Goal: Task Accomplishment & Management: Manage account settings

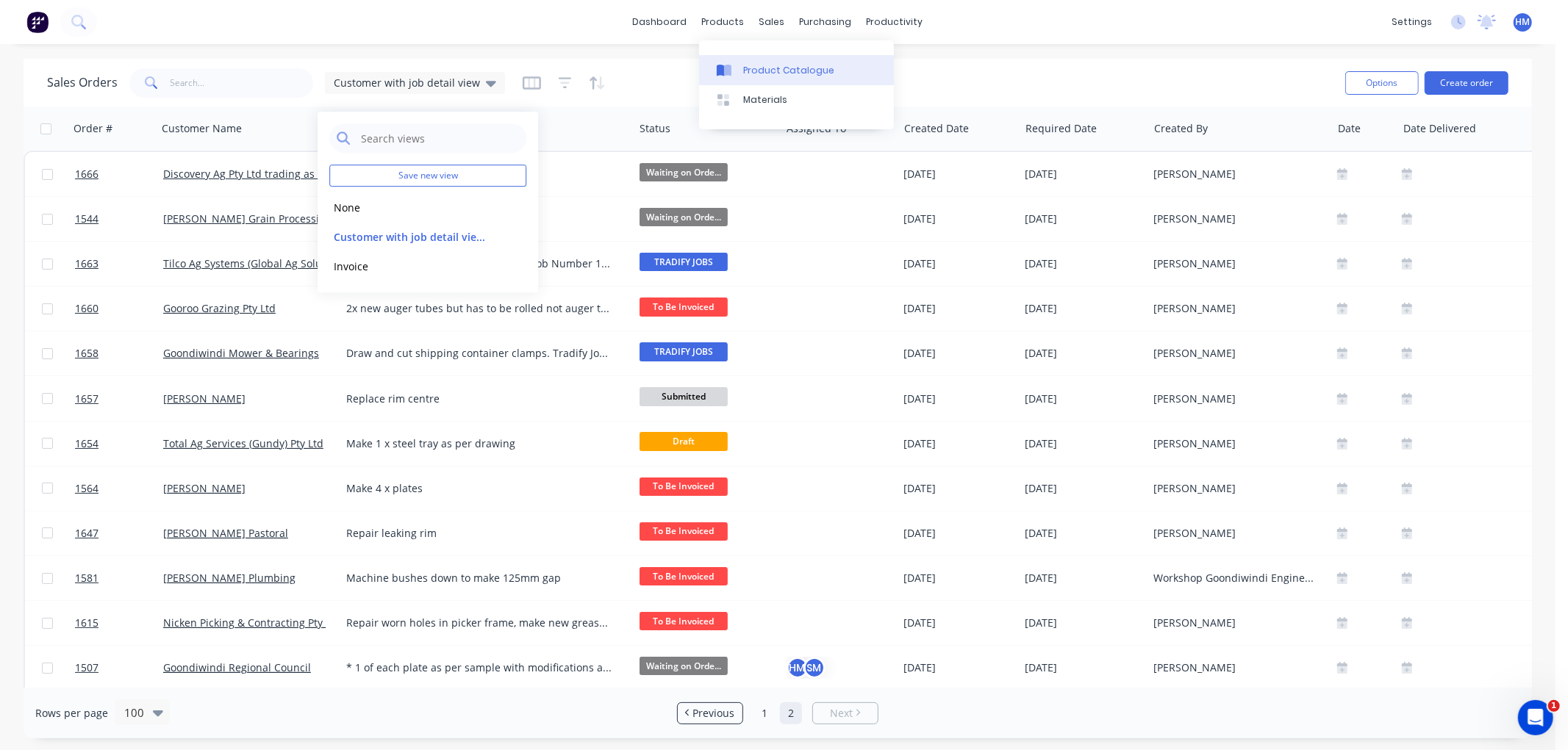
click at [767, 75] on div "Product Catalogue" at bounding box center [788, 70] width 91 height 13
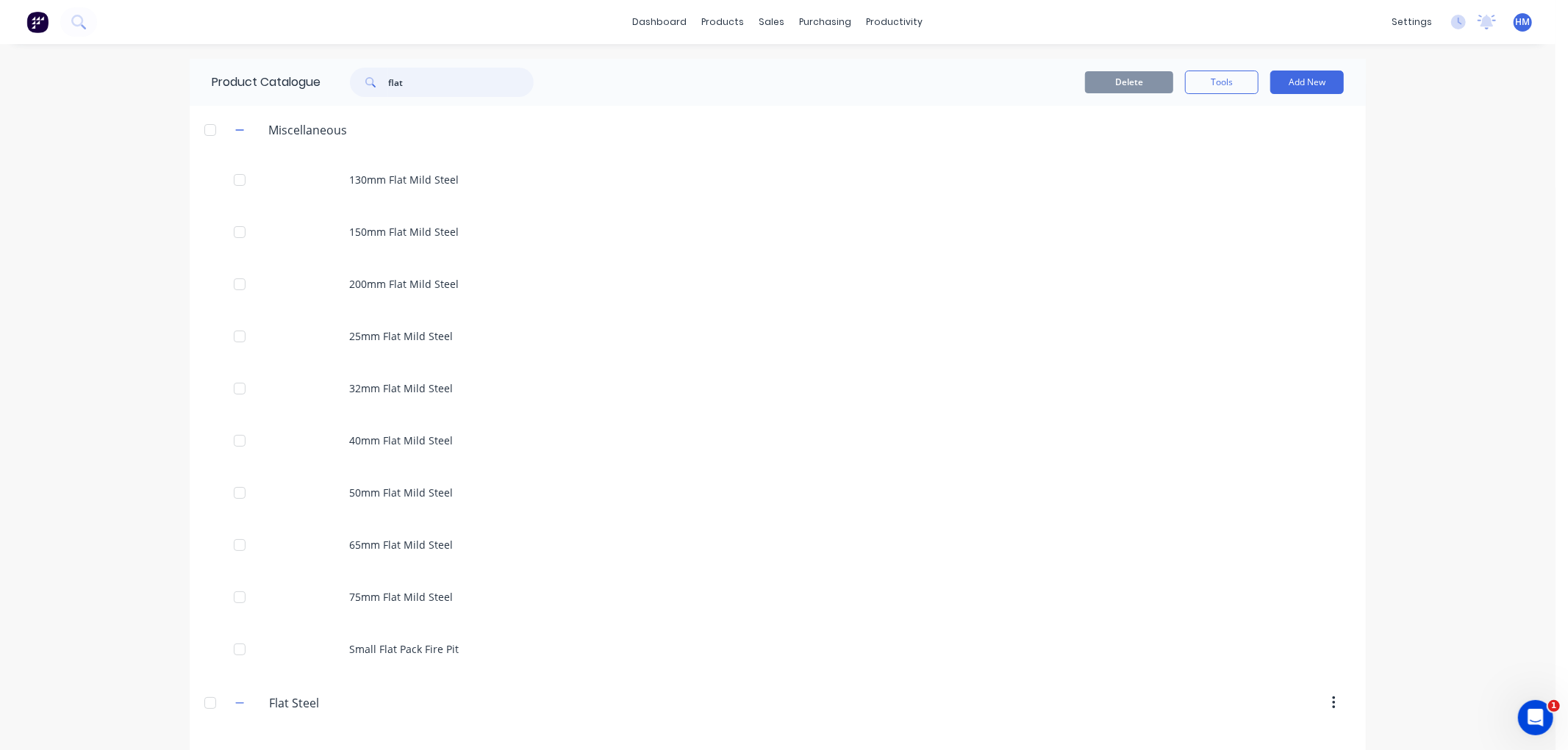
drag, startPoint x: 437, startPoint y: 85, endPoint x: 351, endPoint y: 78, distance: 86.3
click at [351, 78] on div "flat" at bounding box center [442, 83] width 184 height 29
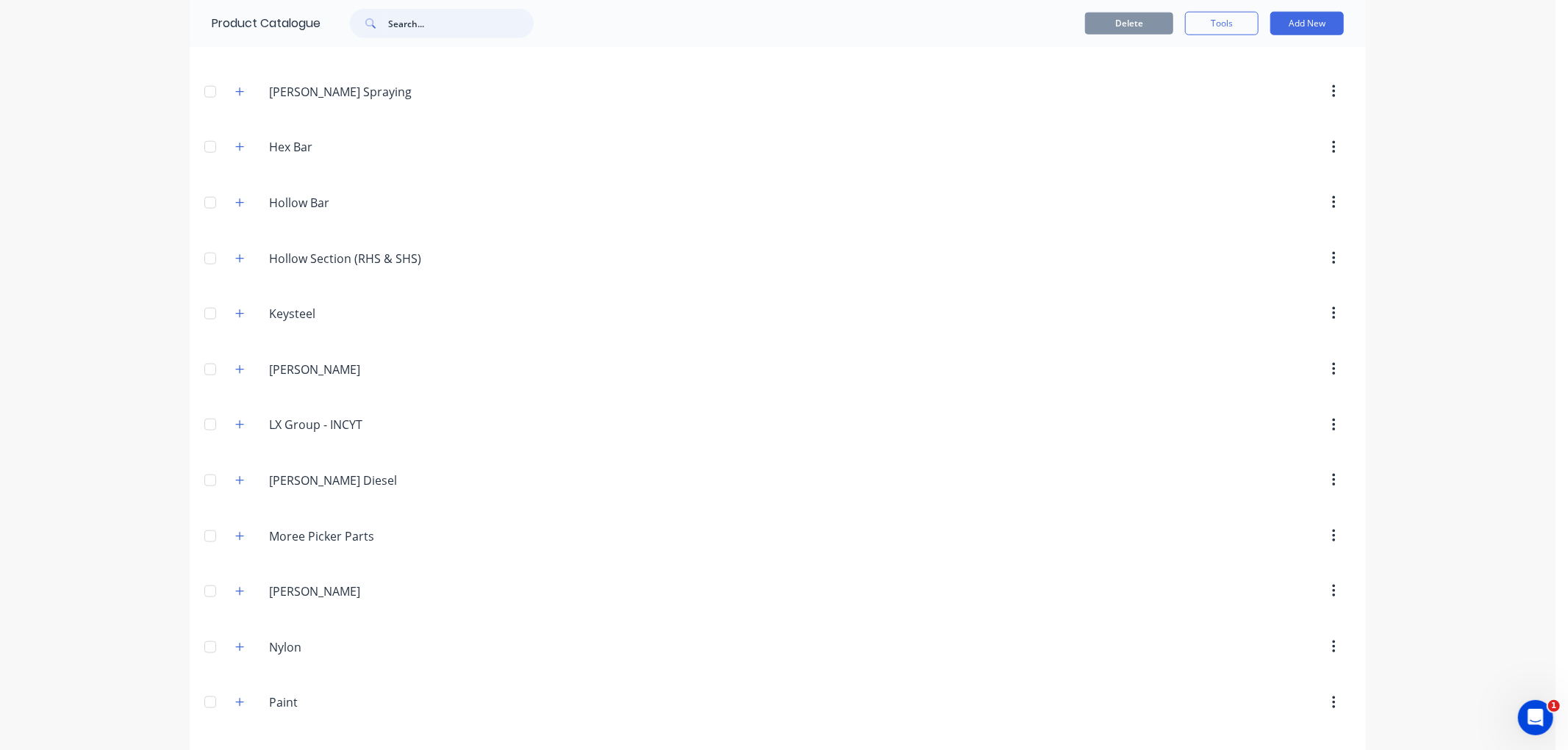
scroll to position [1470, 0]
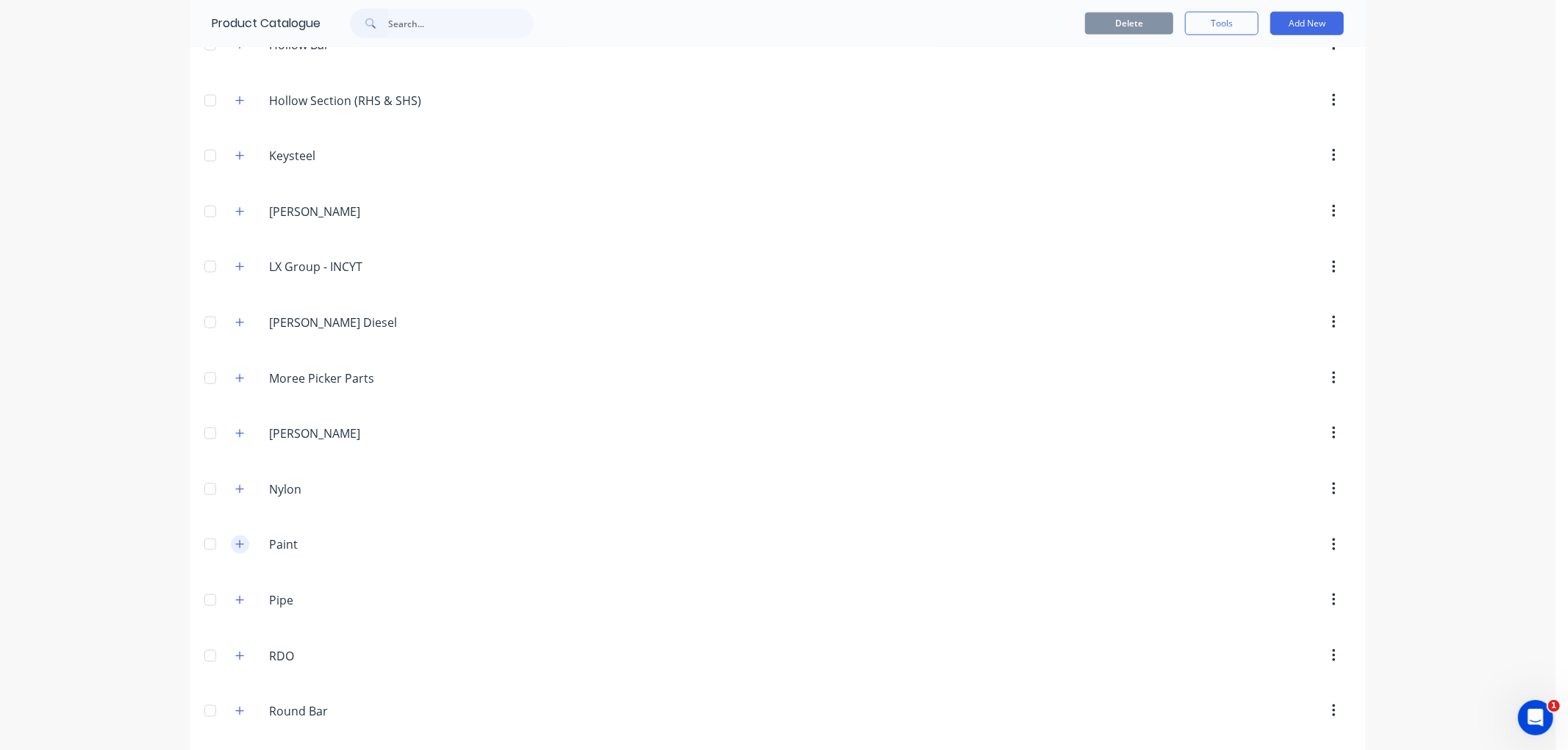
click at [235, 549] on icon "button" at bounding box center [239, 544] width 9 height 11
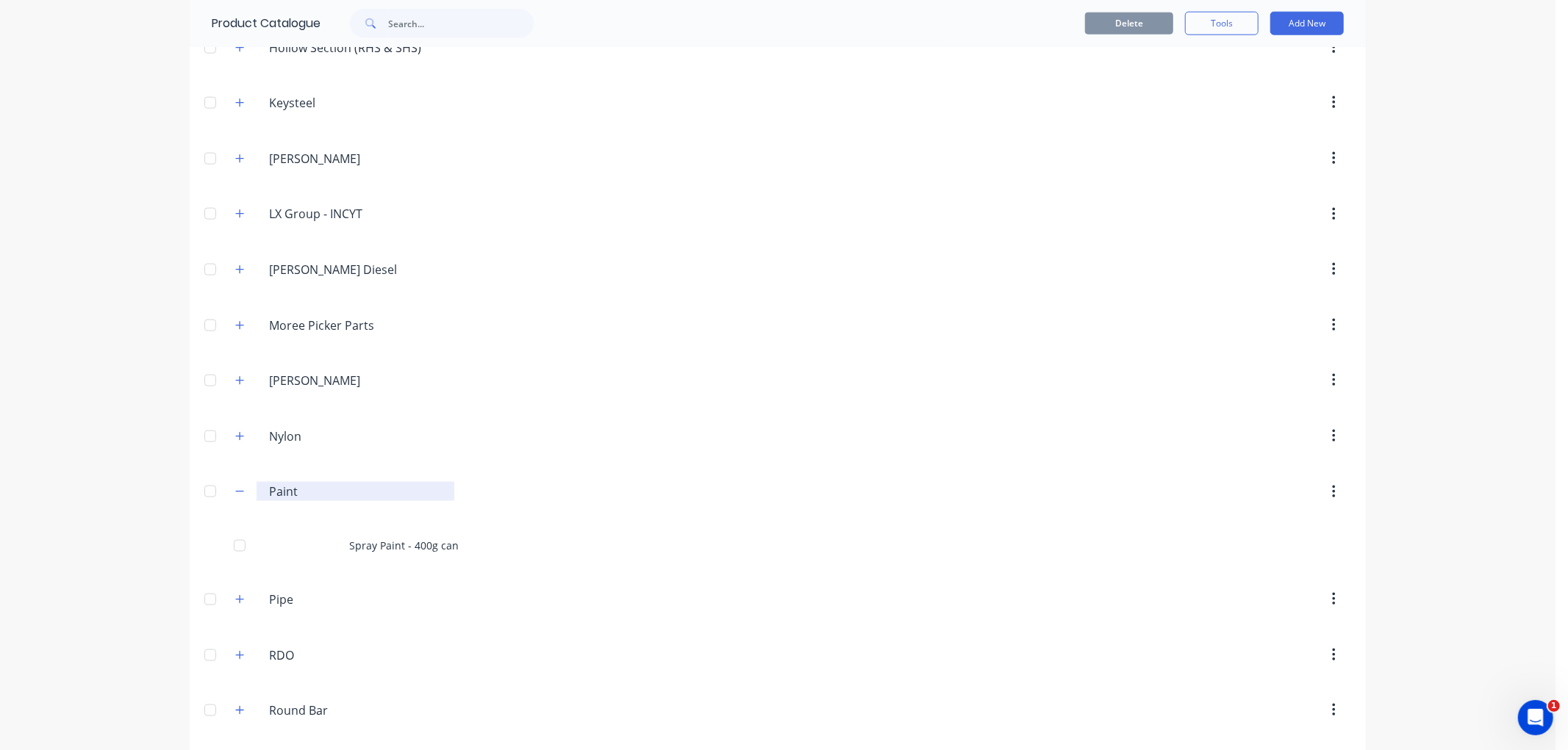
scroll to position [1552, 0]
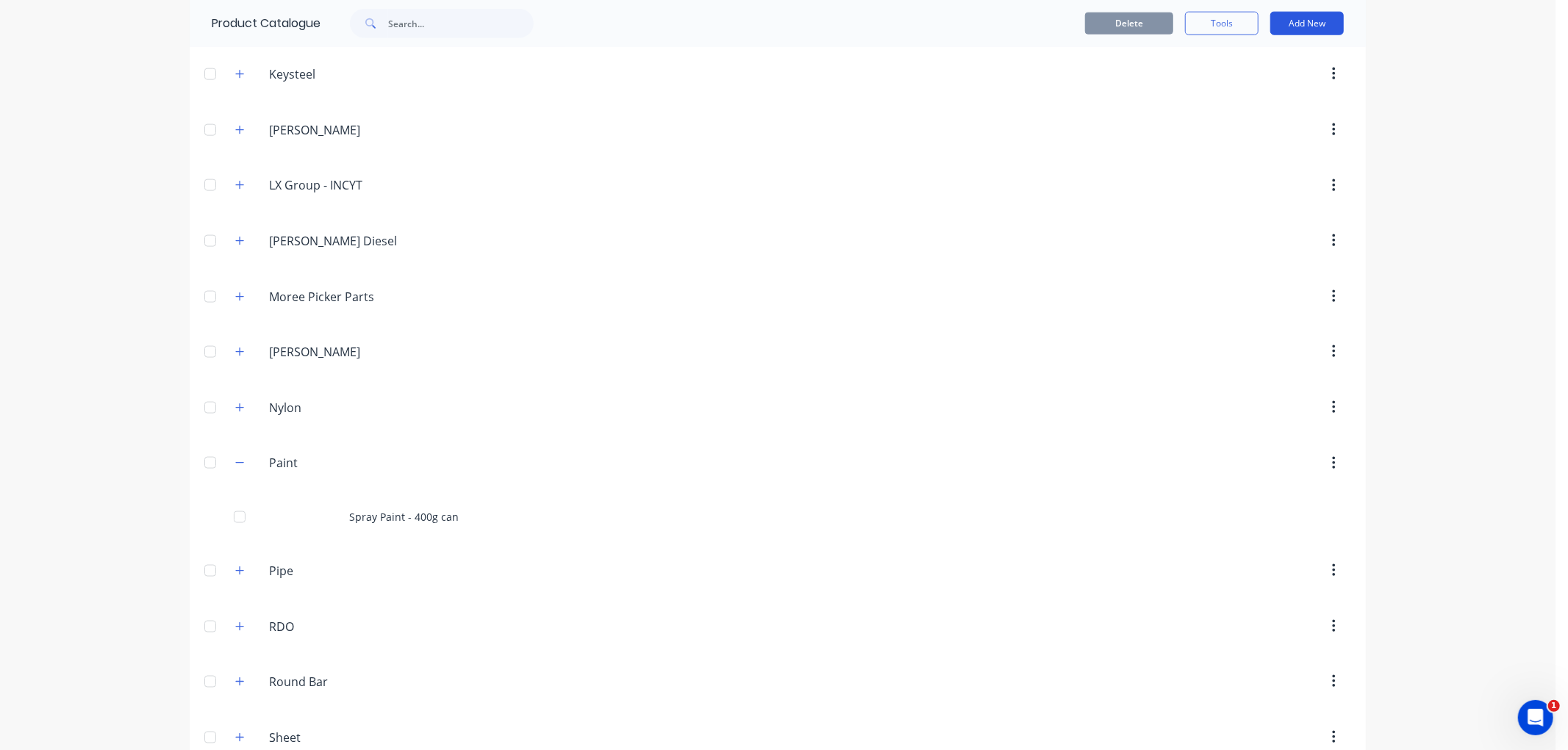
click at [1295, 25] on button "Add New" at bounding box center [1307, 23] width 74 height 24
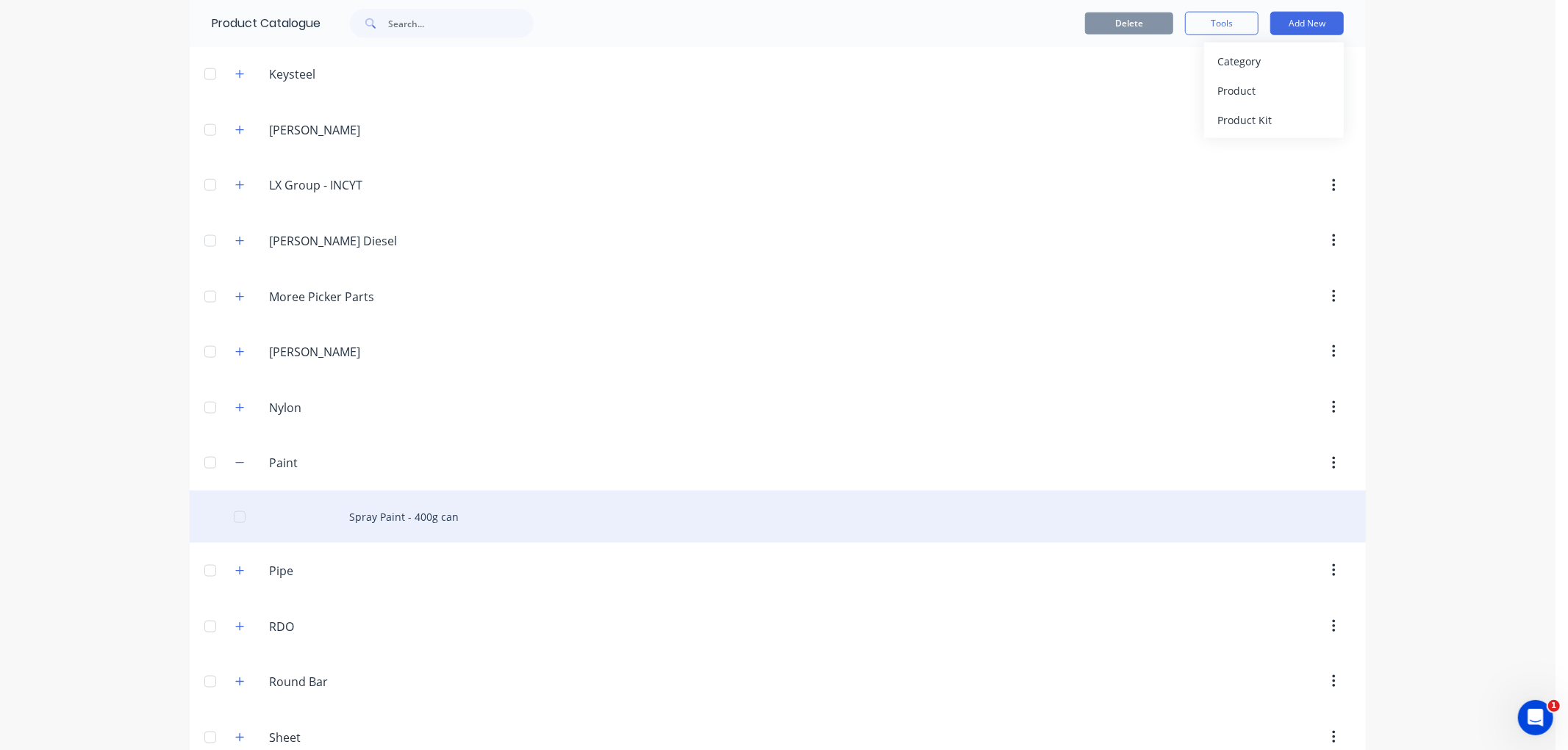
click at [405, 517] on div "Spray Paint - 400g can" at bounding box center [778, 517] width 1176 height 52
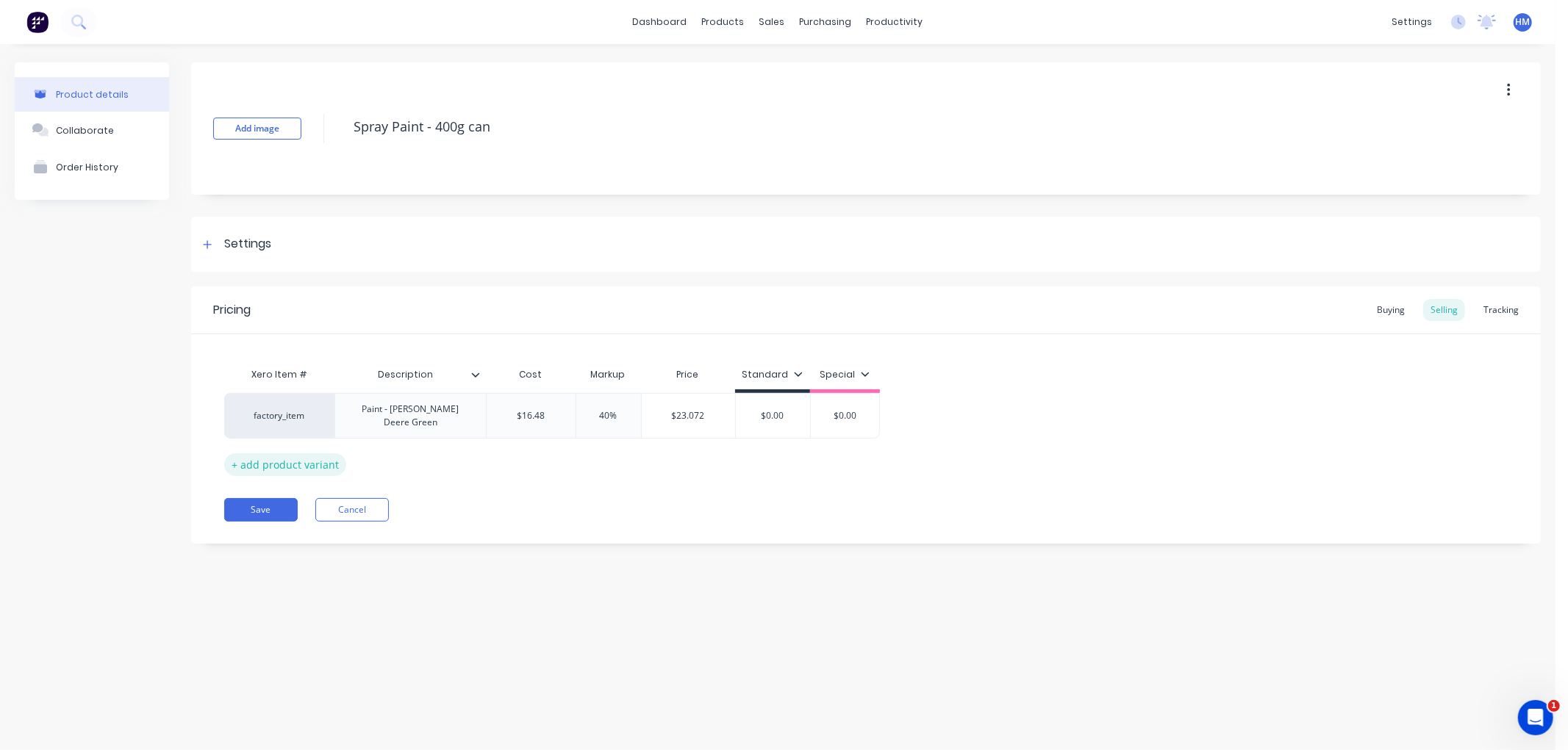
click at [291, 454] on div "+ add product variant" at bounding box center [285, 465] width 122 height 23
type textarea "x"
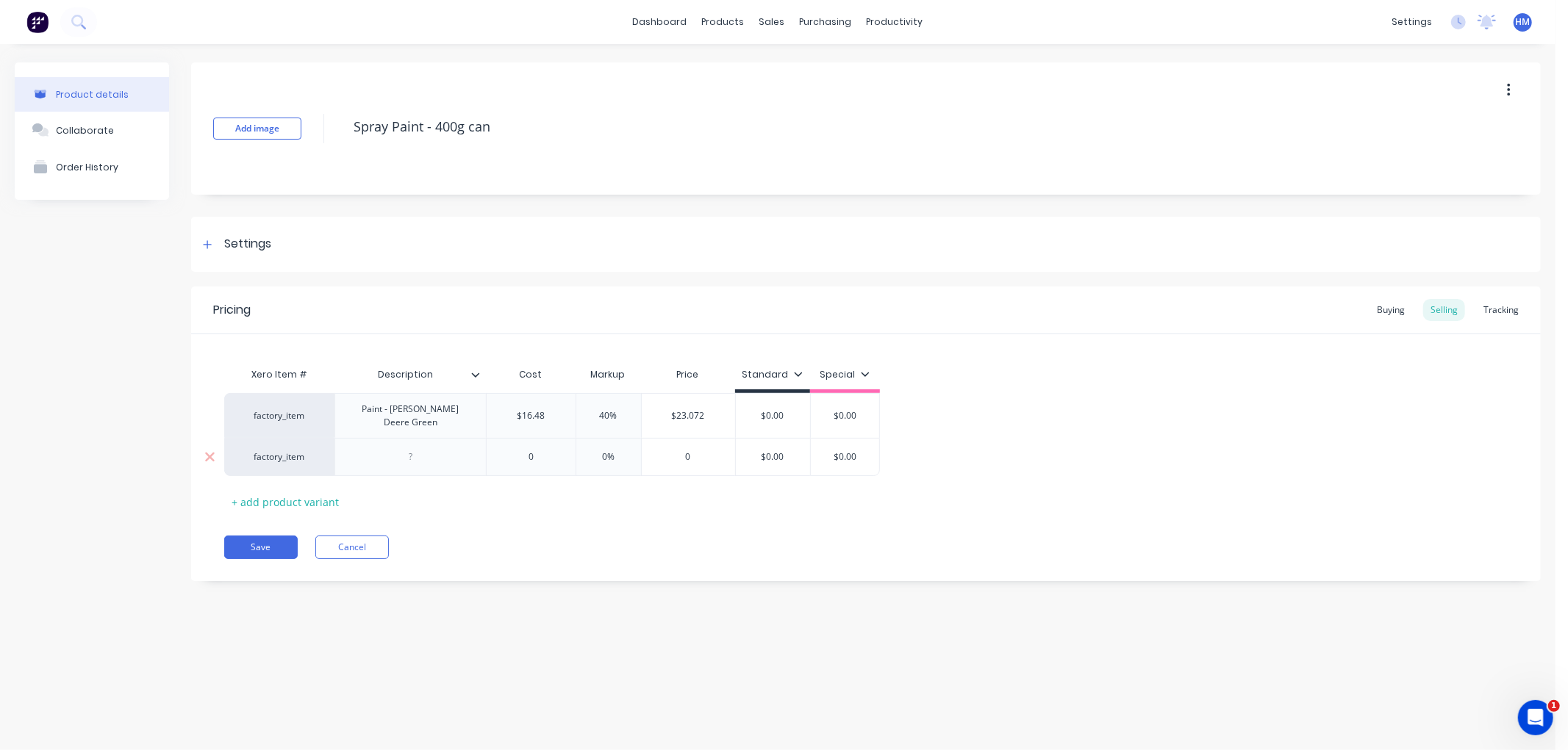
drag, startPoint x: 414, startPoint y: 446, endPoint x: 424, endPoint y: 447, distance: 10.0
click at [414, 448] on div at bounding box center [411, 457] width 74 height 19
type textarea "x"
type input "0"
drag, startPoint x: 554, startPoint y: 450, endPoint x: 500, endPoint y: 450, distance: 54.0
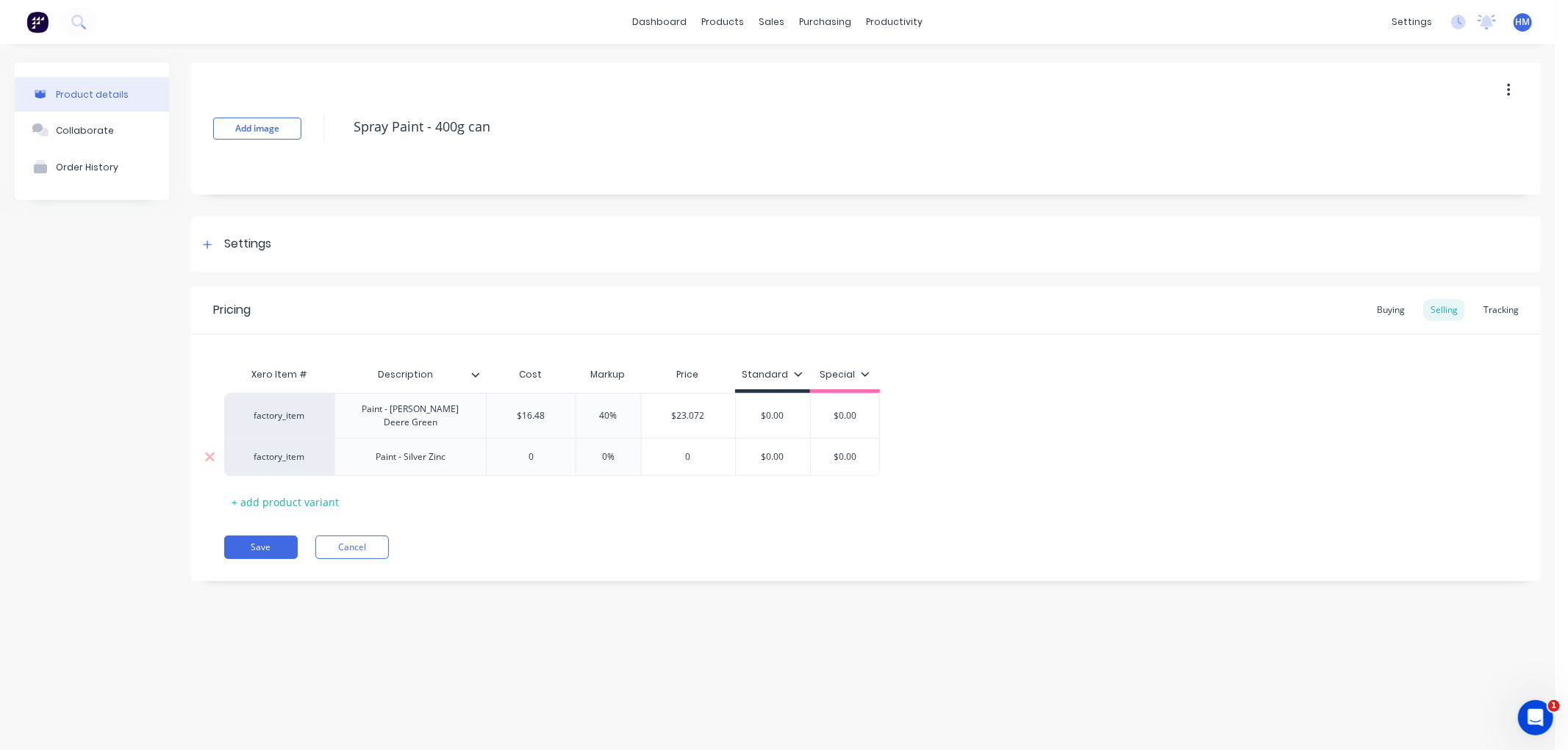
click at [500, 450] on input "0" at bounding box center [531, 457] width 89 height 13
type textarea "x"
type input "8."
type textarea "x"
type input "8.1"
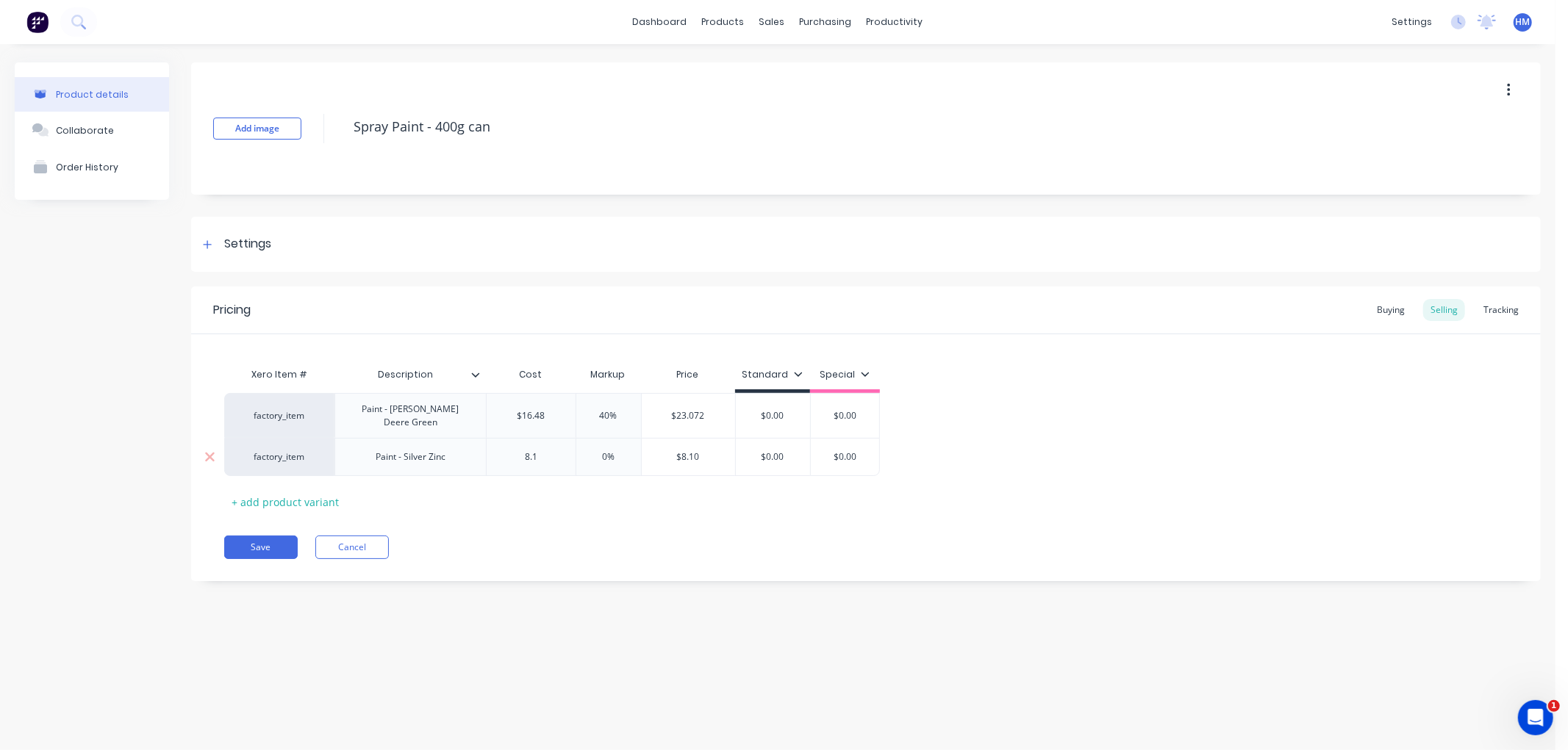
type textarea "x"
type input "8.18"
type textarea "x"
type input "8.182"
type input "0%"
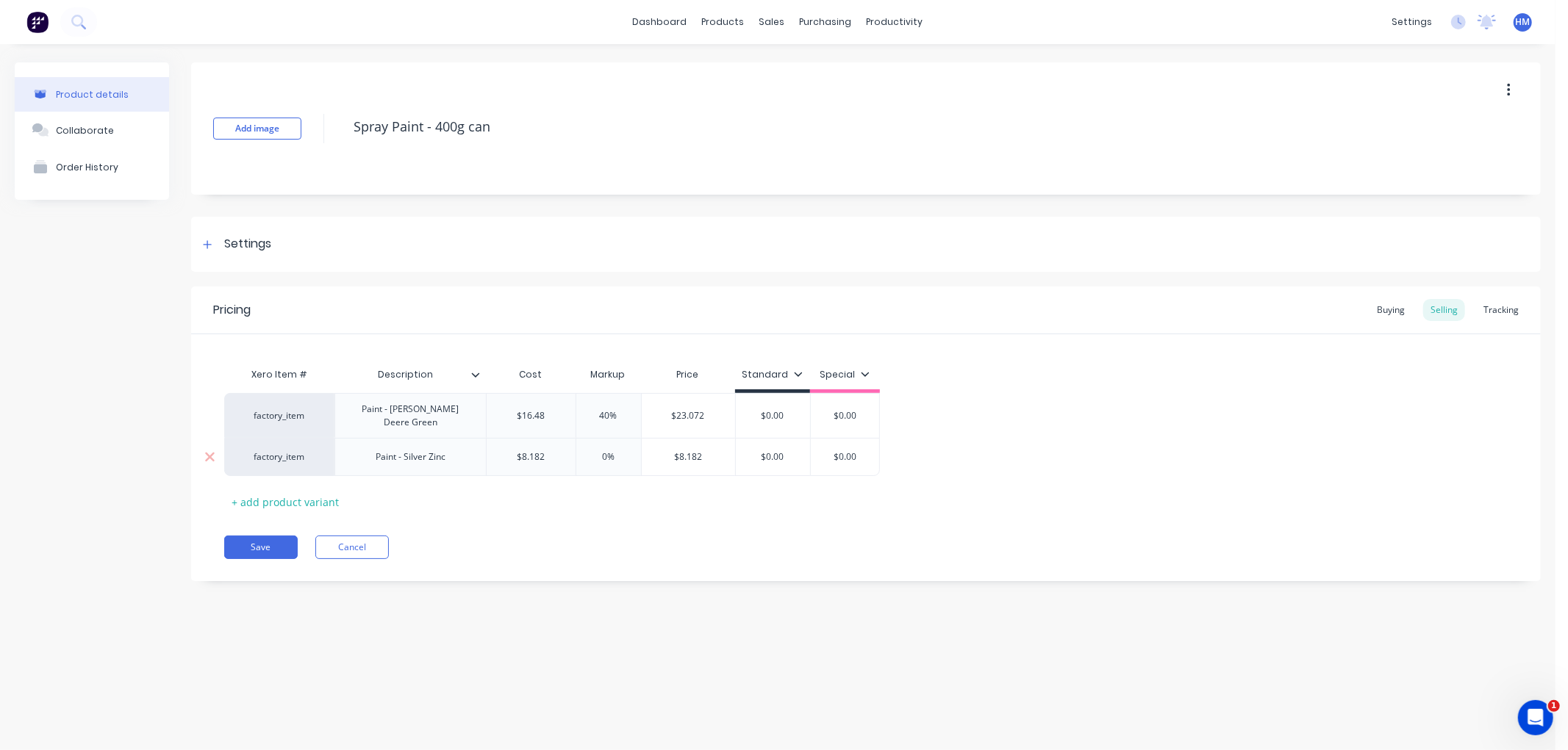
drag, startPoint x: 631, startPoint y: 454, endPoint x: 591, endPoint y: 452, distance: 40.0
click at [591, 452] on input "0%" at bounding box center [609, 457] width 74 height 13
type textarea "x"
type input "4"
type textarea "x"
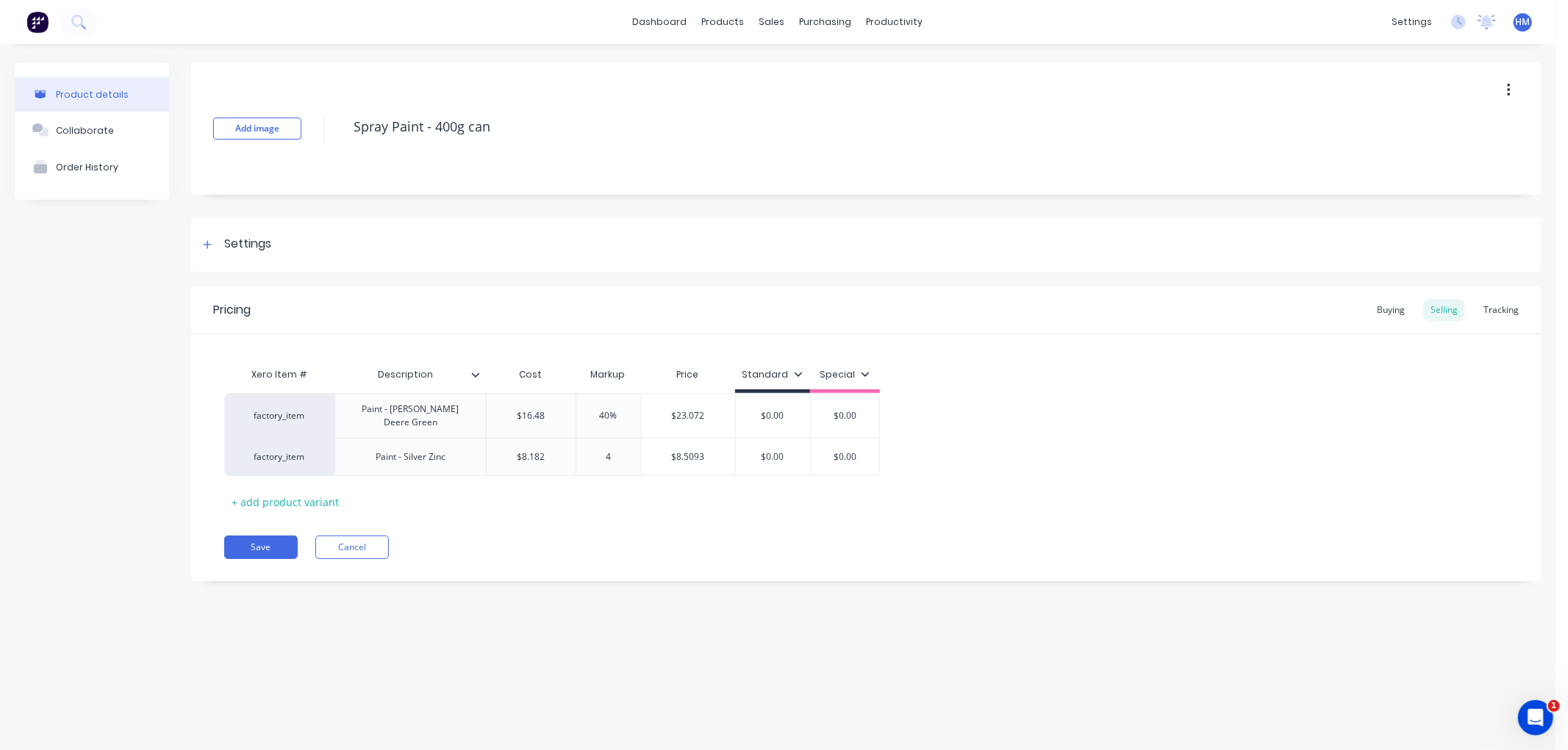
type input "40"
drag, startPoint x: 621, startPoint y: 450, endPoint x: 578, endPoint y: 449, distance: 43.0
click at [578, 450] on input "40" at bounding box center [609, 457] width 74 height 13
type textarea "x"
type input "5"
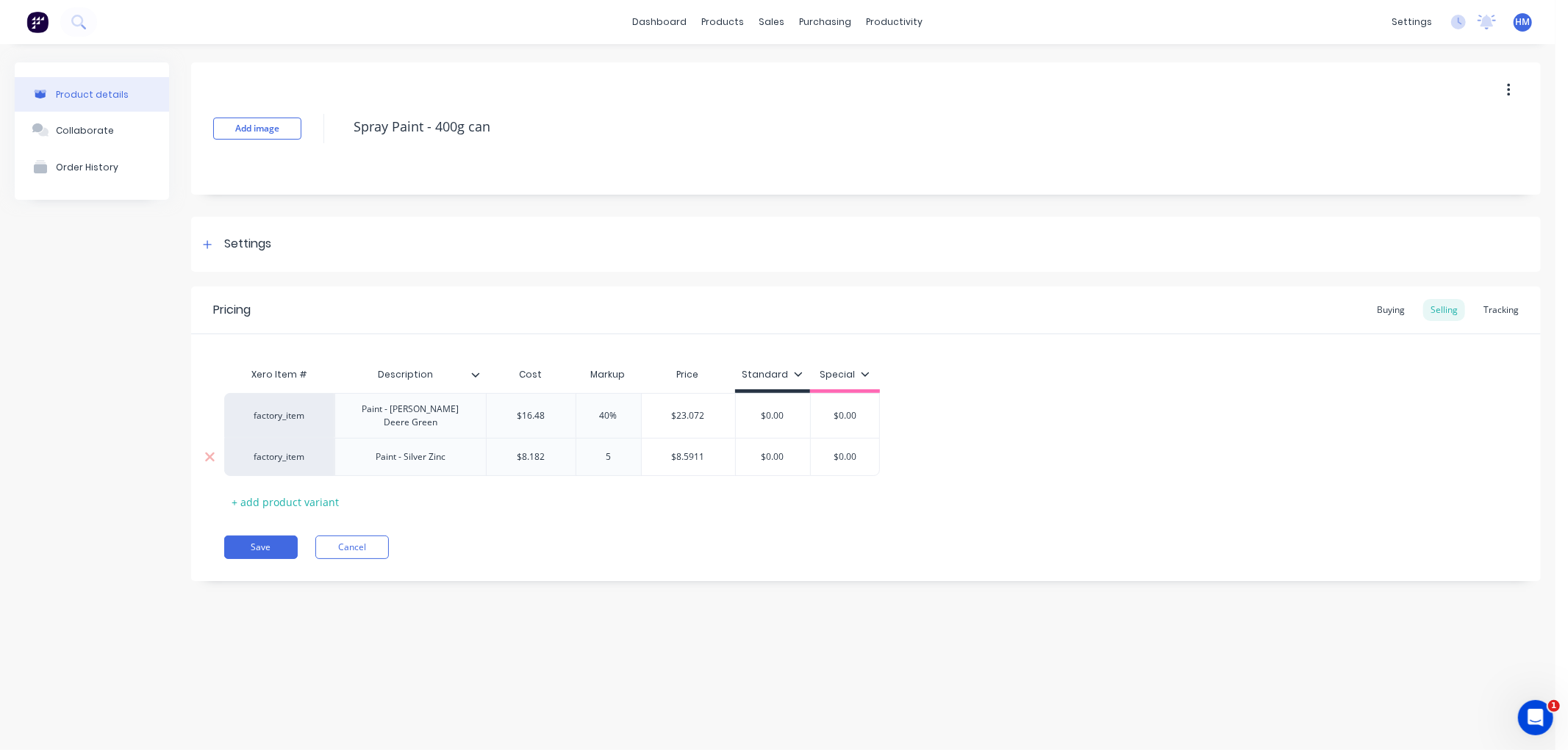
type textarea "x"
type input "50"
click at [623, 510] on div "Pricing Buying Selling Tracking Xero Item # Description Cost Markup Price Stand…" at bounding box center [866, 434] width 1350 height 295
type input "$0.00"
drag, startPoint x: 777, startPoint y: 450, endPoint x: 740, endPoint y: 457, distance: 37.7
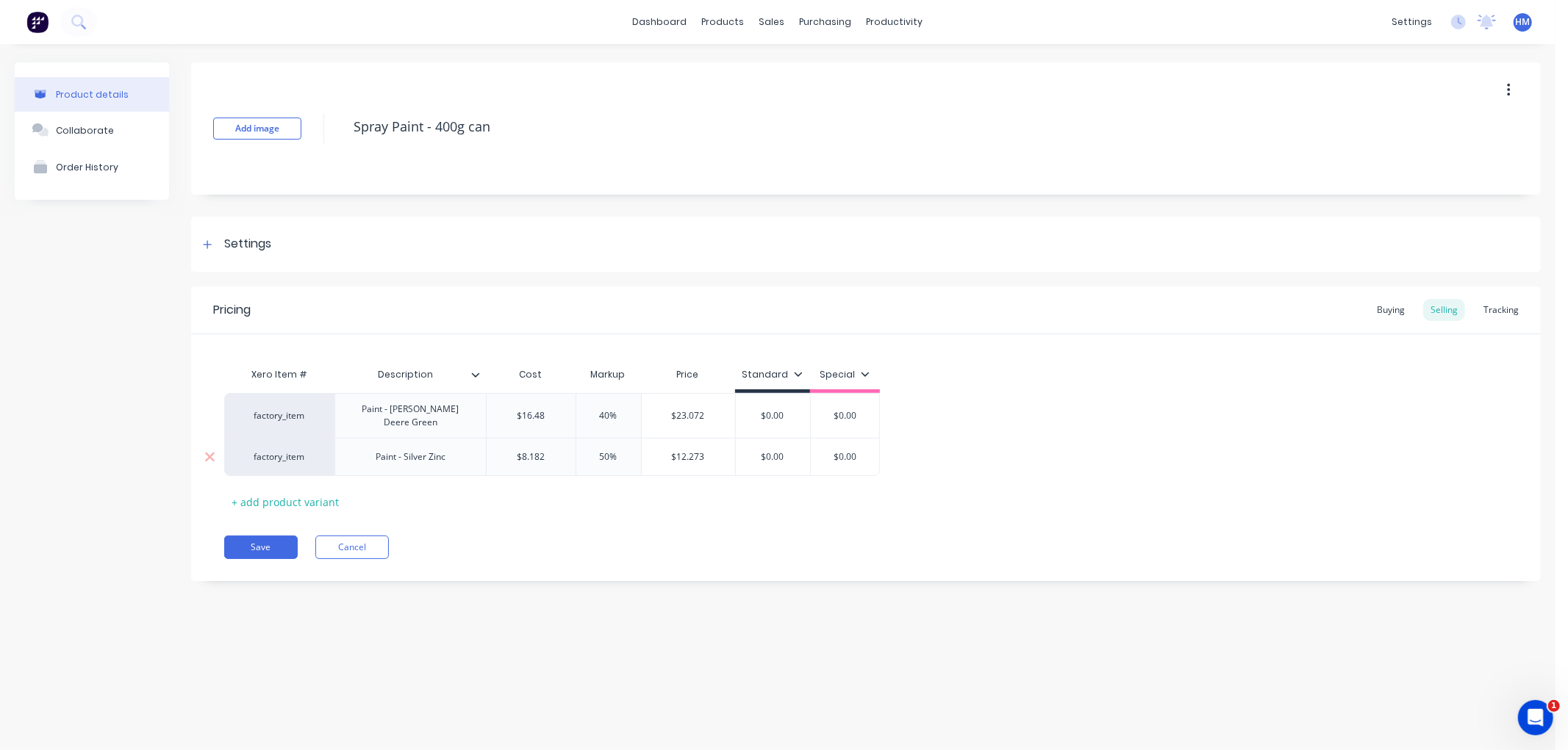
click at [740, 457] on div "$0.00 $0.00" at bounding box center [773, 457] width 75 height 37
type textarea "x"
type input "1"
type textarea "x"
type input "12"
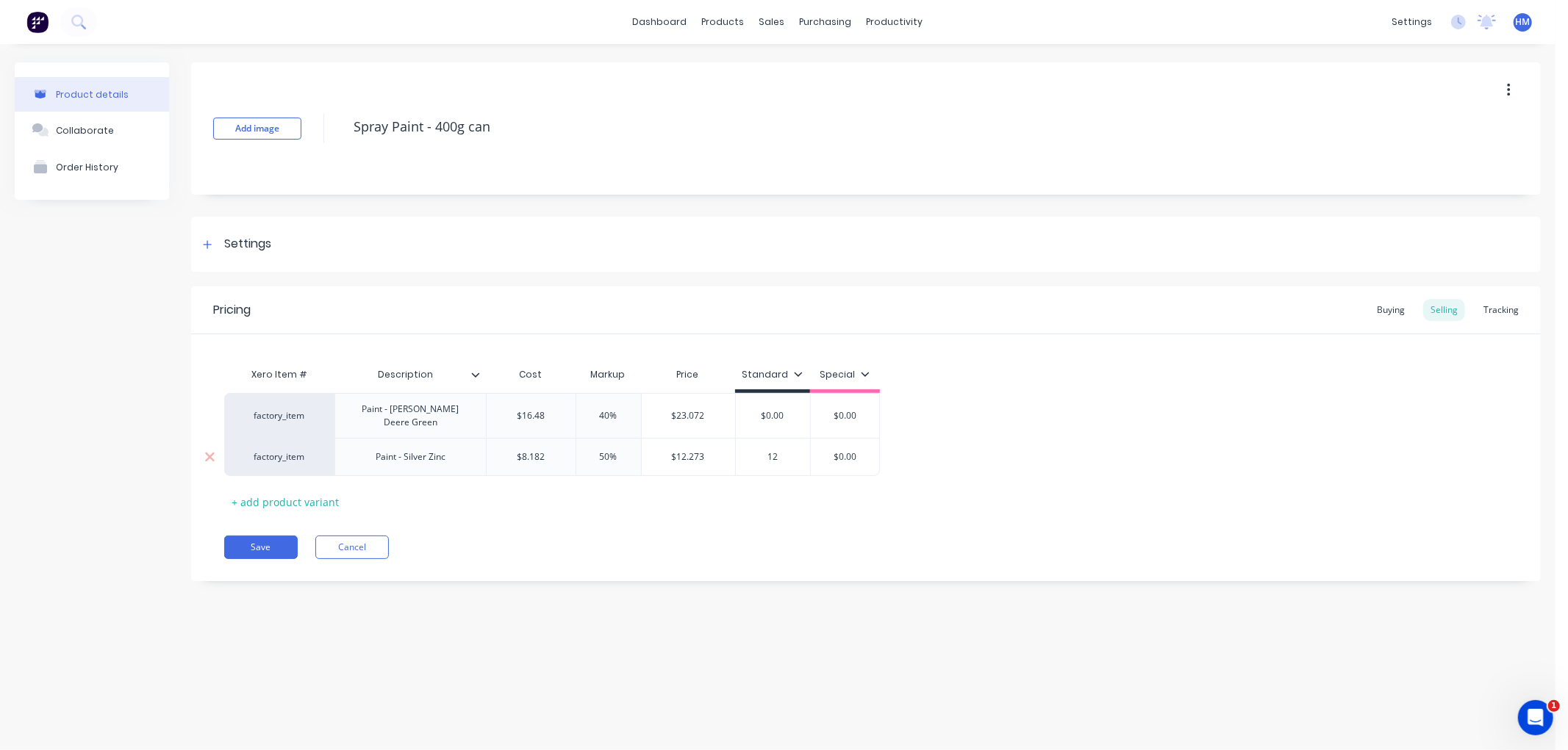
type textarea "x"
type input "12."
type textarea "x"
type input "12.2"
type textarea "x"
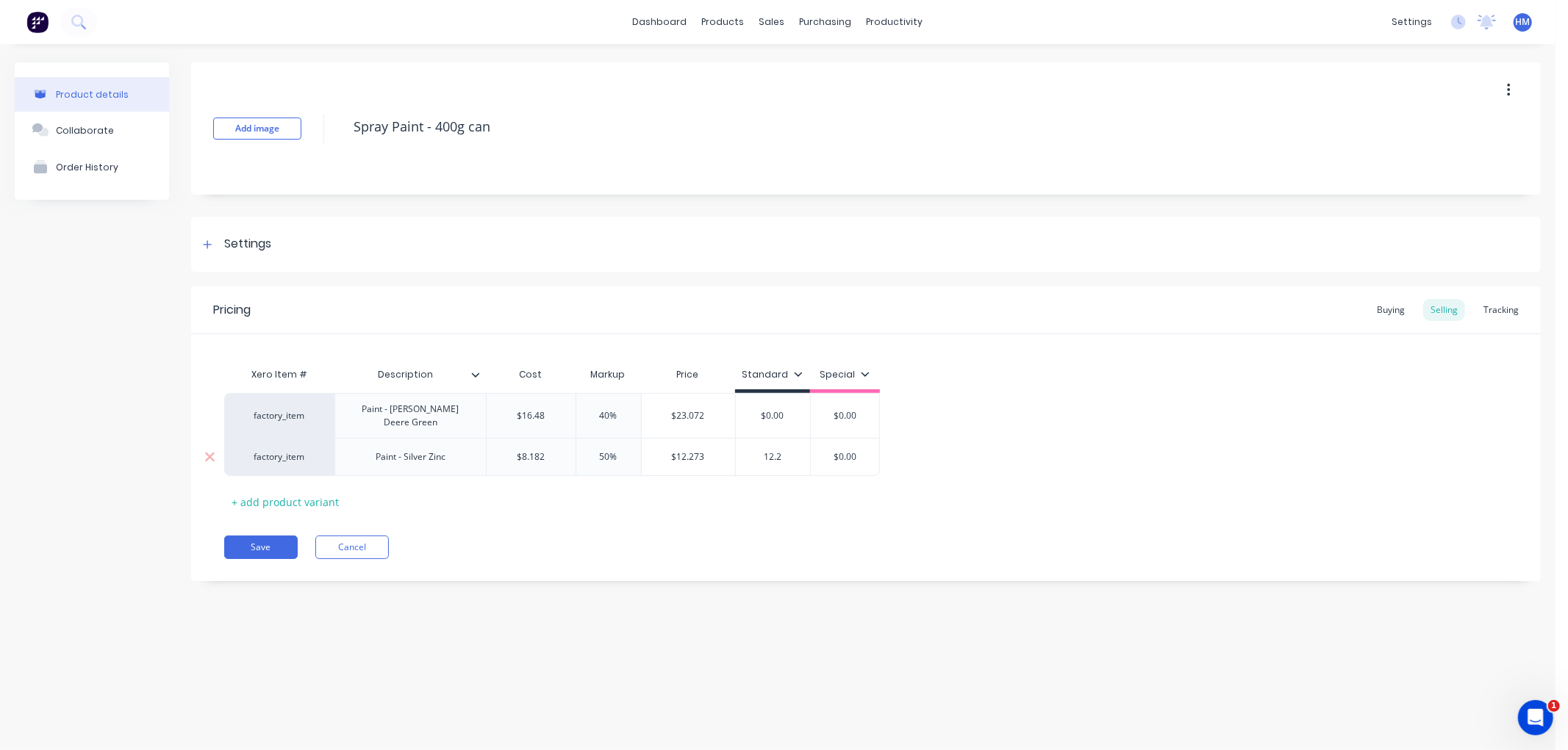
type input "12.27"
type textarea "x"
type input "12.273"
type input "$0.00"
drag, startPoint x: 802, startPoint y: 408, endPoint x: 737, endPoint y: 412, distance: 65.1
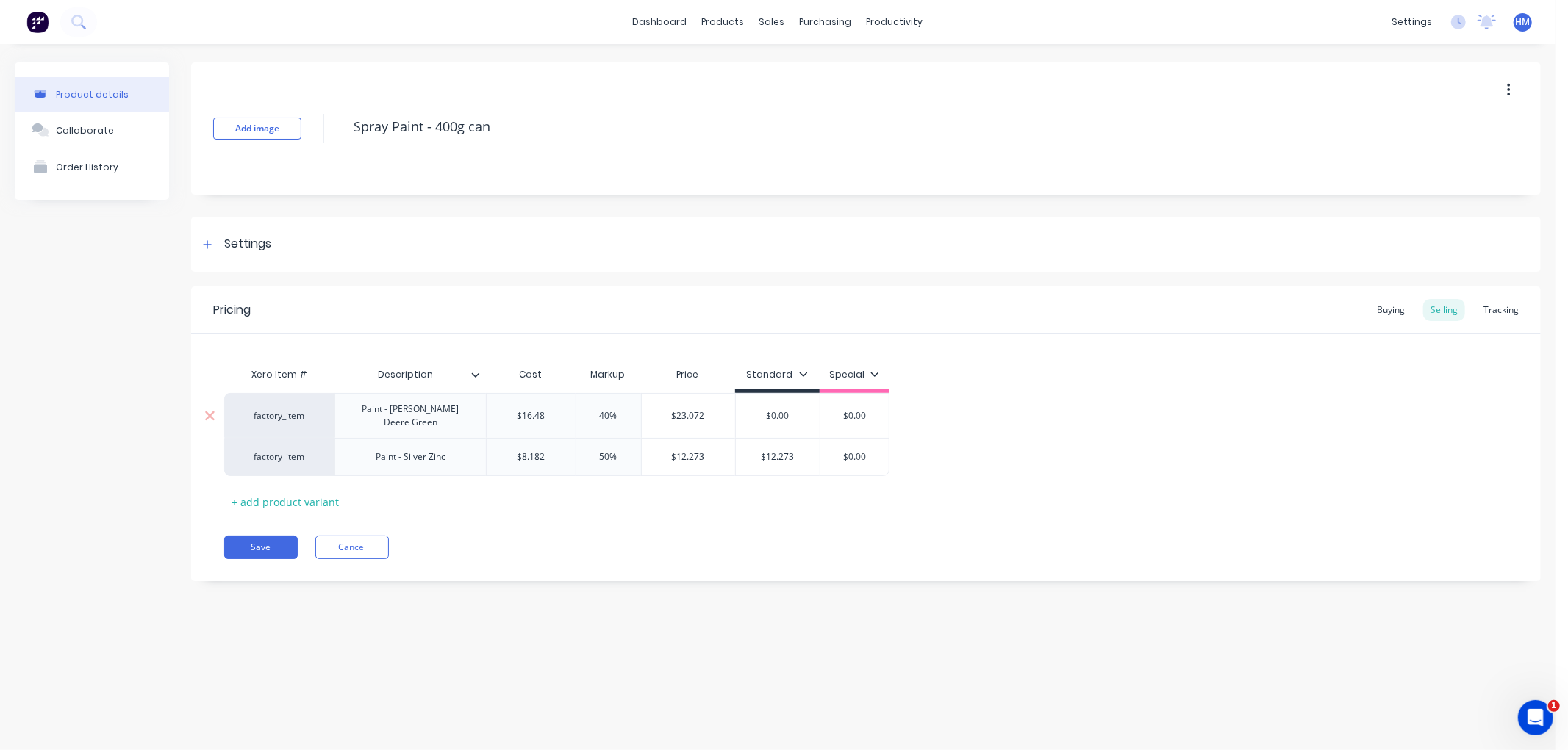
click at [737, 412] on input "$0.00" at bounding box center [777, 416] width 84 height 13
type textarea "x"
type input "1"
type textarea "x"
type input "12"
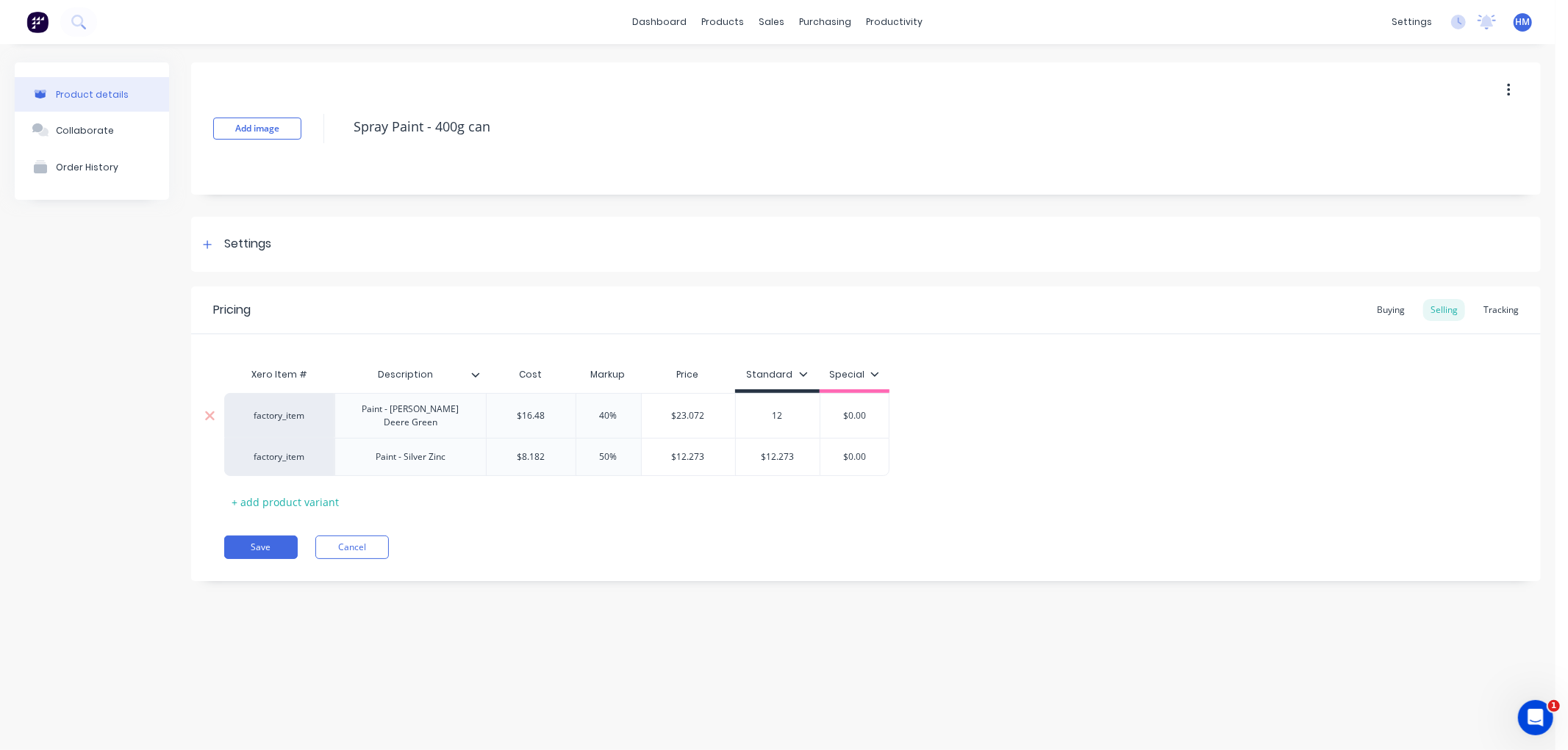
type textarea "x"
type input "12."
type textarea "x"
type input "12"
type textarea "x"
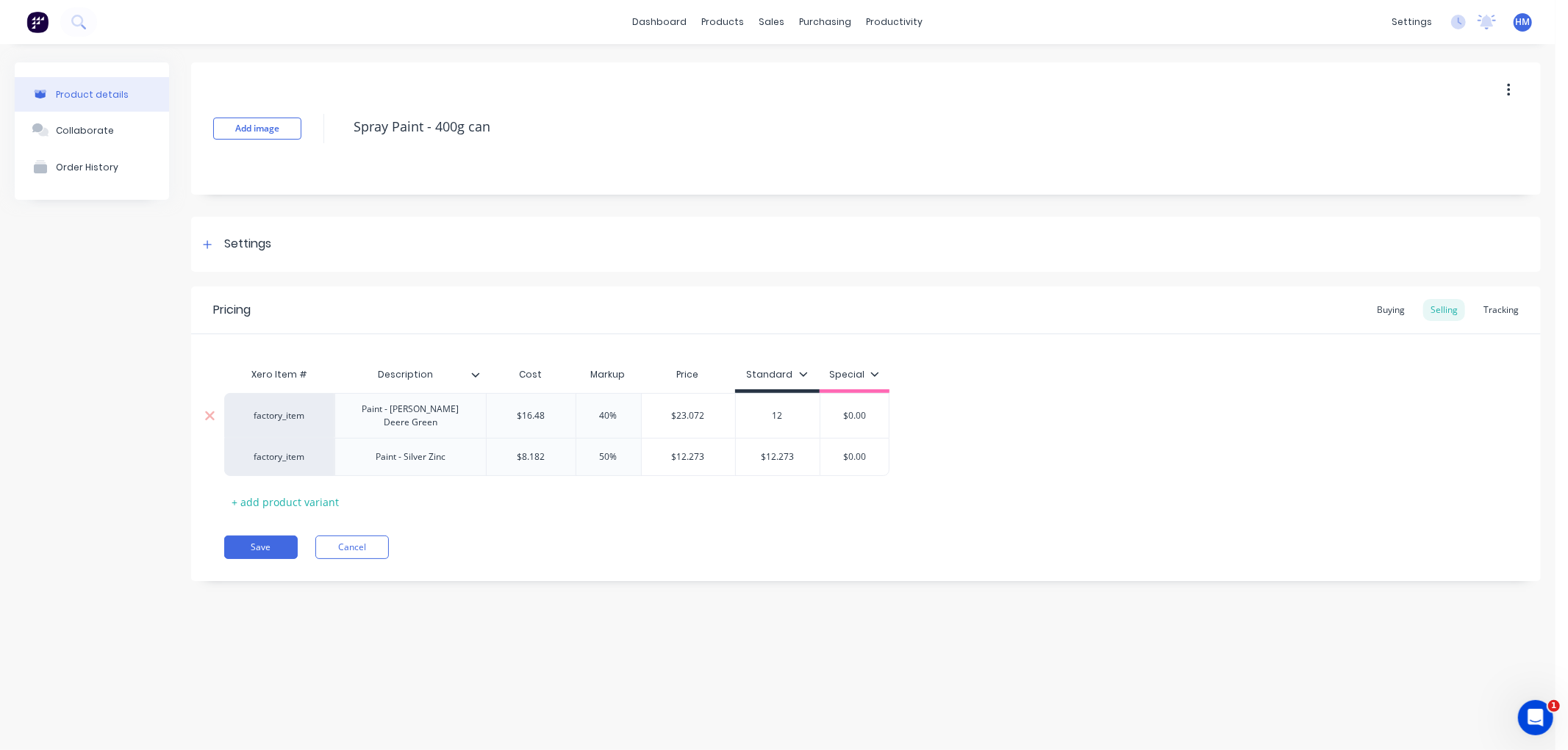
type input "1"
type textarea "x"
type input "2"
type textarea "x"
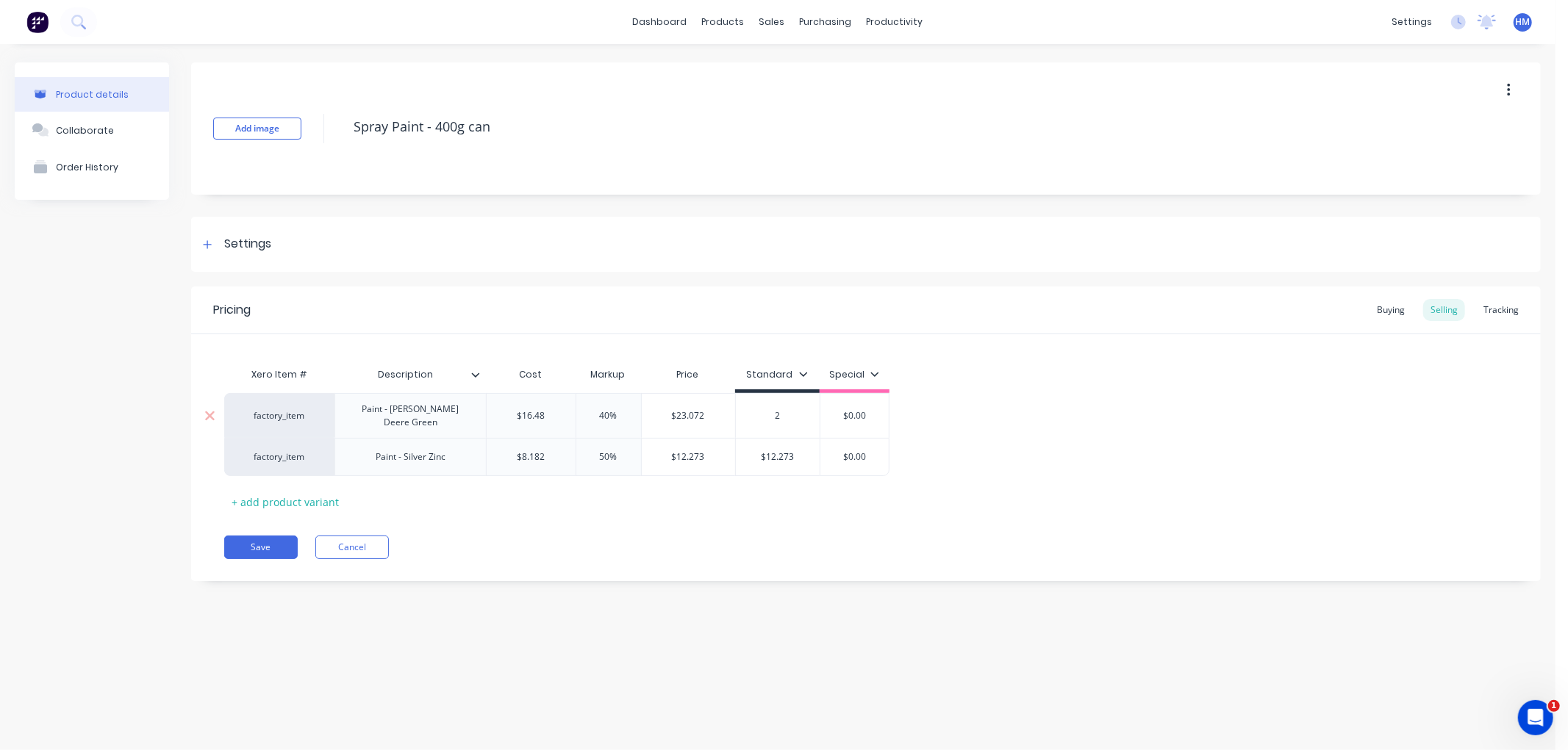
type input "23"
type textarea "x"
type input "230"
type textarea "x"
type input "230."
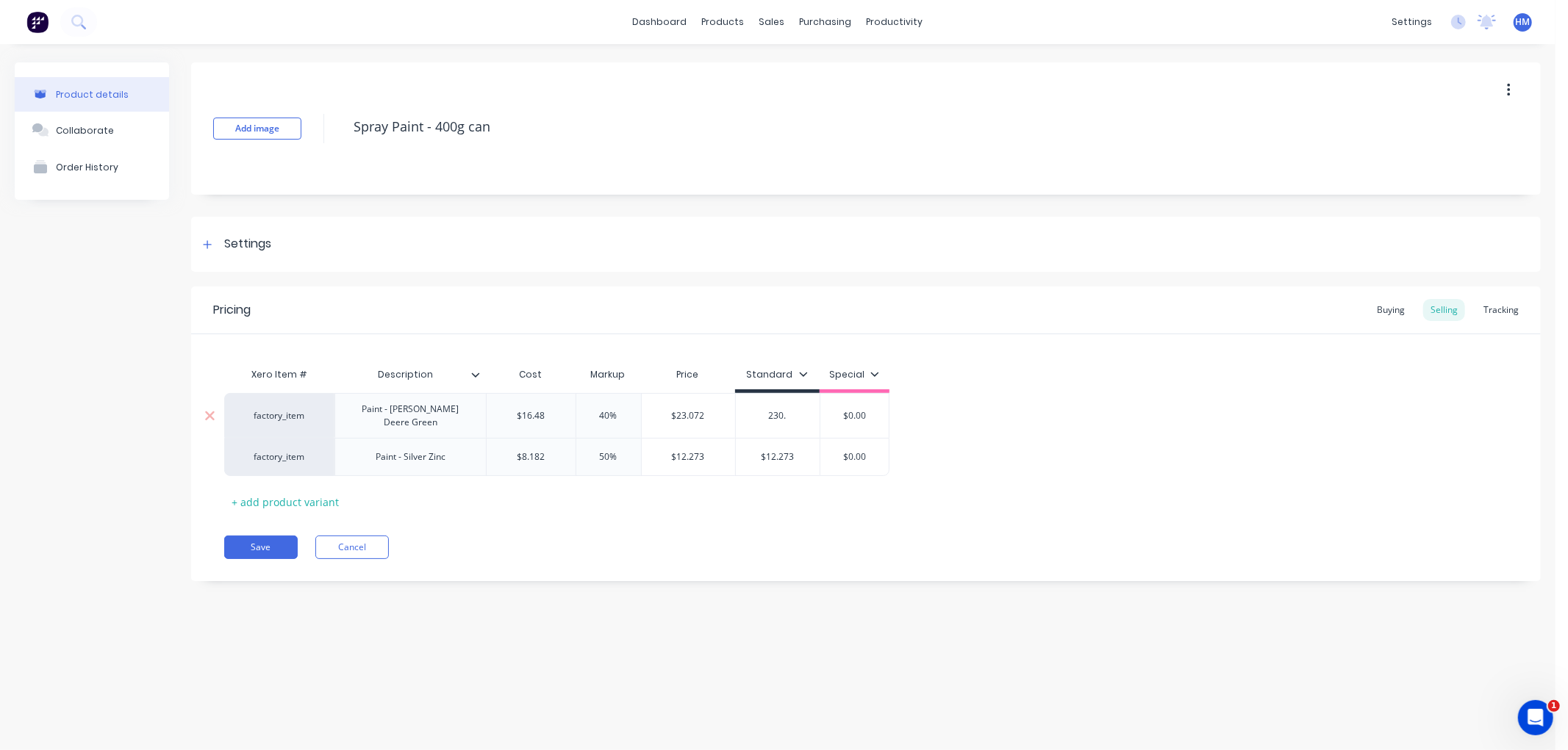
type textarea "x"
type input "230"
type textarea "x"
type input "23"
type textarea "x"
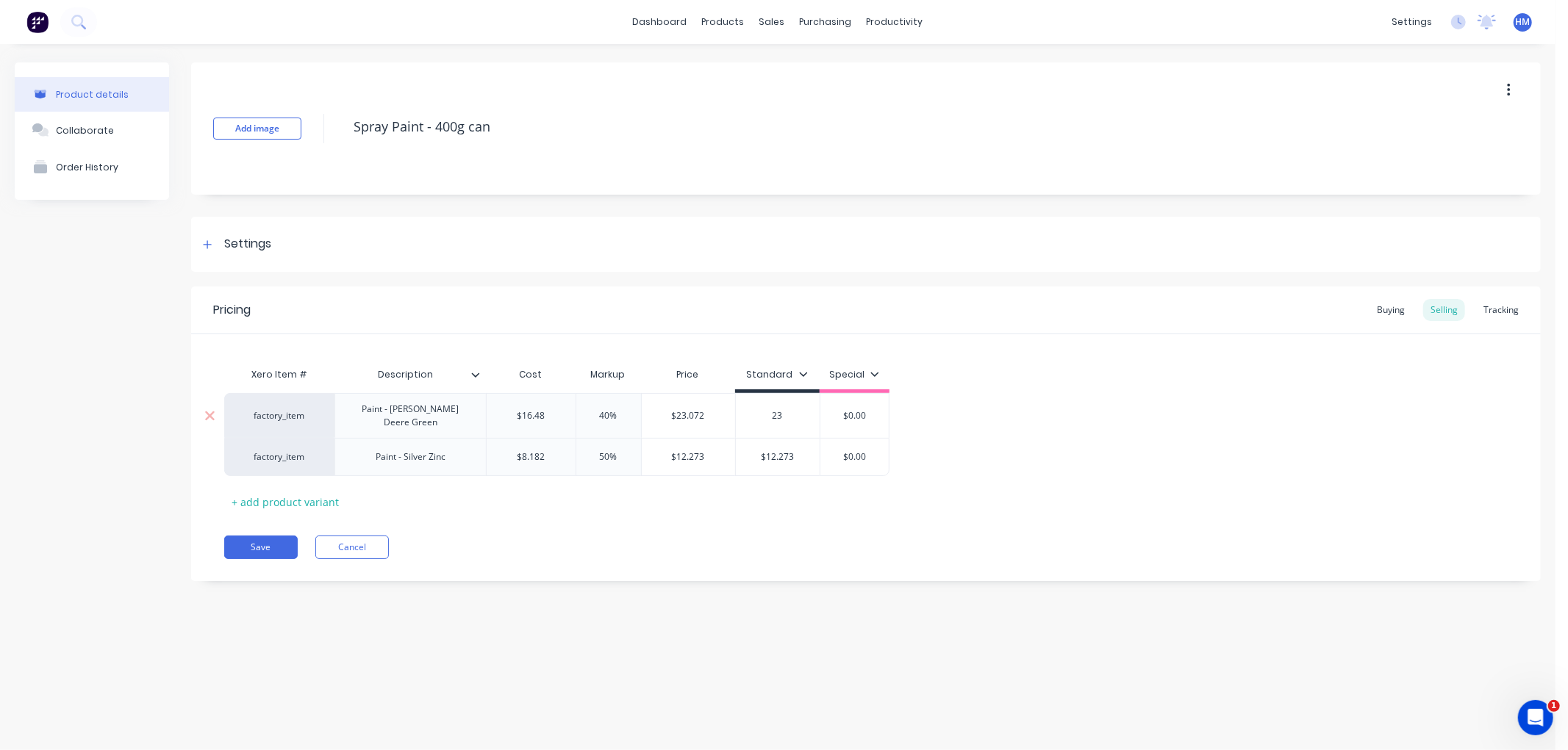
type input "23."
type textarea "x"
type input "23.0"
type textarea "x"
type input "23.07"
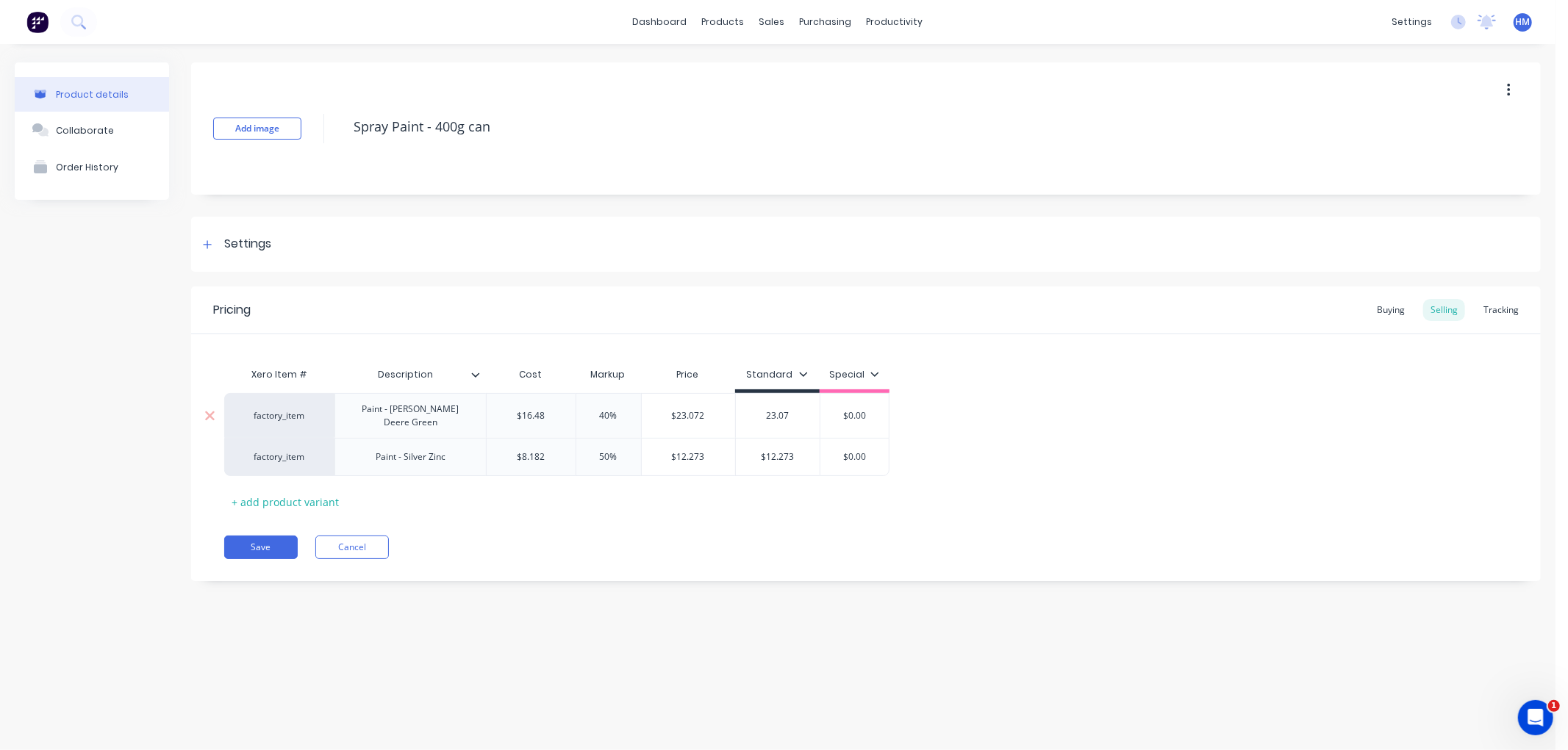
type textarea "x"
type input "$23.072"
drag, startPoint x: 261, startPoint y: 541, endPoint x: 278, endPoint y: 531, distance: 19.7
click at [261, 541] on button "Save" at bounding box center [261, 547] width 74 height 24
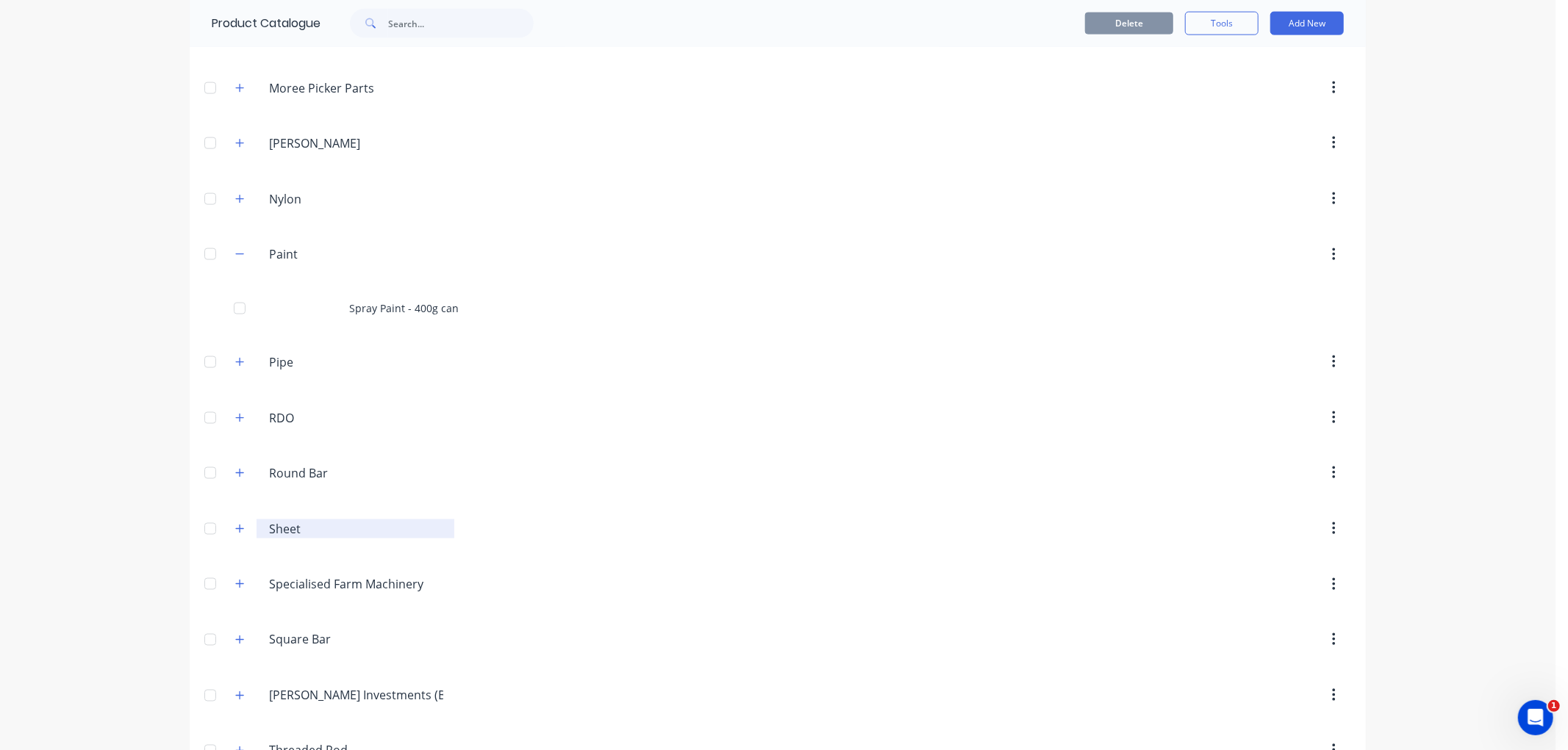
scroll to position [1796, 0]
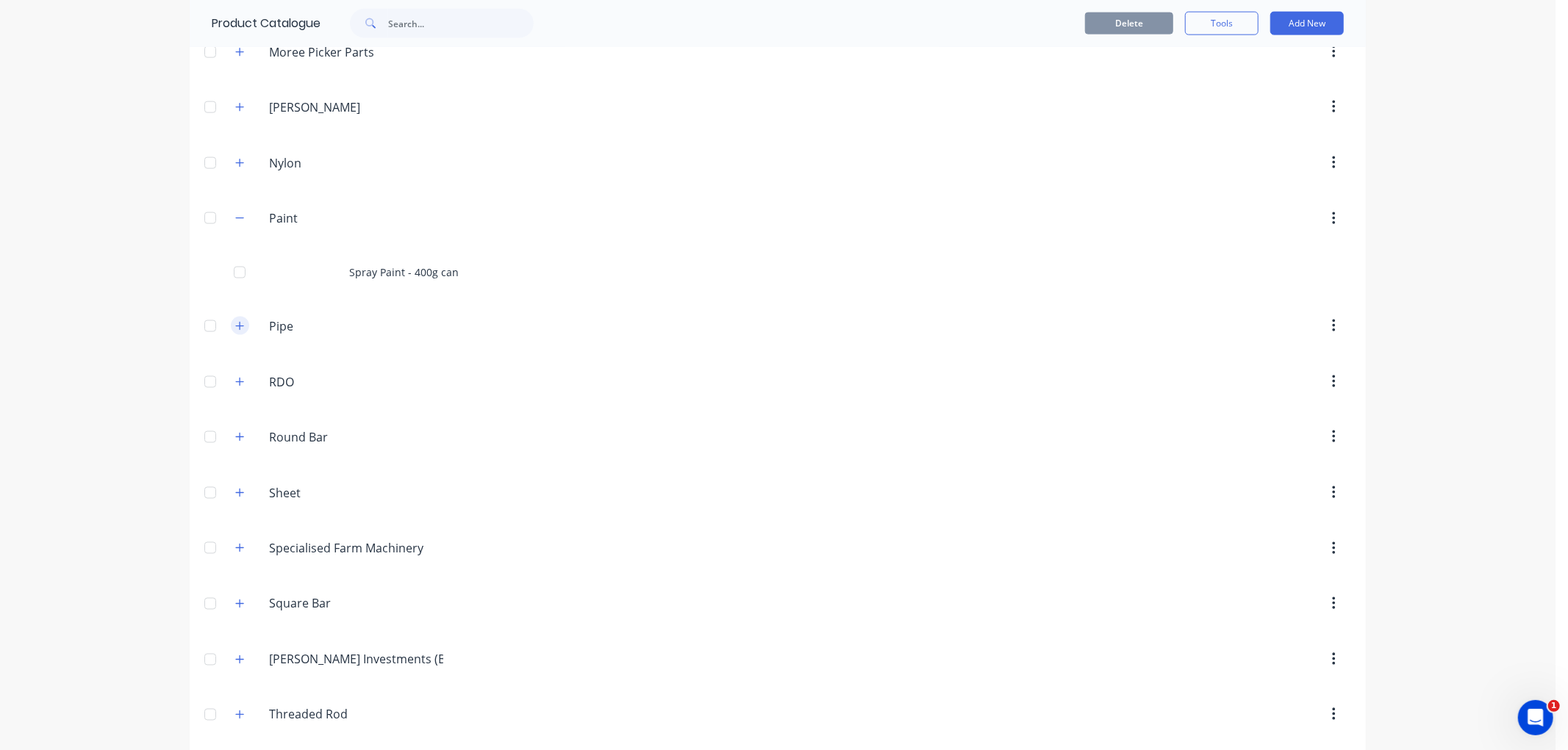
click at [236, 330] on icon "button" at bounding box center [240, 326] width 8 height 8
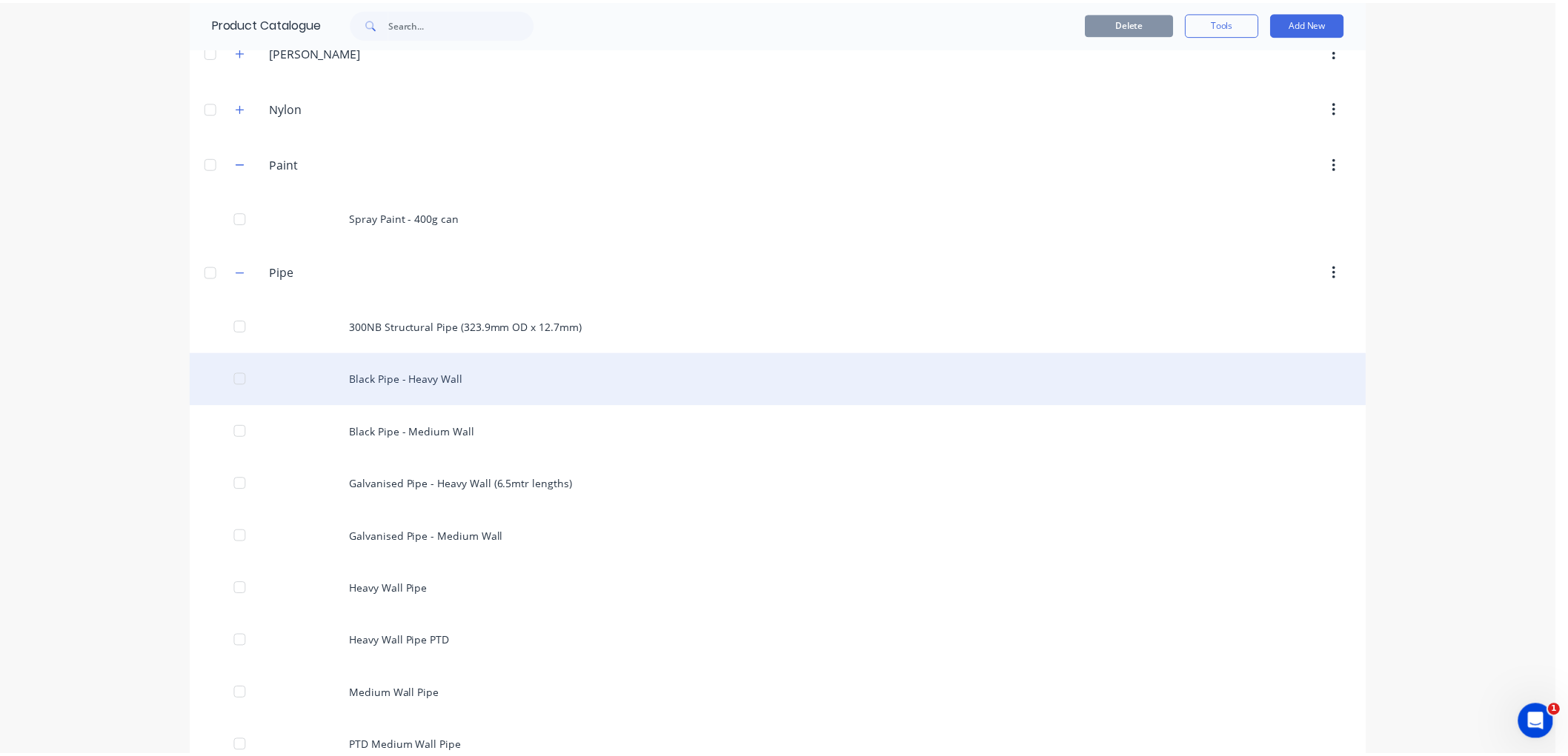
scroll to position [1892, 0]
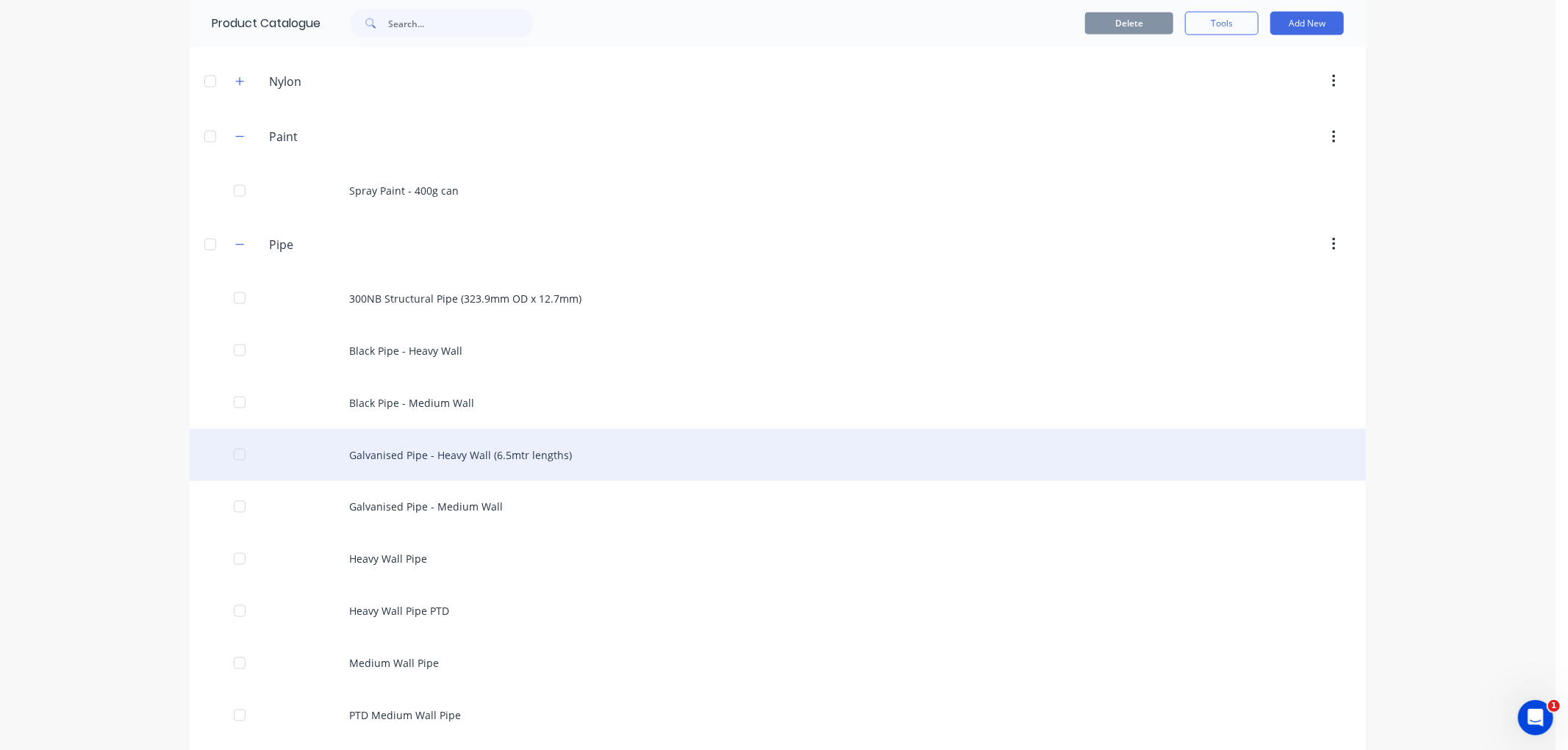
click at [497, 458] on div "Galvanised Pipe - Heavy Wall (6.5mtr lengths)" at bounding box center [778, 455] width 1176 height 52
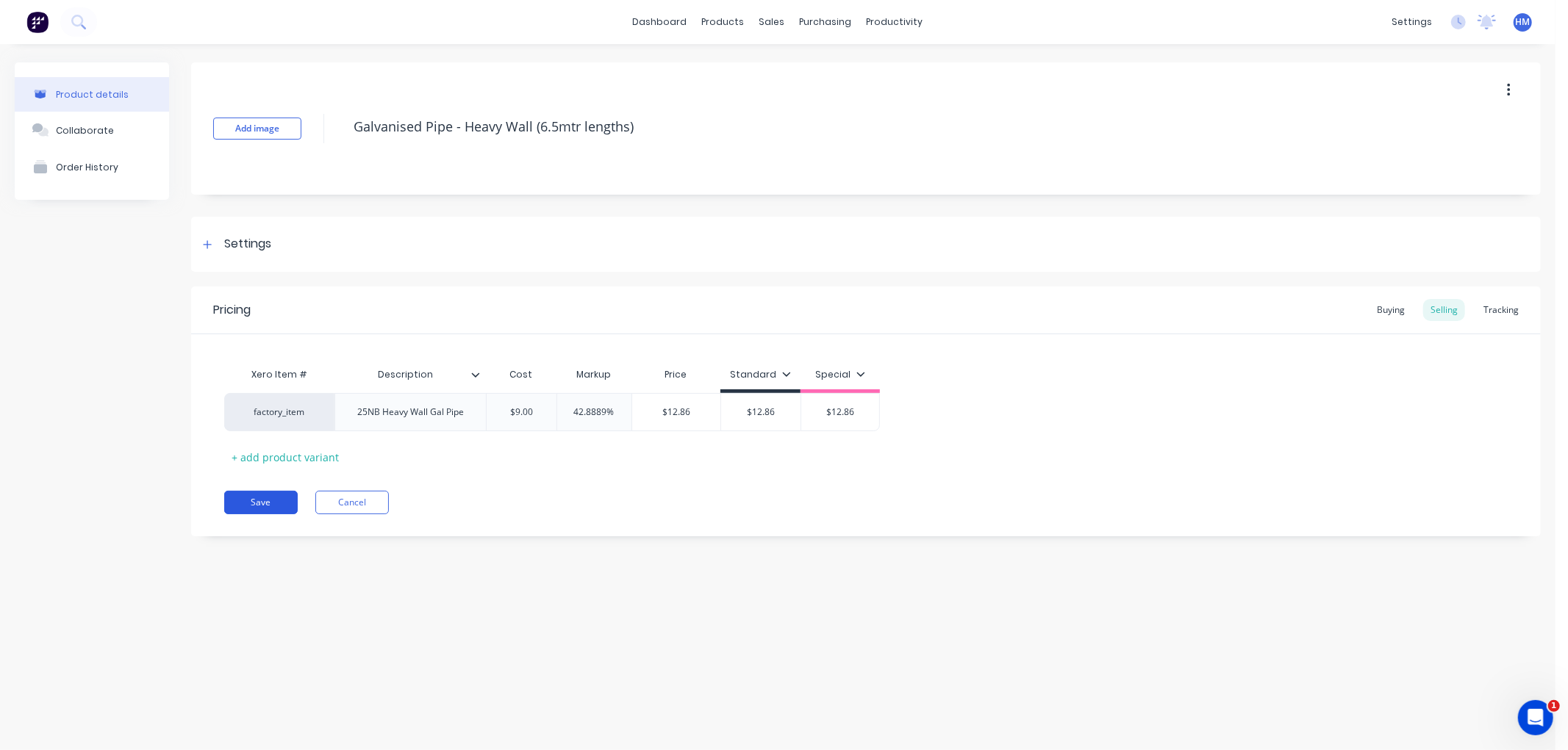
click at [242, 504] on button "Save" at bounding box center [261, 503] width 74 height 24
type textarea "x"
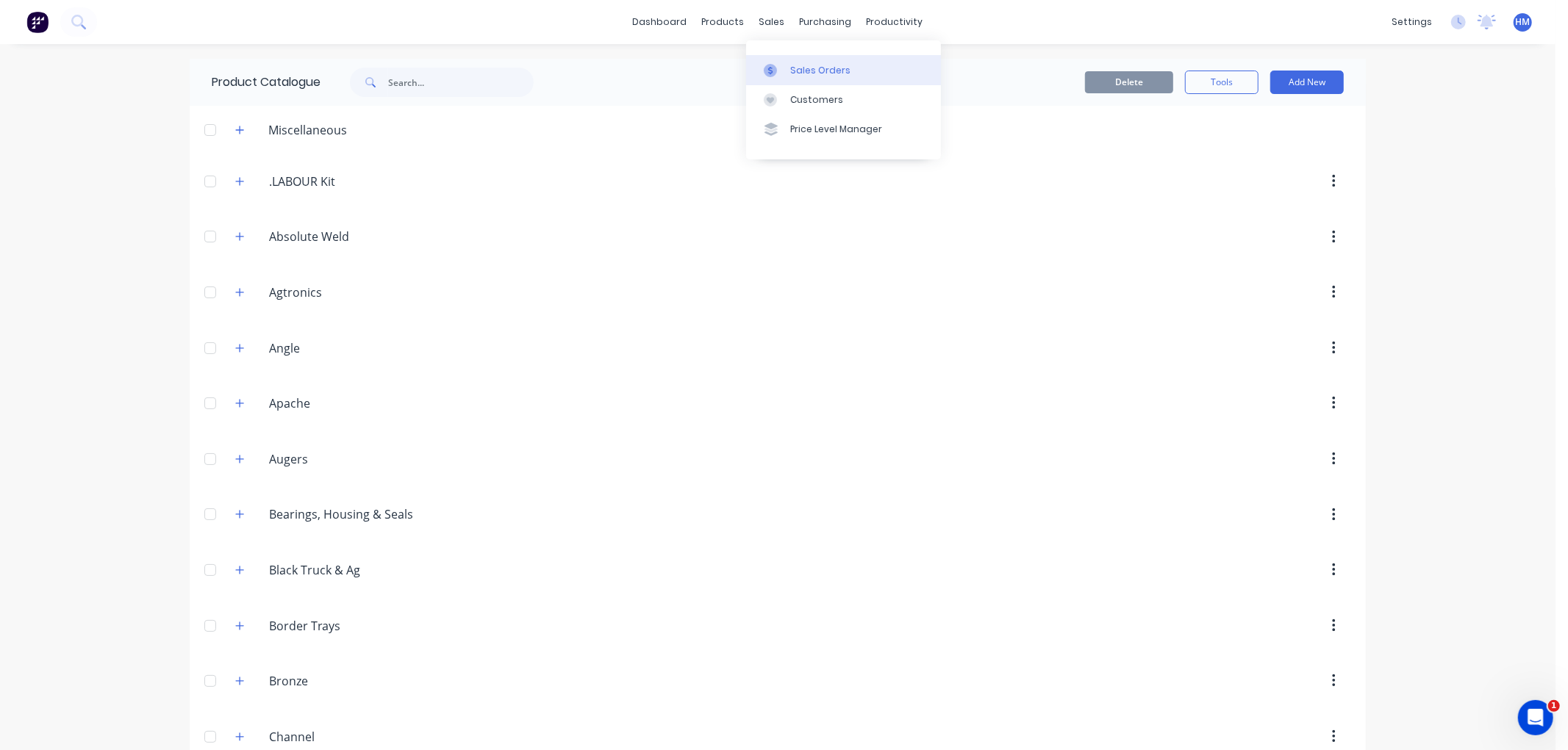
click at [801, 64] on div "Sales Orders" at bounding box center [821, 70] width 61 height 13
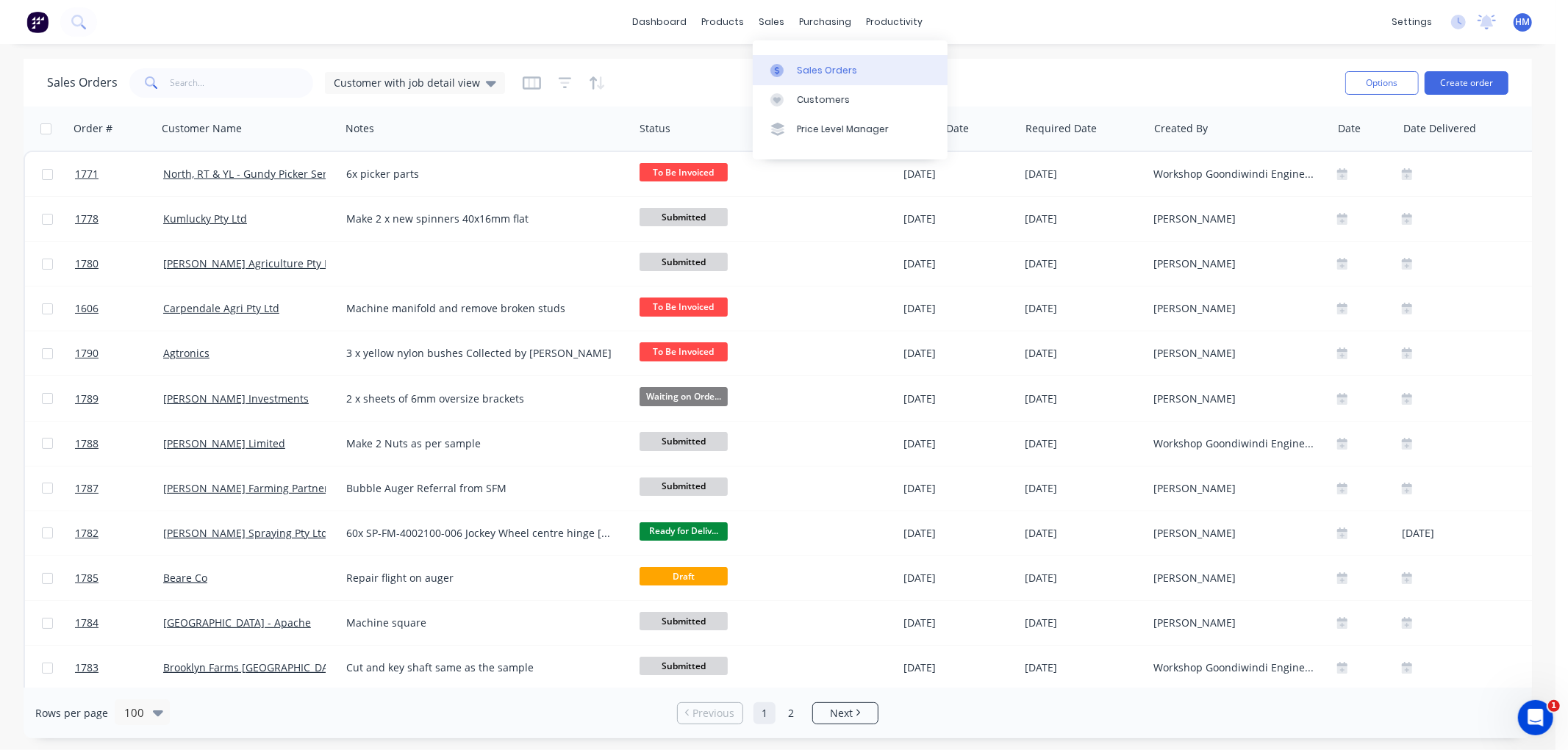
click at [799, 61] on link "Sales Orders" at bounding box center [850, 70] width 195 height 29
click at [1486, 83] on button "Create order" at bounding box center [1466, 83] width 84 height 24
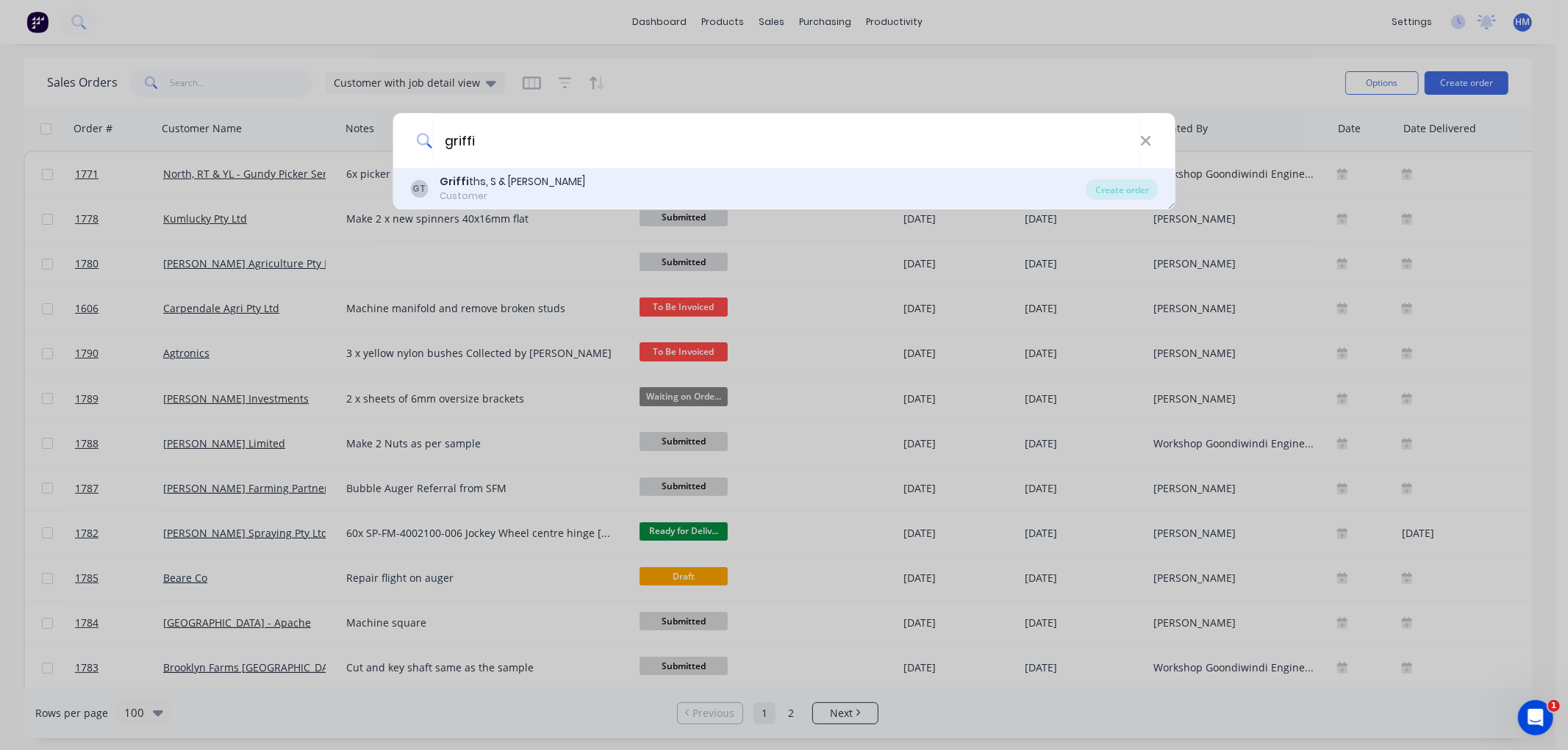
type input "griffi"
click at [542, 174] on div "Griffi ths, S & [PERSON_NAME]" at bounding box center [513, 182] width 146 height 16
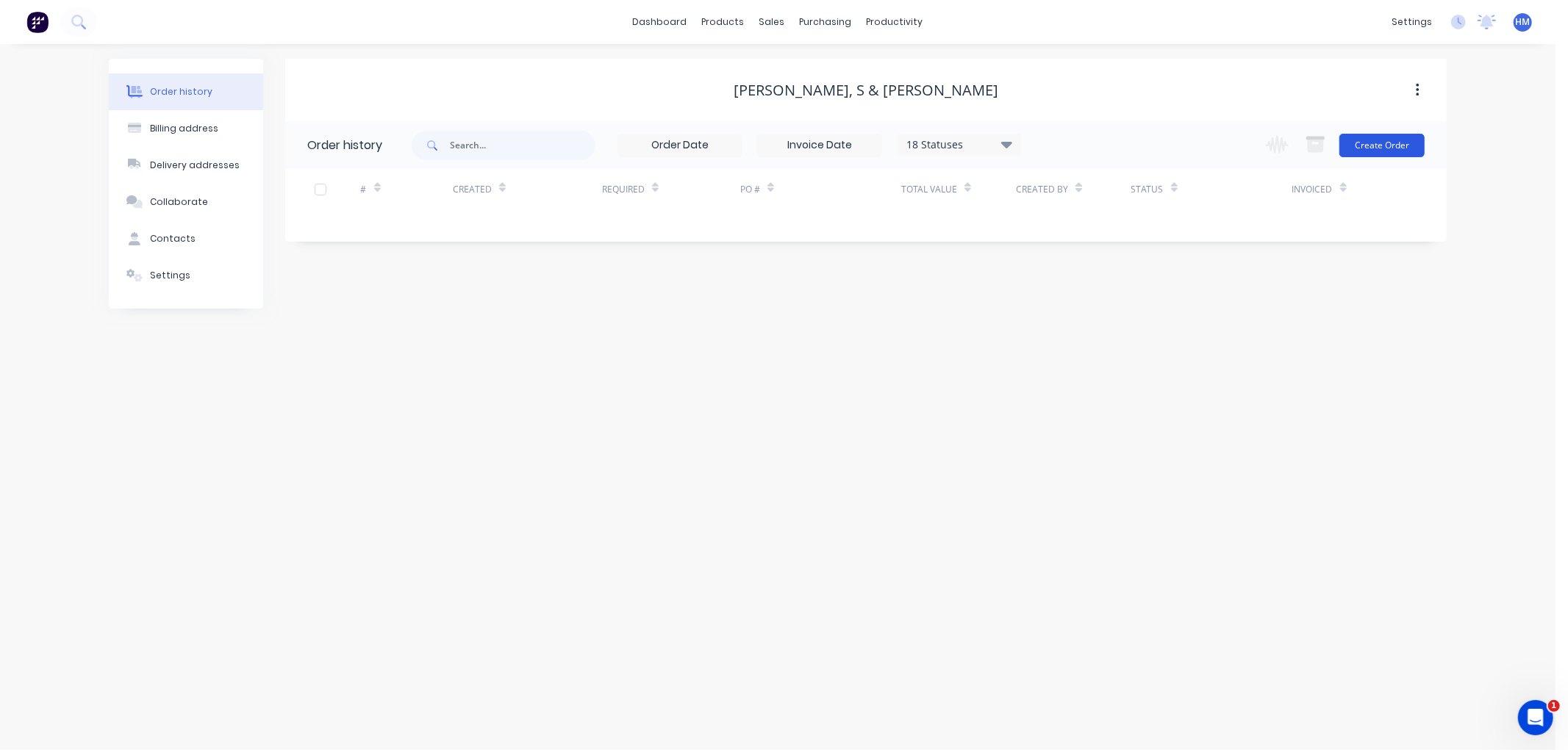
click at [1388, 147] on button "Create Order" at bounding box center [1382, 145] width 85 height 24
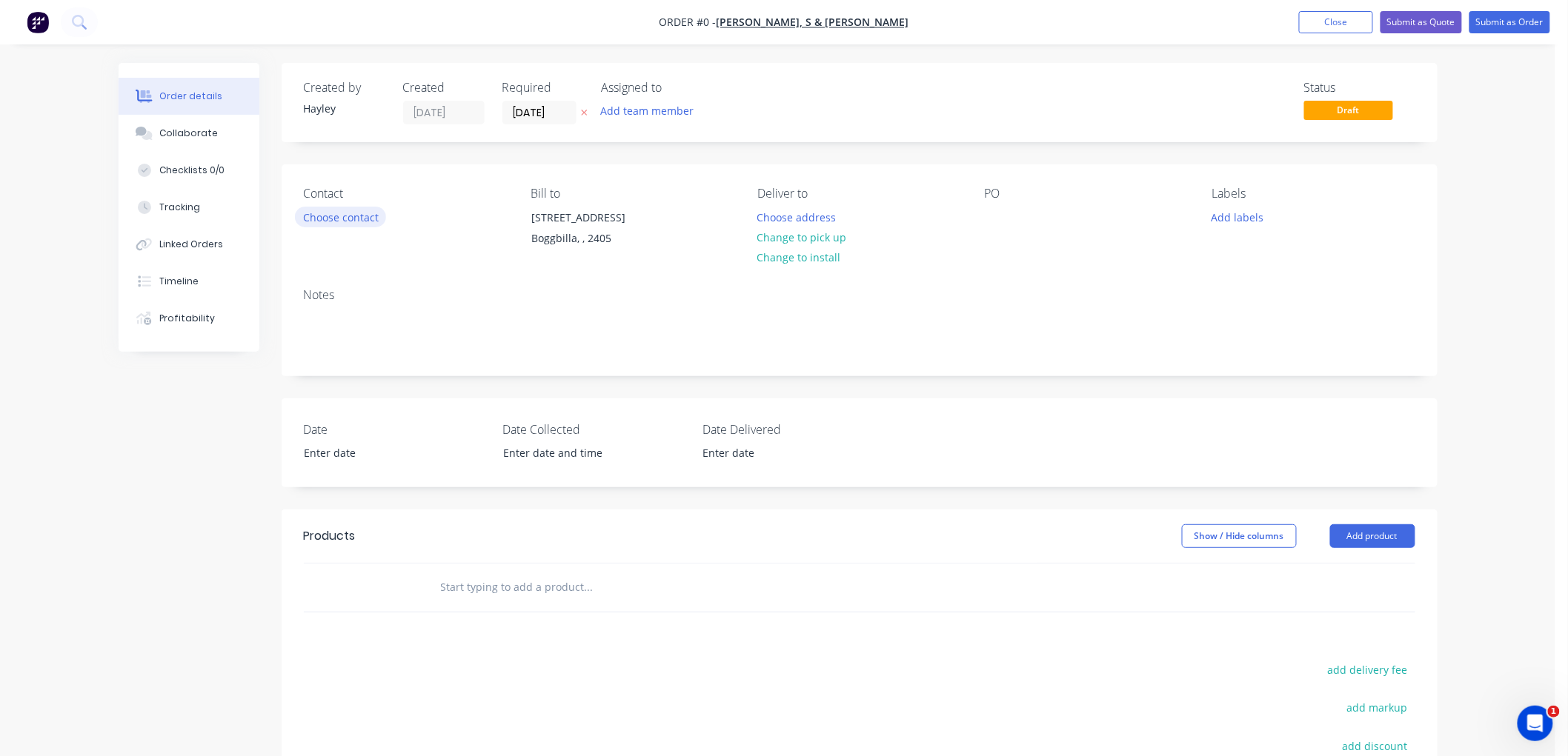
click at [349, 211] on button "Choose contact" at bounding box center [340, 216] width 91 height 20
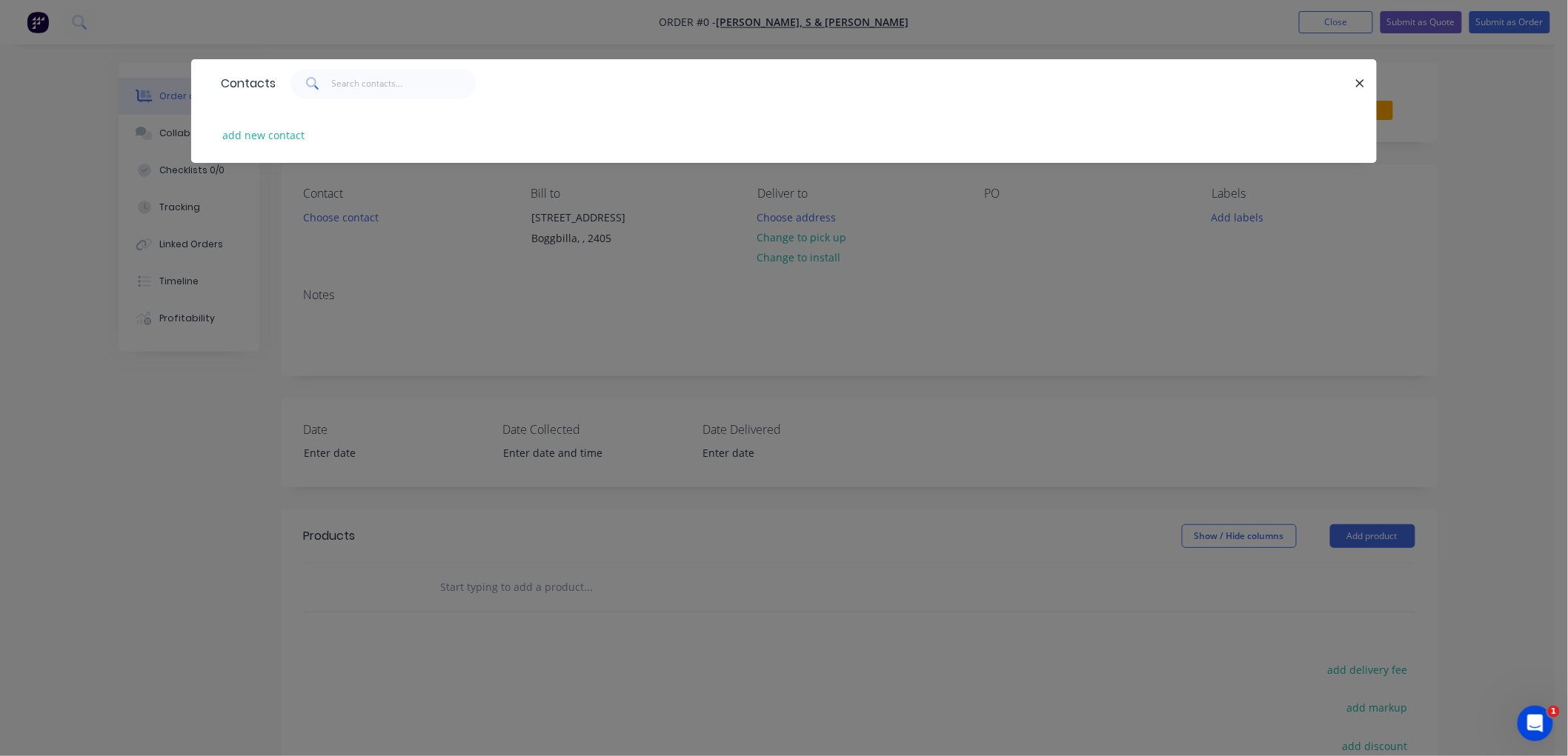
click at [275, 124] on div "add new contact" at bounding box center [784, 135] width 1141 height 55
click at [277, 134] on button "add new contact" at bounding box center [263, 135] width 97 height 20
select select "AU"
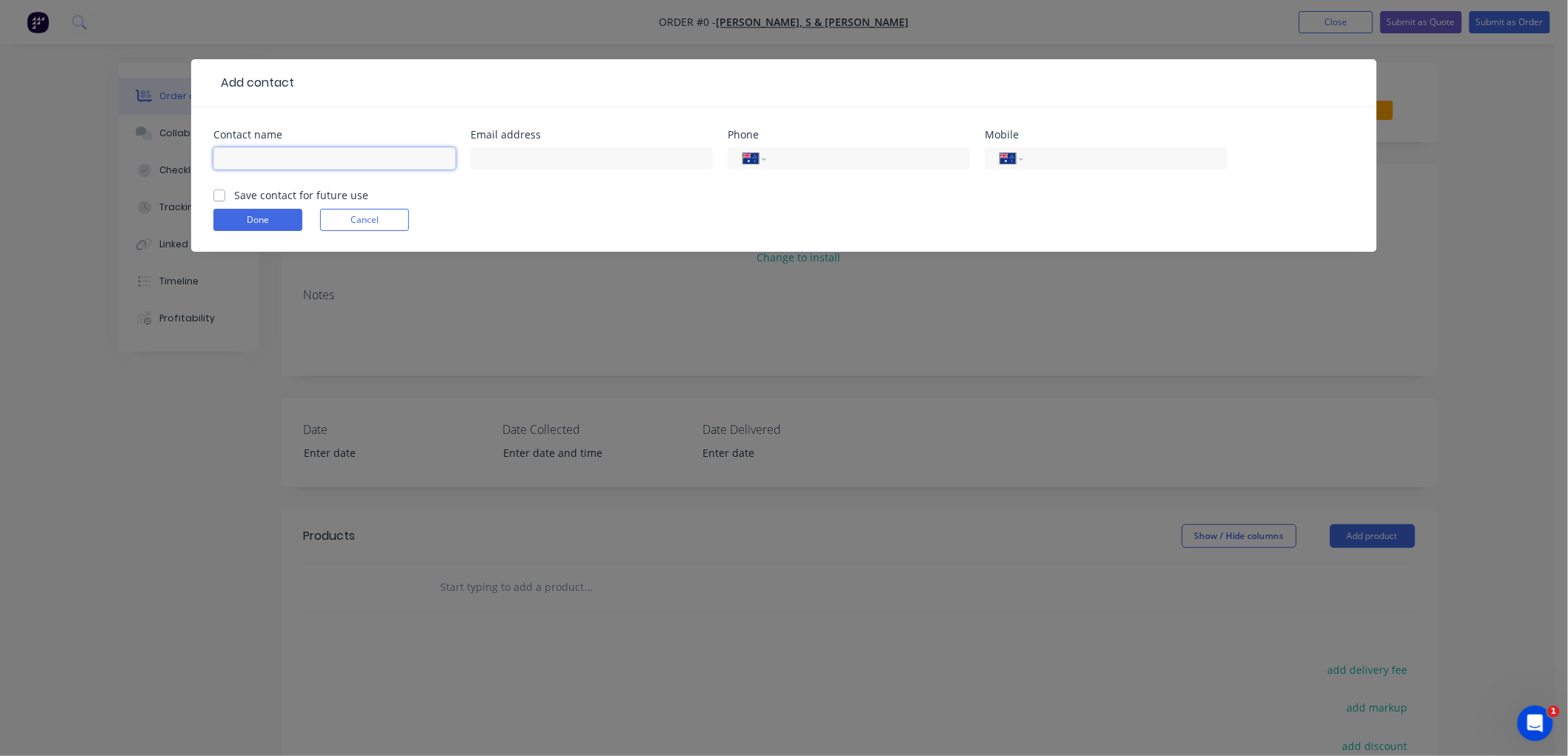
click at [334, 157] on input "text" at bounding box center [334, 158] width 242 height 22
type input "[PERSON_NAME]"
click at [234, 196] on label "Save contact for future use" at bounding box center [301, 195] width 134 height 16
click at [220, 196] on input "Save contact for future use" at bounding box center [219, 194] width 12 height 14
checkbox input "true"
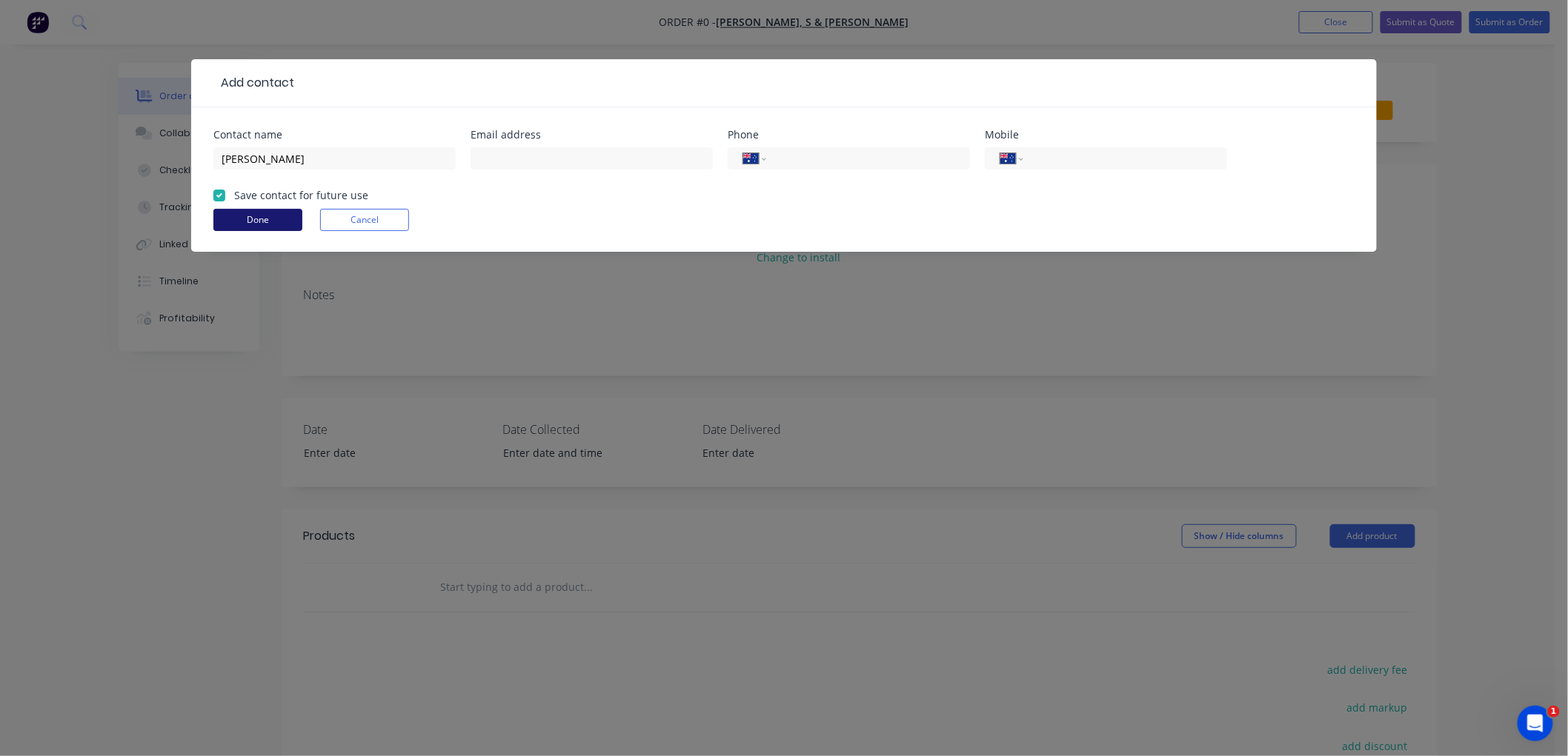
click at [231, 220] on button "Done" at bounding box center [258, 220] width 89 height 22
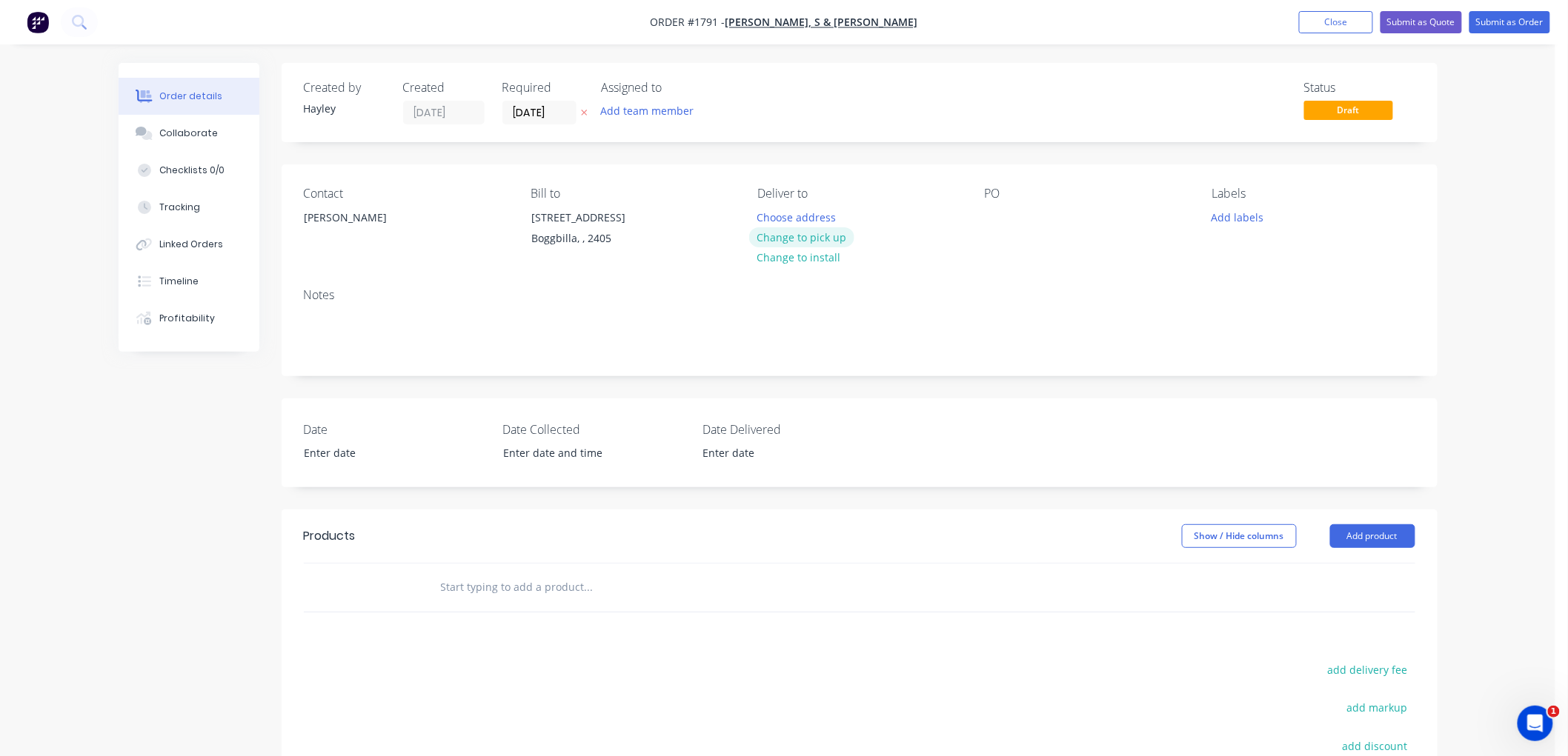
click at [800, 232] on button "Change to pick up" at bounding box center [801, 238] width 105 height 20
click at [491, 580] on input "text" at bounding box center [588, 588] width 296 height 30
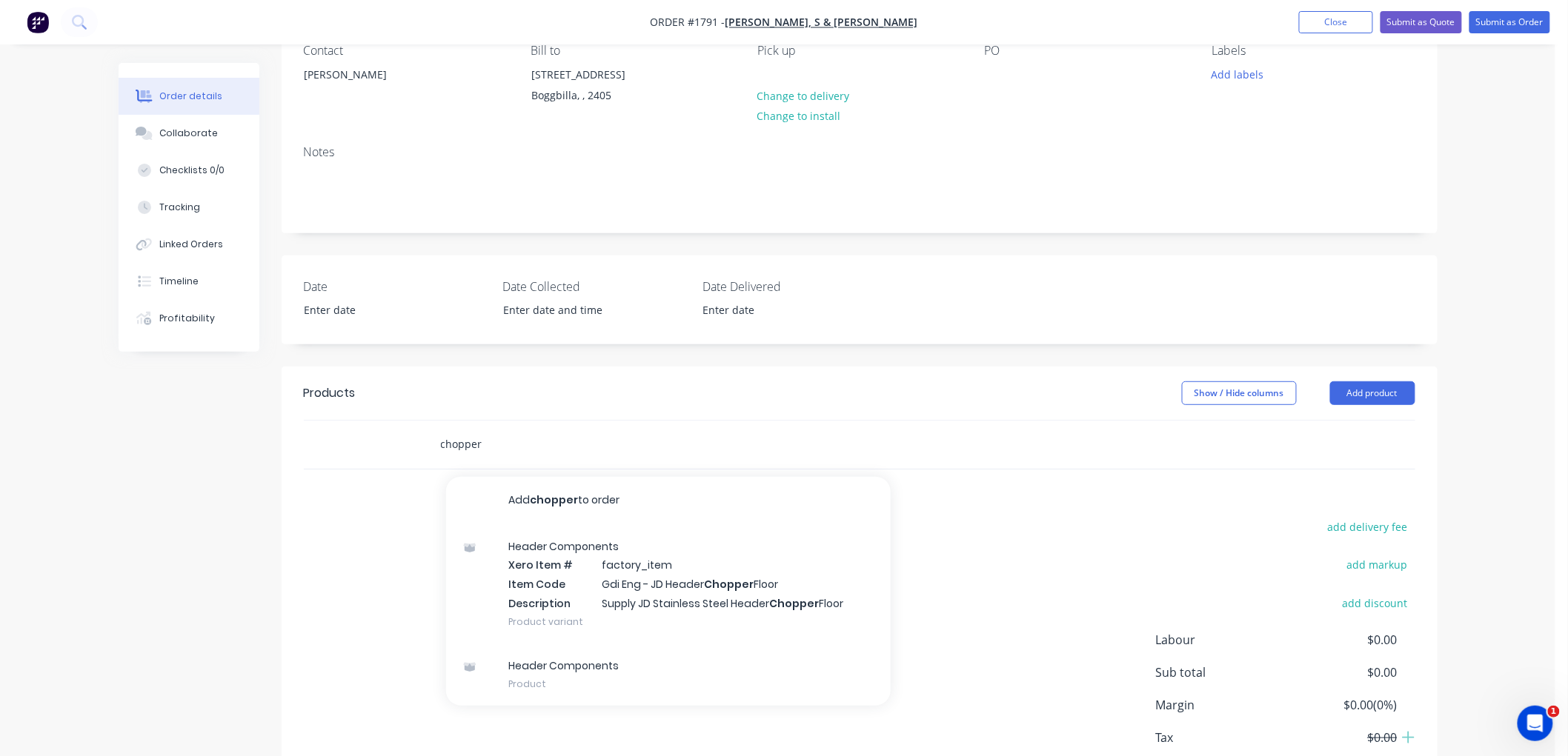
scroll to position [164, 0]
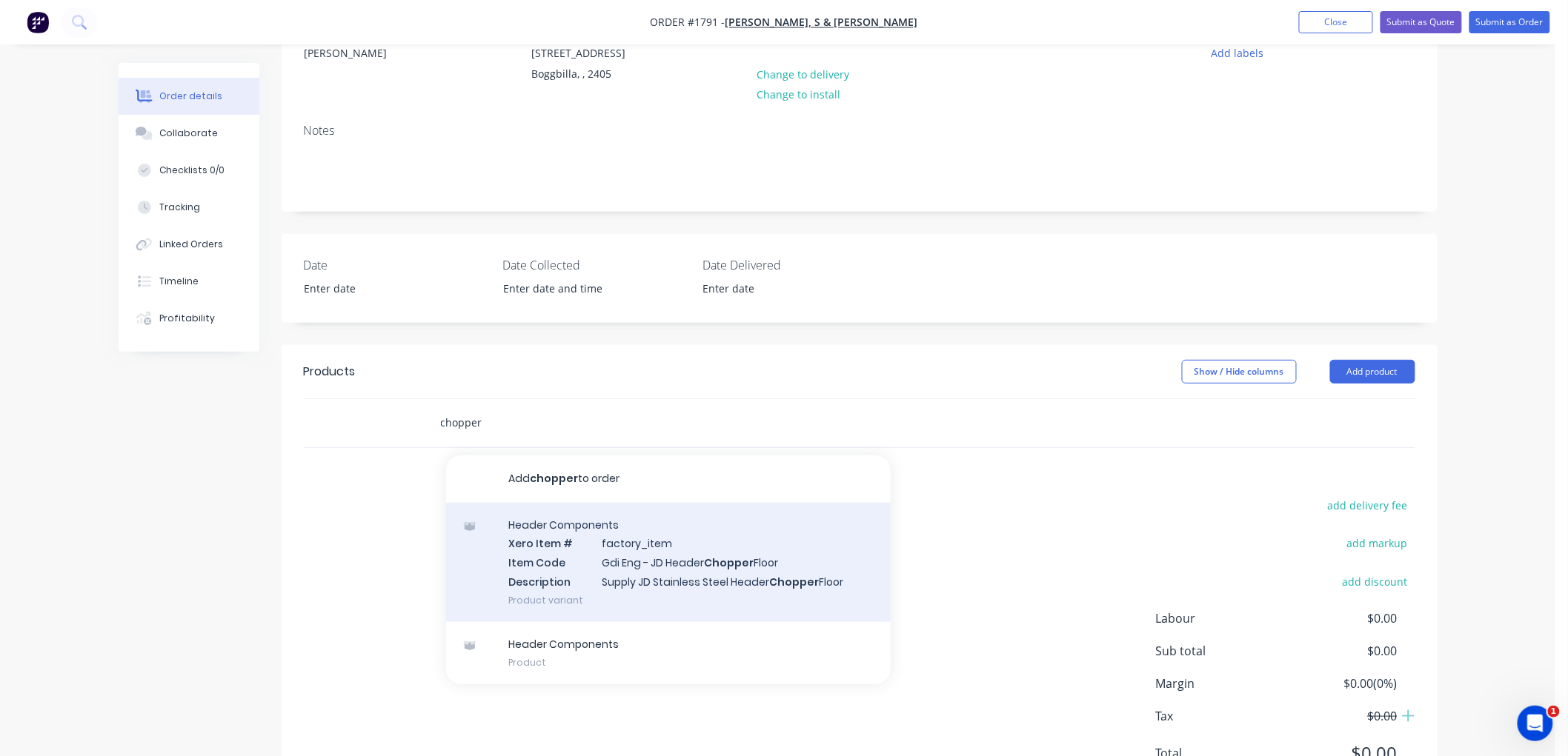
type input "chopper"
click at [677, 565] on div "Header Components Xero Item # factory_item Item Code Gdi Eng - JD Header Choppe…" at bounding box center [668, 562] width 445 height 120
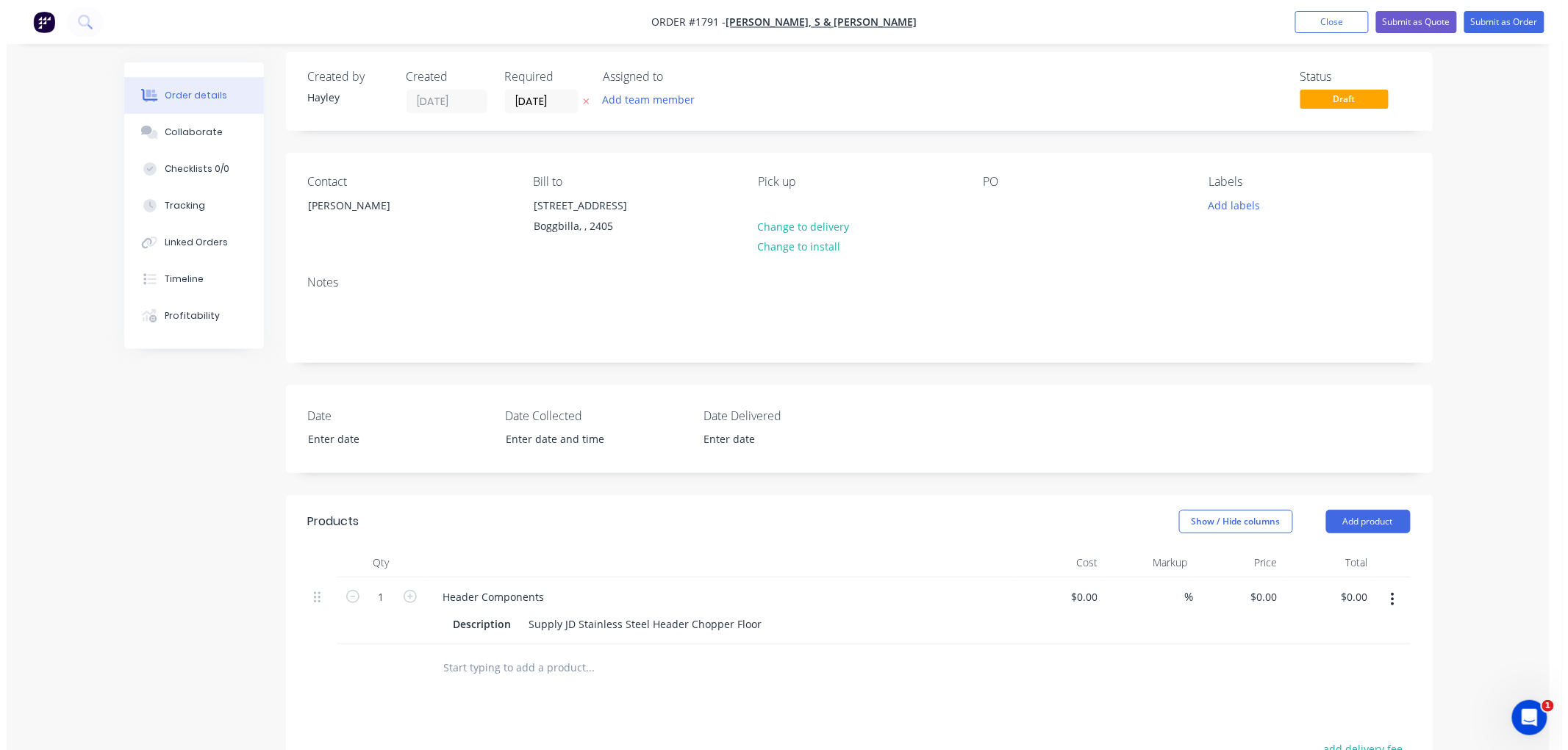
scroll to position [0, 0]
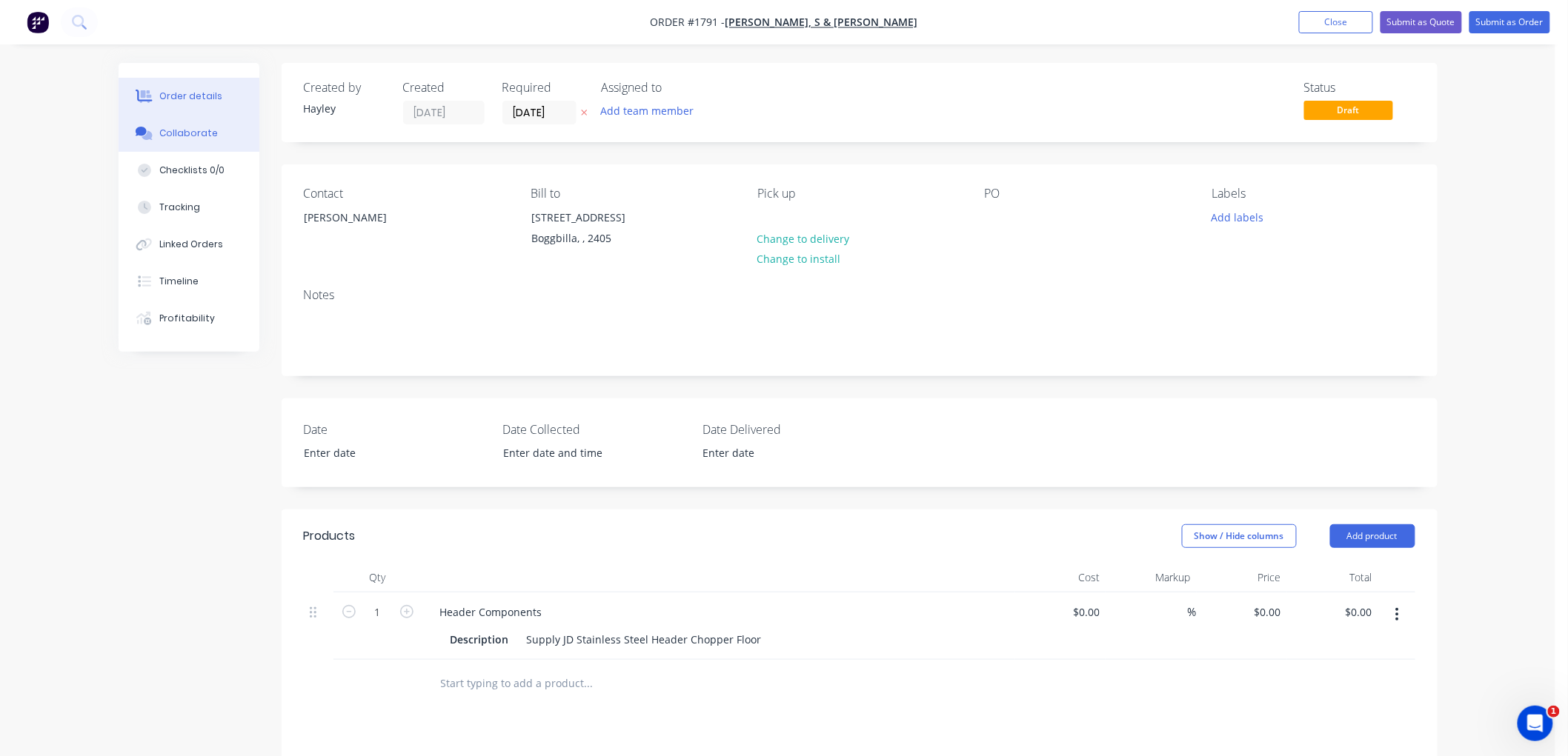
drag, startPoint x: 190, startPoint y: 131, endPoint x: 211, endPoint y: 135, distance: 21.4
click at [189, 132] on div "Collaborate" at bounding box center [188, 133] width 59 height 13
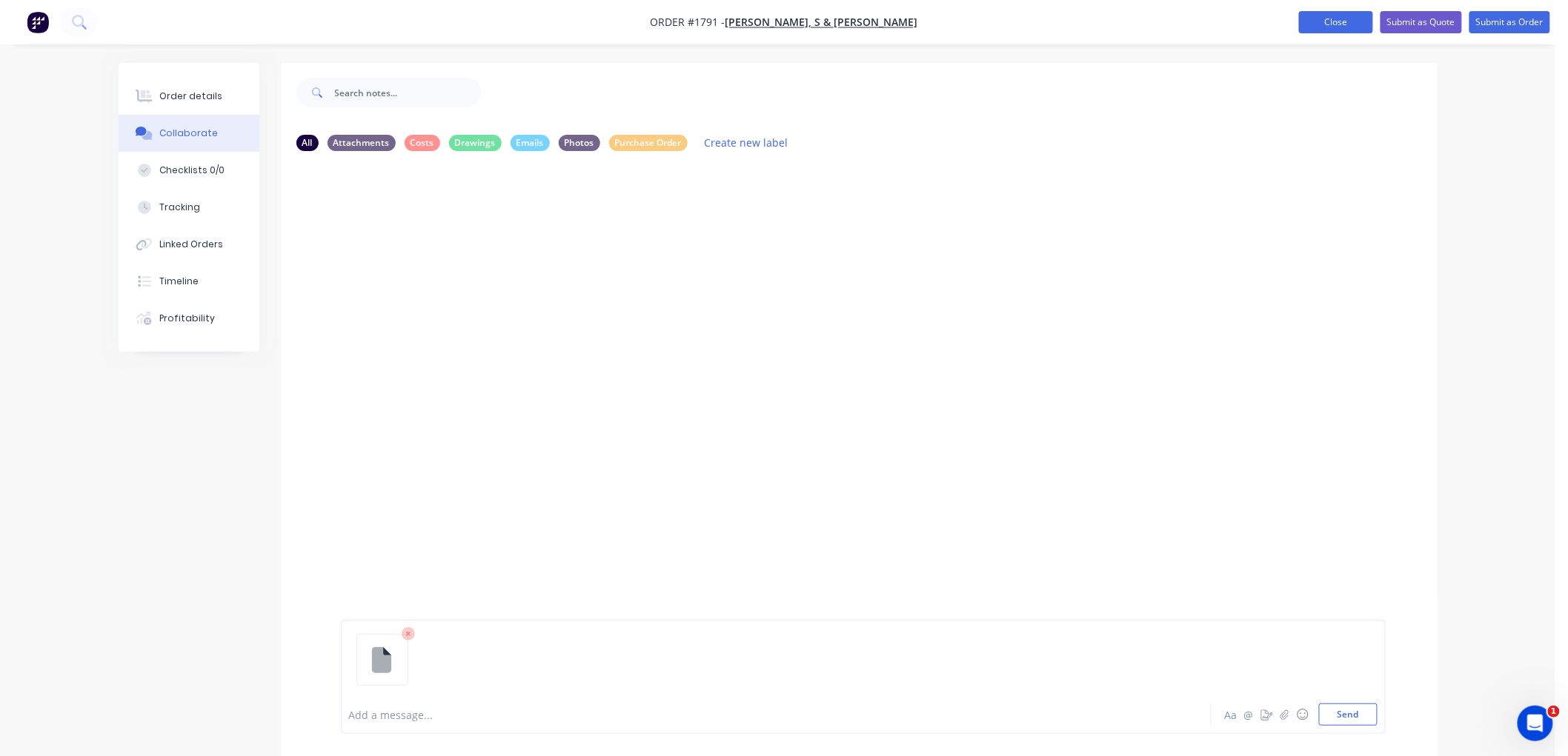
click at [1338, 26] on button "Close" at bounding box center [1336, 21] width 74 height 22
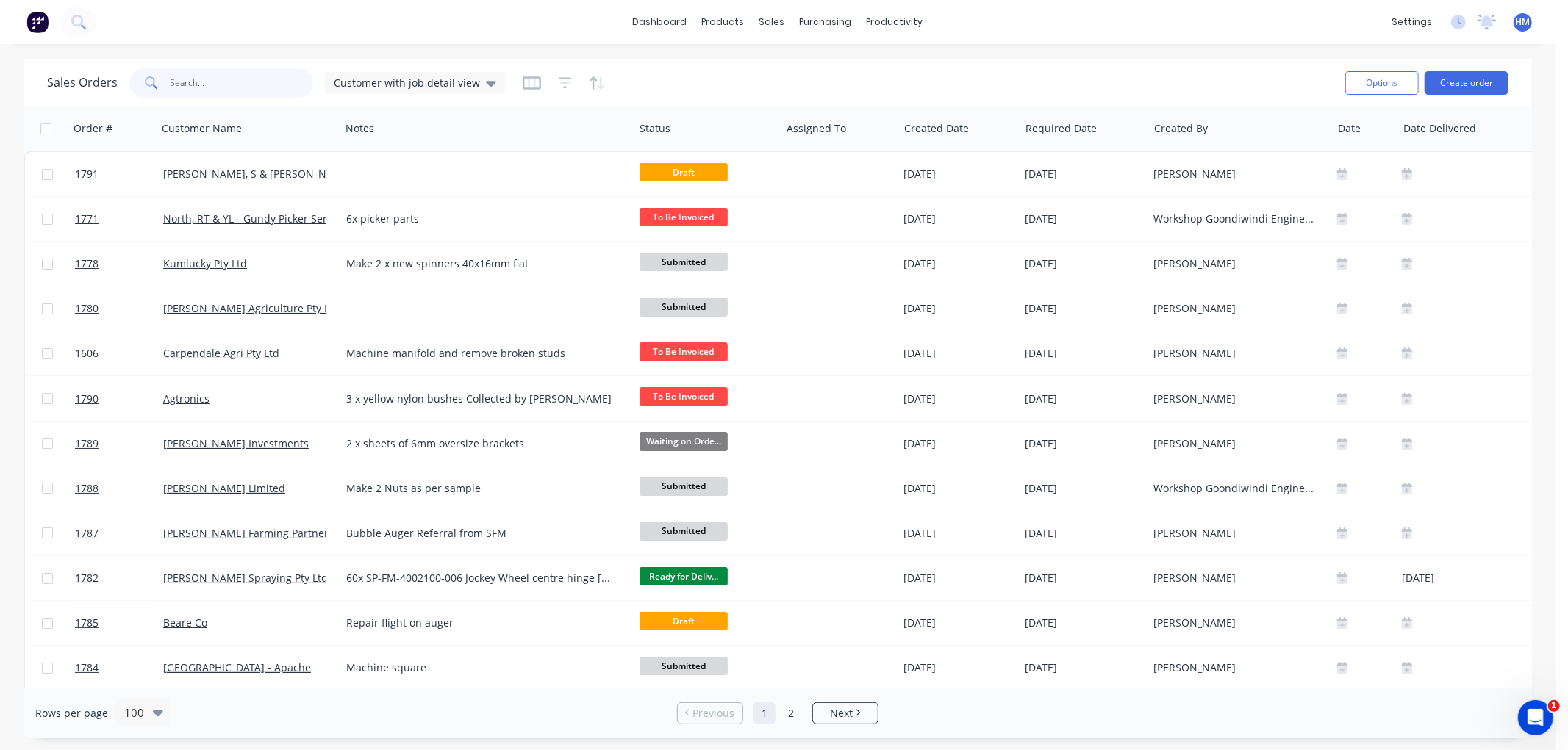
click at [215, 89] on input "text" at bounding box center [242, 83] width 143 height 29
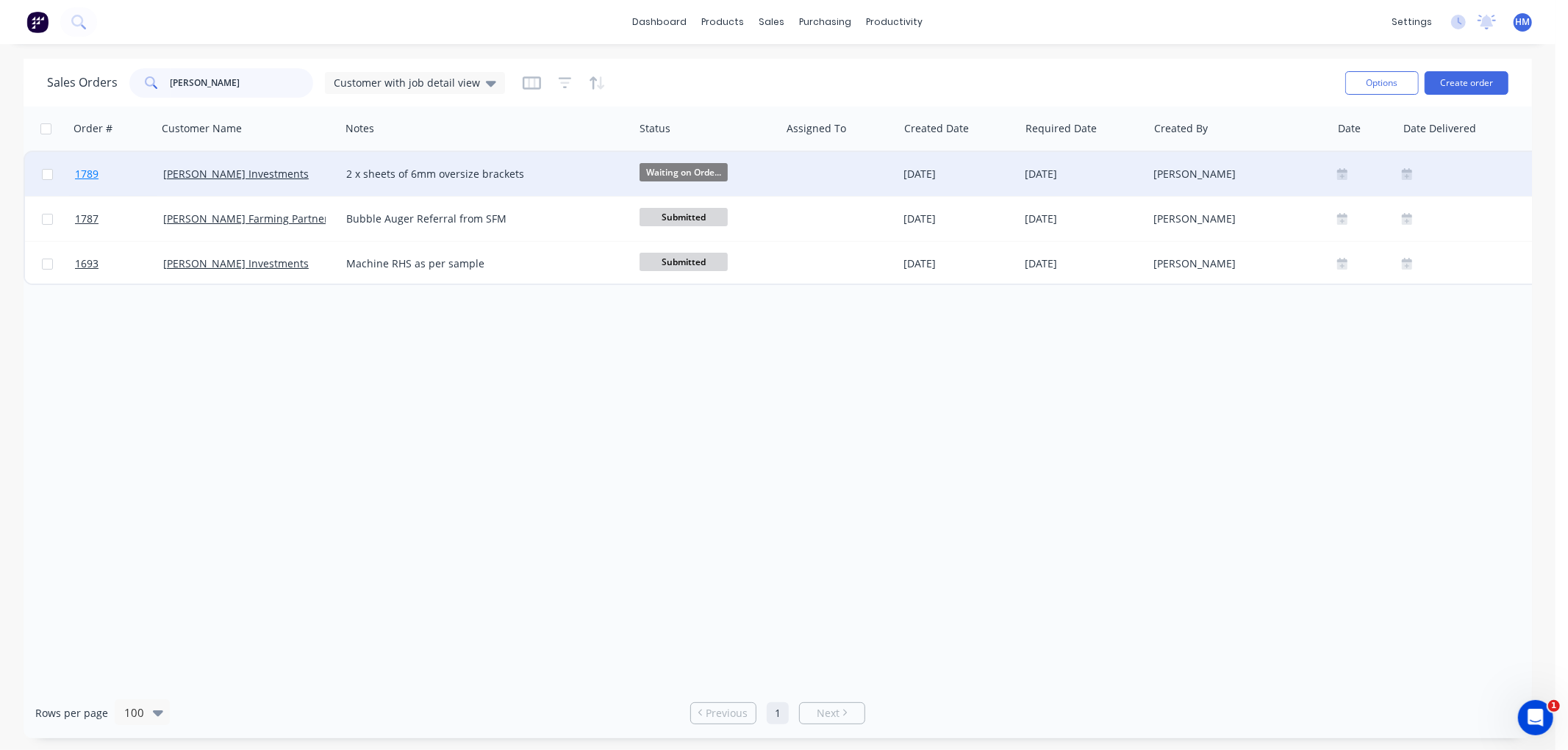
type input "[PERSON_NAME]"
click at [138, 172] on link "1789" at bounding box center [120, 174] width 88 height 44
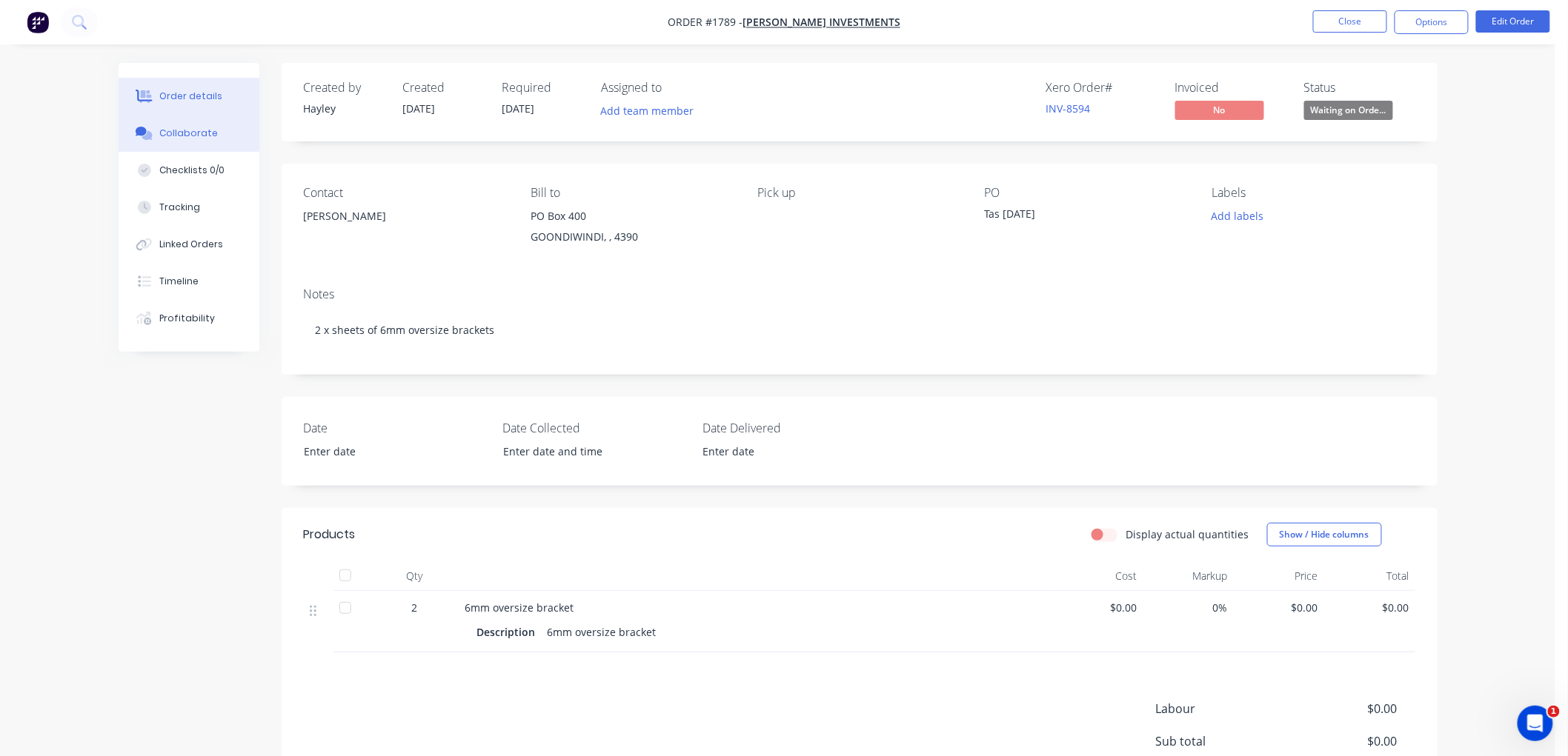
click at [179, 130] on div "Collaborate" at bounding box center [188, 133] width 59 height 13
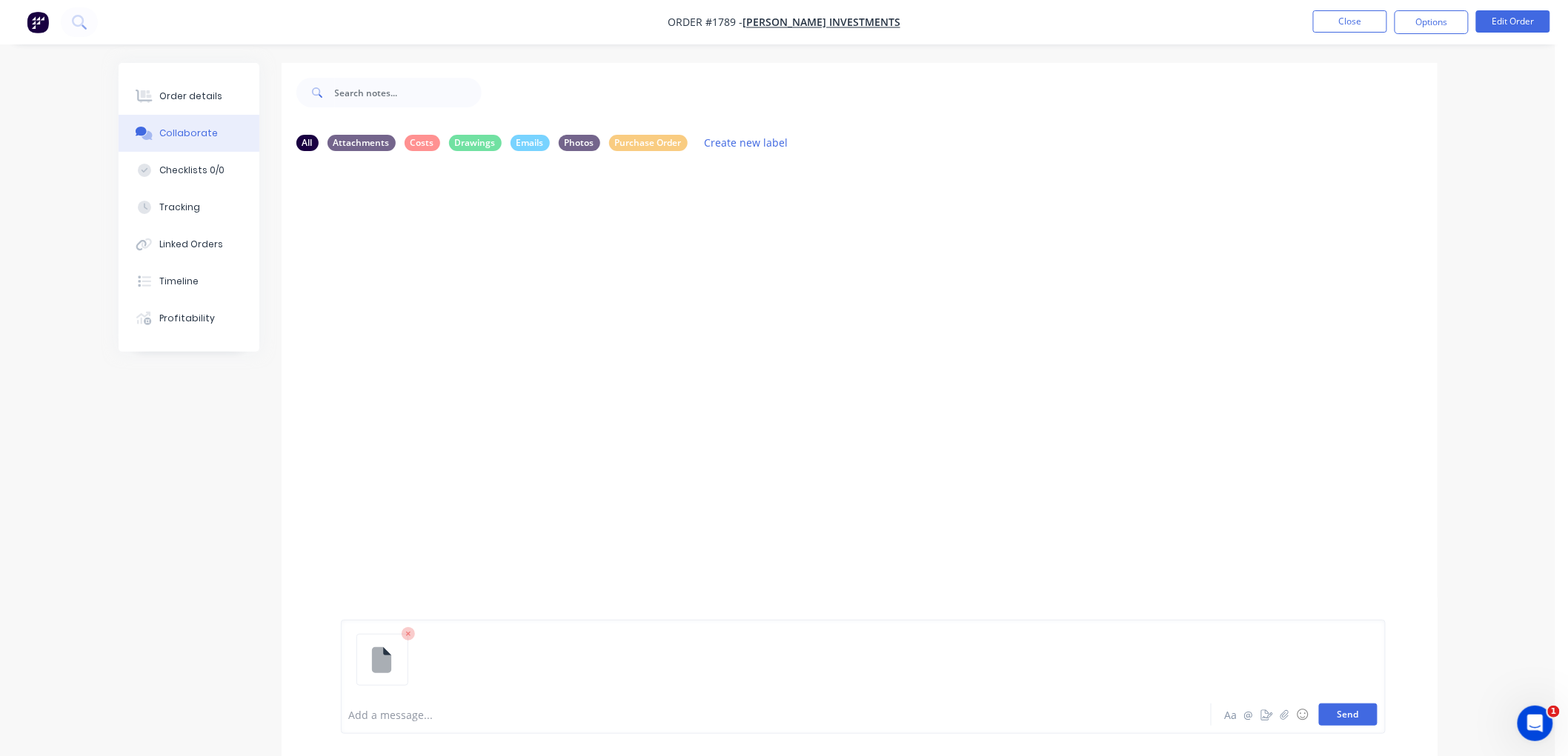
click at [1359, 721] on button "Send" at bounding box center [1348, 715] width 59 height 22
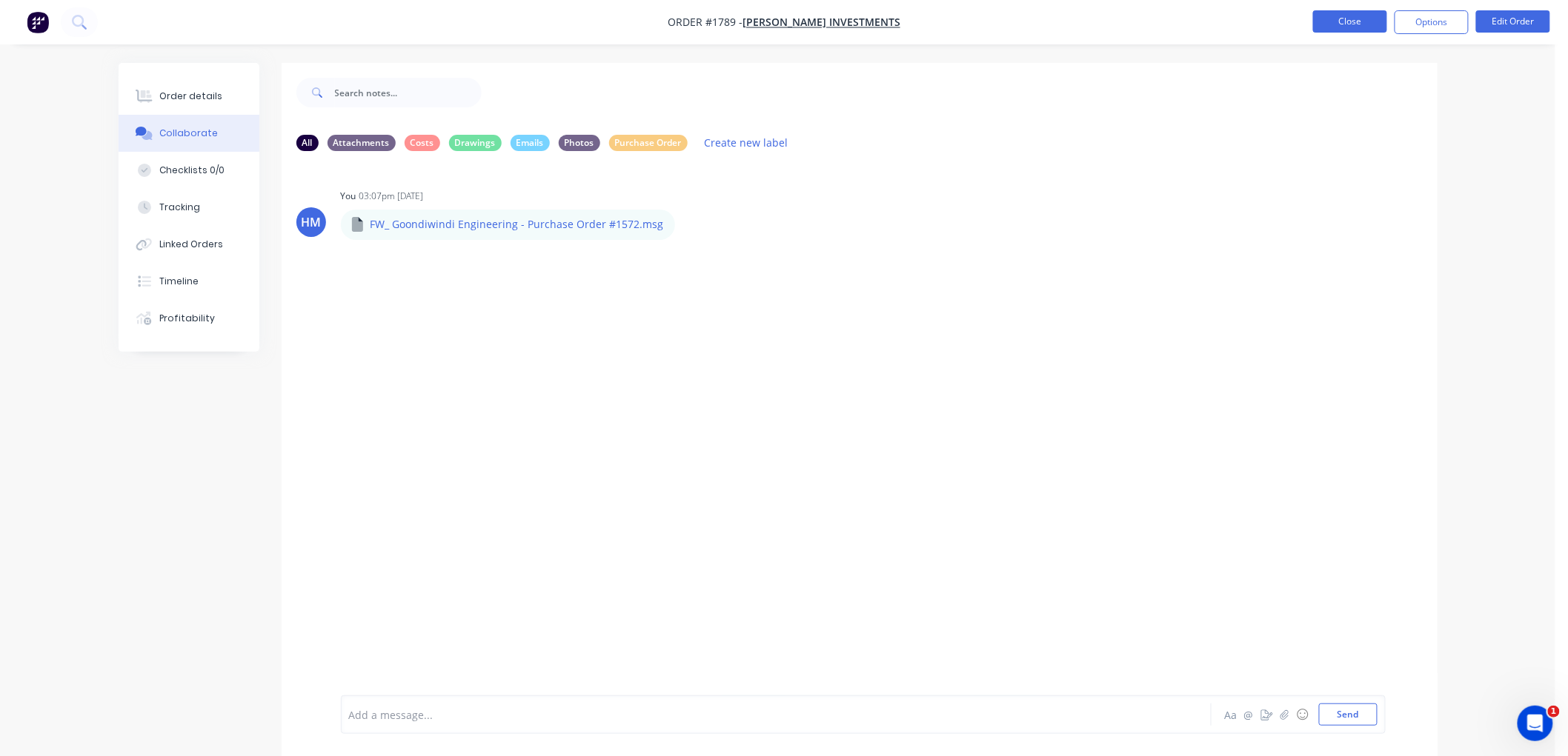
click at [1343, 26] on button "Close" at bounding box center [1350, 21] width 74 height 22
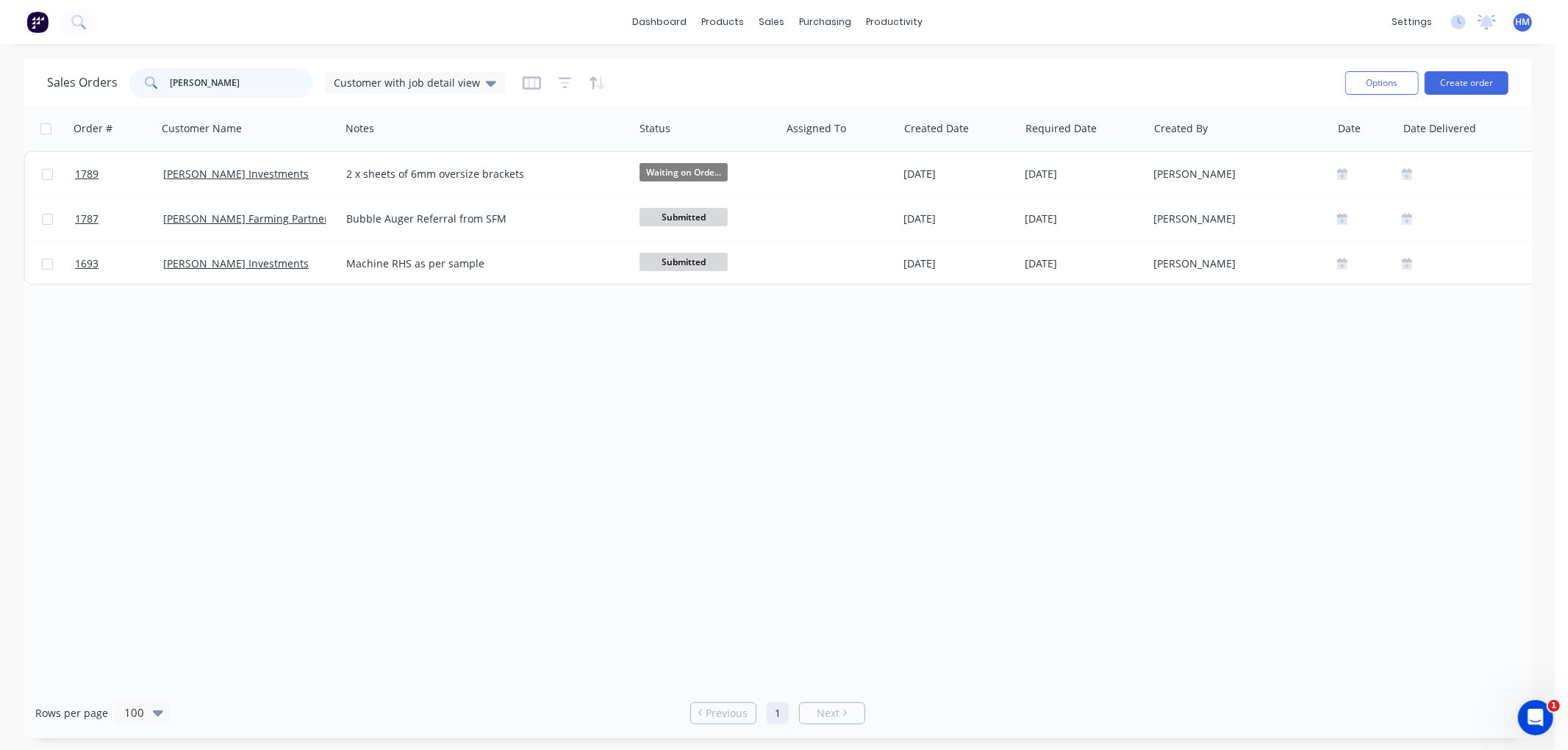
drag, startPoint x: 156, startPoint y: 84, endPoint x: 100, endPoint y: 84, distance: 56.0
click at [100, 84] on div "Sales Orders [PERSON_NAME] Customer with job detail view" at bounding box center [275, 83] width 458 height 29
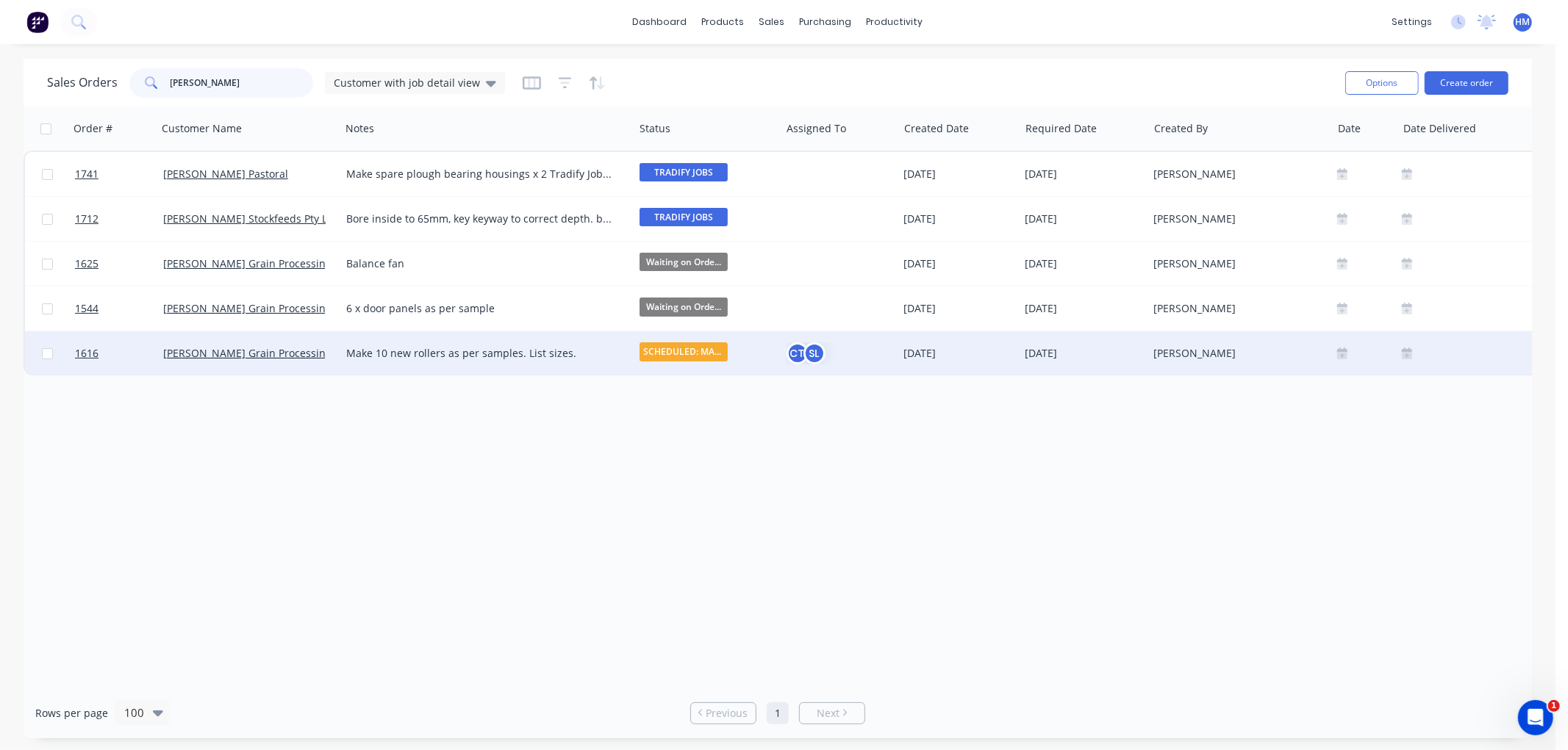
type input "[PERSON_NAME]"
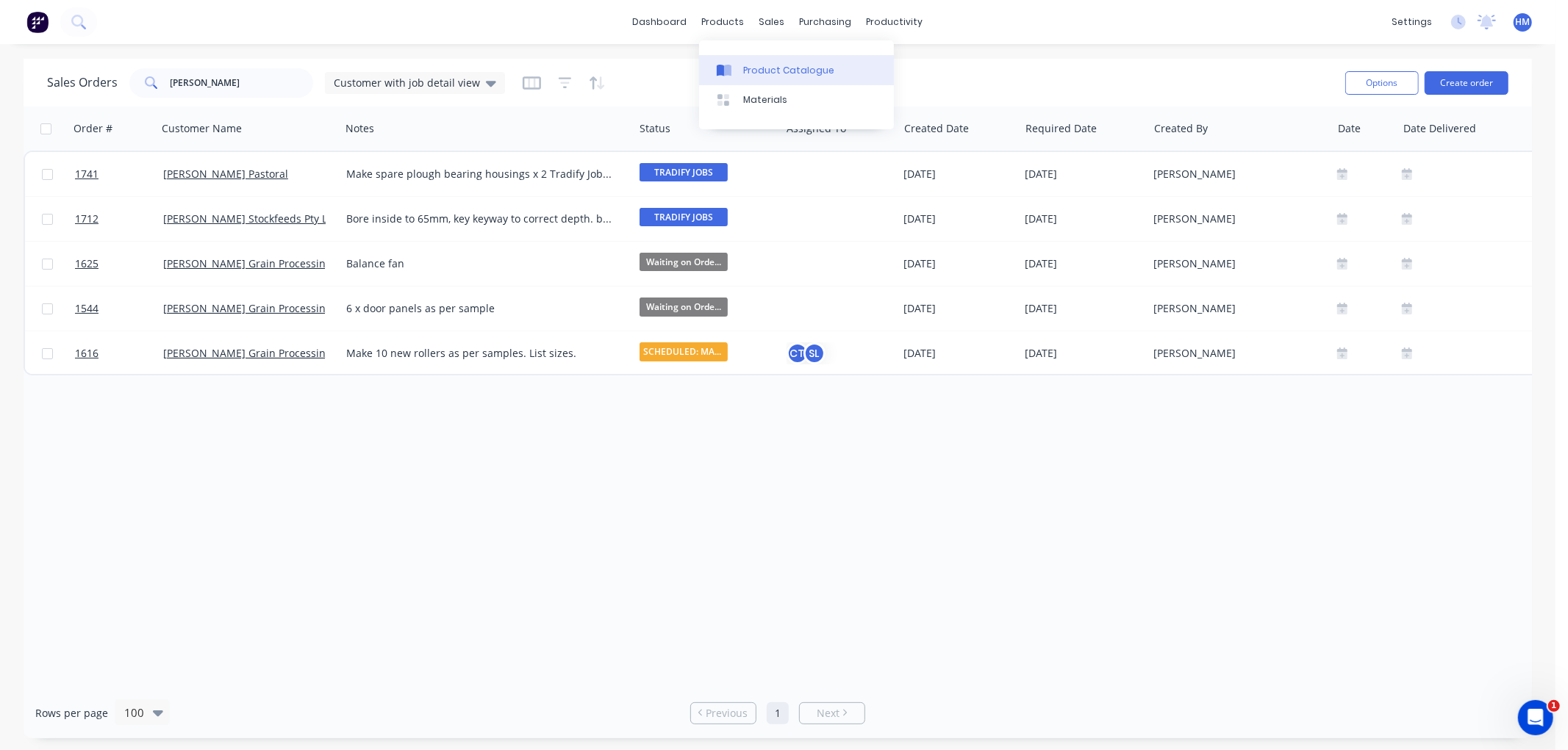
click at [759, 68] on div "Product Catalogue" at bounding box center [788, 70] width 91 height 13
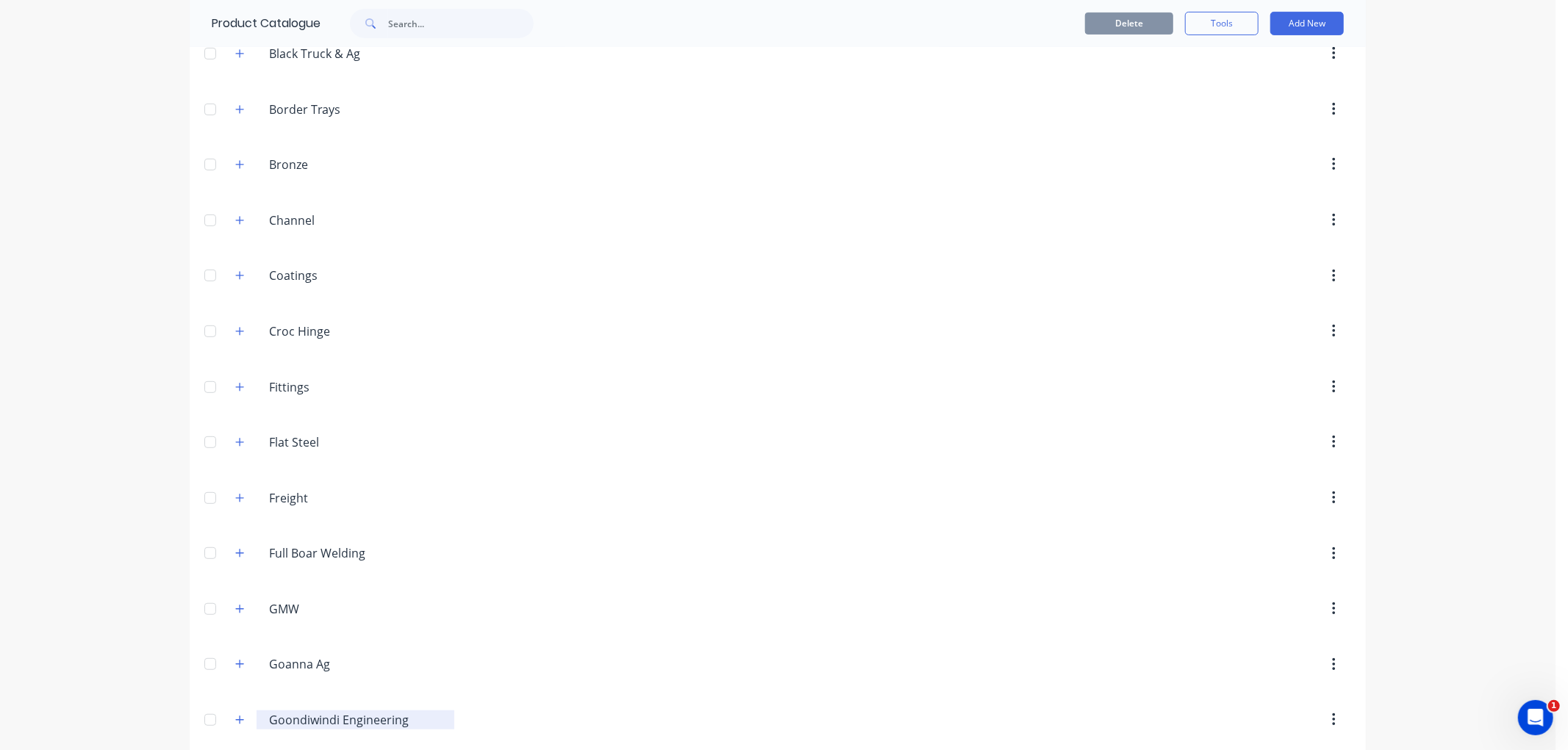
scroll to position [490, 0]
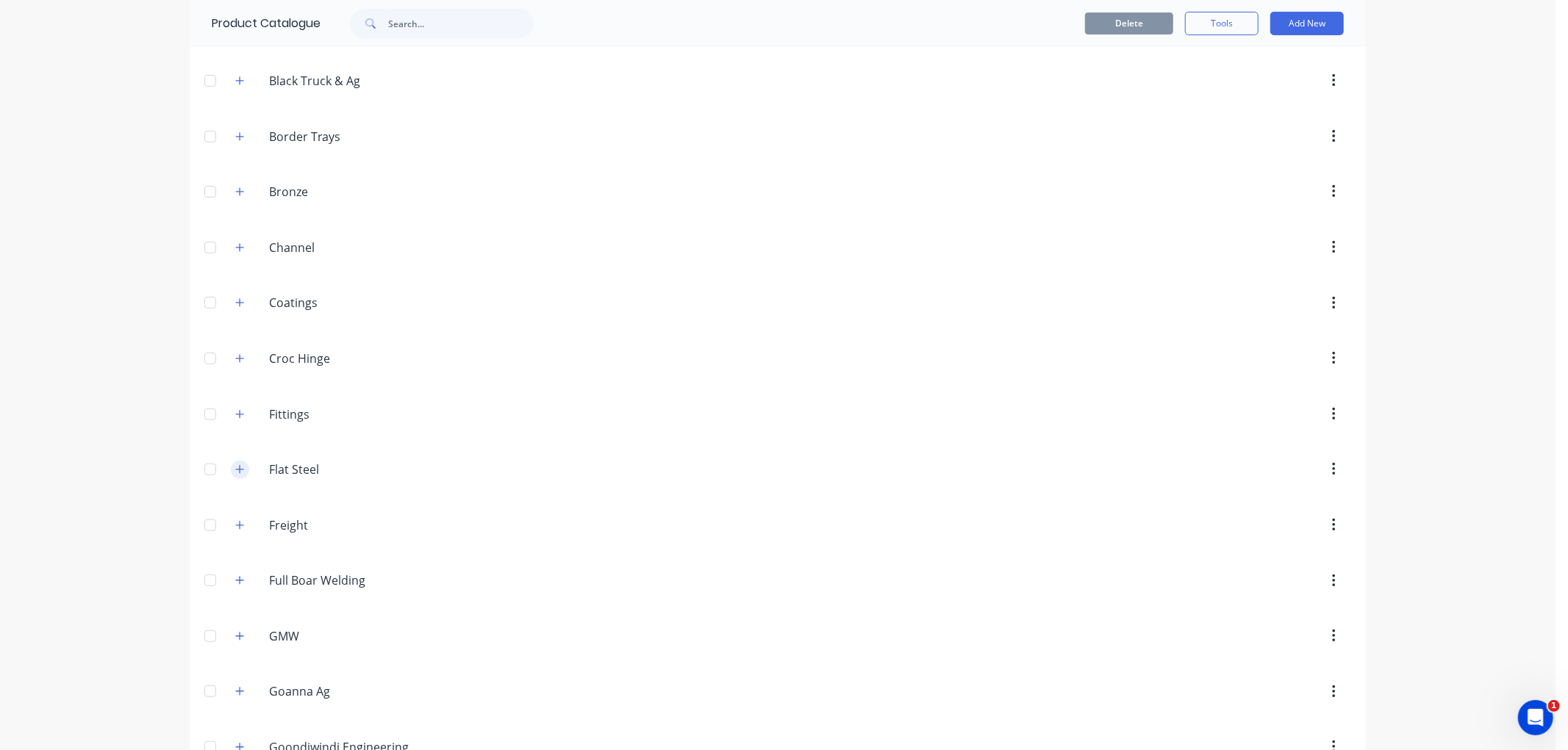
click at [238, 473] on icon "button" at bounding box center [239, 469] width 9 height 11
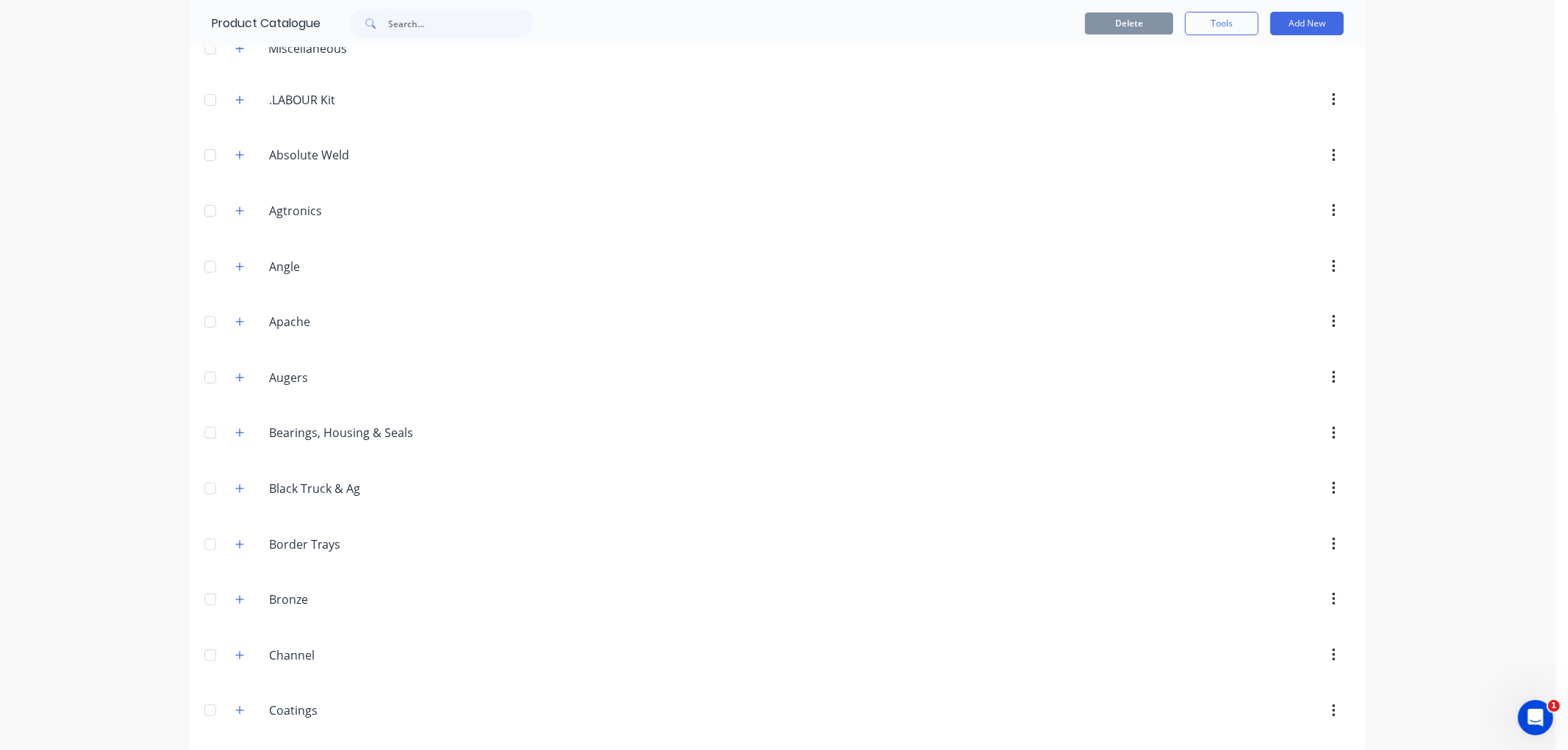
scroll to position [0, 0]
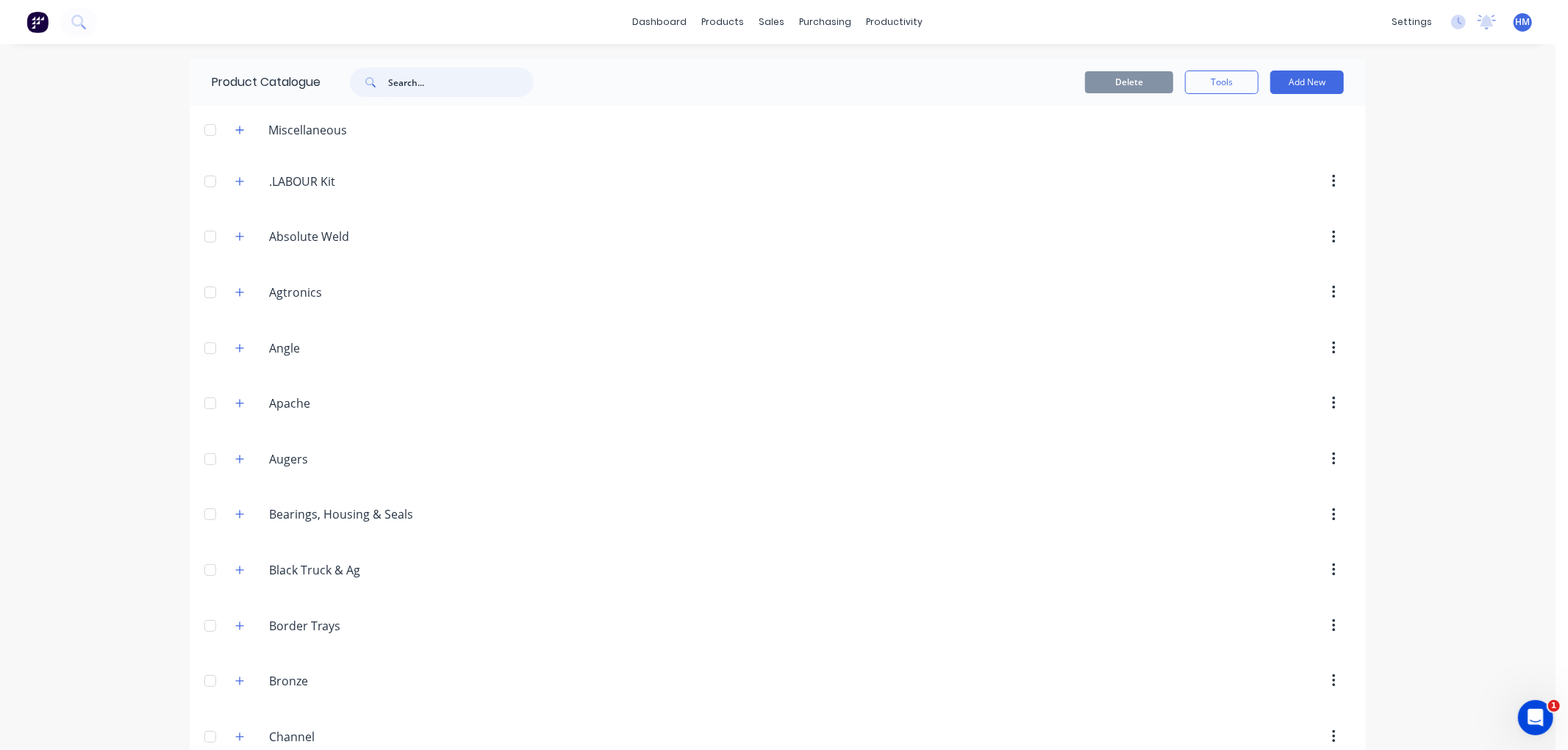
click at [420, 84] on input "text" at bounding box center [461, 83] width 146 height 29
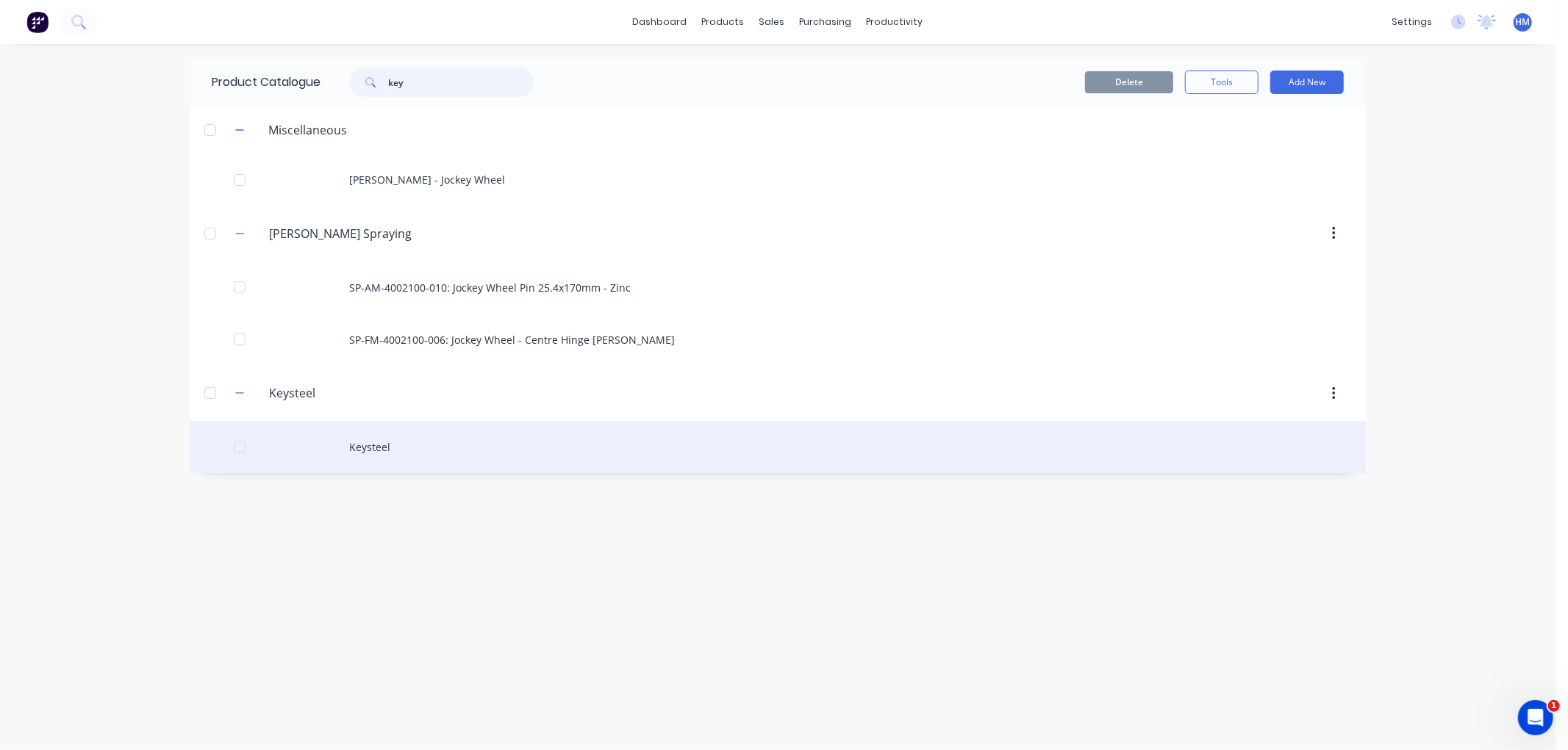
type input "key"
click at [376, 449] on div "Keysteel" at bounding box center [778, 447] width 1176 height 52
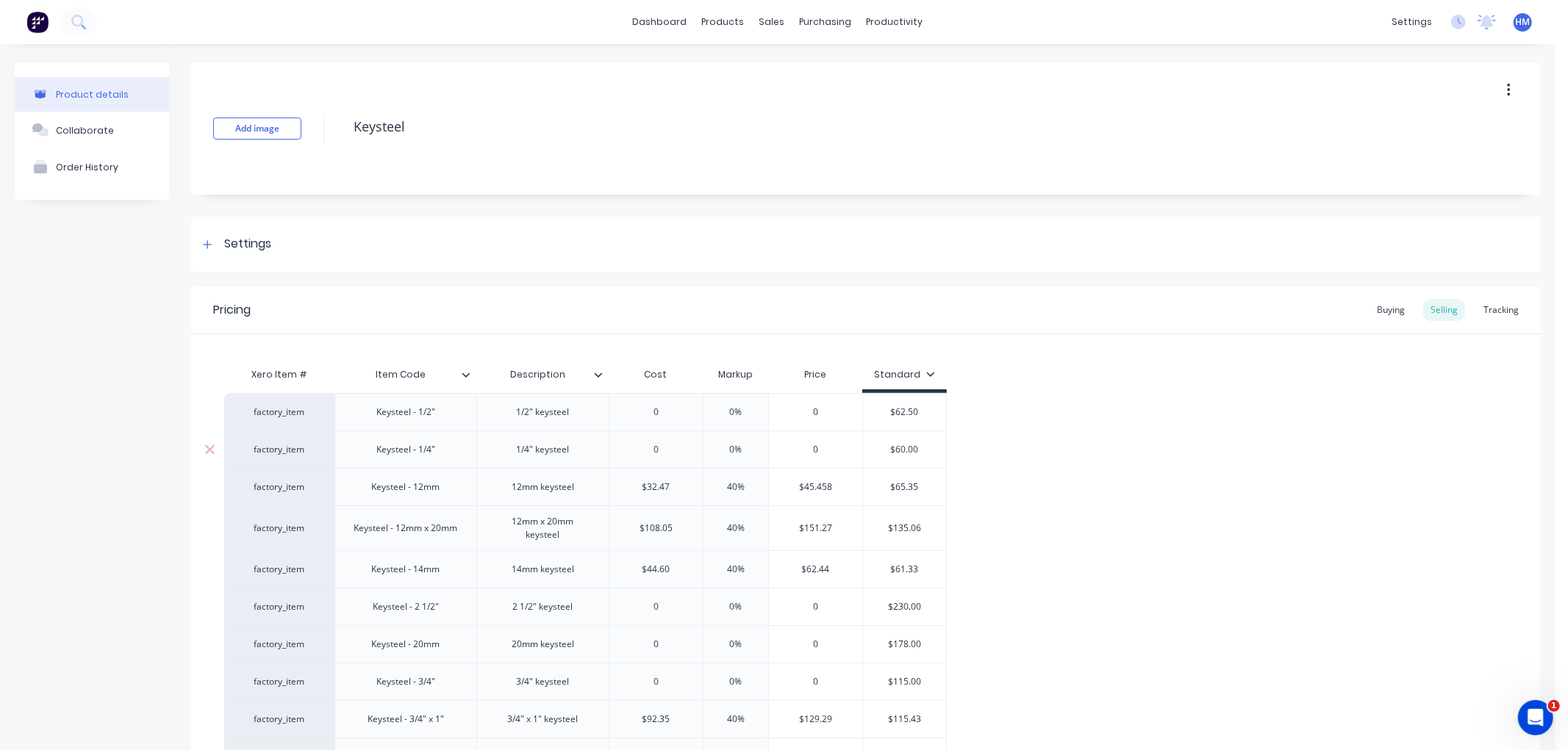
type textarea "x"
type input "0"
click at [657, 451] on input "0" at bounding box center [656, 450] width 93 height 13
drag, startPoint x: 662, startPoint y: 454, endPoint x: 635, endPoint y: 444, distance: 28.8
click at [635, 444] on input "0" at bounding box center [656, 450] width 93 height 13
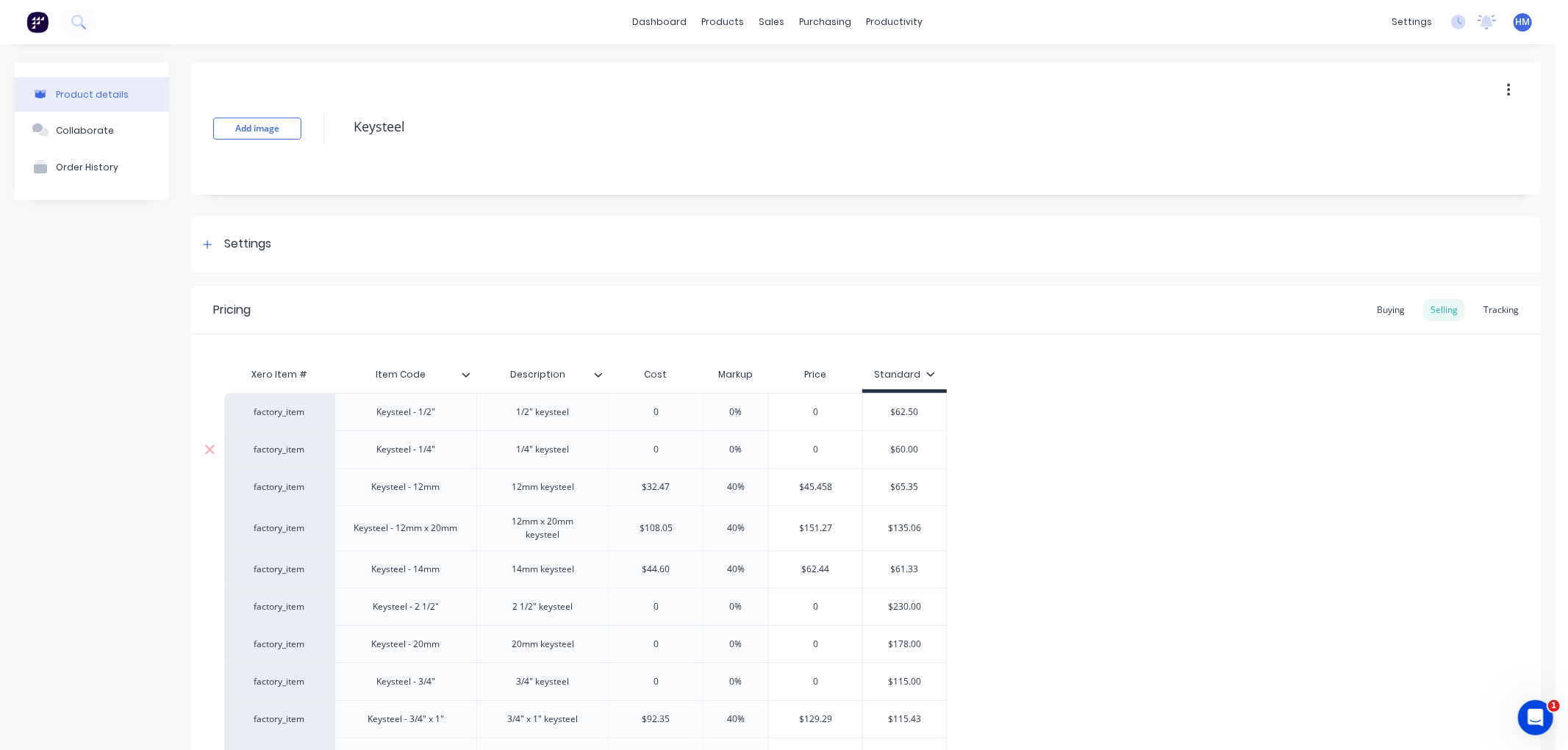
type textarea "x"
type input "1"
type textarea "x"
type input "13."
type textarea "x"
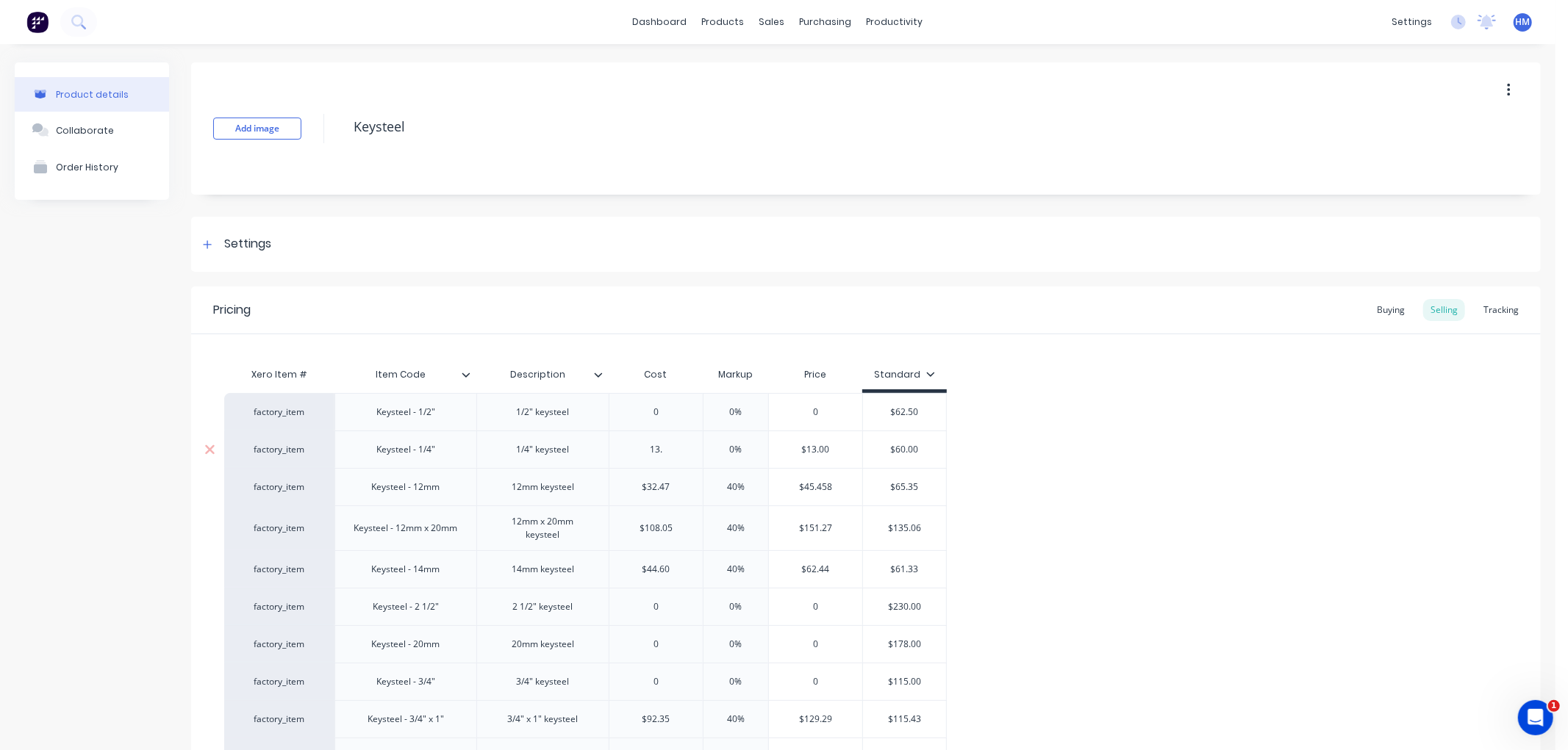
type input "13.4"
type textarea "x"
type input "13.43"
type input "0%"
click at [741, 450] on input "0%" at bounding box center [736, 450] width 74 height 13
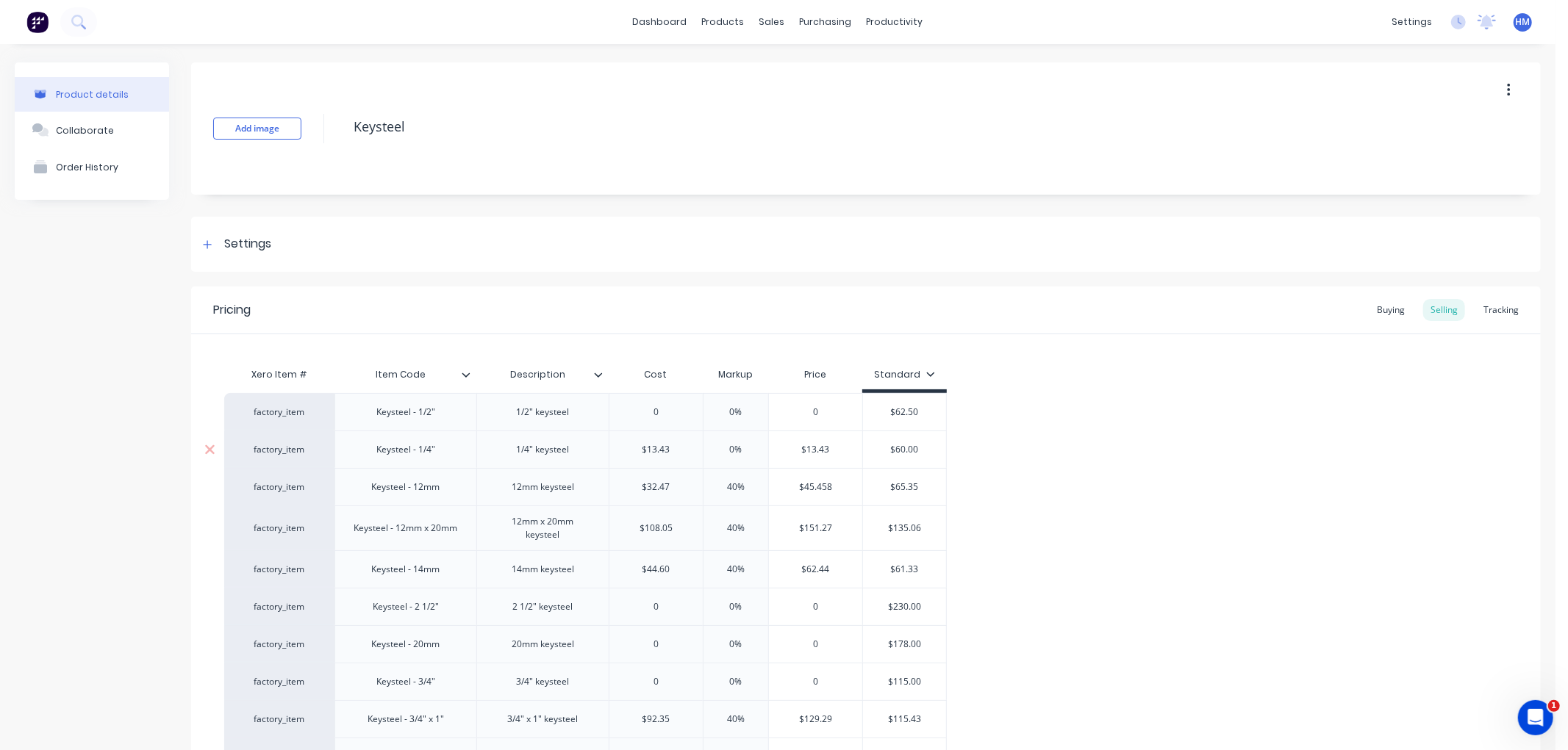
drag, startPoint x: 753, startPoint y: 448, endPoint x: 714, endPoint y: 448, distance: 39.0
click at [714, 448] on input "0%" at bounding box center [736, 450] width 74 height 13
type textarea "x"
type input "5"
type textarea "x"
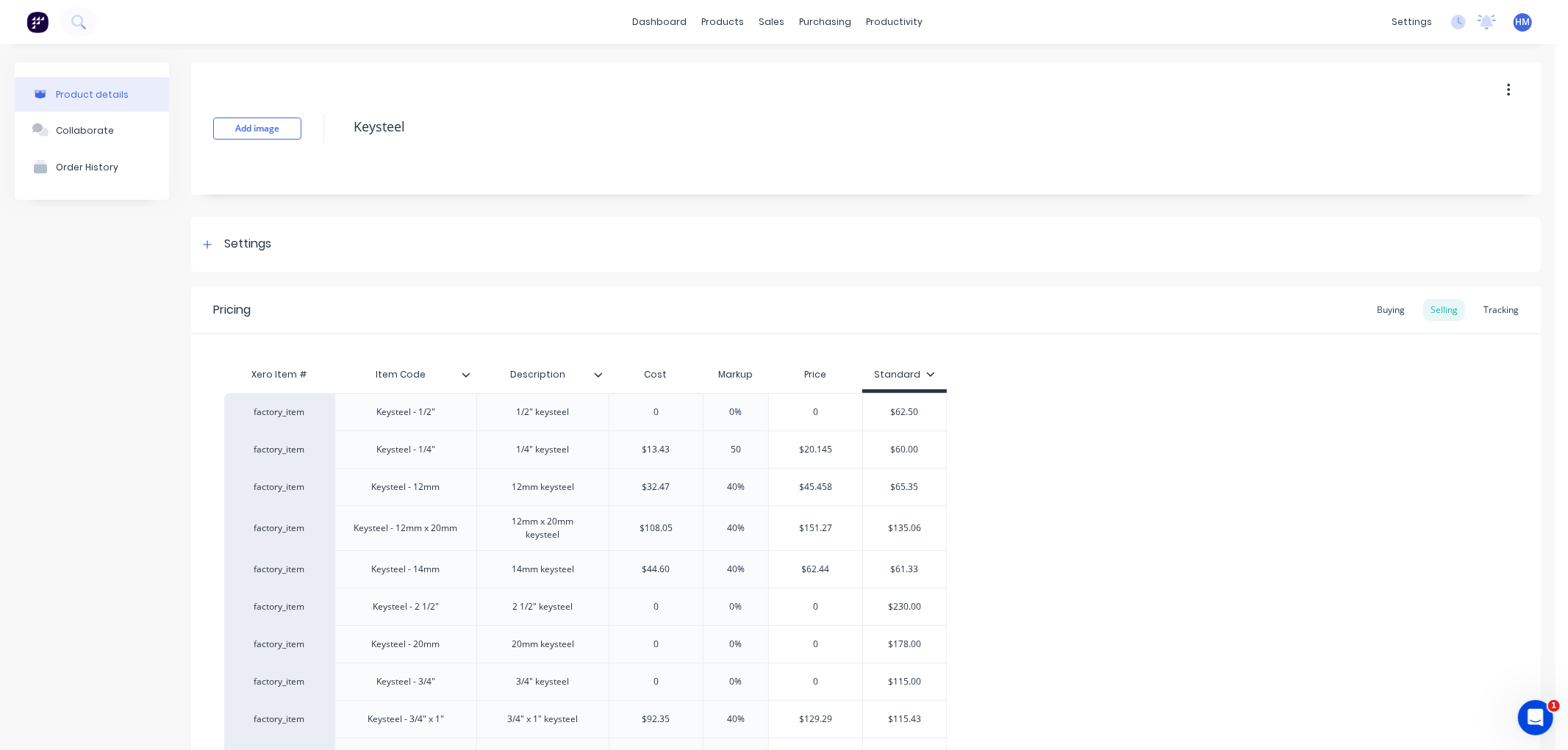
type input "50"
click at [1162, 447] on div "factory_item Keysteel - 1/2" 1/2" keysteel 0 0% 0 $62.50 factory_item Keysteel …" at bounding box center [866, 697] width 1284 height 608
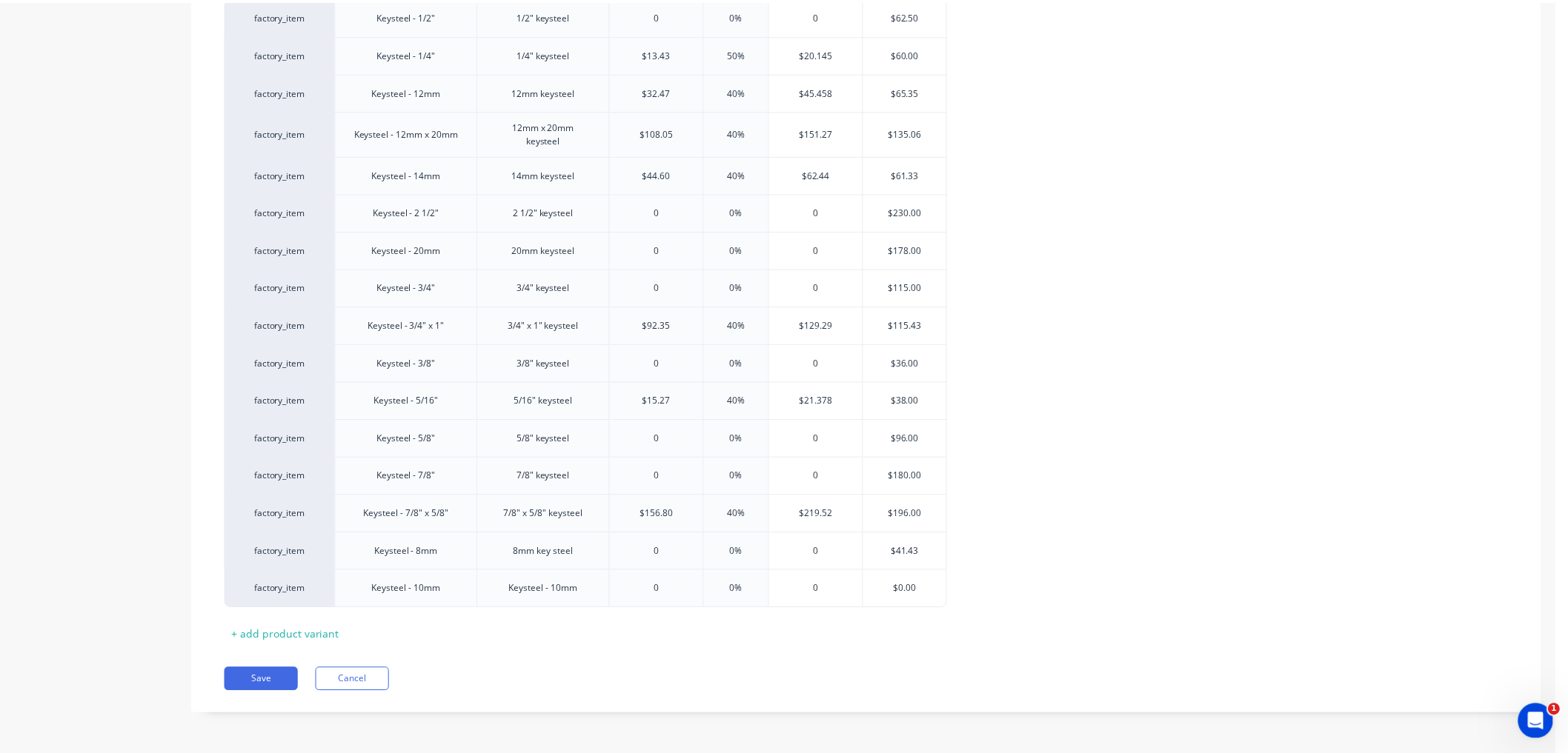
scroll to position [401, 0]
click at [287, 678] on button "Save" at bounding box center [263, 681] width 74 height 24
type textarea "x"
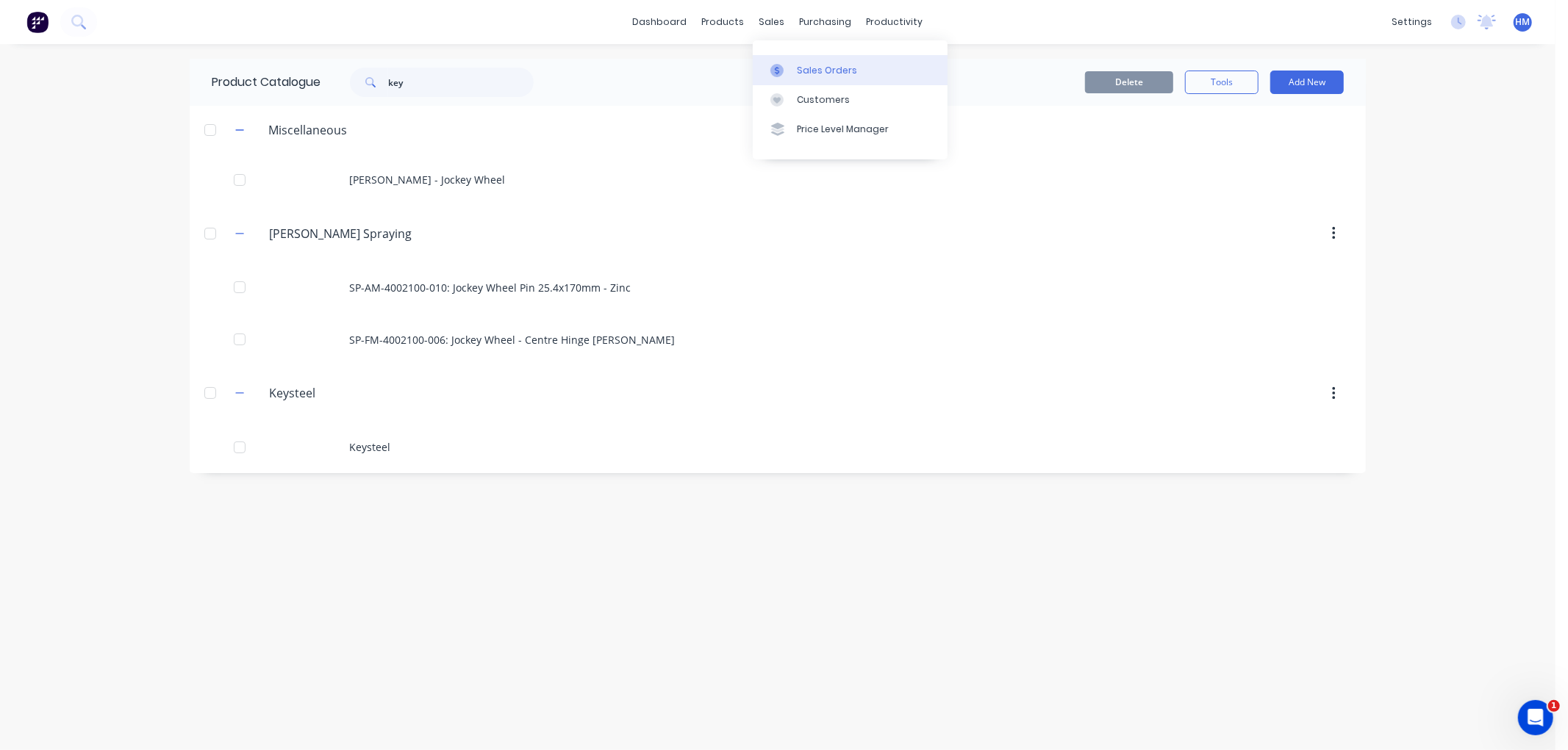
click at [827, 69] on div "Sales Orders" at bounding box center [827, 70] width 61 height 13
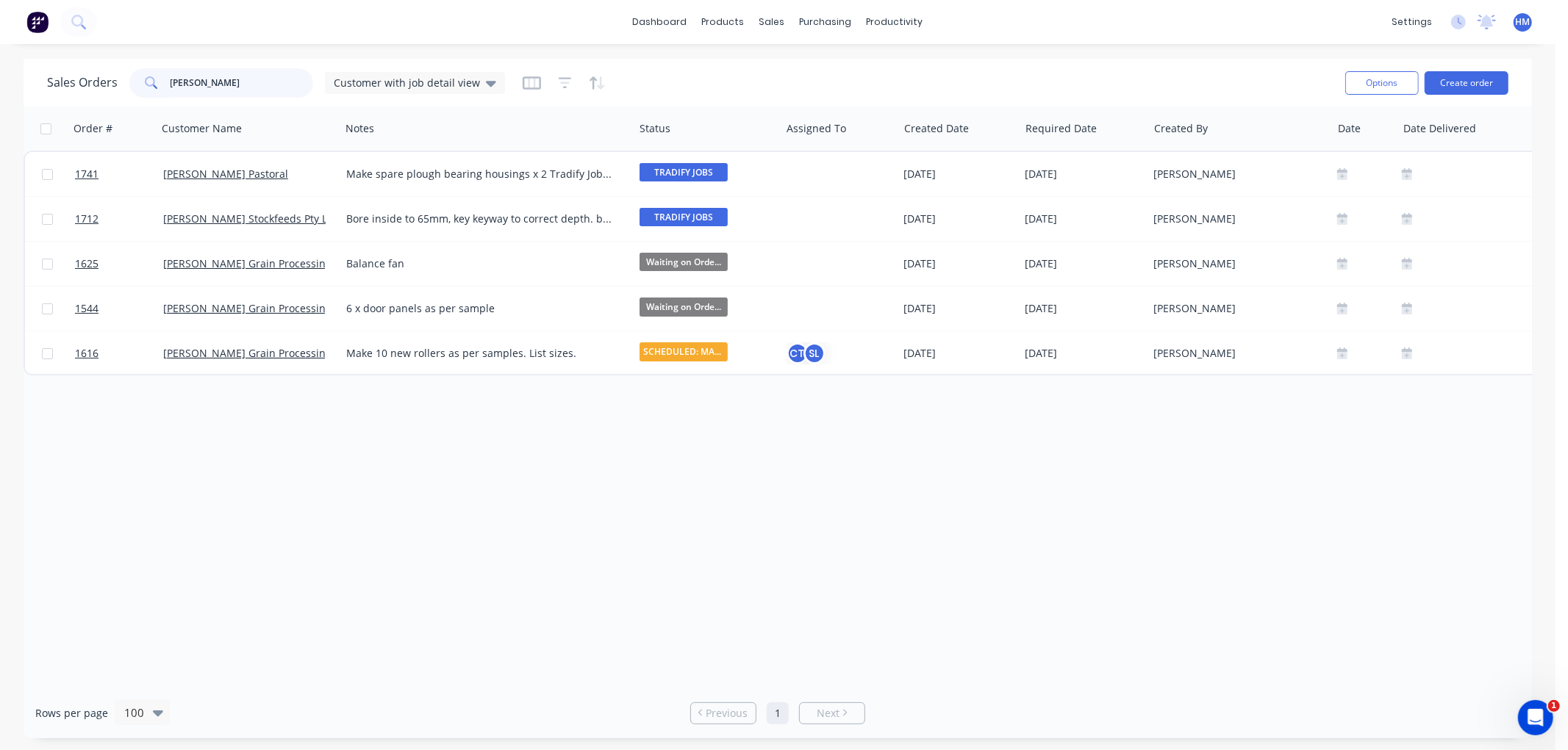
drag, startPoint x: 243, startPoint y: 75, endPoint x: 42, endPoint y: 75, distance: 201.0
click at [42, 75] on div "Sales Orders [PERSON_NAME] Customer with job detail view Options Create order" at bounding box center [778, 83] width 1509 height 47
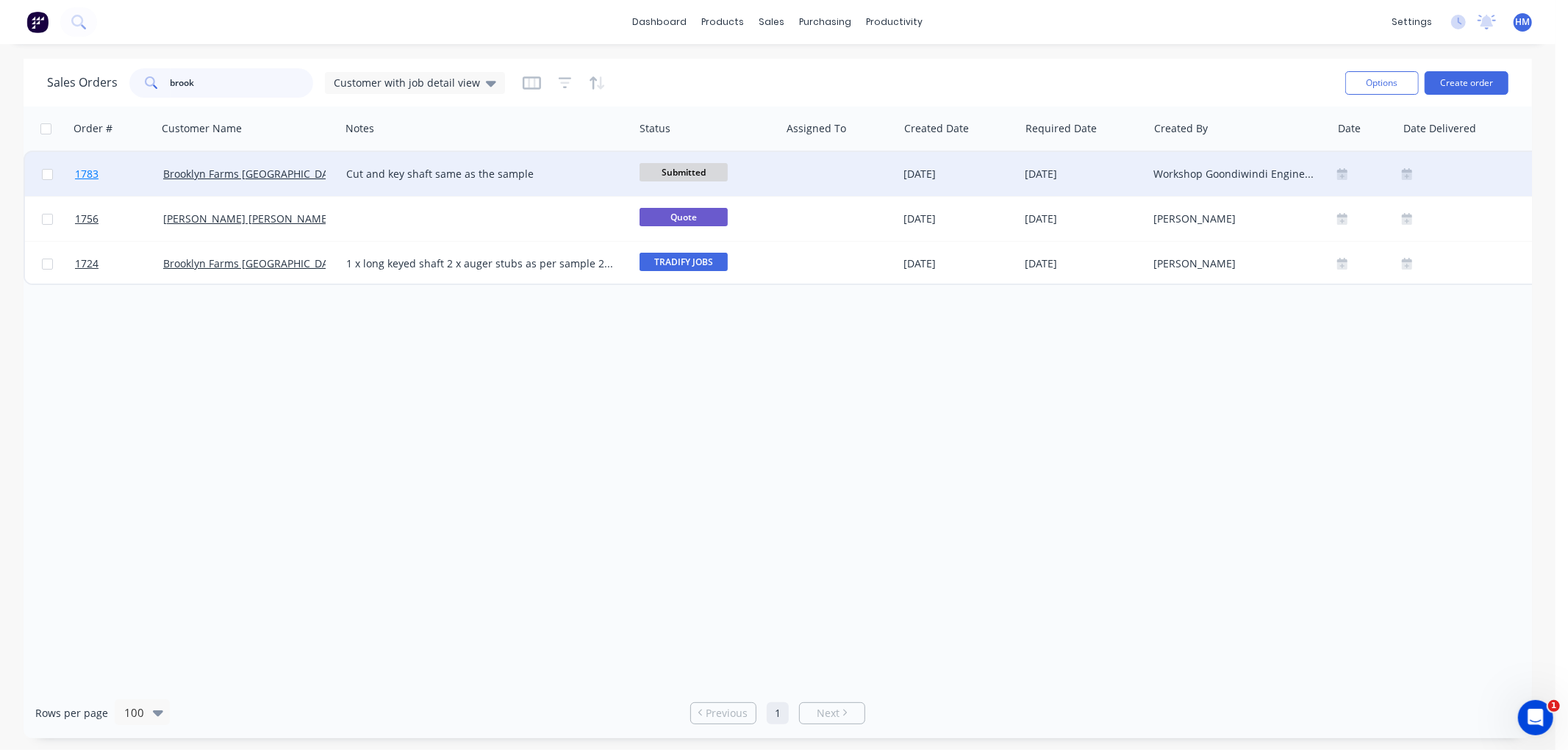
type input "brook"
click at [134, 175] on link "1783" at bounding box center [120, 174] width 88 height 44
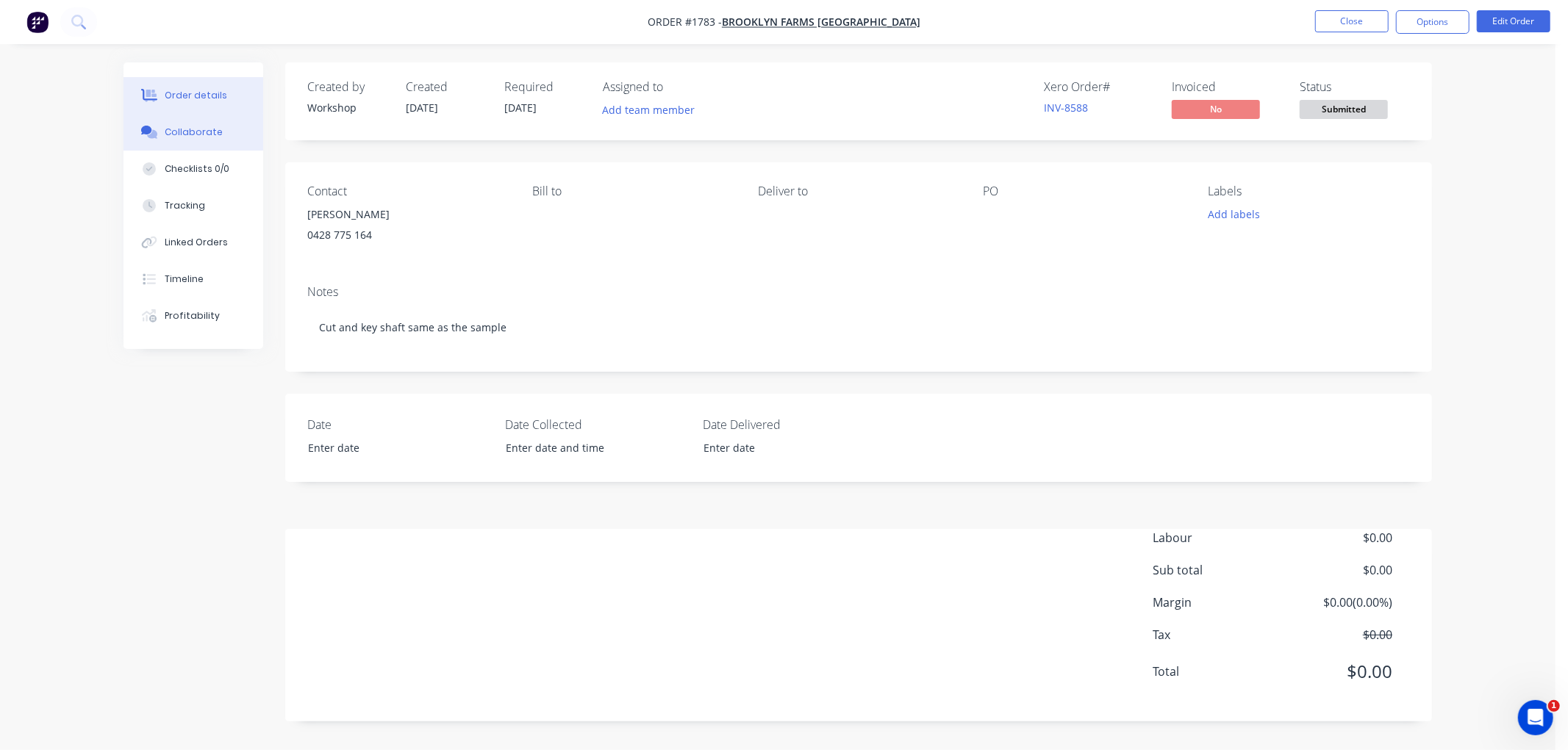
click at [202, 131] on div "Collaborate" at bounding box center [193, 132] width 58 height 13
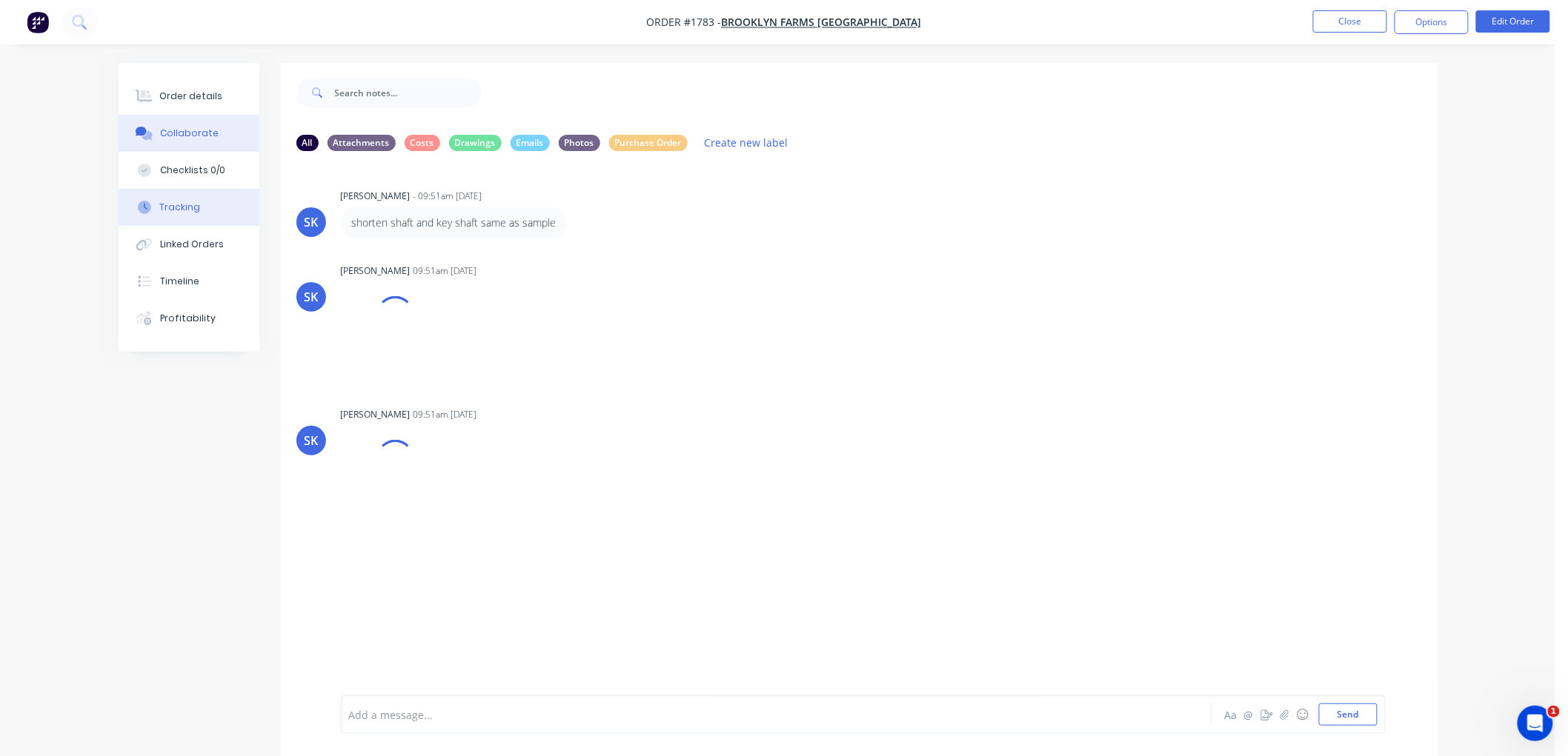
click at [194, 215] on button "Tracking" at bounding box center [189, 207] width 141 height 37
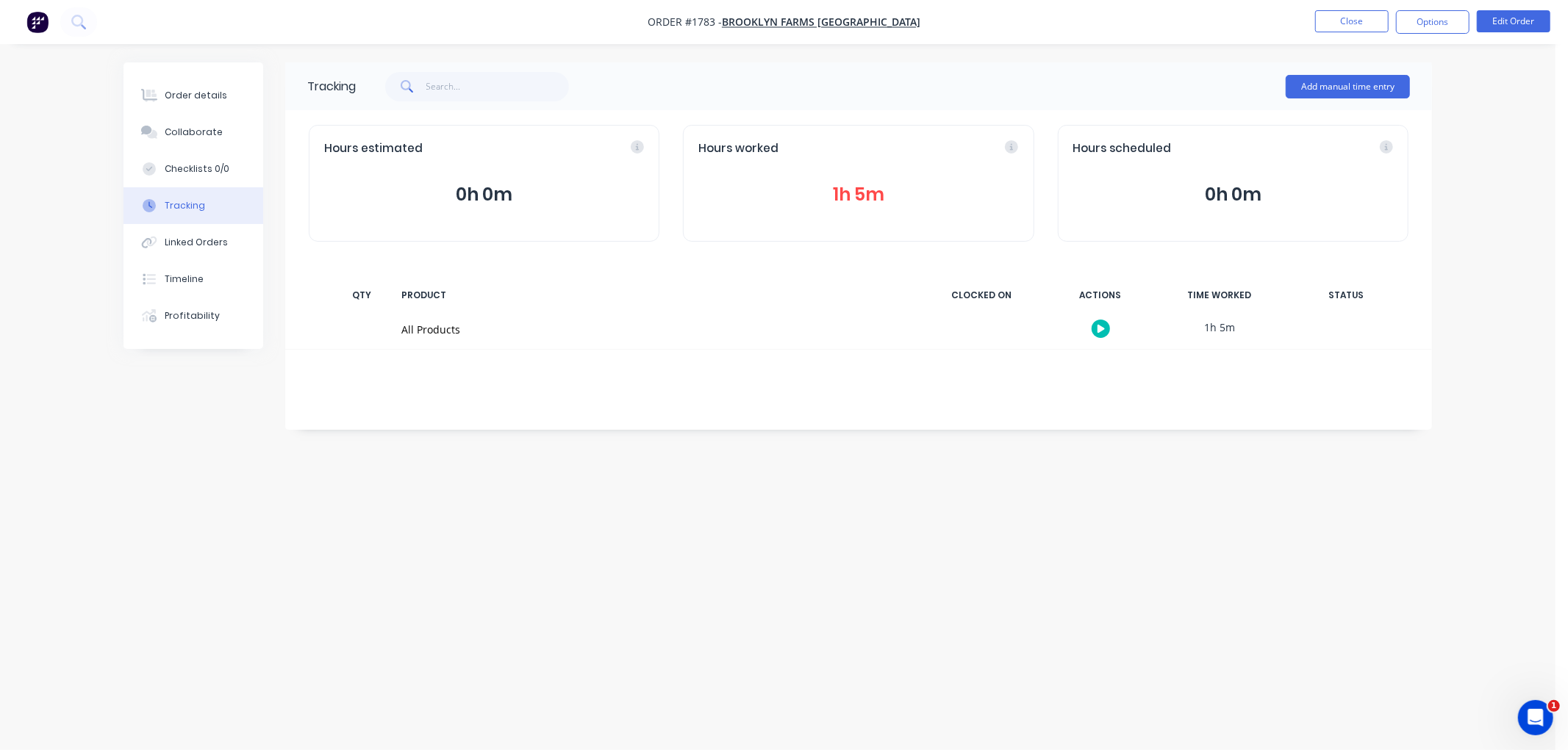
click at [437, 317] on div "All Products" at bounding box center [655, 330] width 525 height 38
click at [823, 197] on button "1h 5m" at bounding box center [859, 195] width 319 height 28
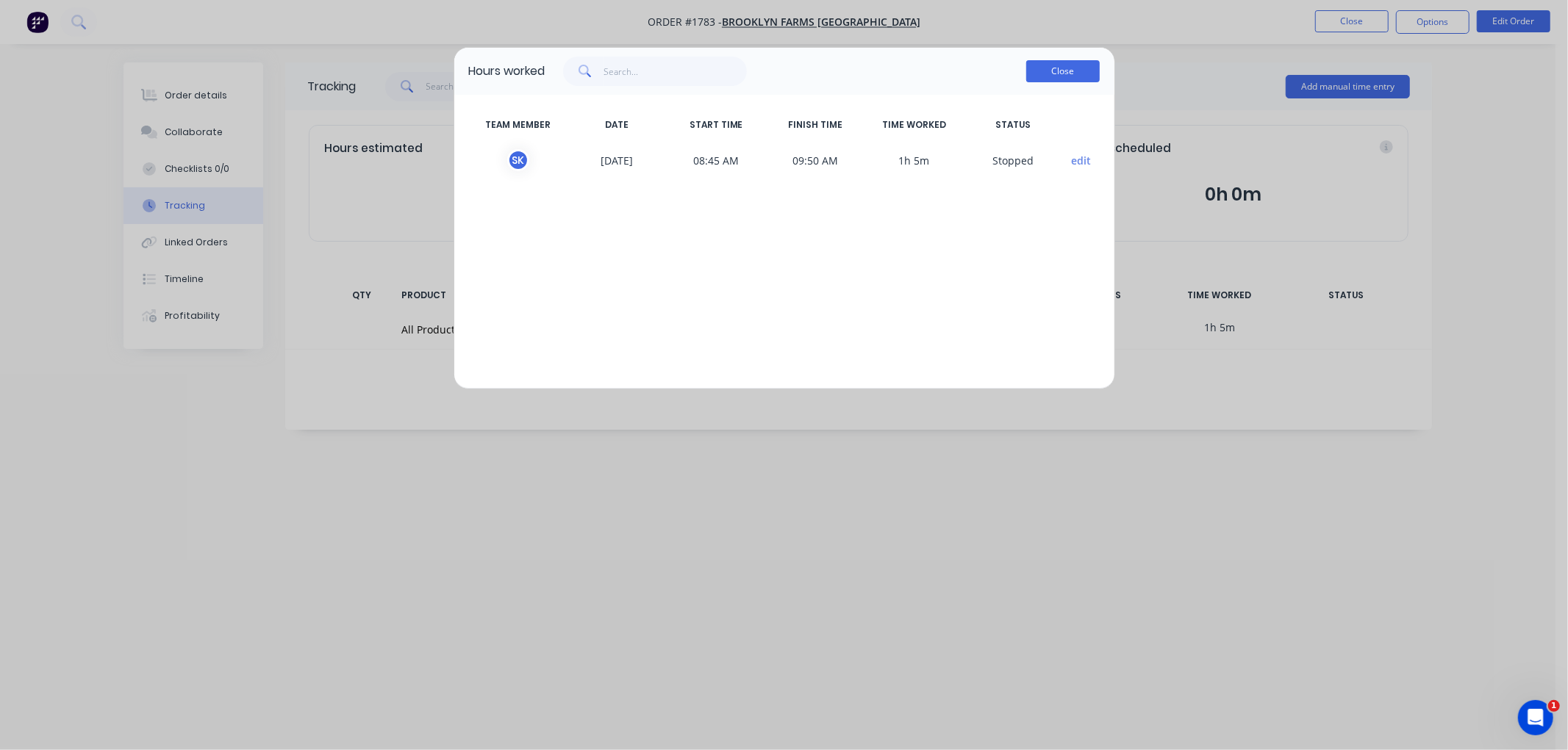
click at [1061, 68] on button "Close" at bounding box center [1063, 71] width 74 height 22
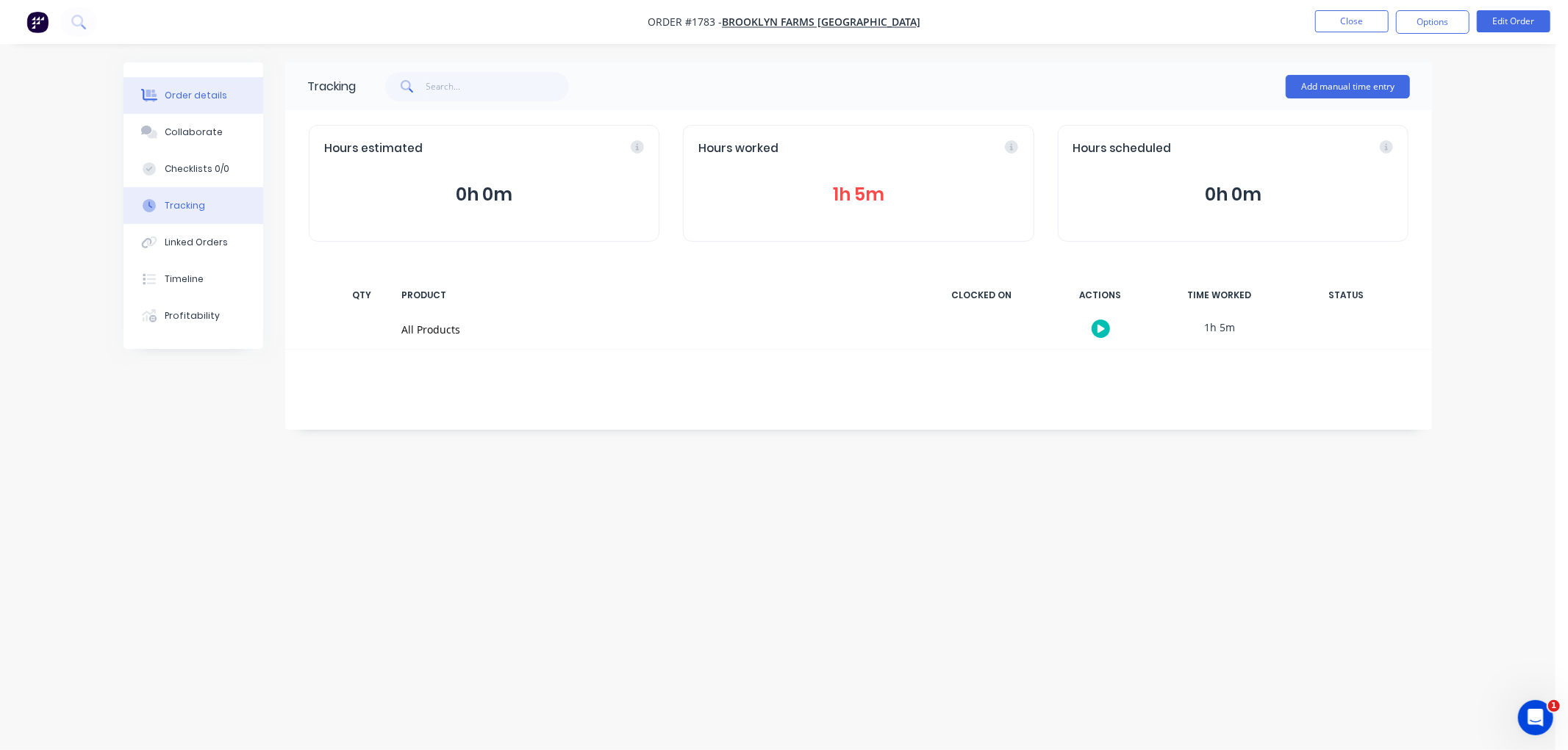
click at [204, 89] on div "Order details" at bounding box center [196, 96] width 62 height 13
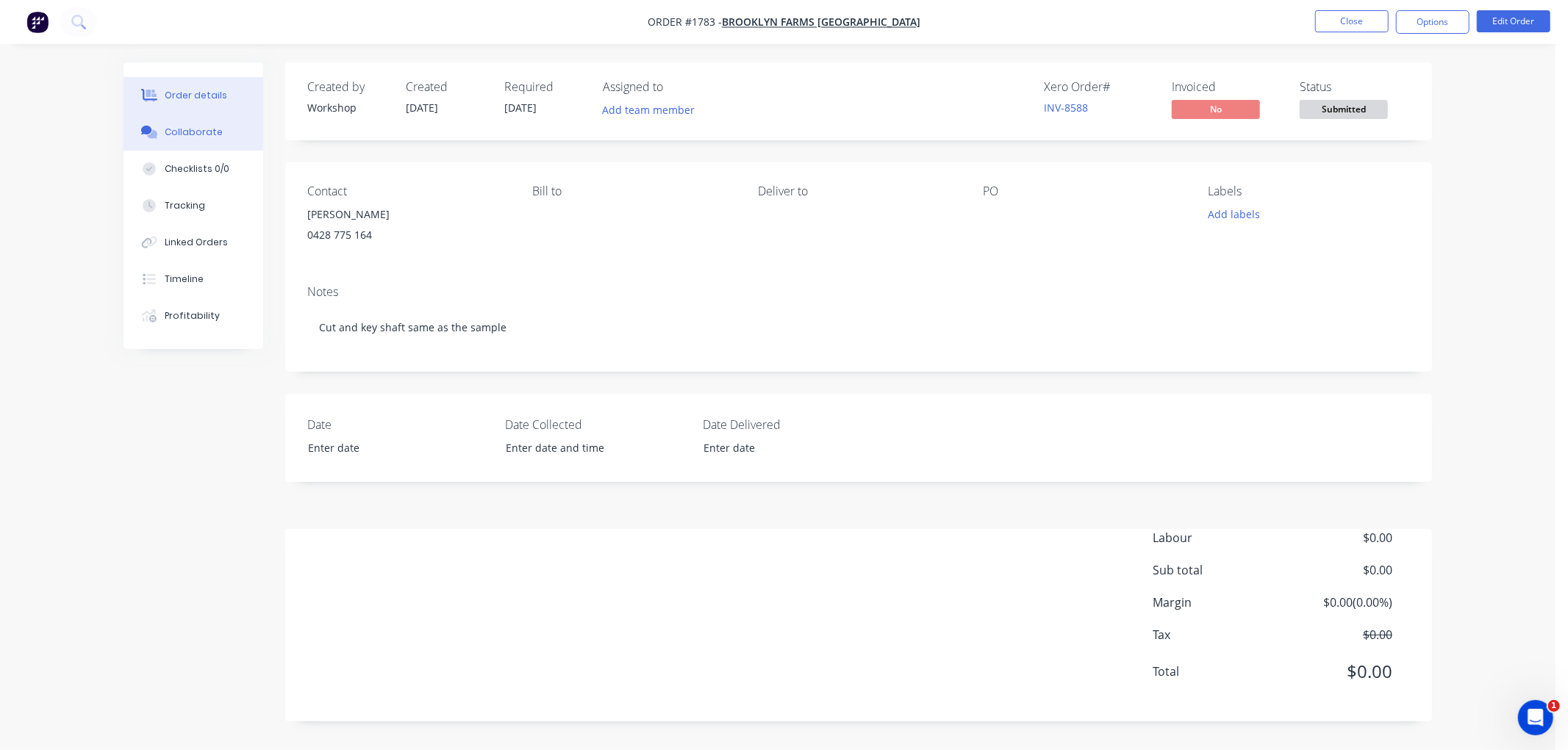
click at [184, 133] on div "Collaborate" at bounding box center [193, 132] width 58 height 13
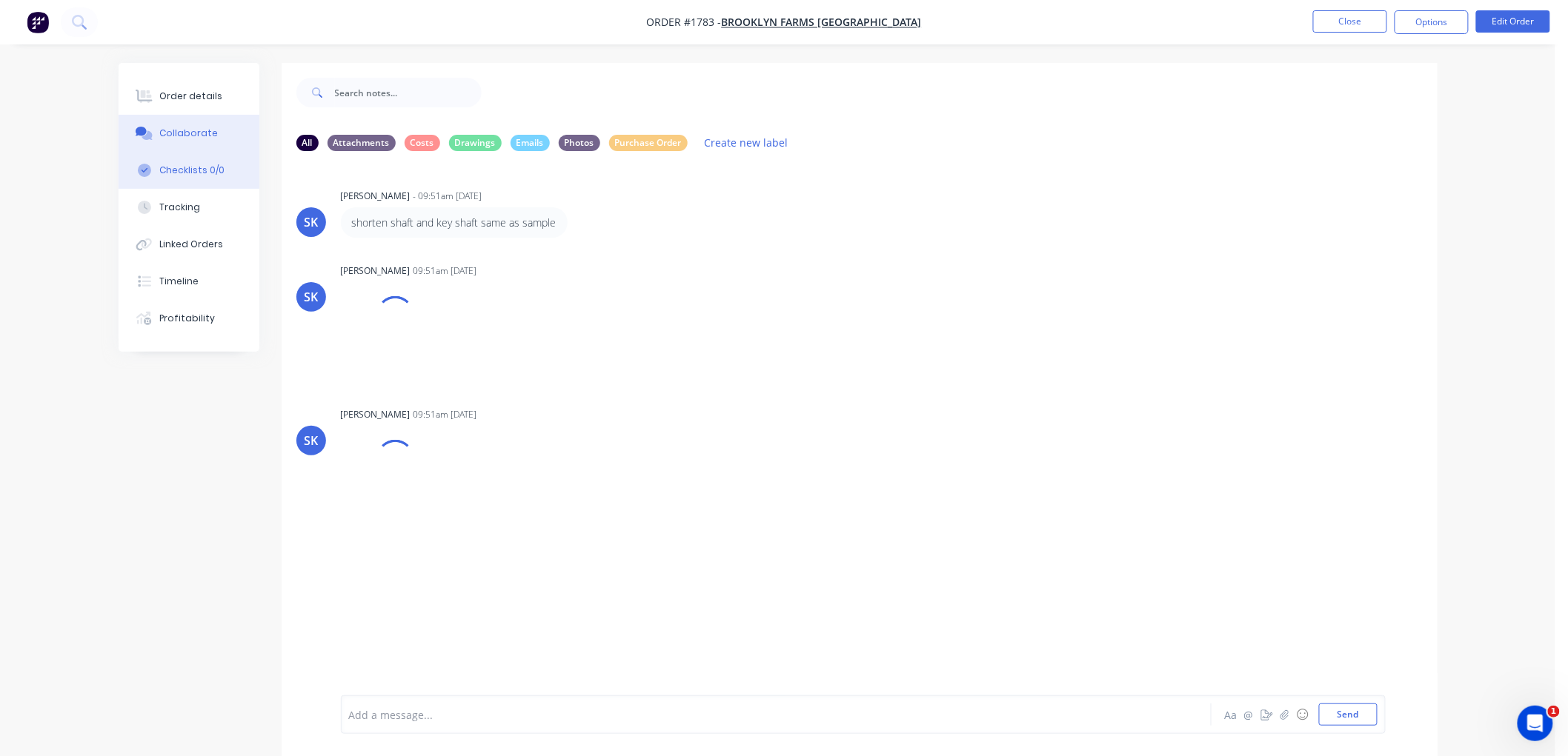
click at [182, 161] on button "Checklists 0/0" at bounding box center [189, 170] width 141 height 37
type textarea "x"
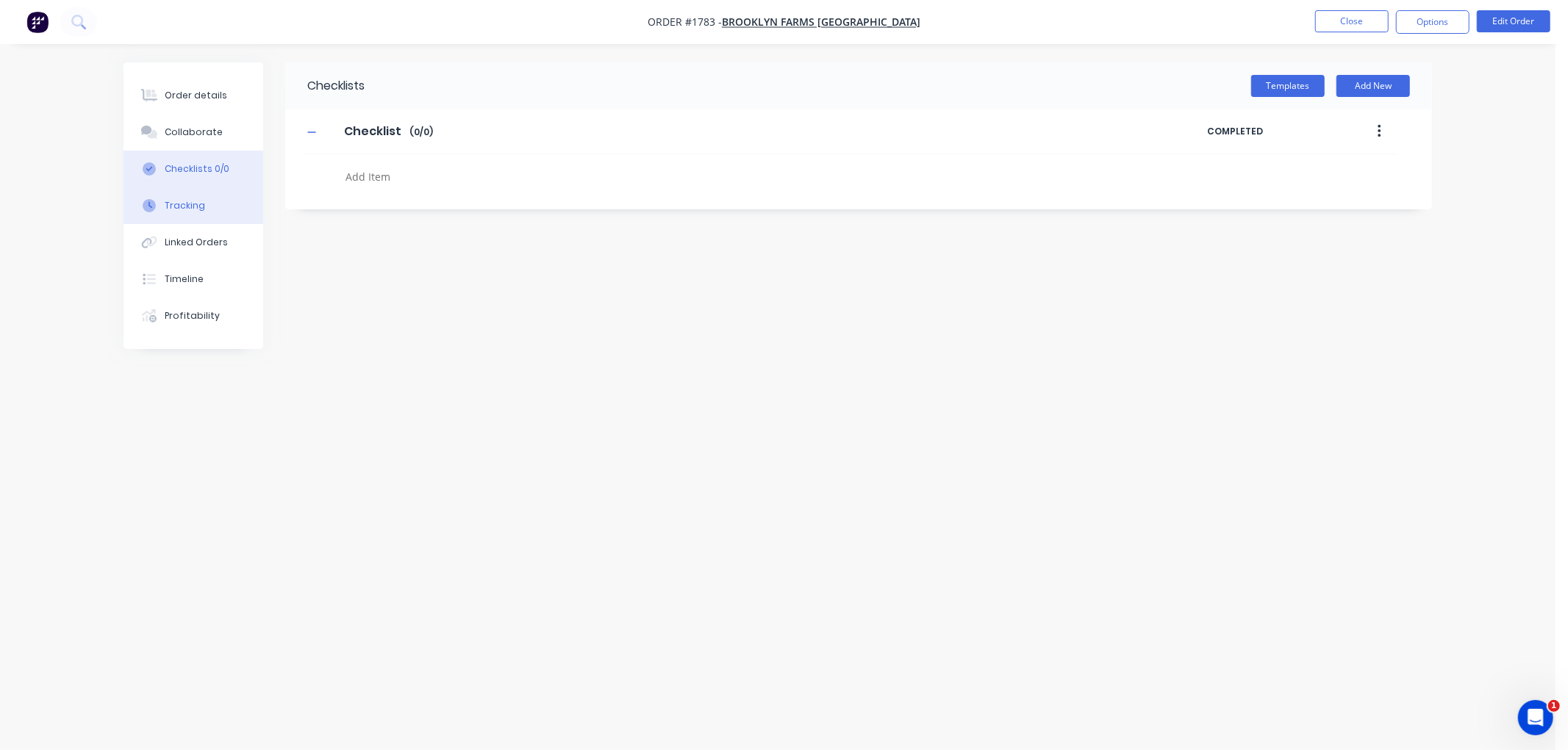
click at [190, 204] on div "Tracking" at bounding box center [184, 206] width 40 height 13
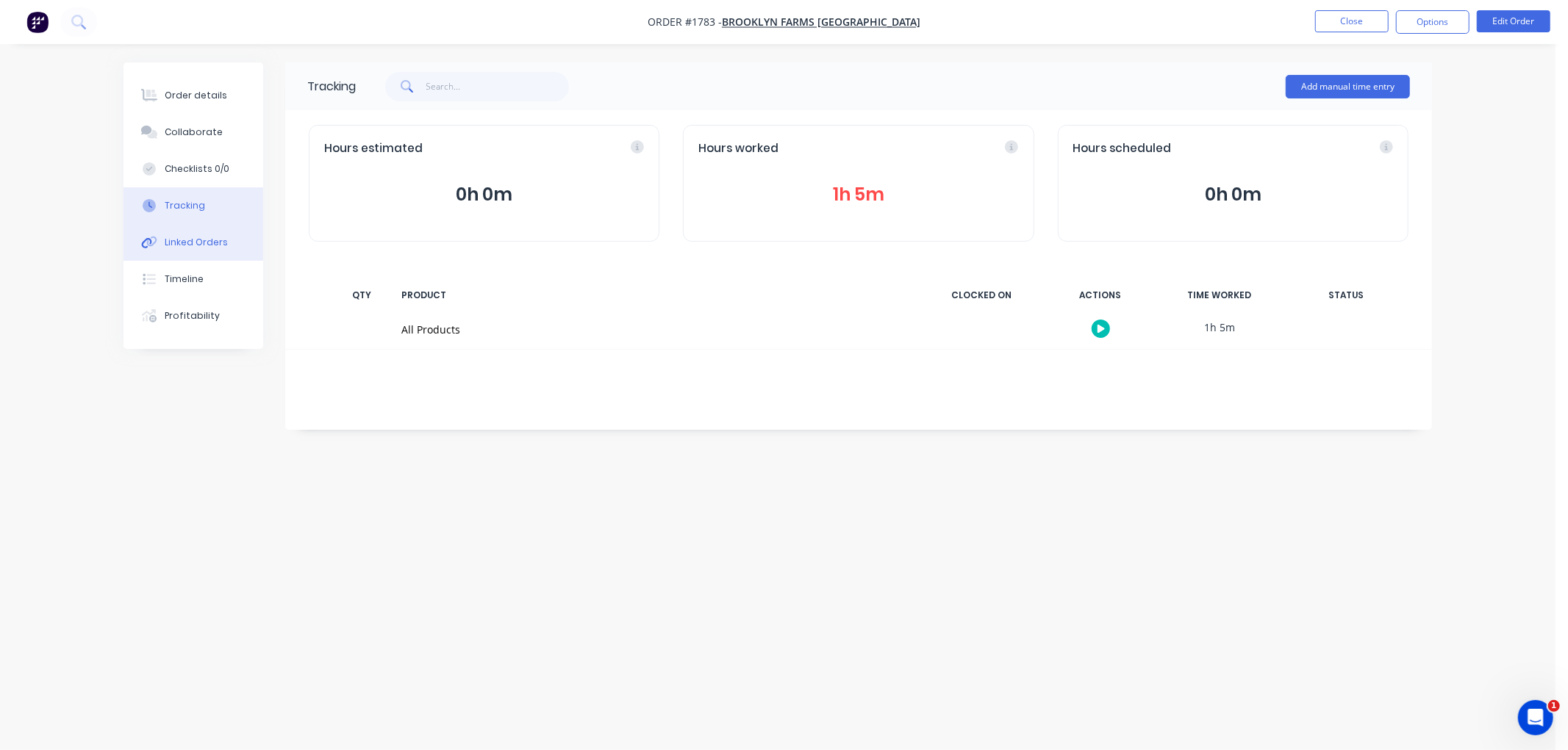
click at [188, 238] on div "Linked Orders" at bounding box center [196, 242] width 63 height 13
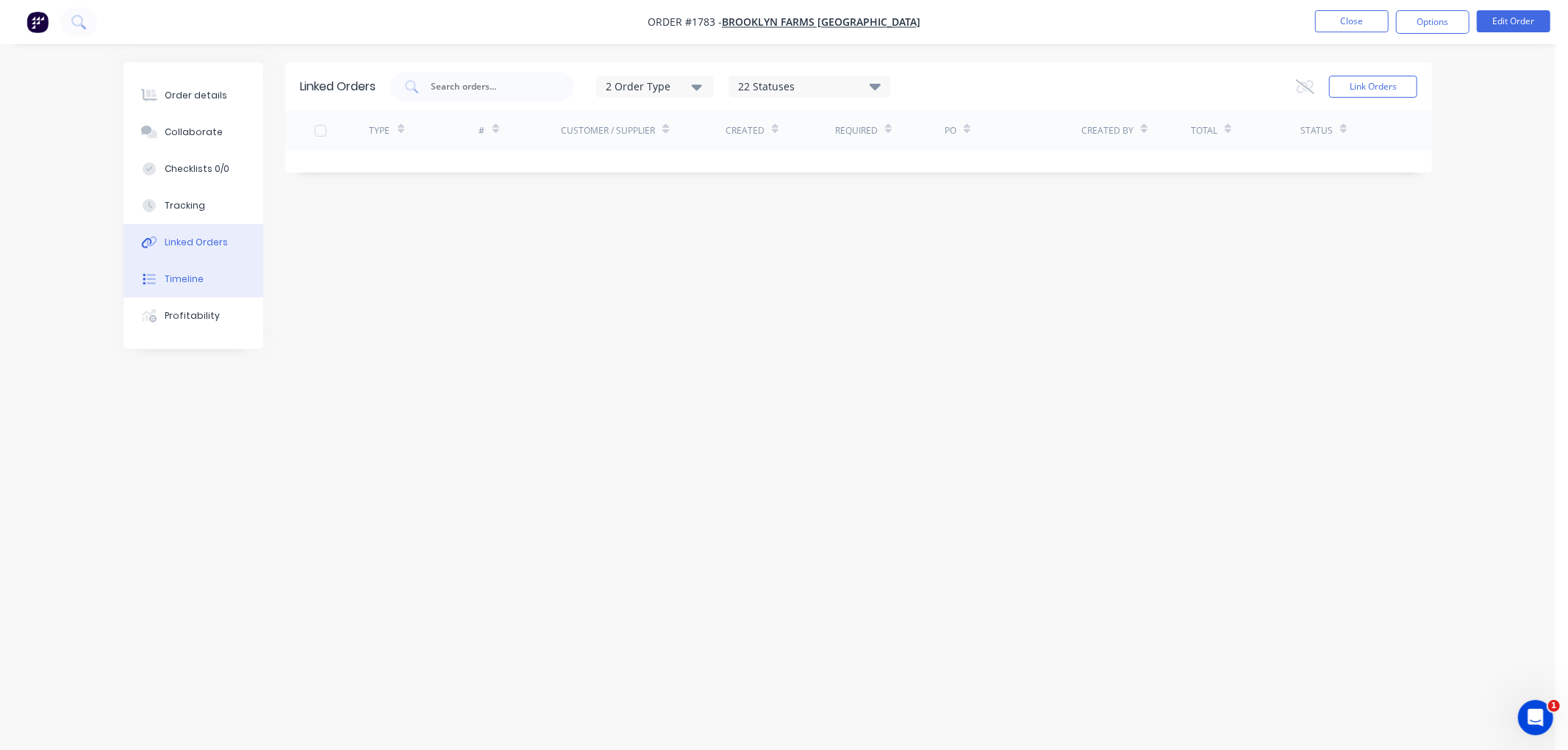
click at [186, 269] on button "Timeline" at bounding box center [193, 279] width 140 height 37
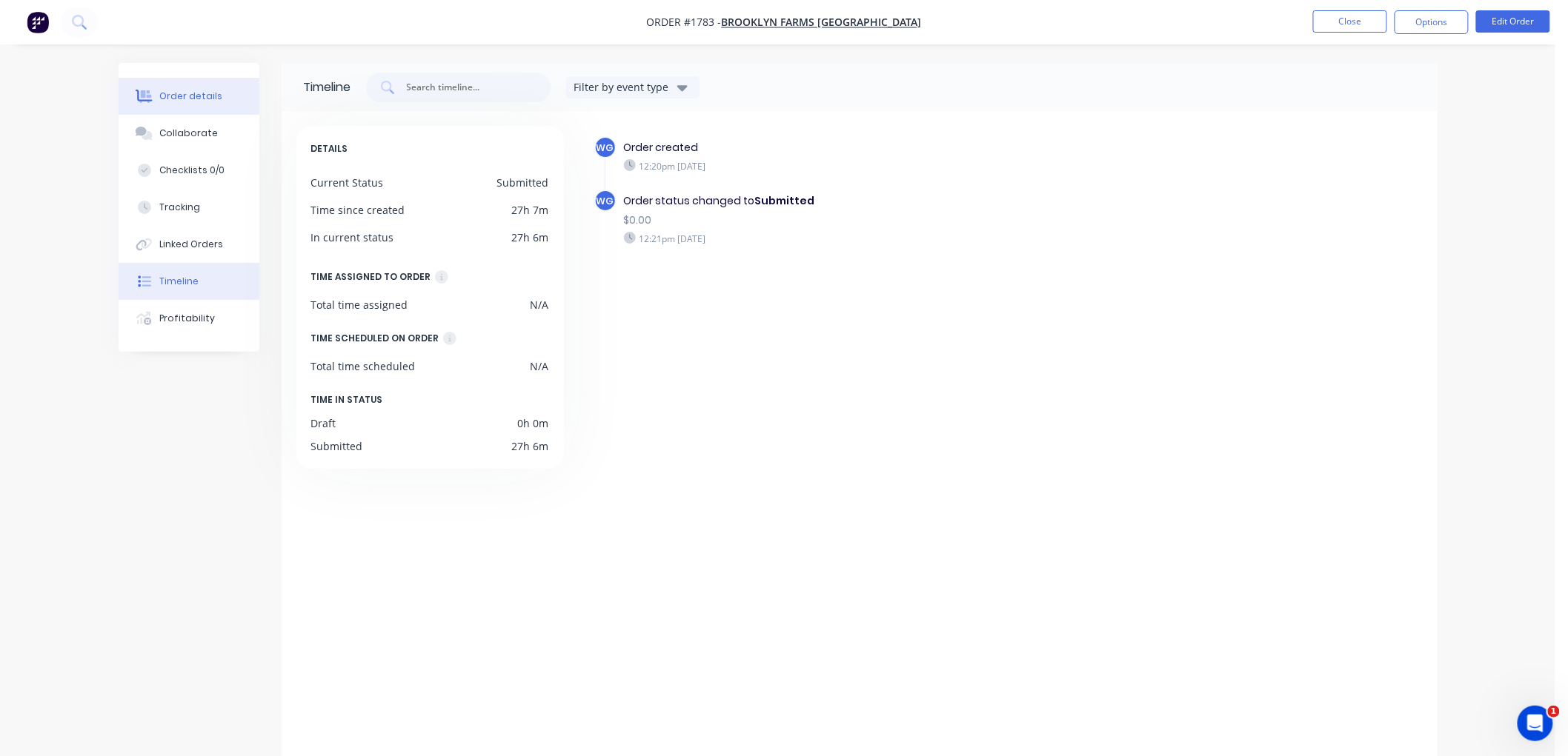
click at [205, 100] on div "Order details" at bounding box center [191, 97] width 63 height 13
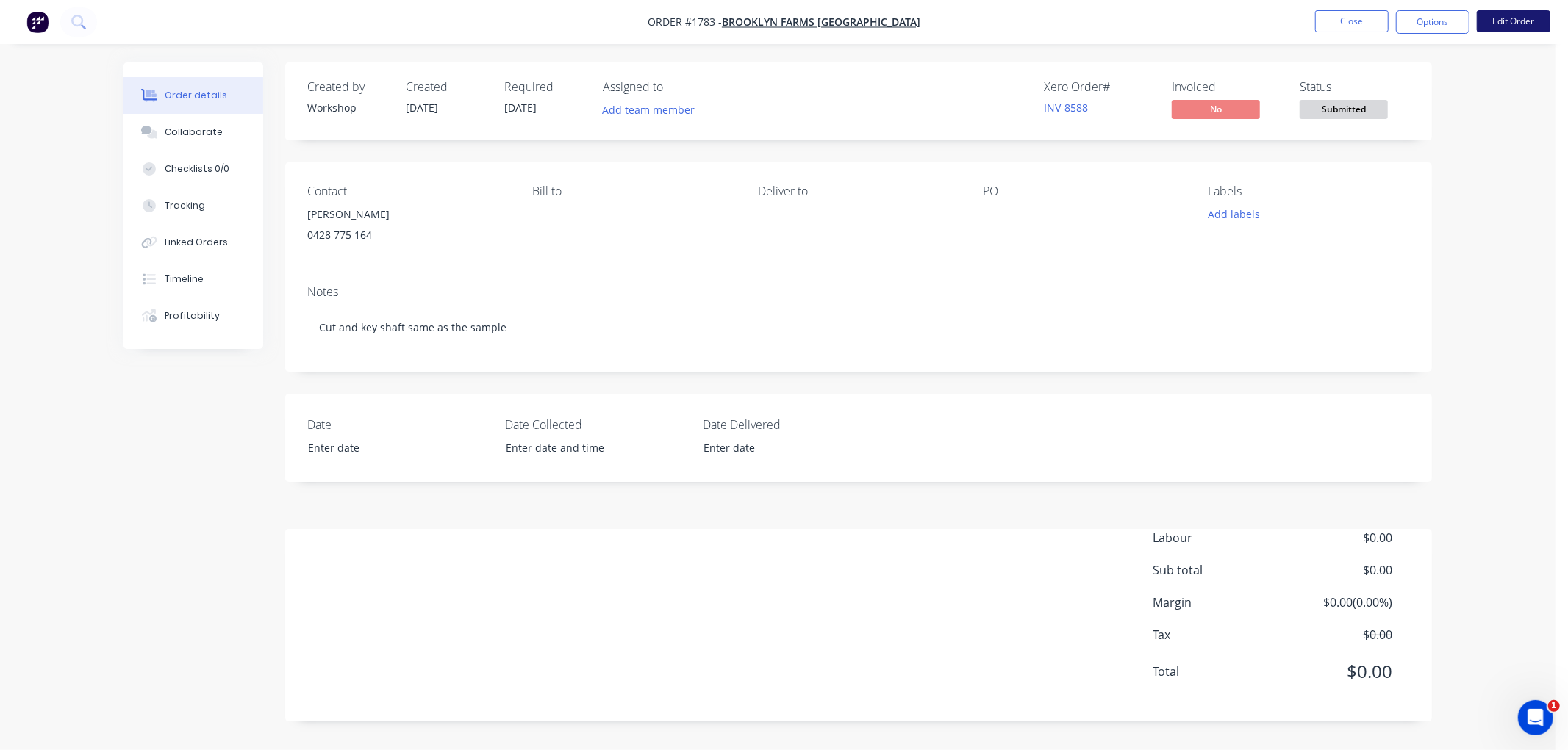
click at [1534, 12] on button "Edit Order" at bounding box center [1514, 21] width 74 height 22
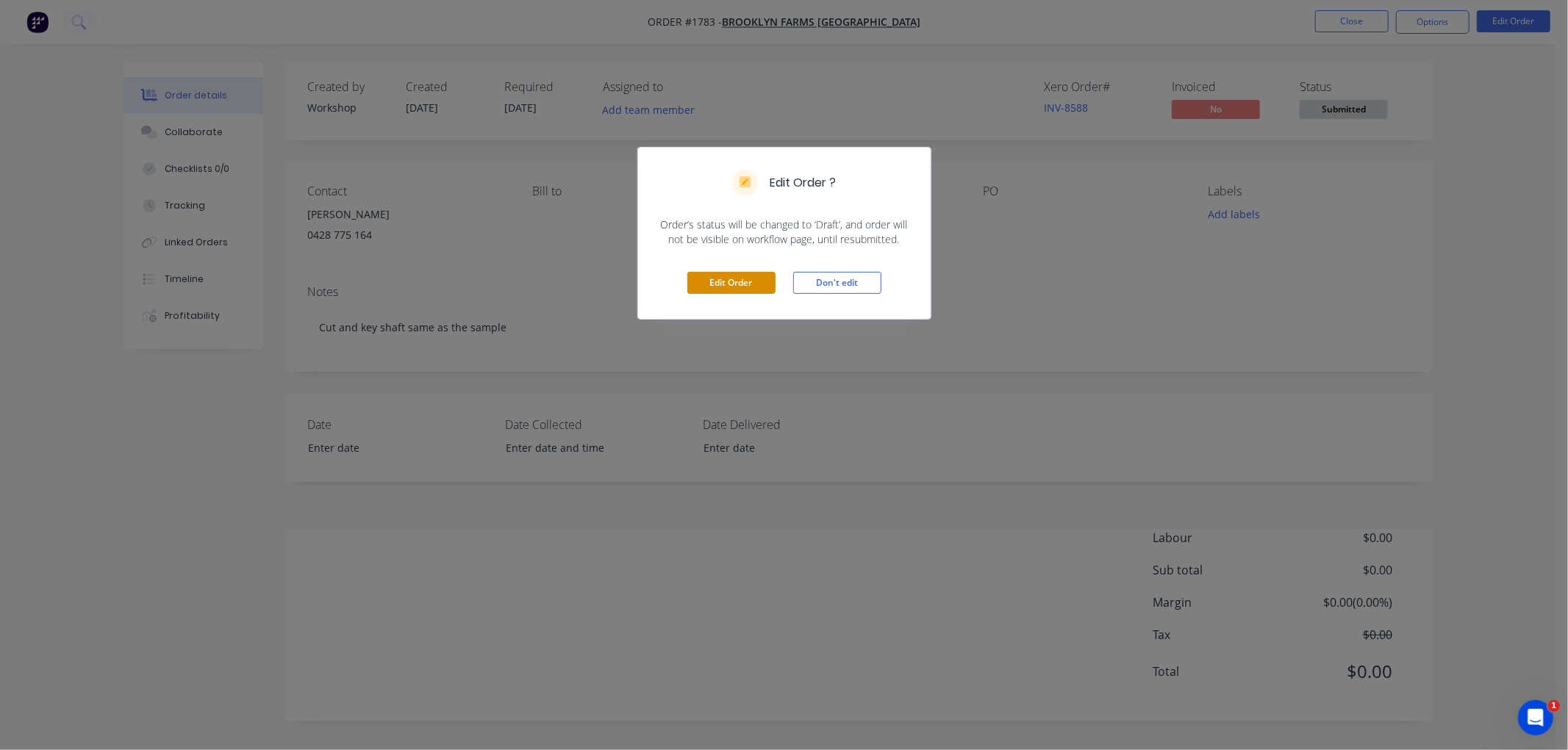
click at [740, 284] on button "Edit Order" at bounding box center [732, 282] width 88 height 22
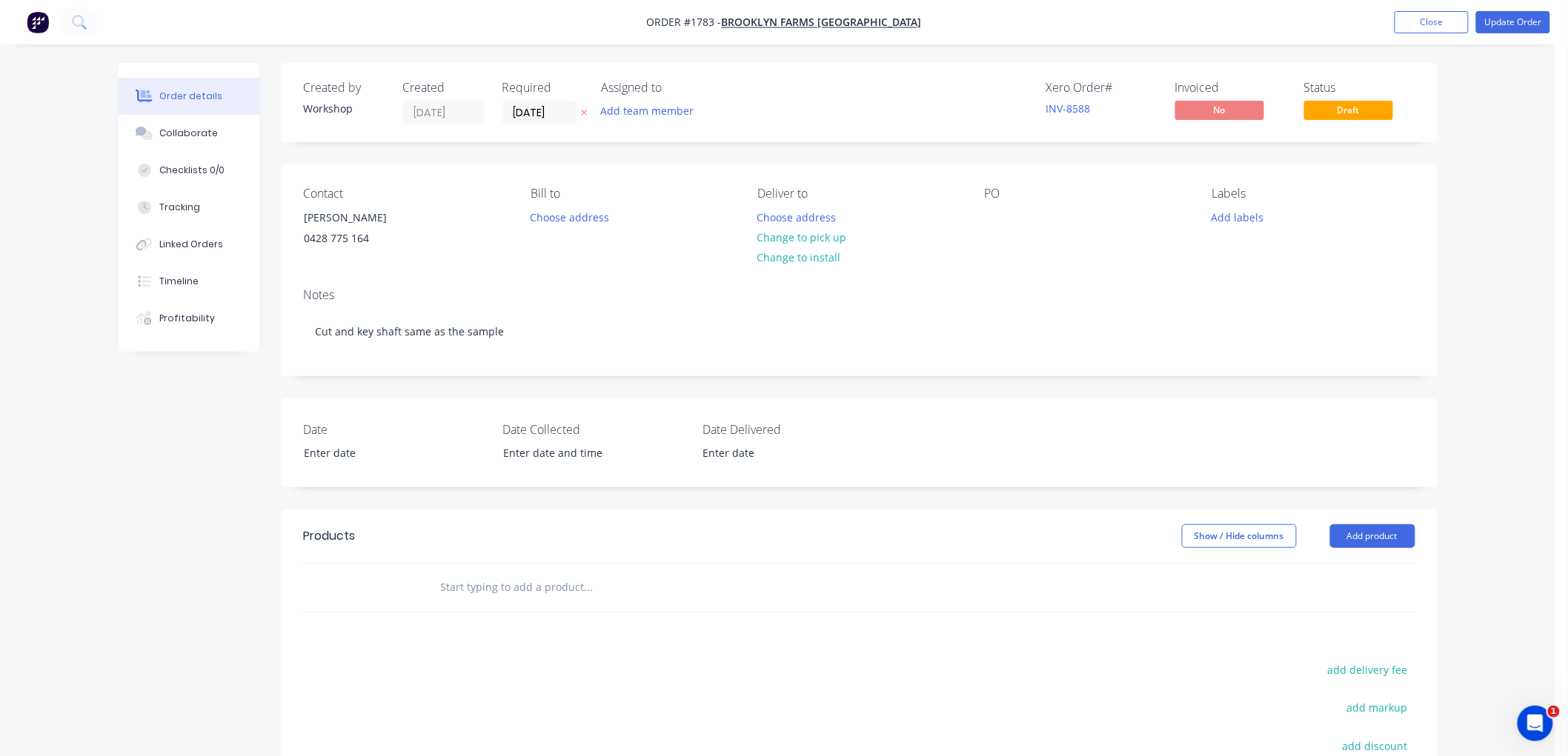
click at [532, 607] on div at bounding box center [689, 588] width 533 height 48
click at [538, 586] on input "text" at bounding box center [588, 588] width 296 height 30
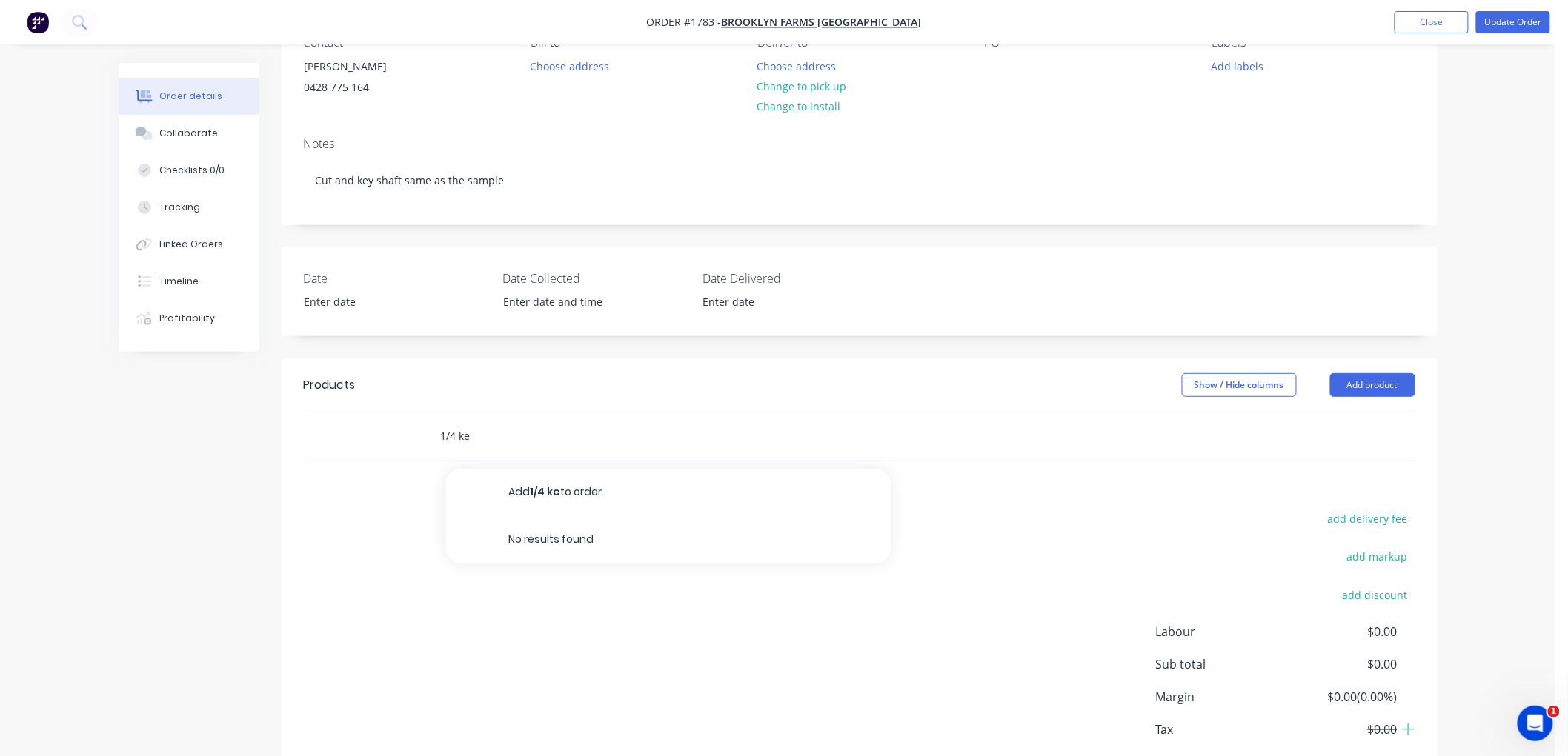
scroll to position [164, 0]
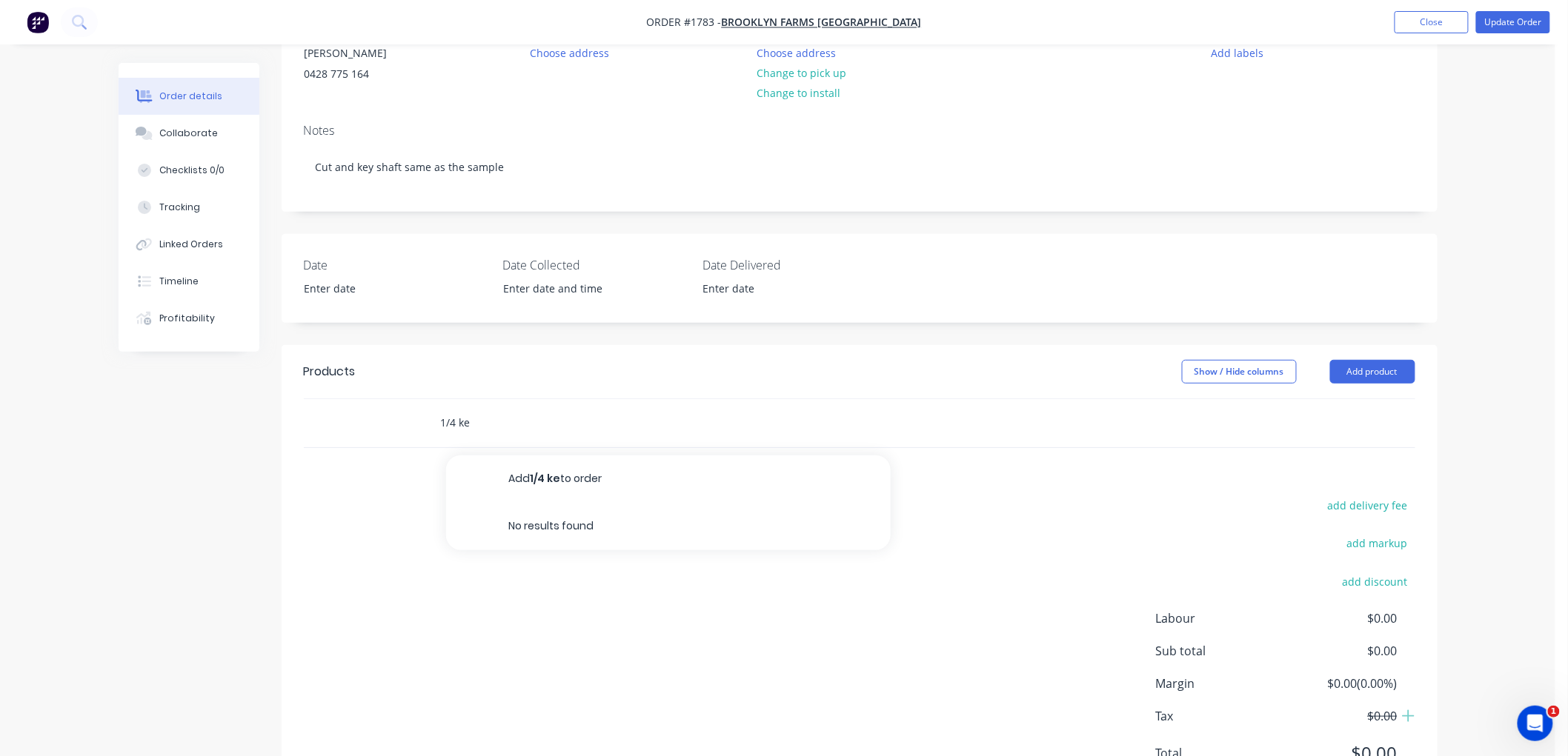
drag, startPoint x: 511, startPoint y: 418, endPoint x: 300, endPoint y: 418, distance: 211.0
click at [300, 418] on div "1/4 ke Add 1/4 ke to order No results found" at bounding box center [860, 423] width 1156 height 50
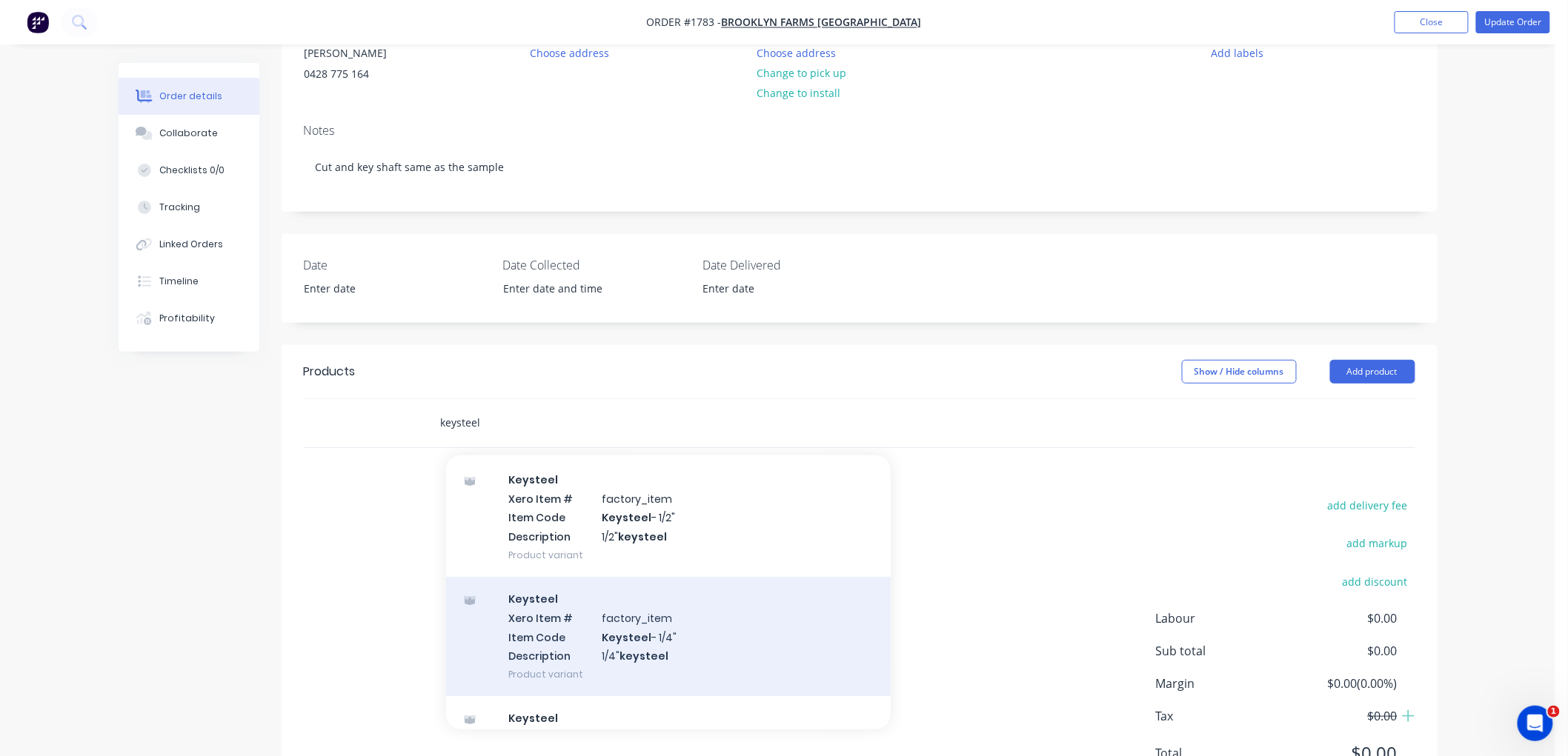
type input "keysteel"
click at [694, 631] on div "Keysteel Xero Item # factory_item Item Code Keysteel - 1/4" Description 1/4" ke…" at bounding box center [668, 636] width 445 height 120
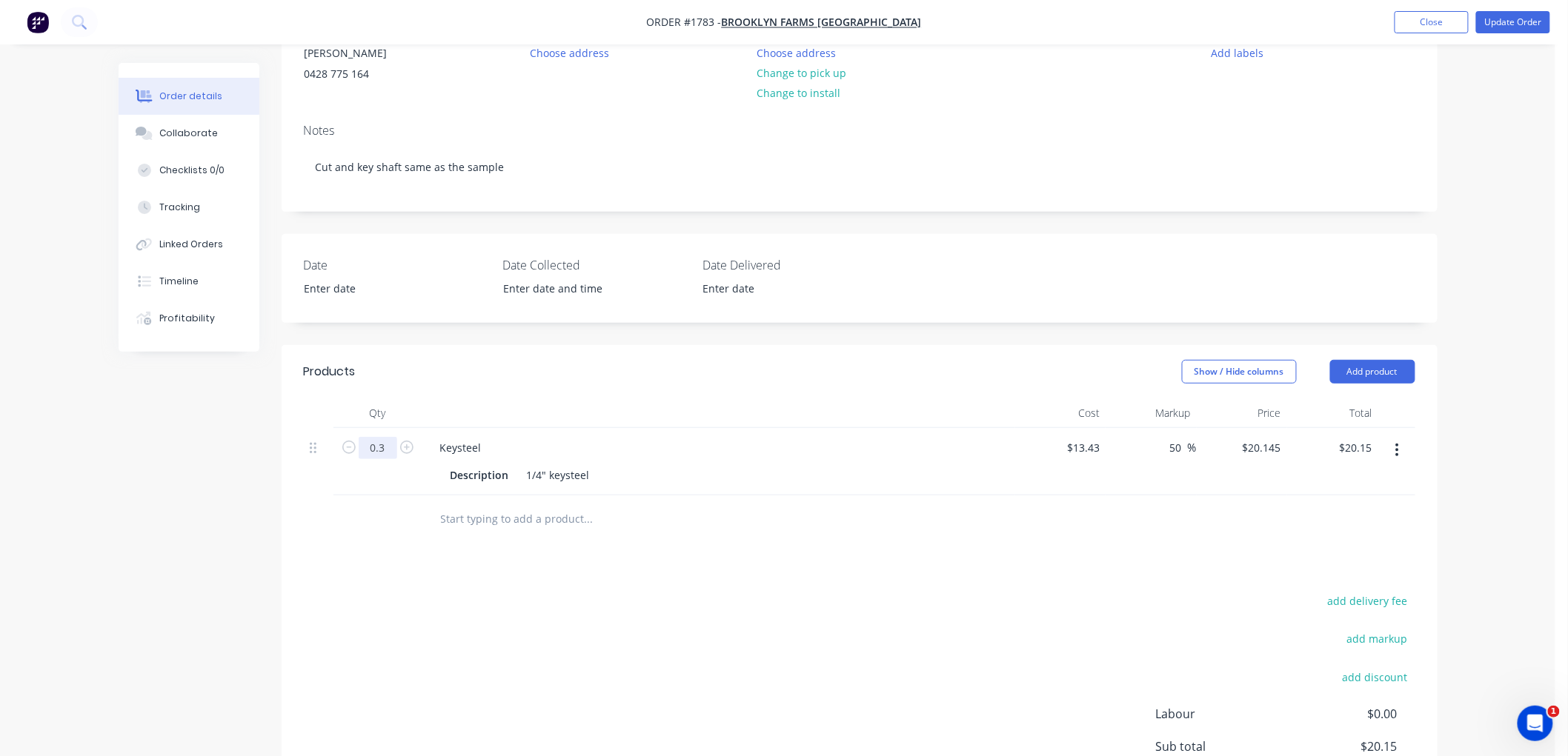
type input "0.3"
type input "$6.04"
click at [637, 520] on input "text" at bounding box center [588, 519] width 296 height 30
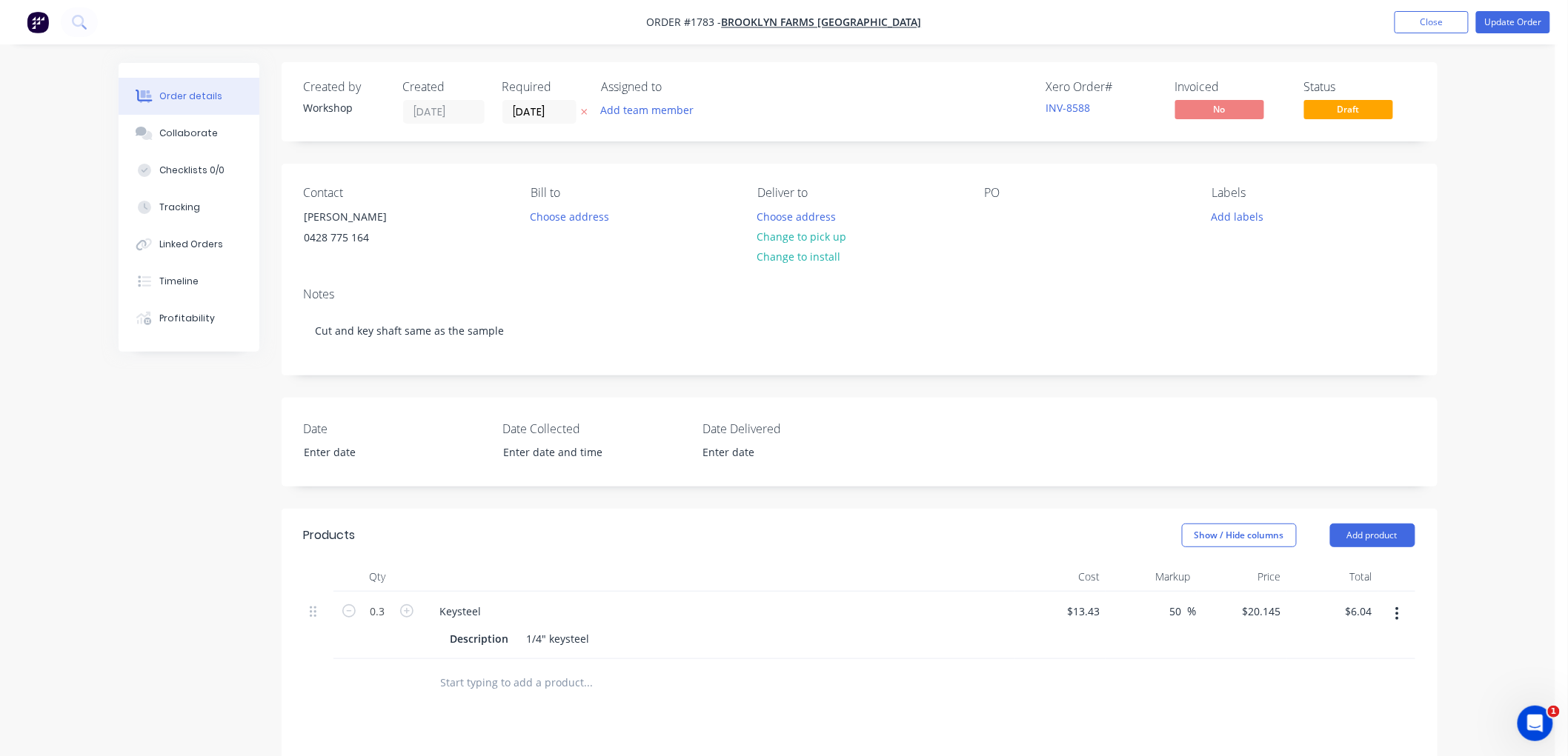
scroll to position [0, 0]
click at [1508, 18] on button "Update Order" at bounding box center [1514, 21] width 74 height 22
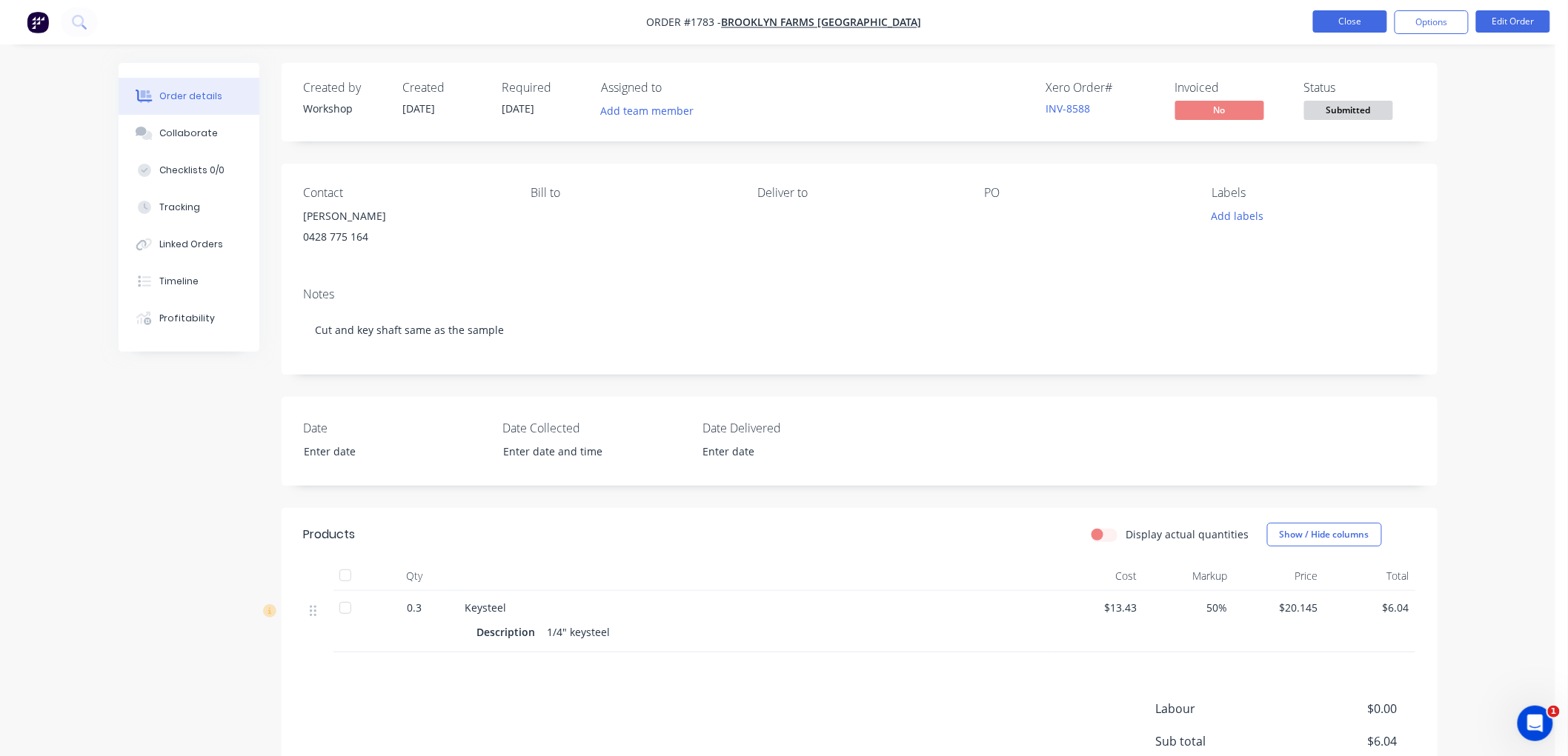
click at [1343, 22] on button "Close" at bounding box center [1350, 21] width 74 height 22
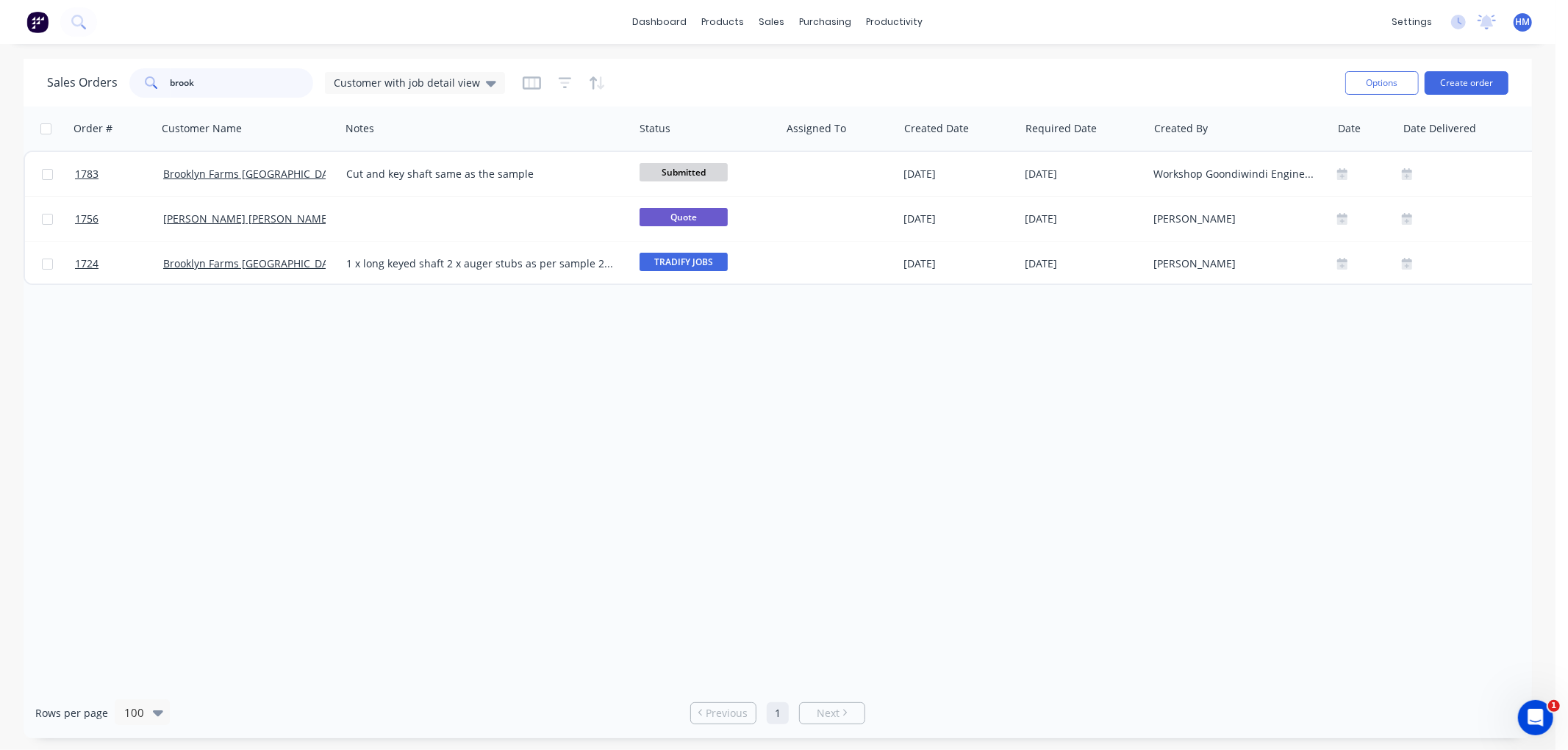
drag, startPoint x: 211, startPoint y: 83, endPoint x: 129, endPoint y: 83, distance: 82.0
click at [129, 83] on div "brook" at bounding box center [221, 83] width 184 height 29
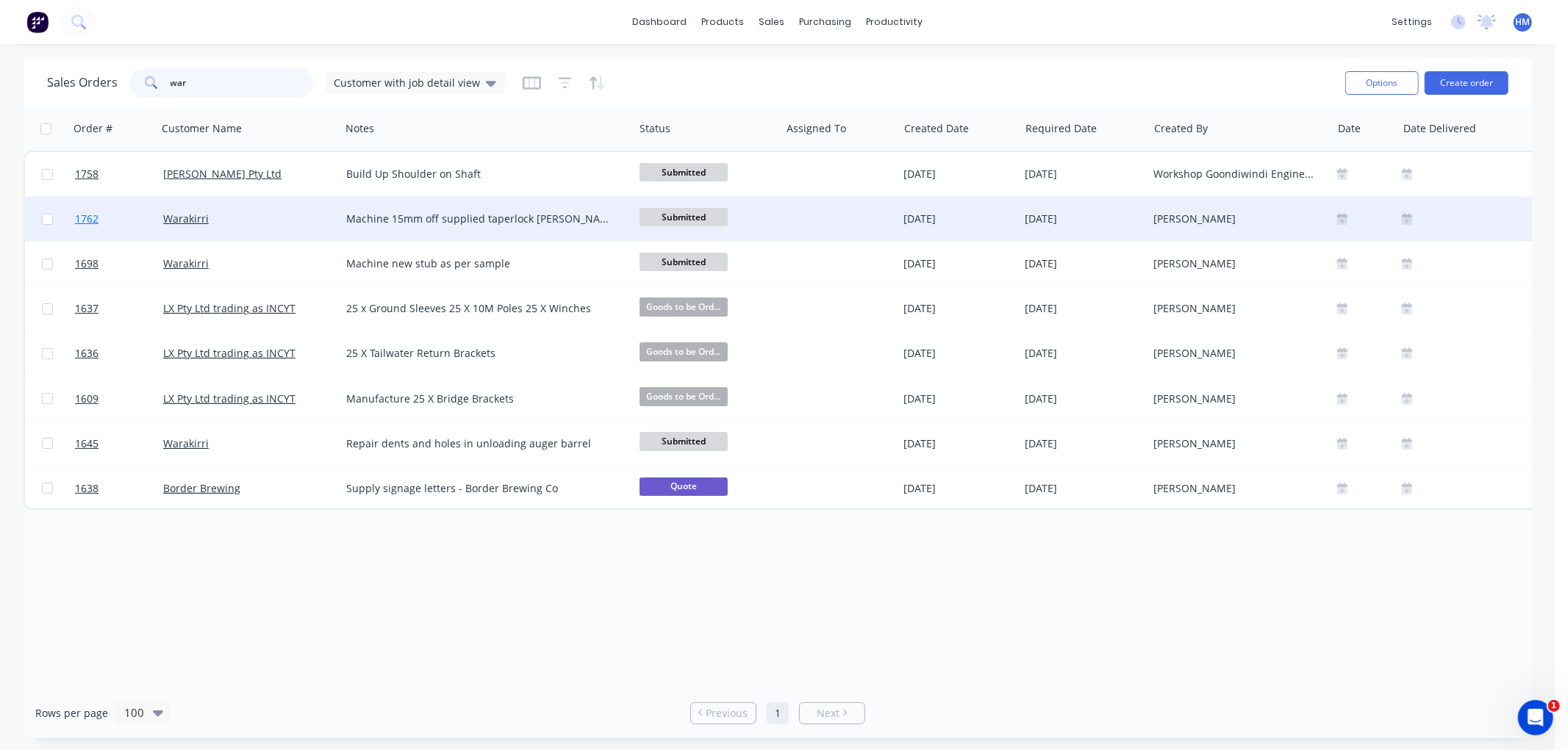
type input "war"
click at [134, 210] on link "1762" at bounding box center [120, 219] width 88 height 44
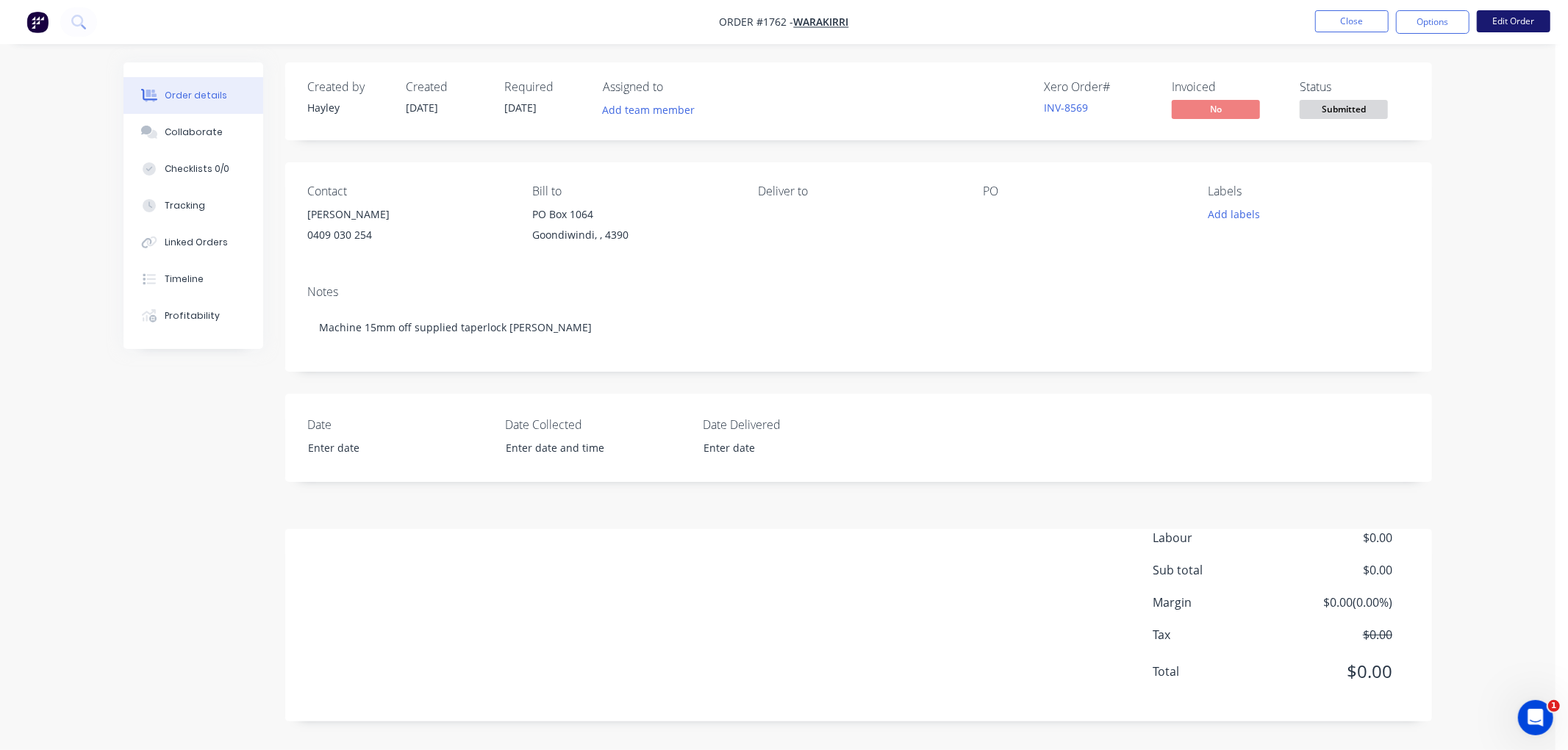
click at [1507, 25] on button "Edit Order" at bounding box center [1514, 21] width 74 height 22
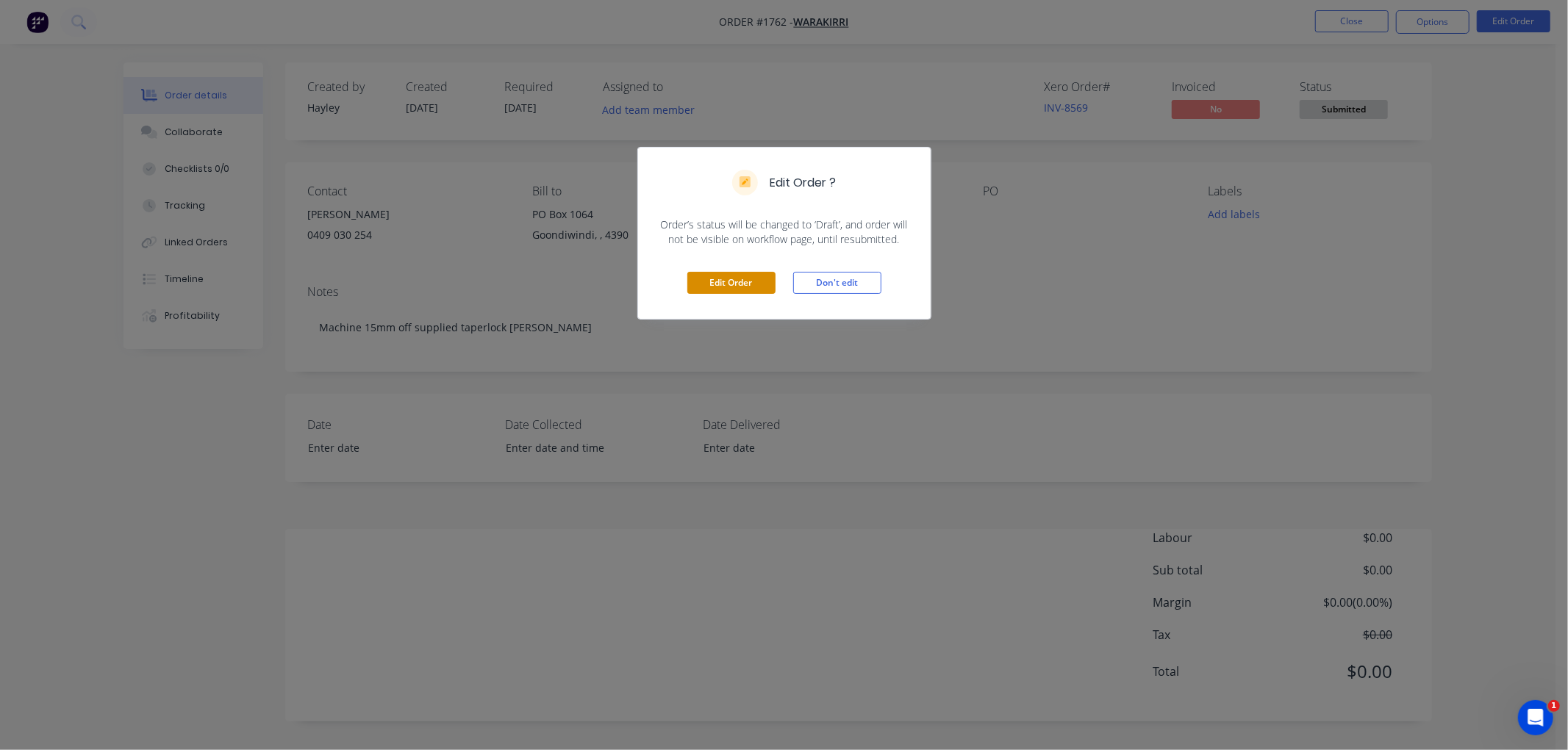
click at [755, 277] on button "Edit Order" at bounding box center [732, 282] width 88 height 22
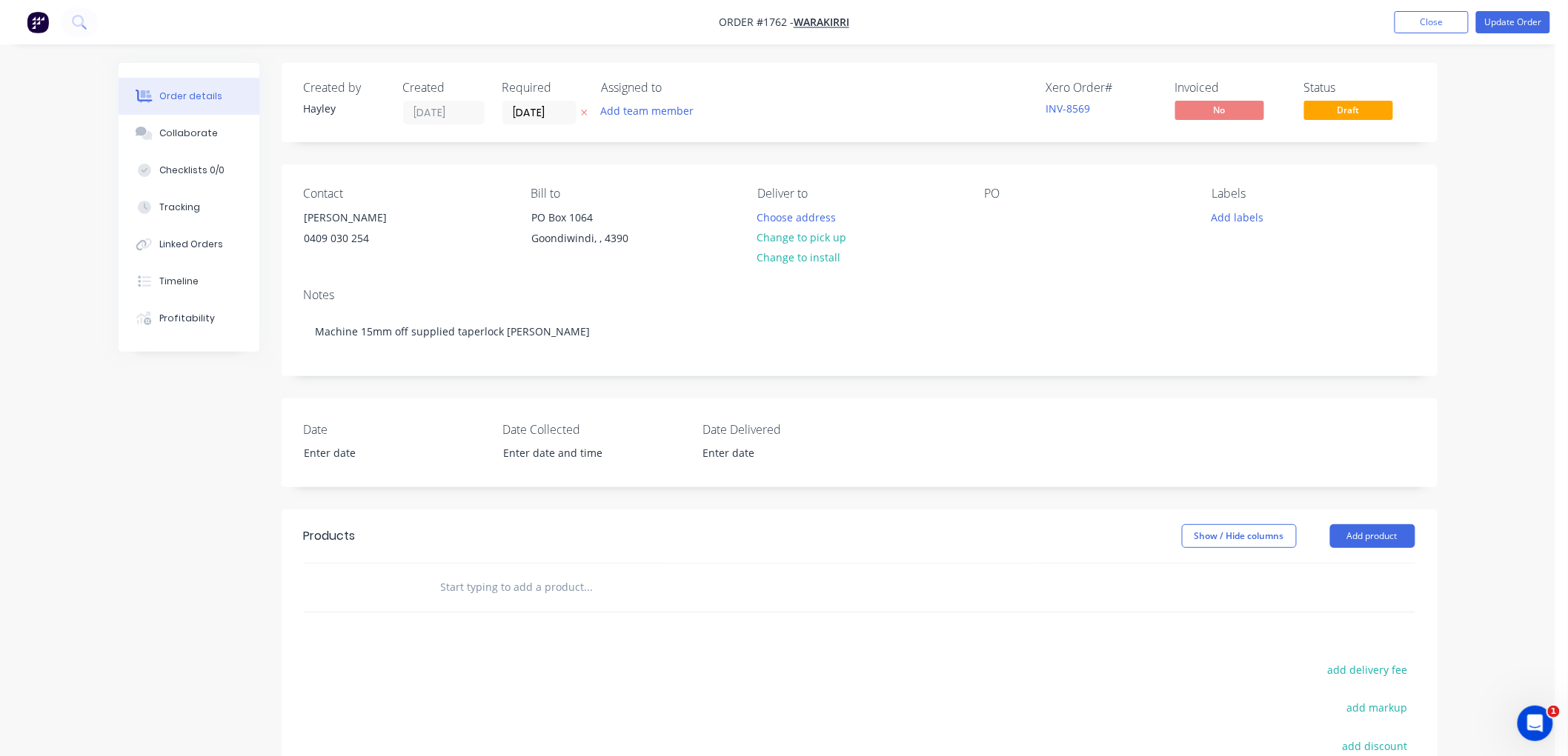
click at [505, 587] on input "text" at bounding box center [588, 588] width 296 height 30
type input "3030-65 Taperlock"
click at [640, 646] on button "Add 3030-65 Taperlock to order" at bounding box center [668, 643] width 445 height 47
click at [1092, 606] on input at bounding box center [1097, 612] width 17 height 21
type input "$54.41"
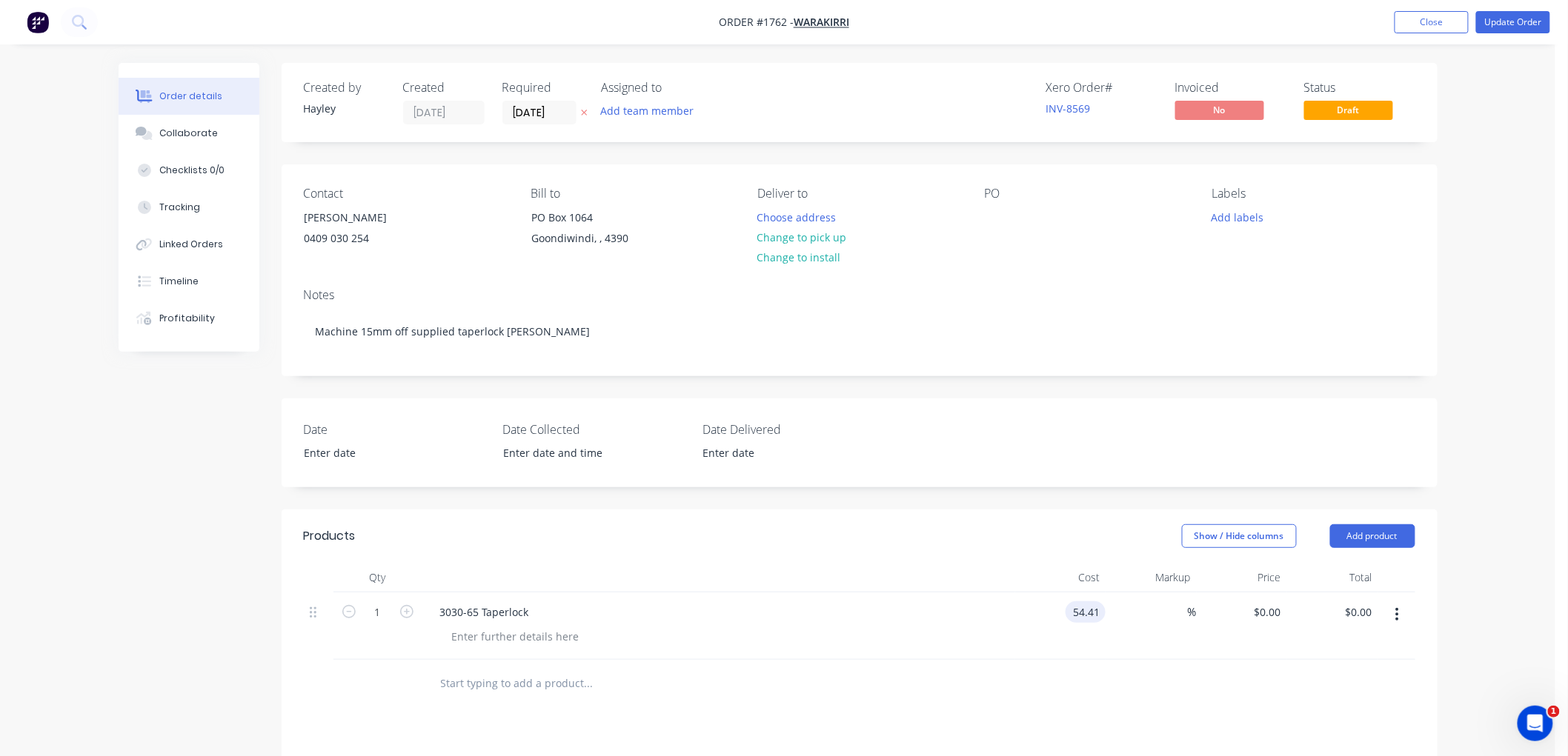
type input "$54.41"
drag, startPoint x: 1218, startPoint y: 552, endPoint x: 1221, endPoint y: 542, distance: 10.4
click at [1221, 542] on header "Products Show / Hide columns Add product" at bounding box center [860, 536] width 1156 height 54
click at [1221, 541] on button "Show / Hide columns" at bounding box center [1239, 536] width 115 height 24
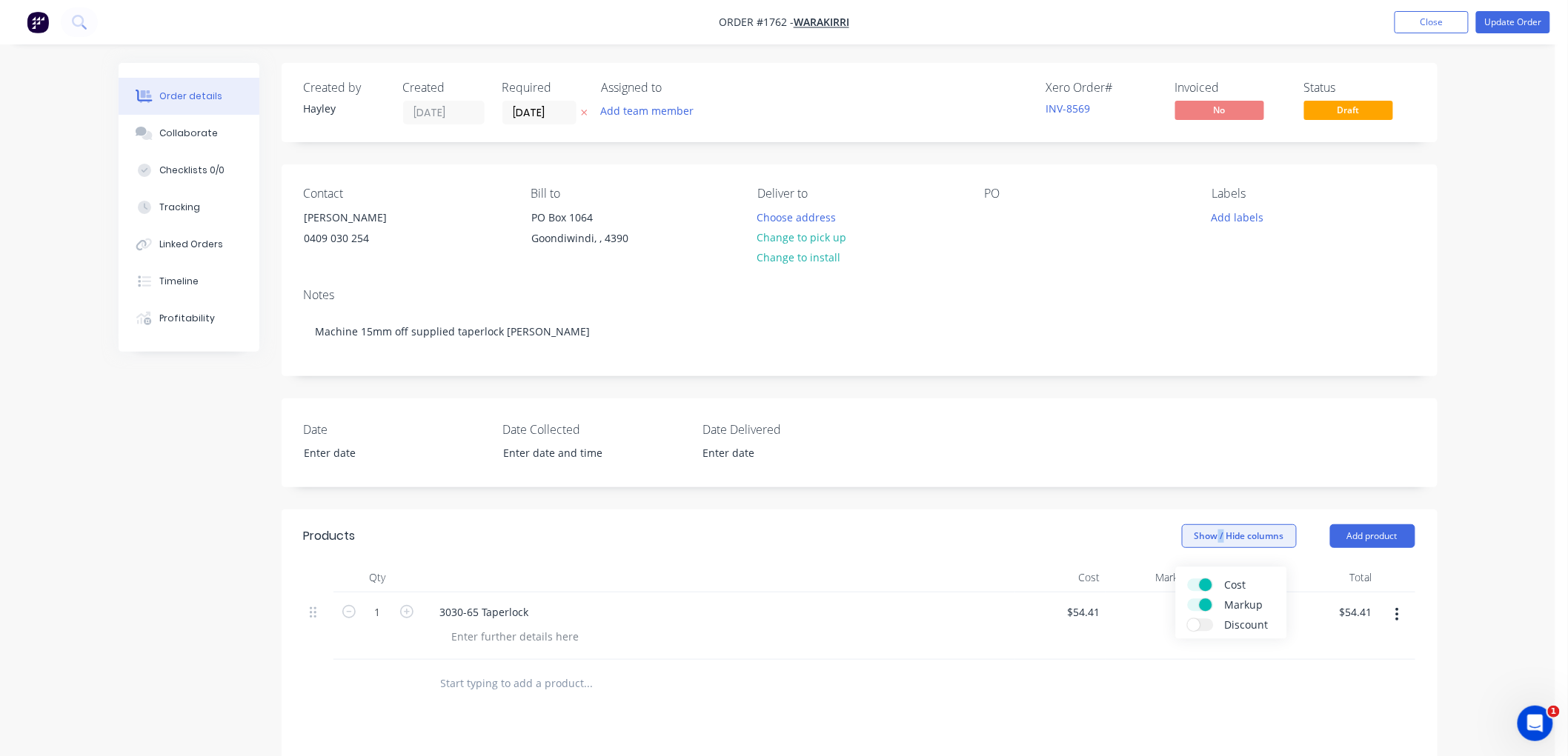
click at [1221, 541] on button "Show / Hide columns" at bounding box center [1239, 536] width 115 height 24
click at [1221, 546] on button "Show / Hide columns" at bounding box center [1239, 536] width 115 height 24
click at [1196, 626] on span at bounding box center [1194, 625] width 12 height 12
click at [1188, 619] on input "Discount" at bounding box center [1188, 619] width 0 height 0
click at [1120, 690] on div at bounding box center [860, 684] width 1111 height 48
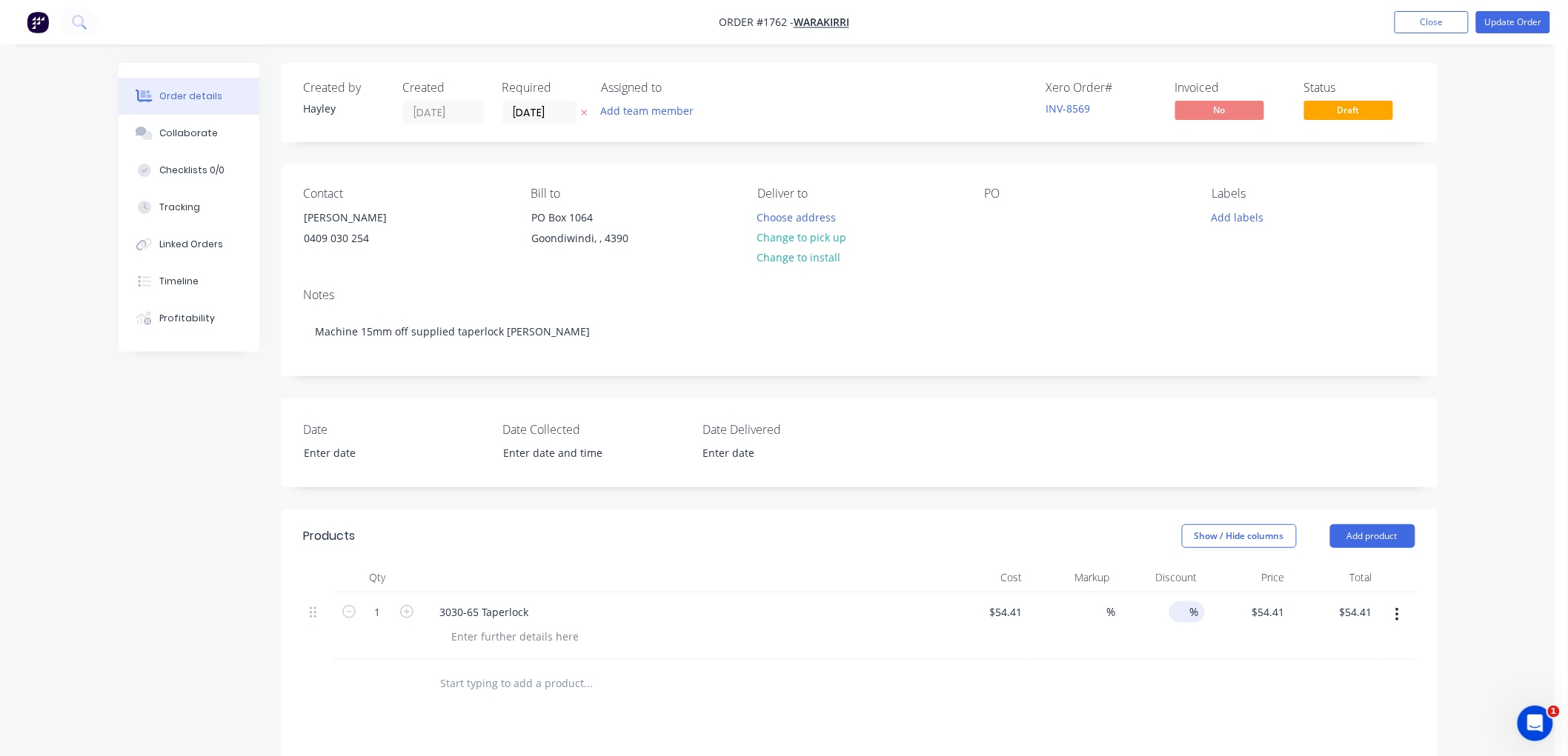
click at [1175, 611] on input at bounding box center [1179, 612] width 21 height 21
type input "10"
type input "$48.97"
click at [1087, 670] on div at bounding box center [860, 684] width 1111 height 48
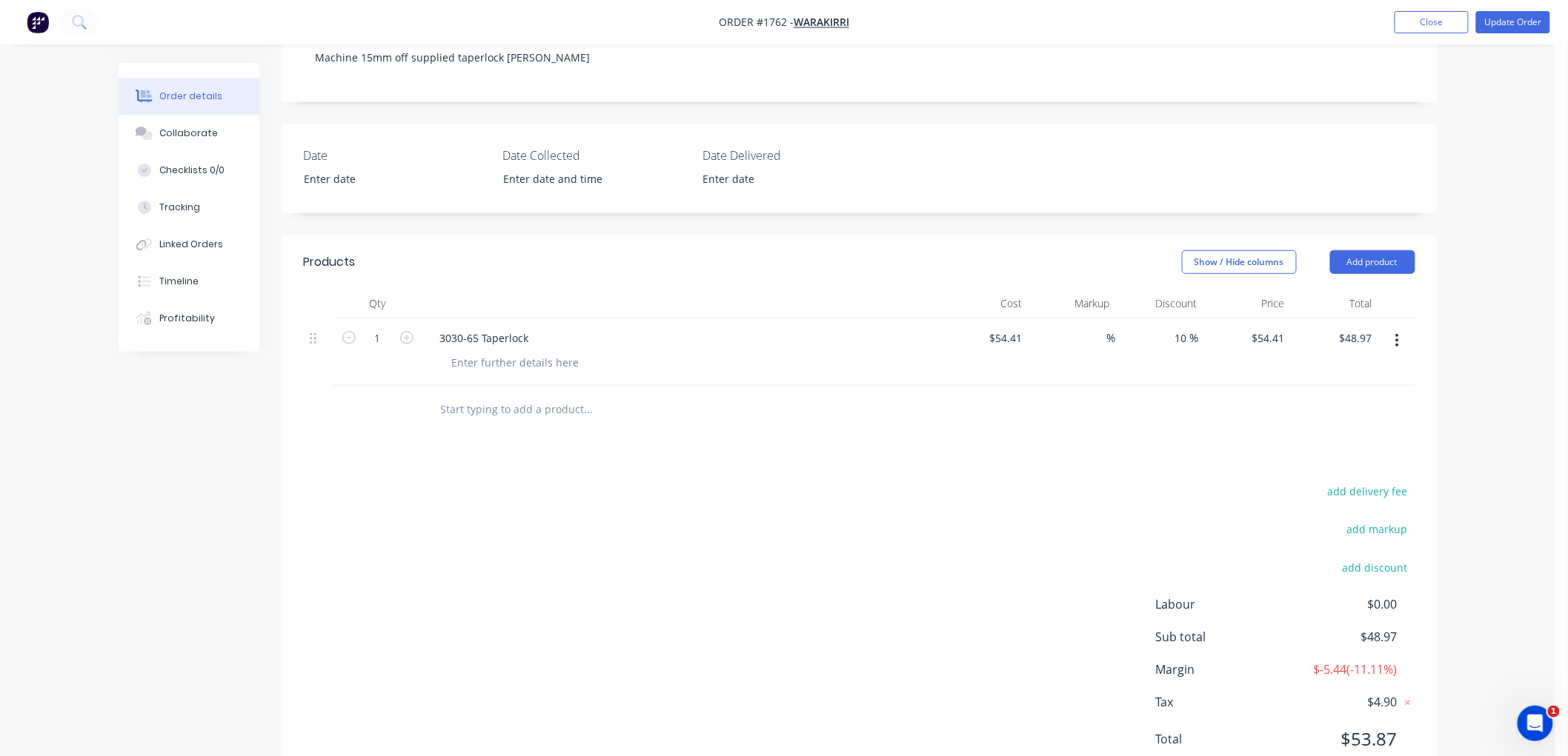
scroll to position [247, 0]
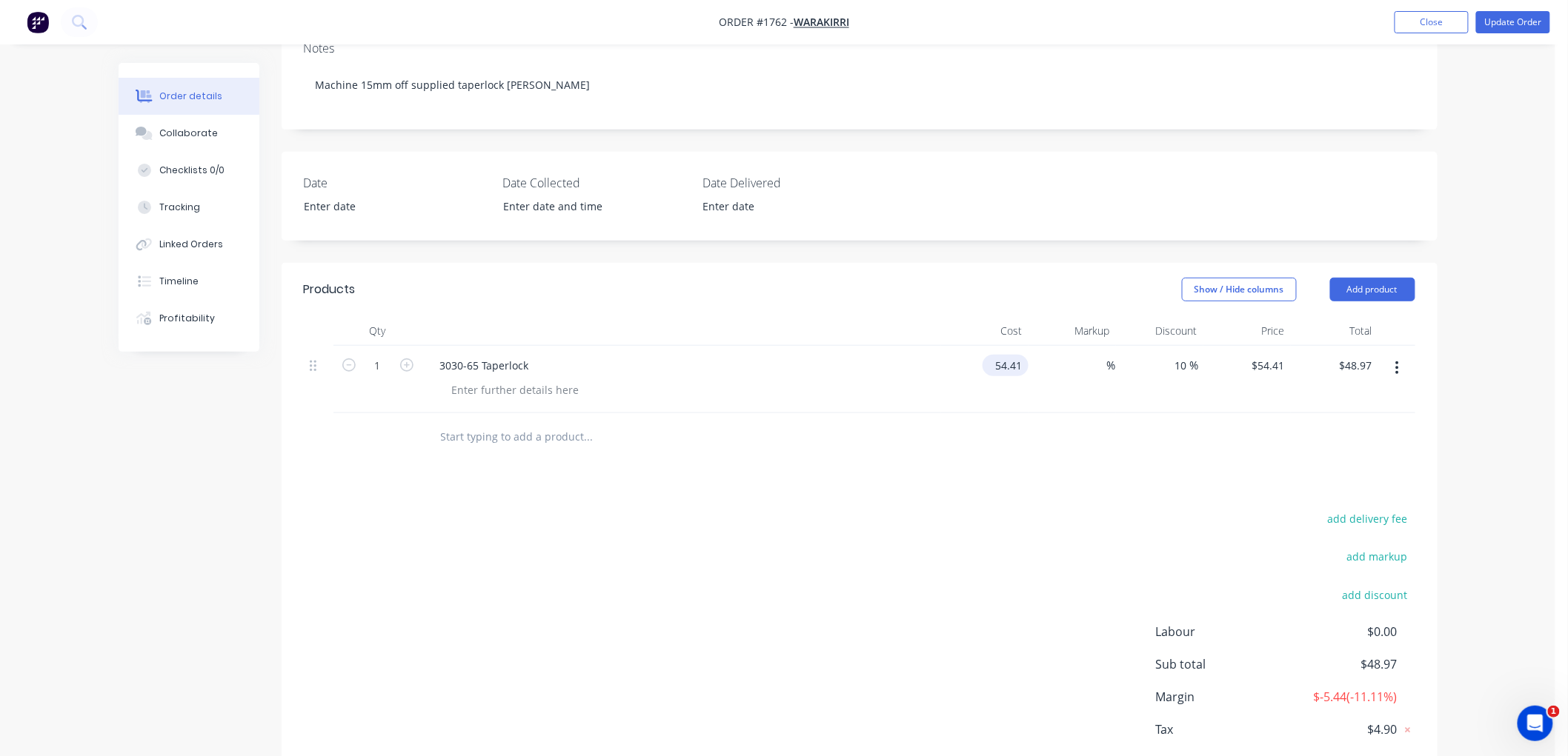
click at [1016, 364] on input "54.41" at bounding box center [1008, 366] width 40 height 21
type input "$66.50"
type input "$59.85"
click at [971, 488] on div "Products Show / Hide columns Add product Qty Cost Markup Discount Price Total 1…" at bounding box center [860, 540] width 1156 height 554
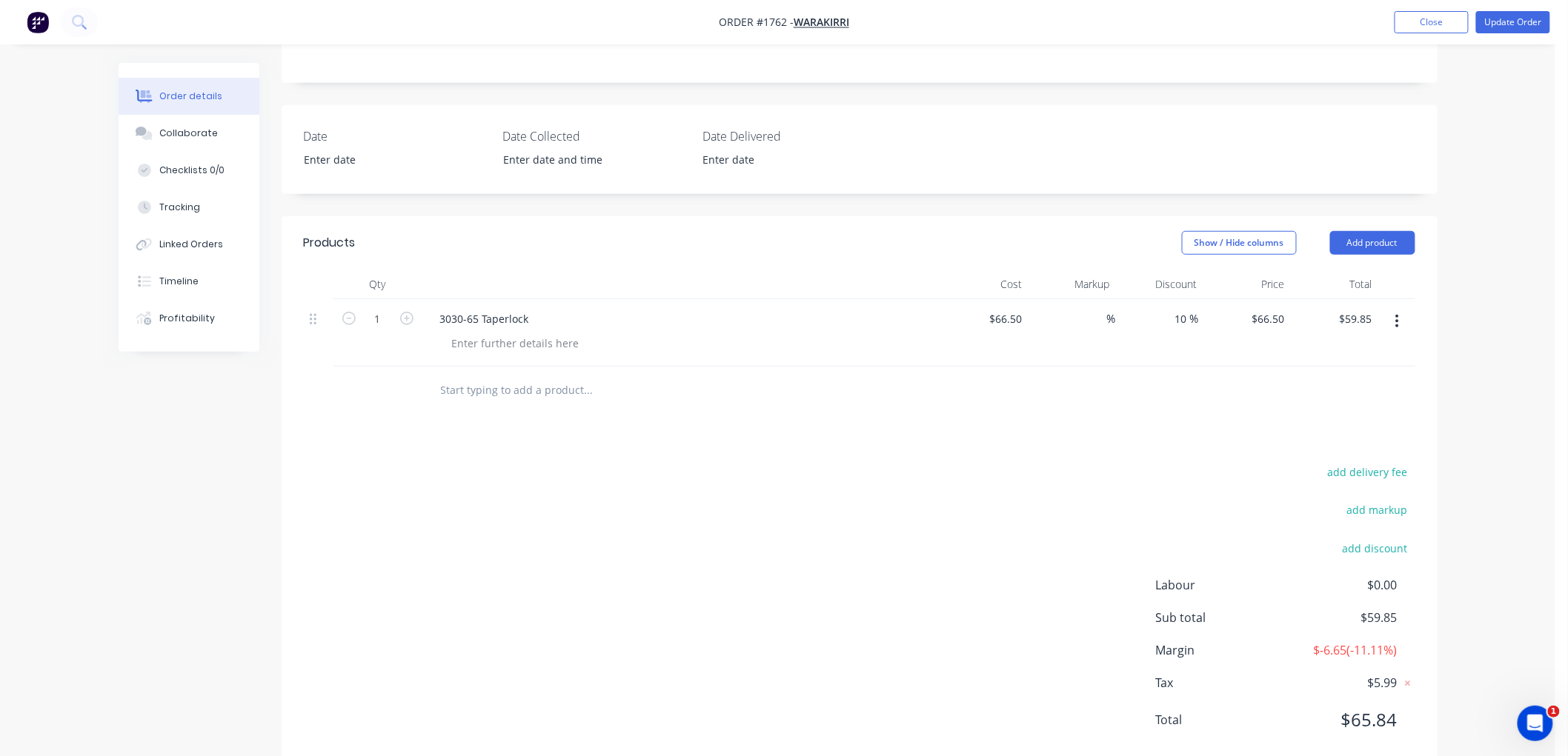
scroll to position [329, 0]
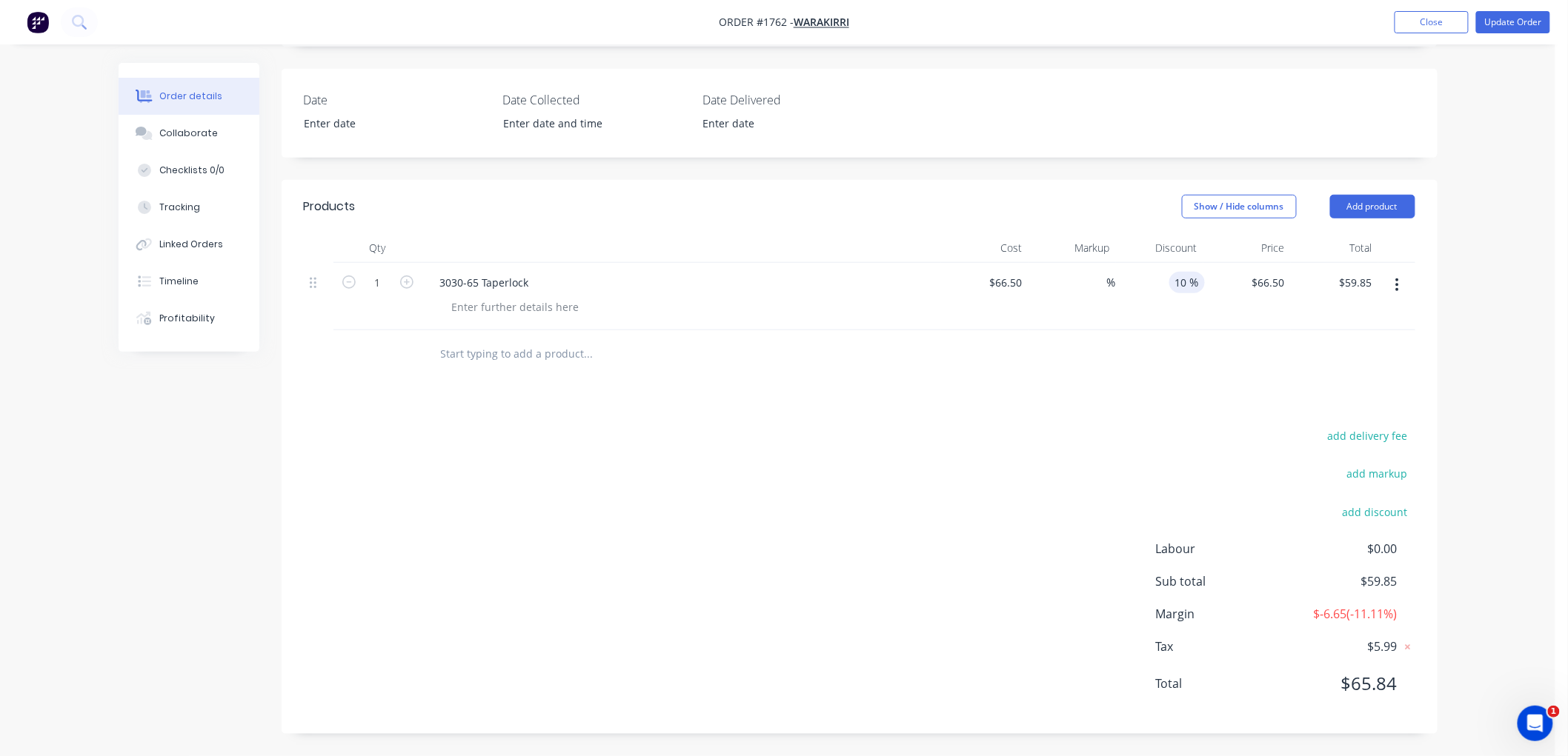
click at [1175, 279] on input "10" at bounding box center [1179, 282] width 21 height 21
type input "0"
type input "66.5"
type input "$66.50"
click at [1002, 276] on div "66.5 66.5" at bounding box center [1015, 282] width 28 height 21
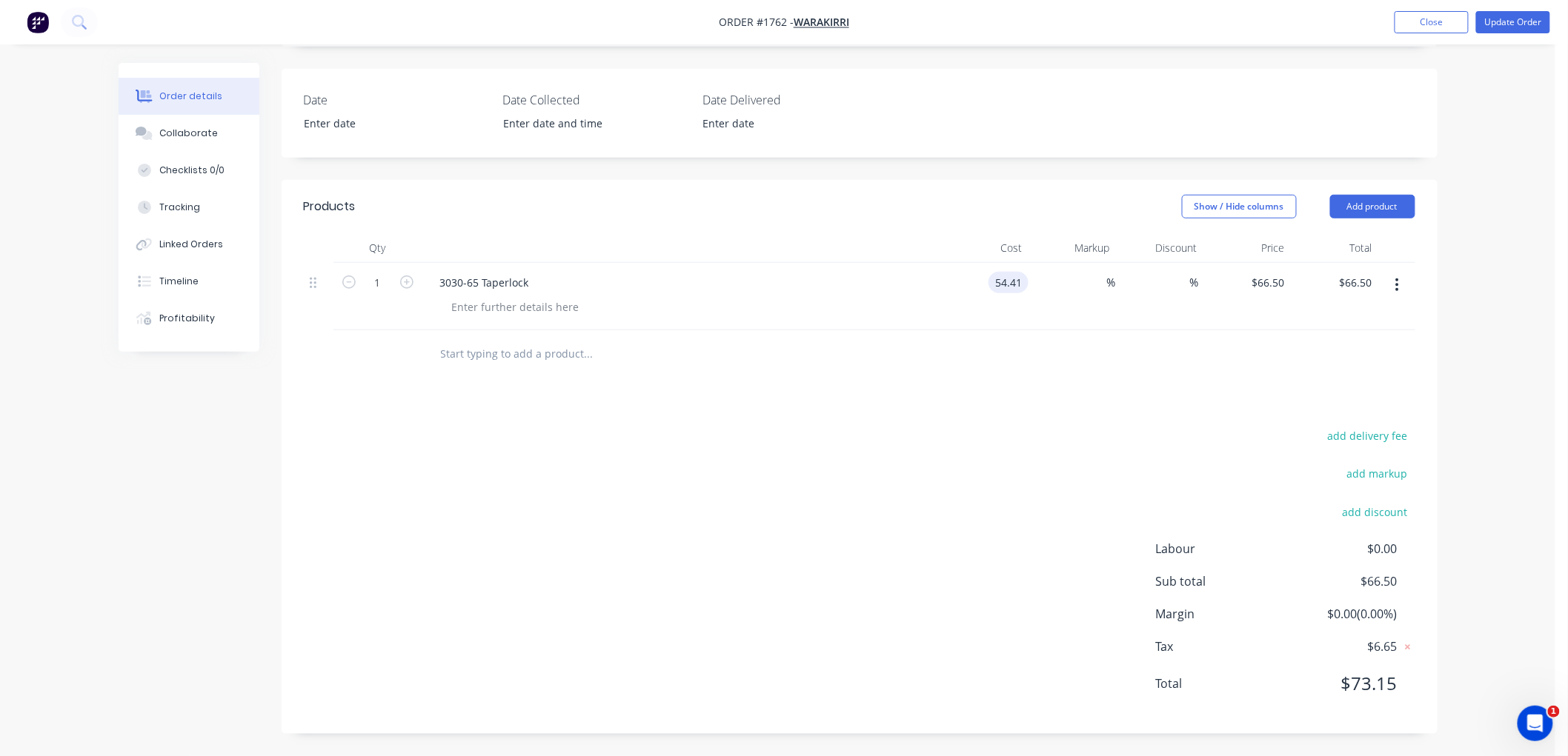
type input "$54.41"
click at [972, 394] on div "Products Show / Hide columns Add product Qty Cost Markup Discount Price Total 1…" at bounding box center [860, 456] width 1156 height 554
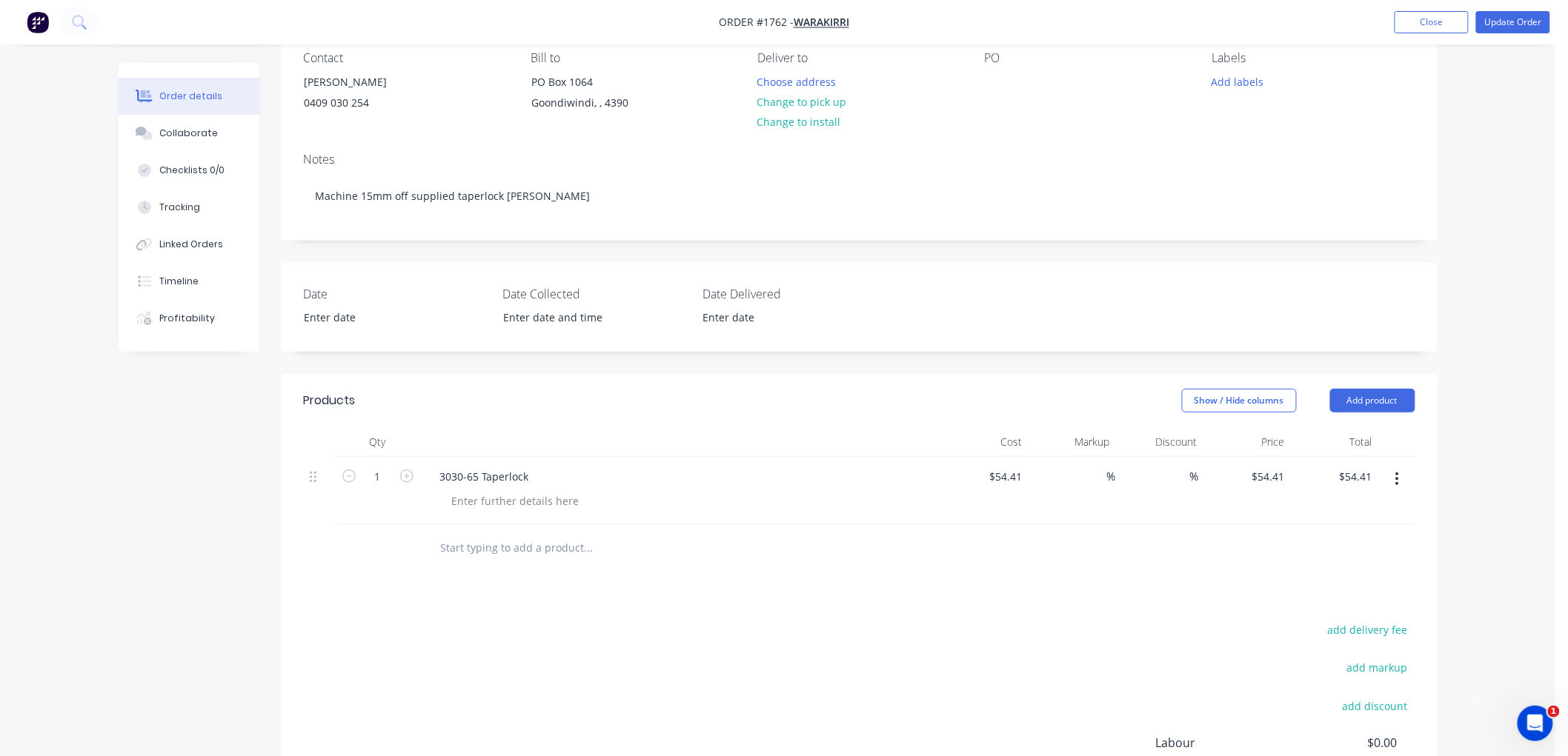
scroll to position [83, 0]
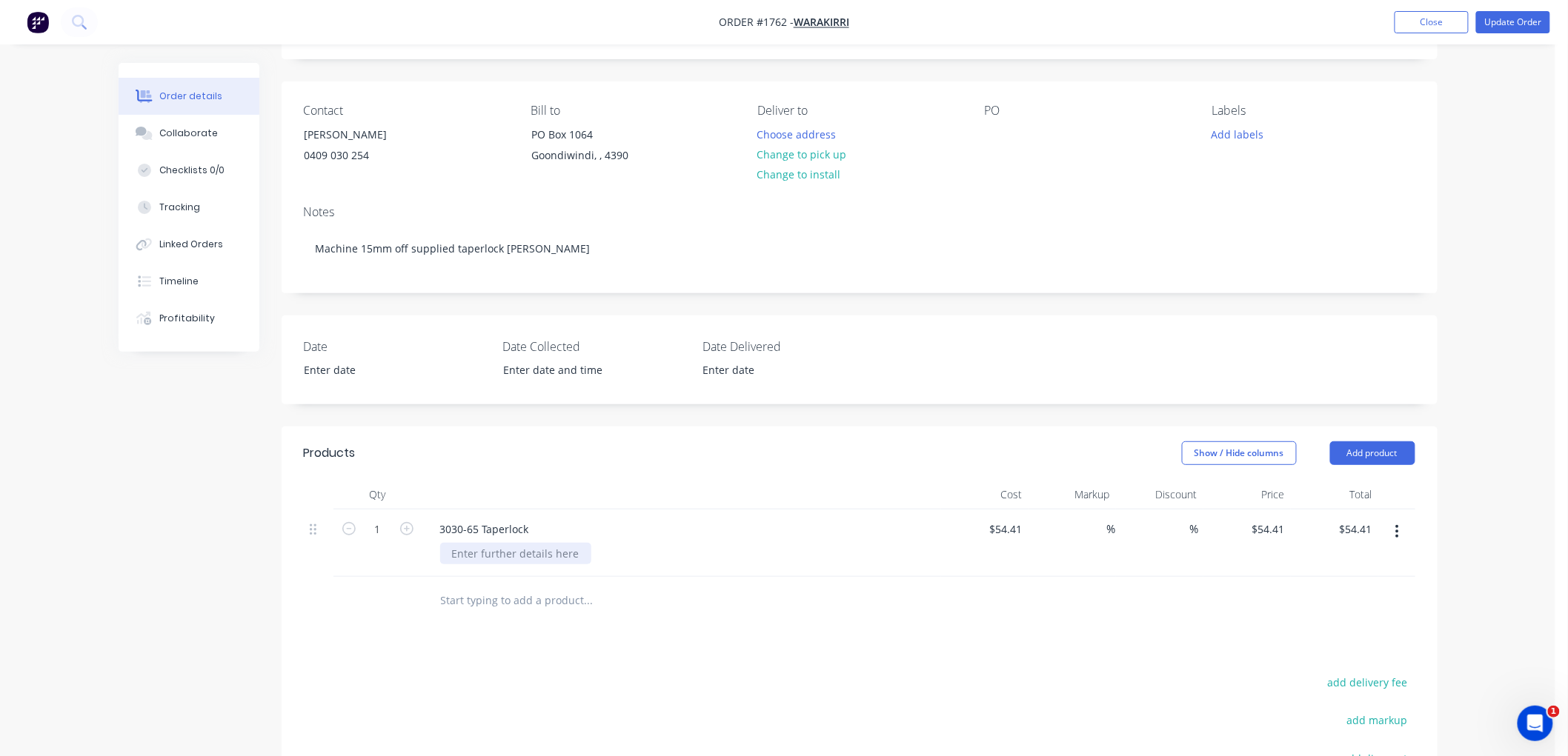
click at [506, 553] on div at bounding box center [515, 554] width 151 height 21
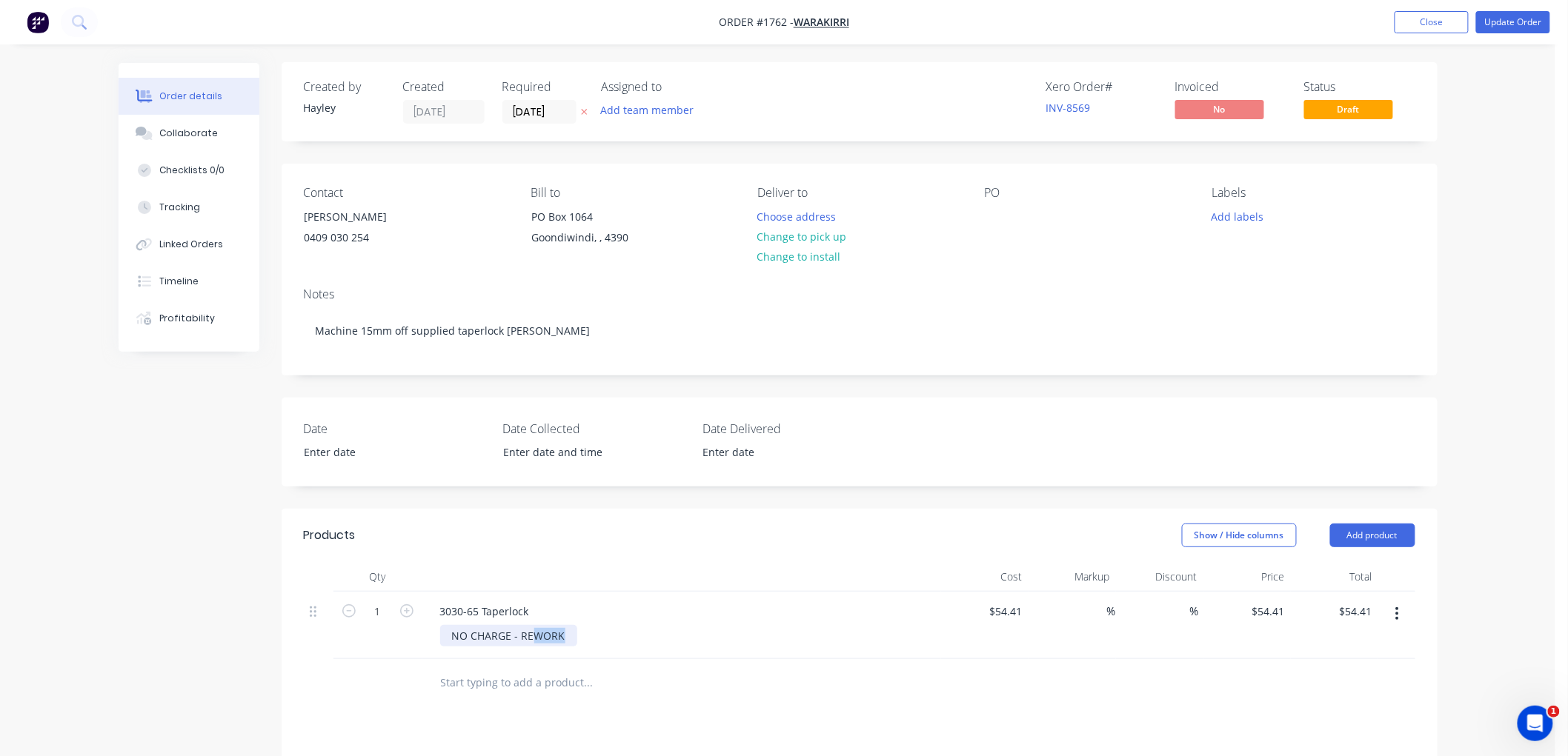
drag, startPoint x: 569, startPoint y: 634, endPoint x: 532, endPoint y: 634, distance: 37.0
click at [532, 634] on div "NO CHARGE - REWORK" at bounding box center [509, 636] width 137 height 21
click at [558, 676] on input "text" at bounding box center [588, 683] width 296 height 30
click at [187, 132] on div "Collaborate" at bounding box center [188, 133] width 59 height 13
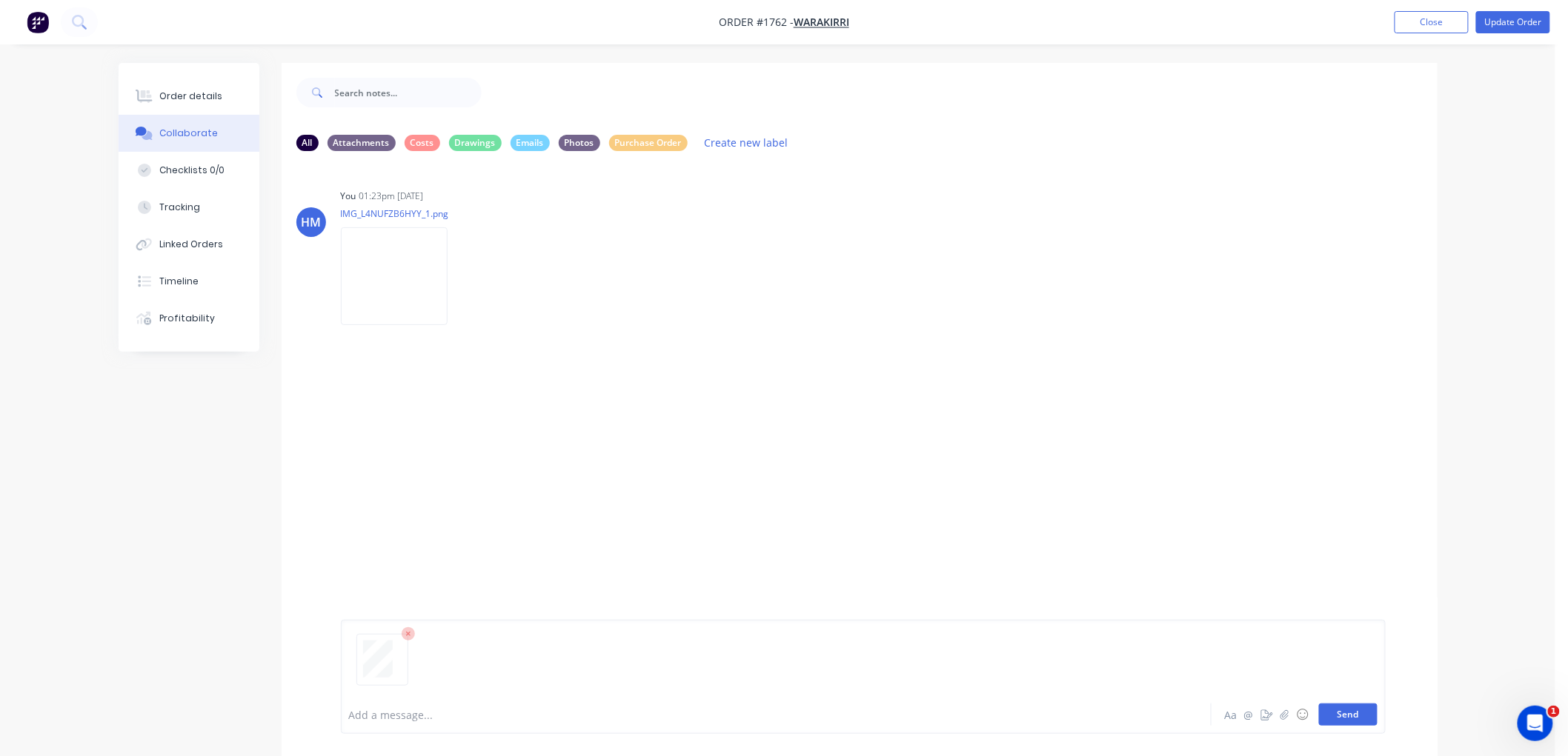
click at [1343, 725] on button "Send" at bounding box center [1348, 715] width 59 height 22
click at [192, 93] on div "Order details" at bounding box center [191, 97] width 63 height 13
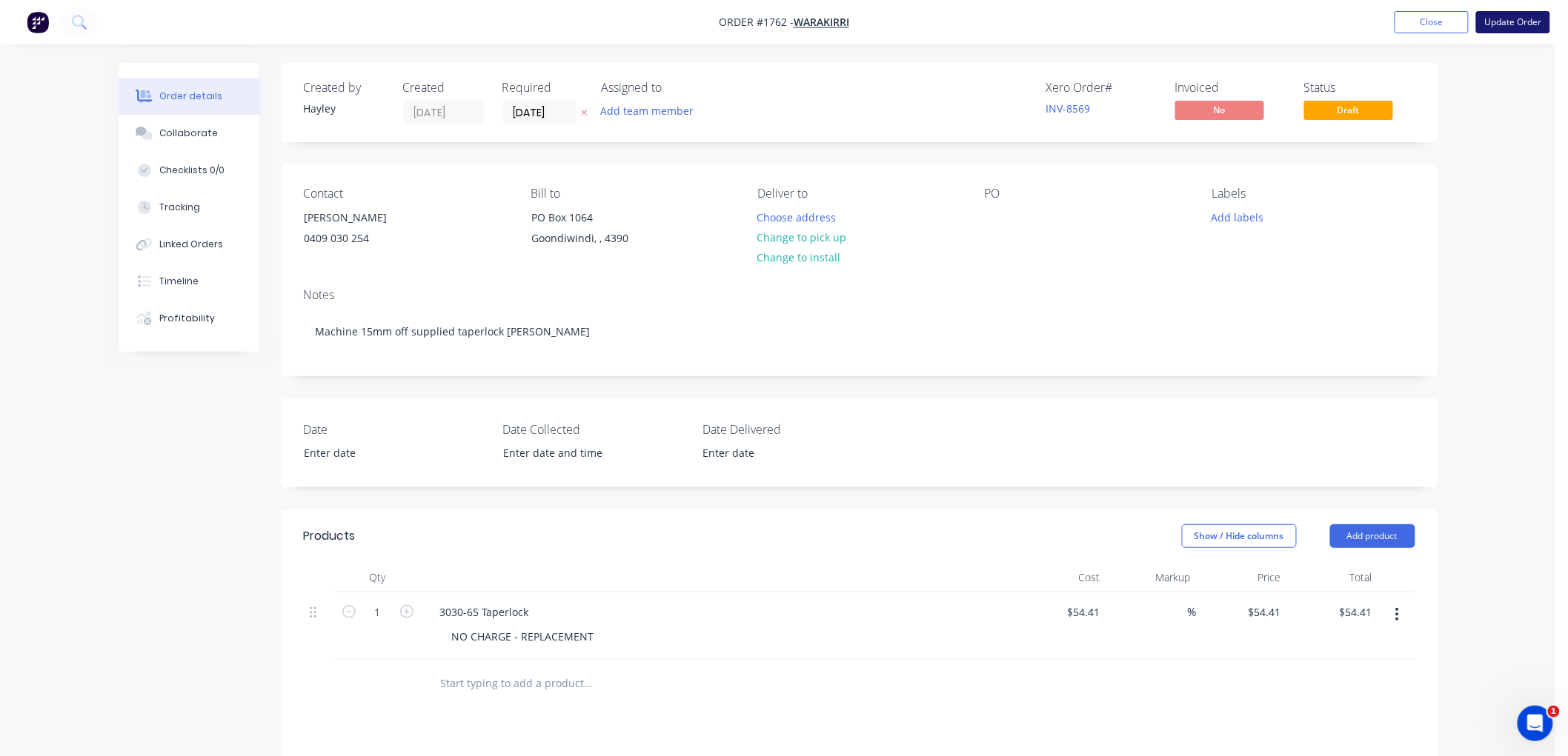
click at [1520, 15] on button "Update Order" at bounding box center [1514, 21] width 74 height 22
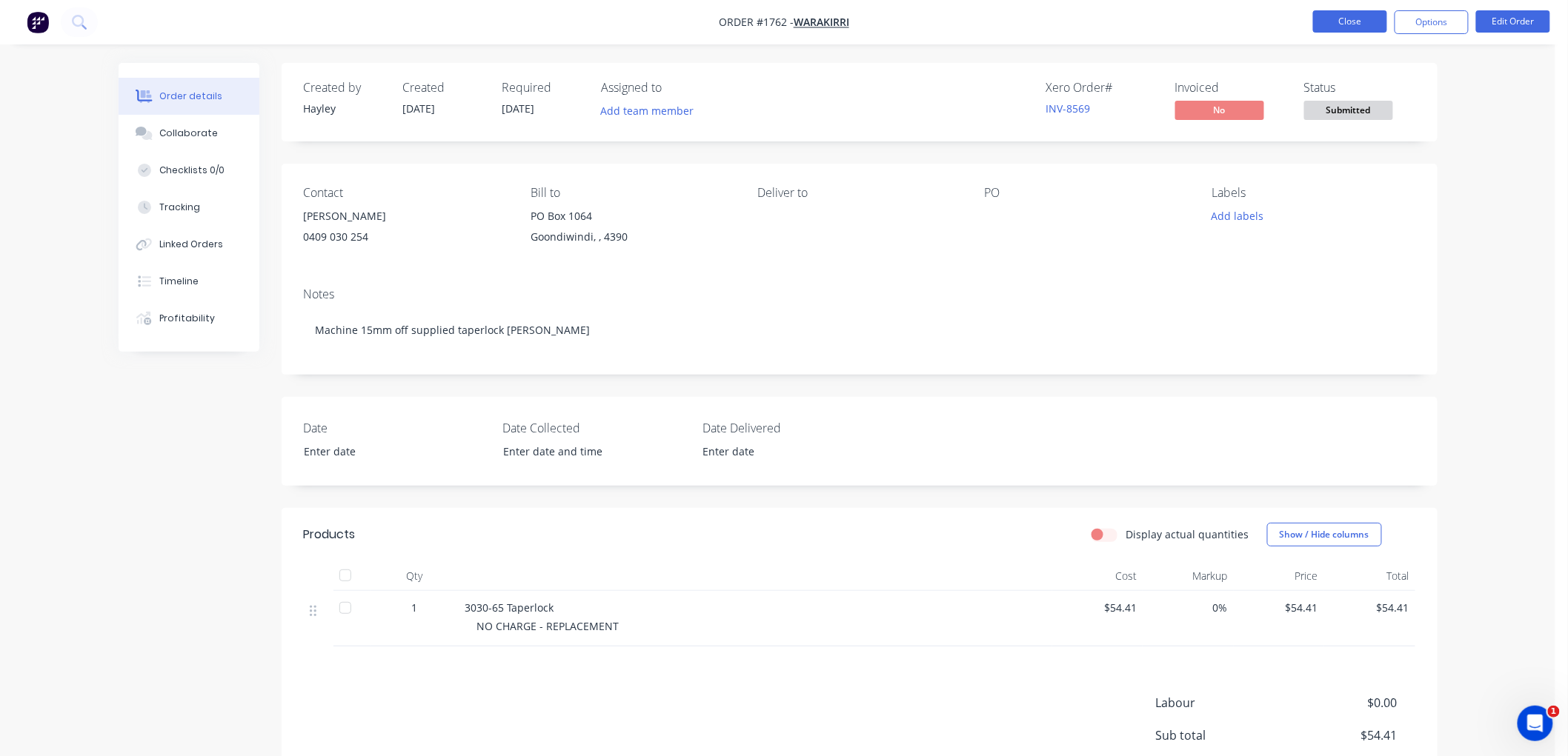
click at [1352, 18] on button "Close" at bounding box center [1350, 21] width 74 height 22
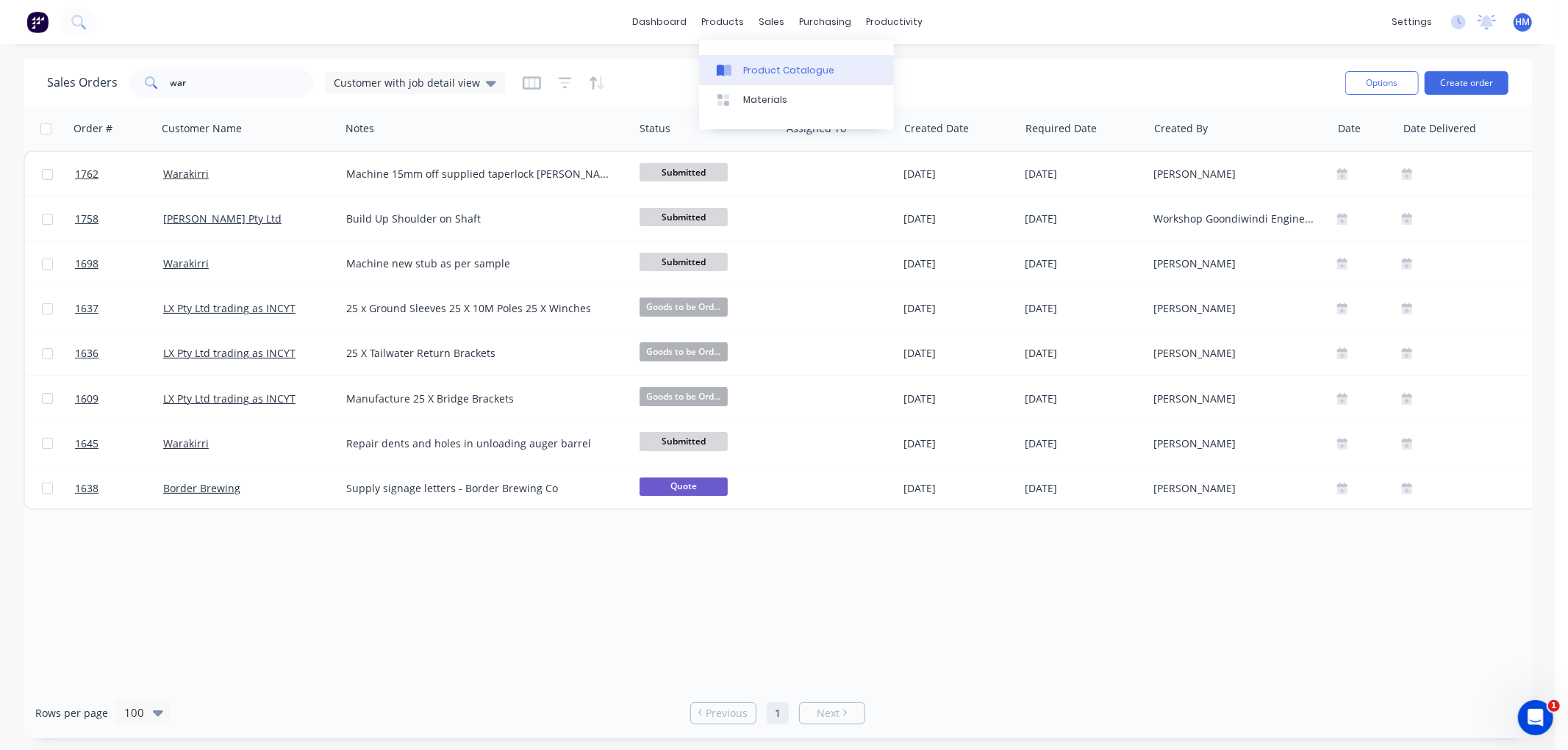
click at [762, 61] on link "Product Catalogue" at bounding box center [797, 70] width 195 height 29
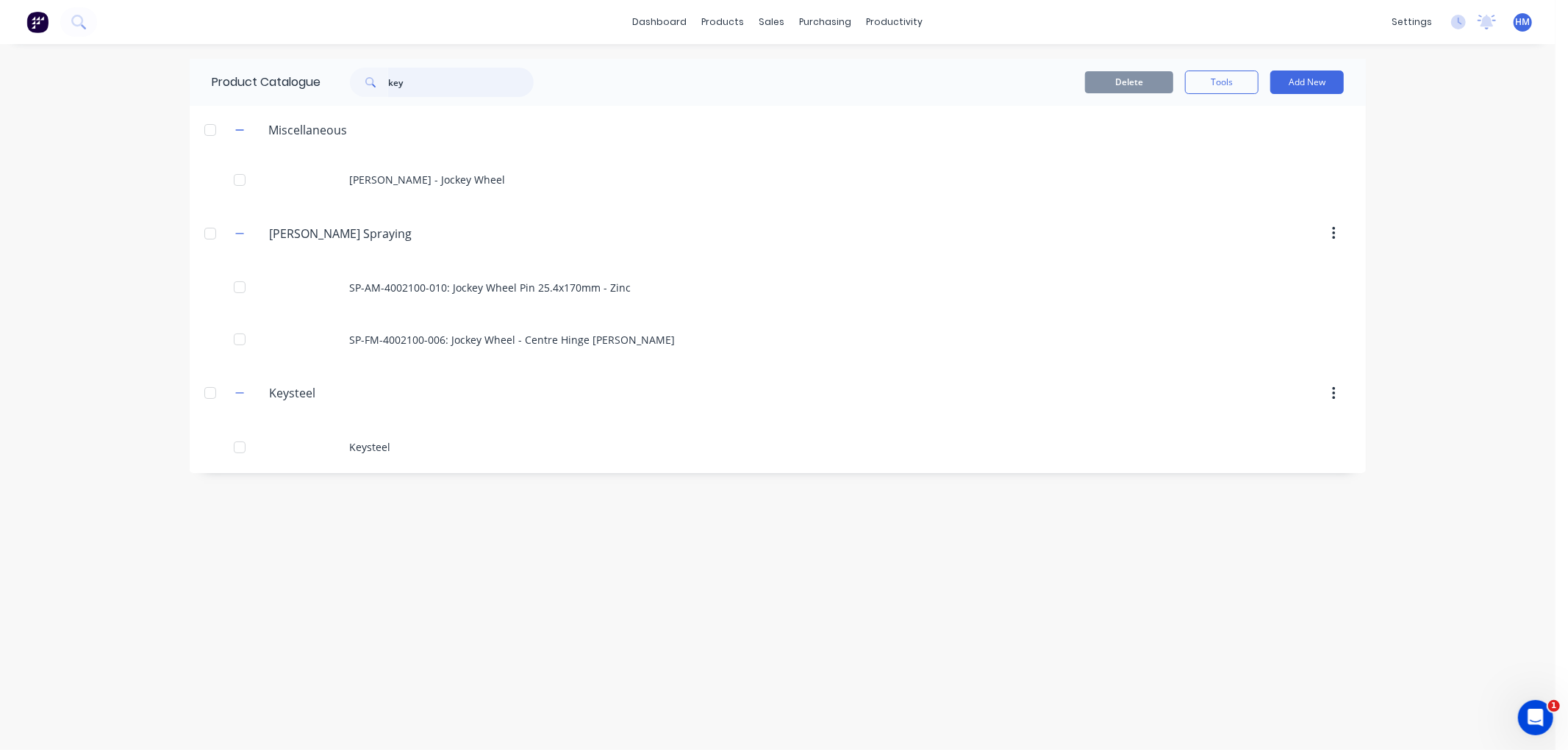
drag, startPoint x: 377, startPoint y: 84, endPoint x: 343, endPoint y: 84, distance: 34.0
click at [343, 84] on div "key" at bounding box center [434, 83] width 198 height 29
click at [1309, 83] on button "Add New" at bounding box center [1307, 82] width 74 height 24
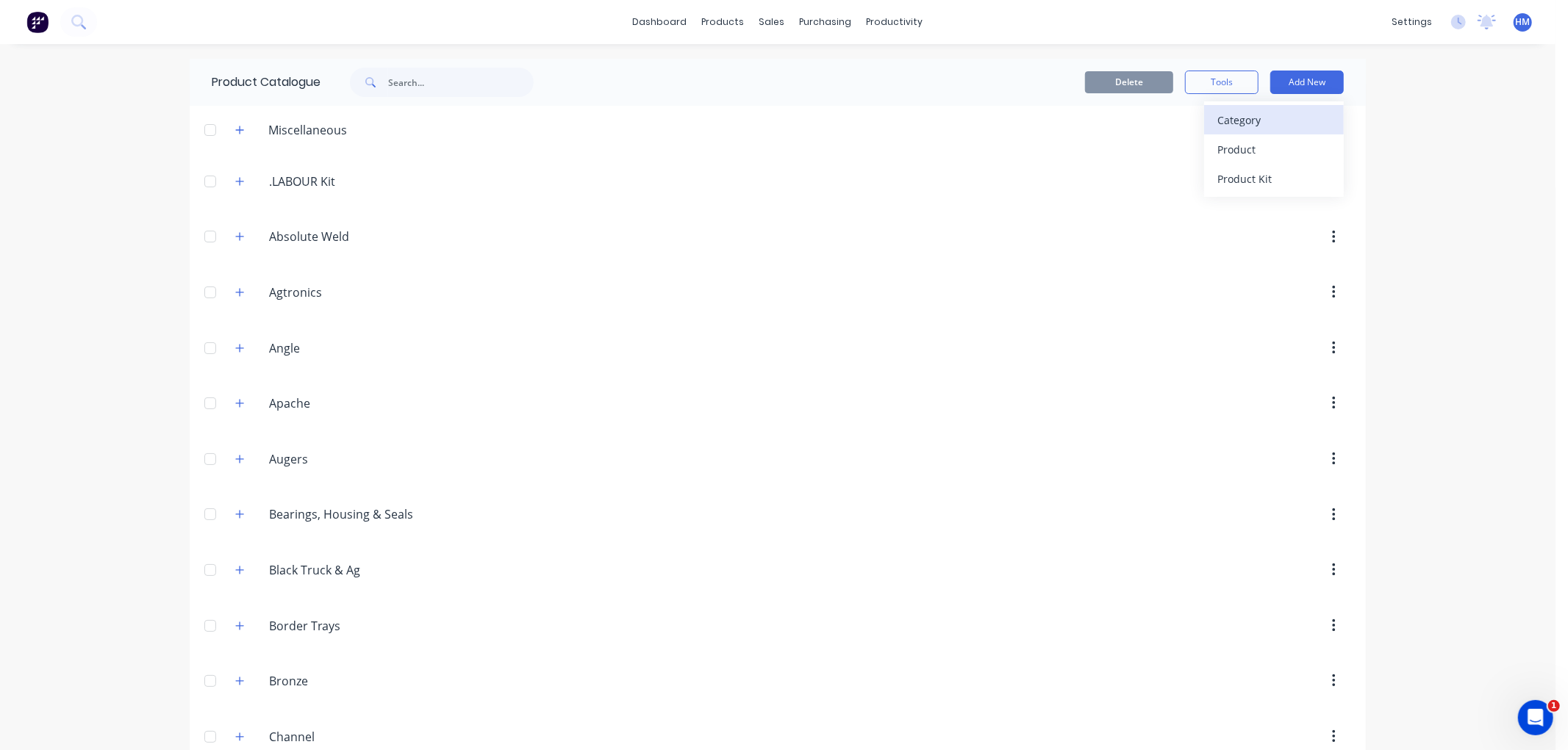
click at [1267, 115] on div "Category" at bounding box center [1274, 120] width 113 height 21
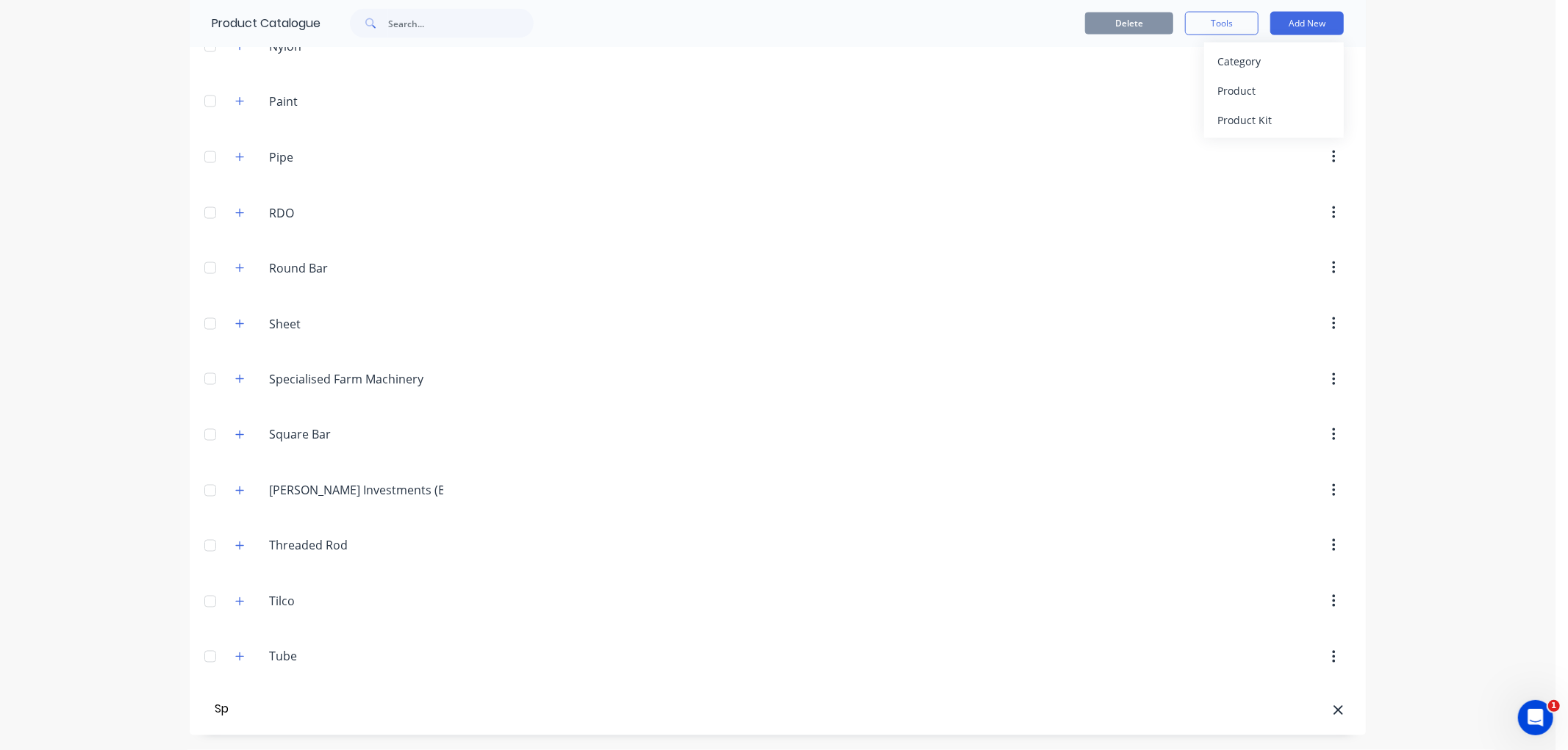
type input "S"
click at [1438, 89] on div "dashboard products sales purchasing productivity dashboard products Product Cat…" at bounding box center [777, 375] width 1556 height 750
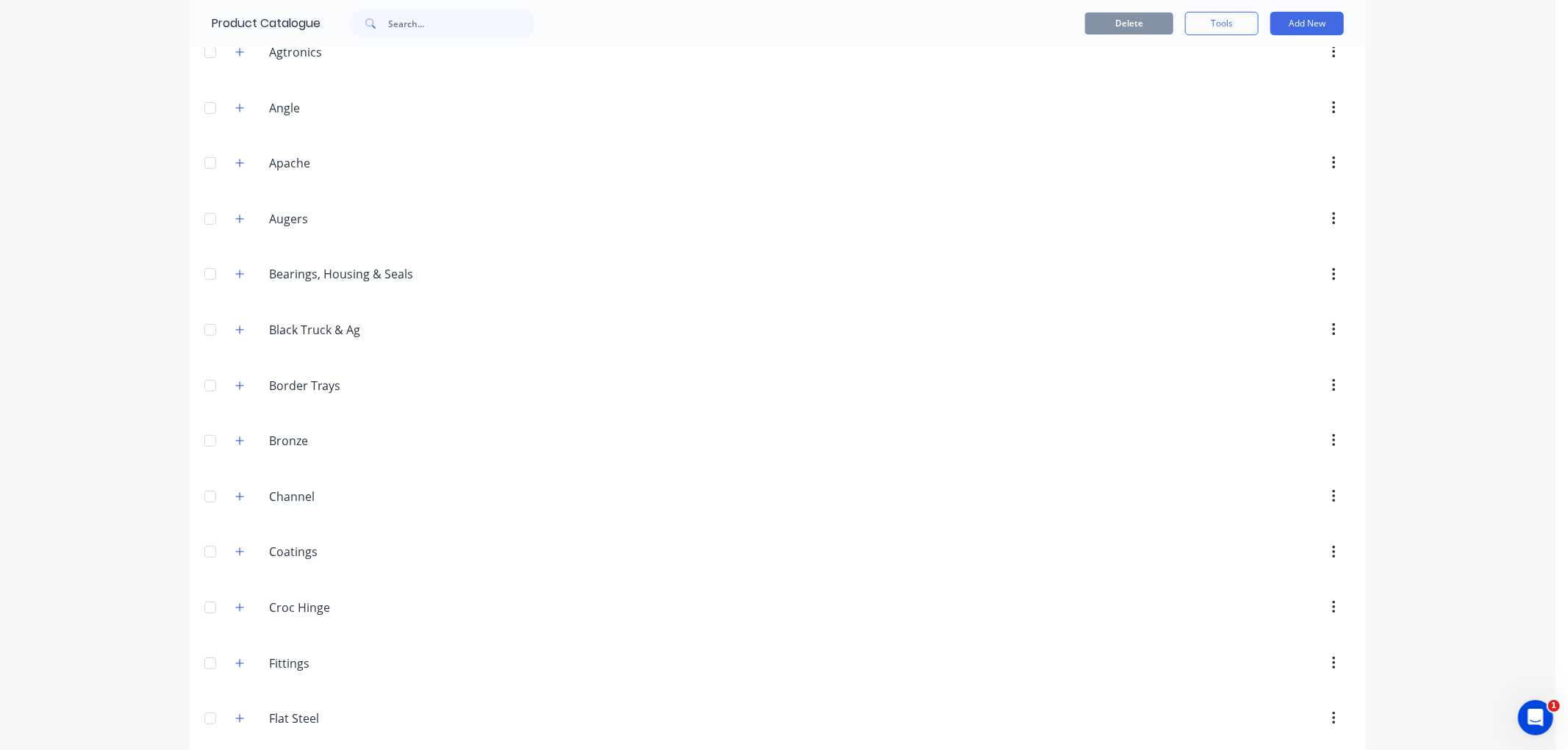
scroll to position [245, 0]
click at [236, 267] on icon "button" at bounding box center [240, 270] width 8 height 8
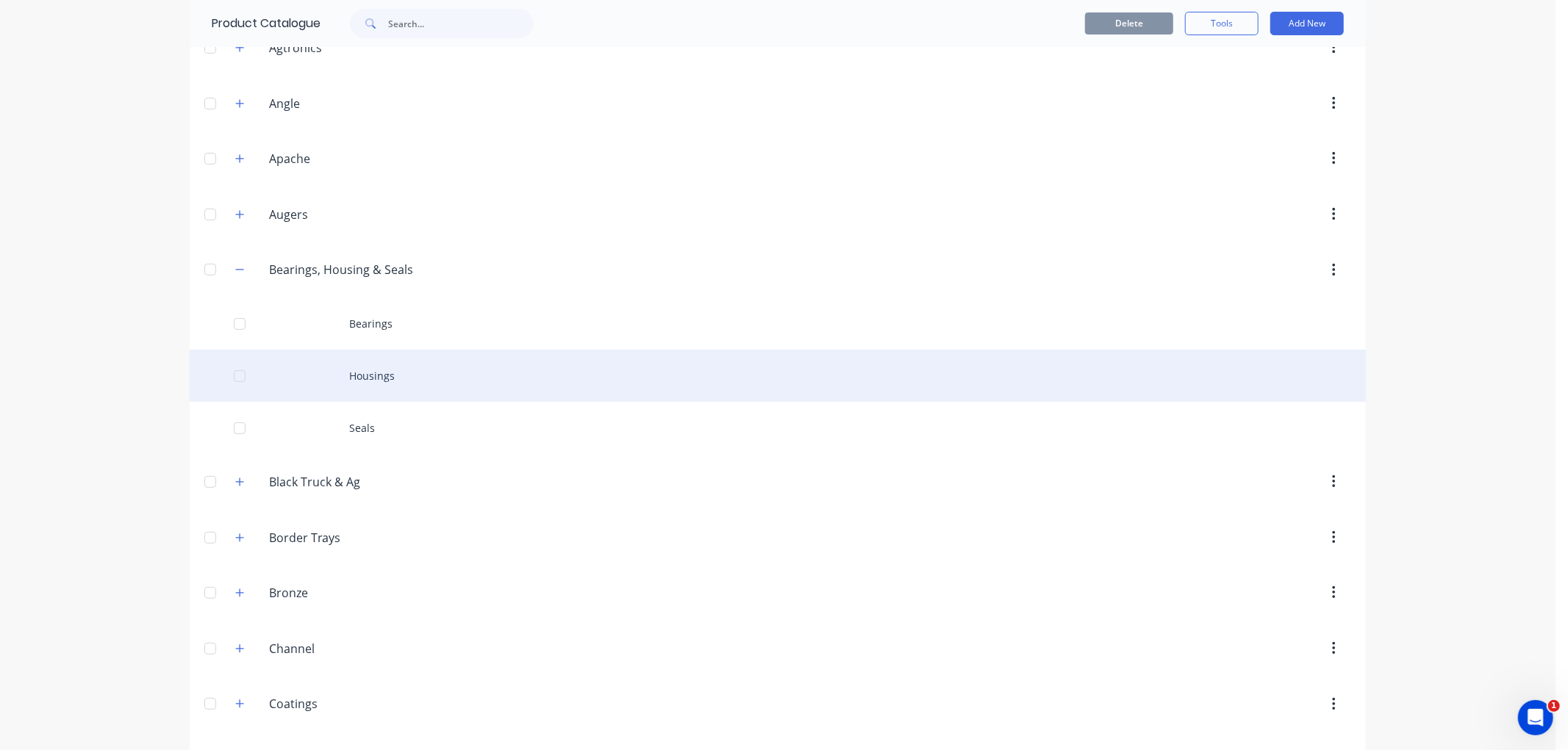
click at [378, 357] on div "Housings" at bounding box center [778, 376] width 1176 height 52
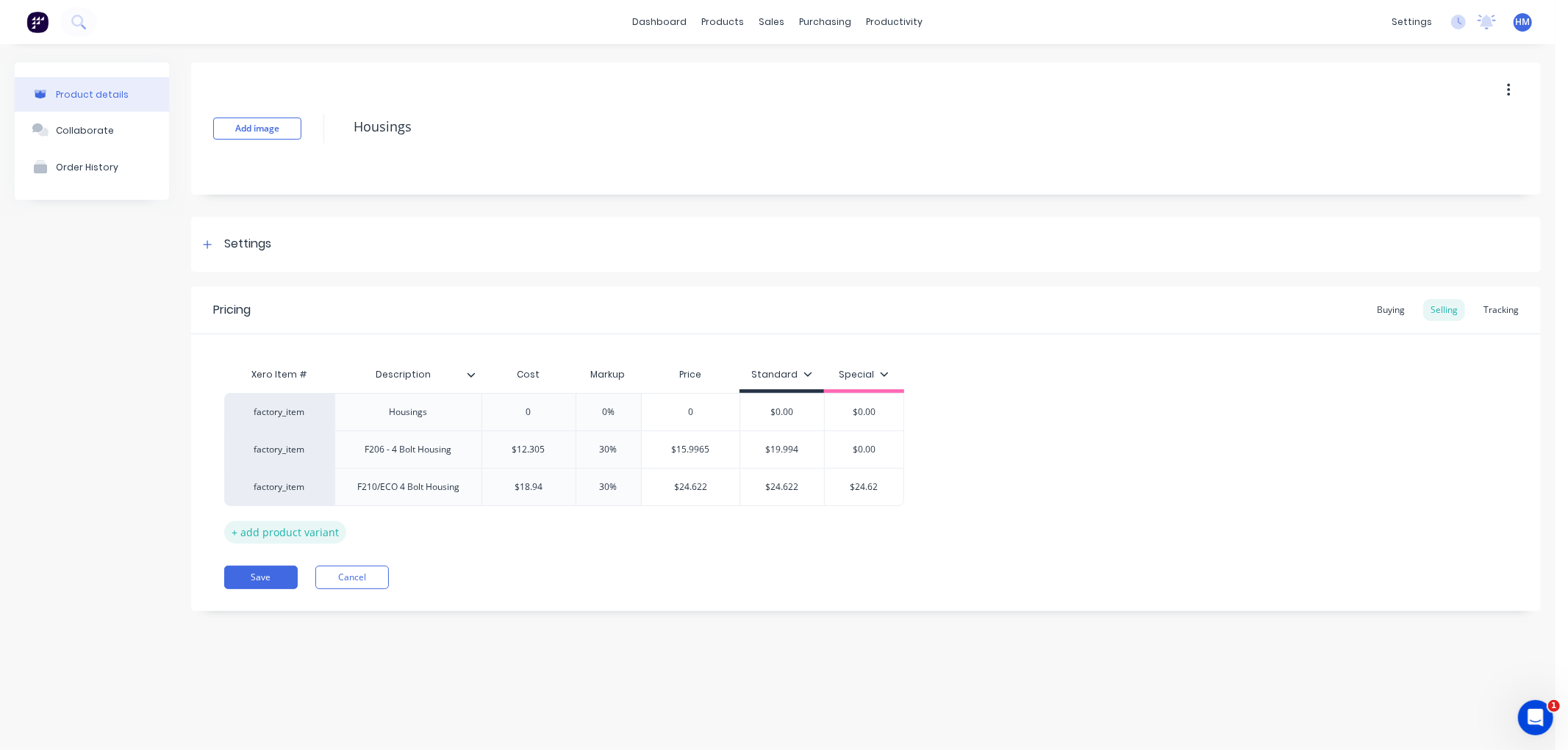
click at [292, 531] on div "+ add product variant" at bounding box center [285, 532] width 122 height 23
type textarea "x"
click at [427, 532] on div at bounding box center [408, 524] width 74 height 19
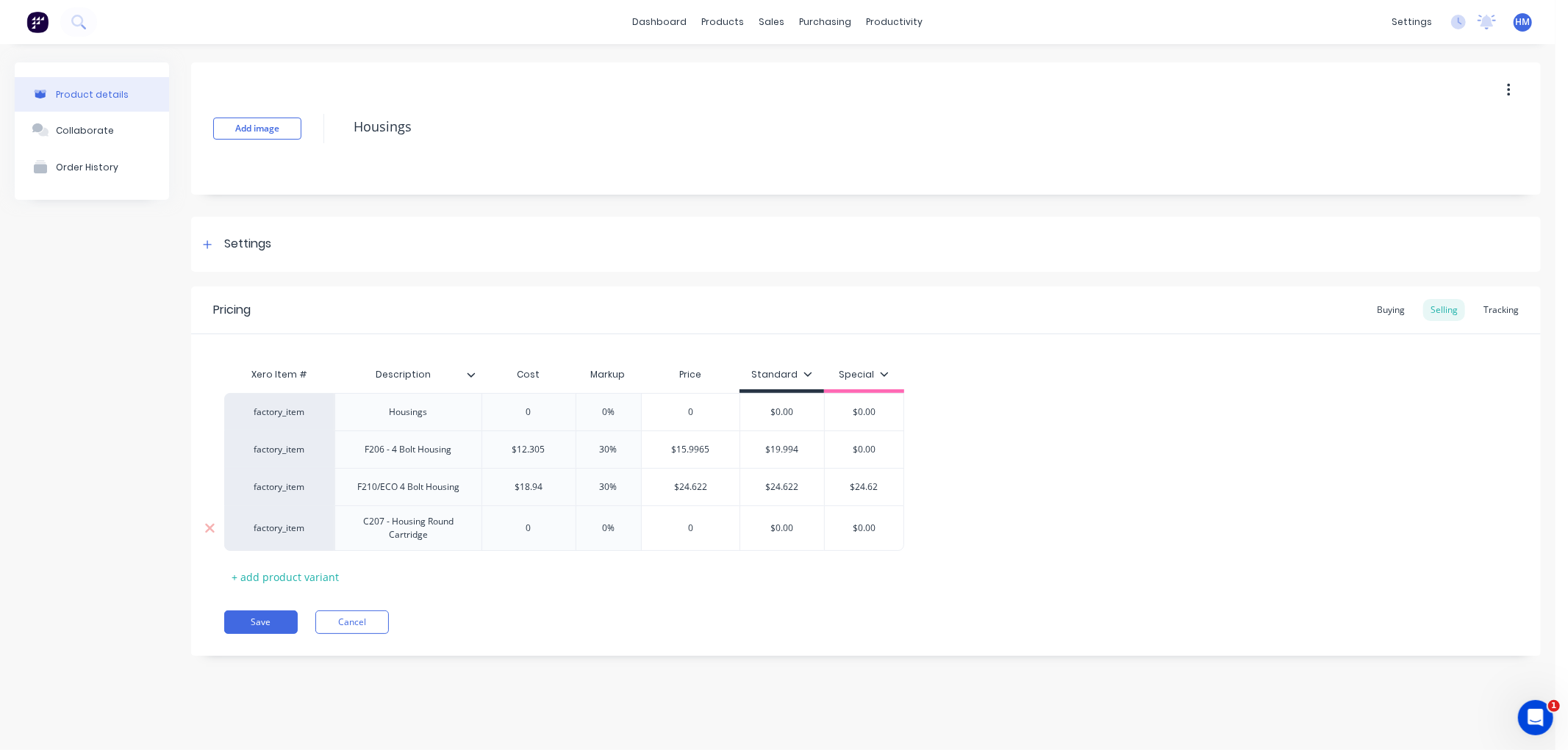
type textarea "x"
type input "0"
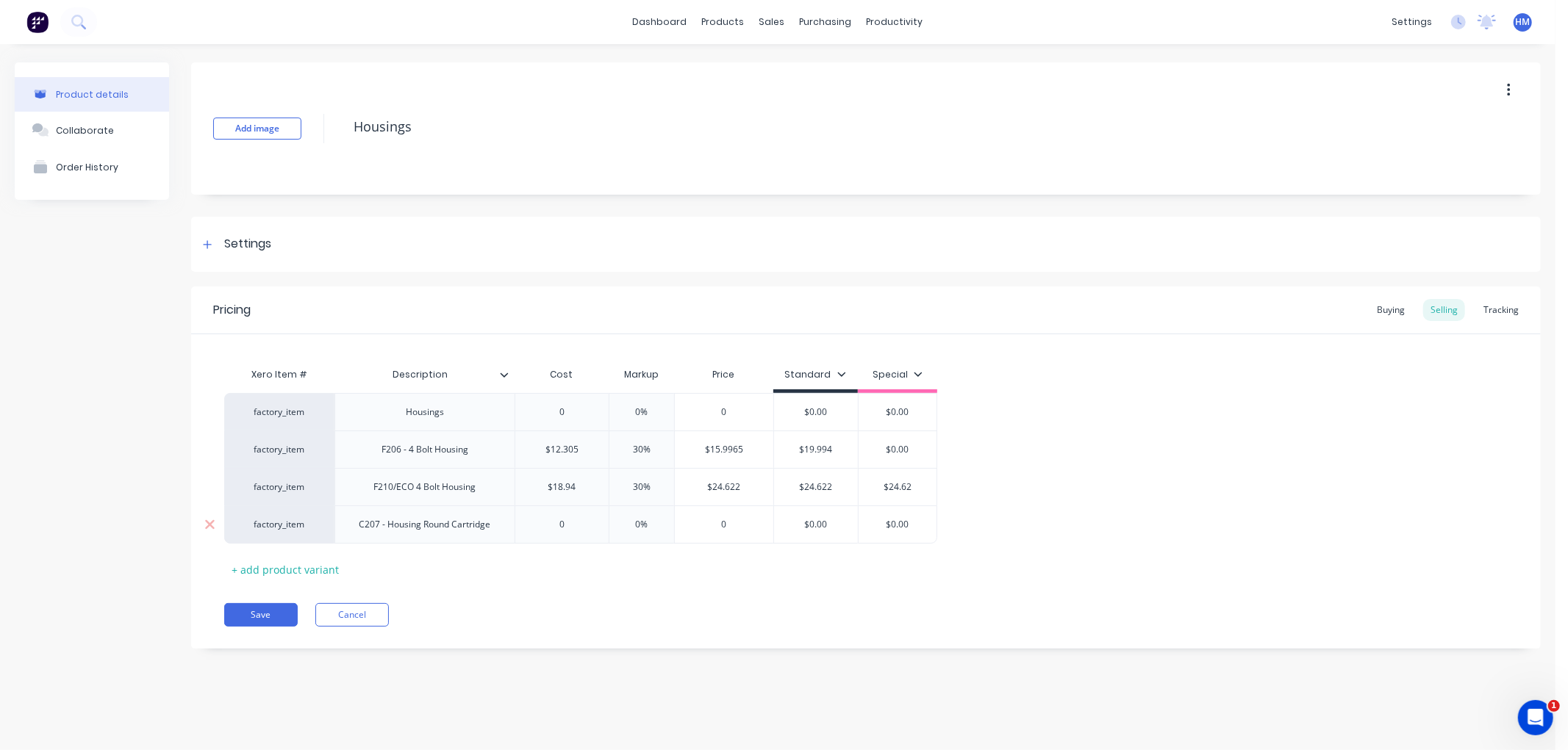
drag, startPoint x: 542, startPoint y: 529, endPoint x: 494, endPoint y: 530, distance: 48.0
click at [494, 530] on div "factory_item C207 - Housing Round Cartridge 0 0 0% 0 $0.00 $0.00" at bounding box center [581, 524] width 714 height 38
drag, startPoint x: 548, startPoint y: 522, endPoint x: 534, endPoint y: 525, distance: 14.3
click at [534, 525] on input "0" at bounding box center [562, 525] width 93 height 13
type textarea "x"
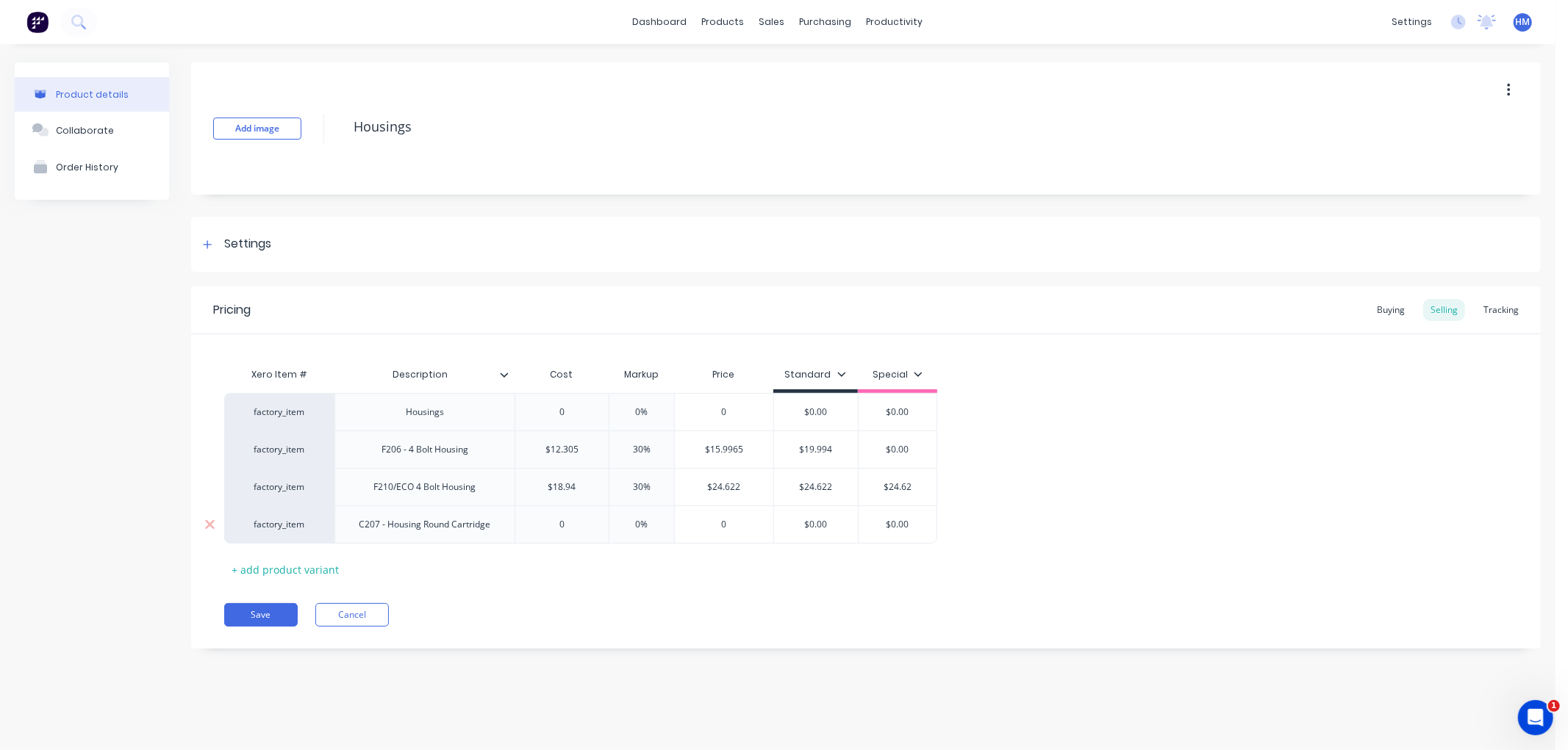
type input "1"
type textarea "x"
type input "11."
type textarea "x"
type input "11.4"
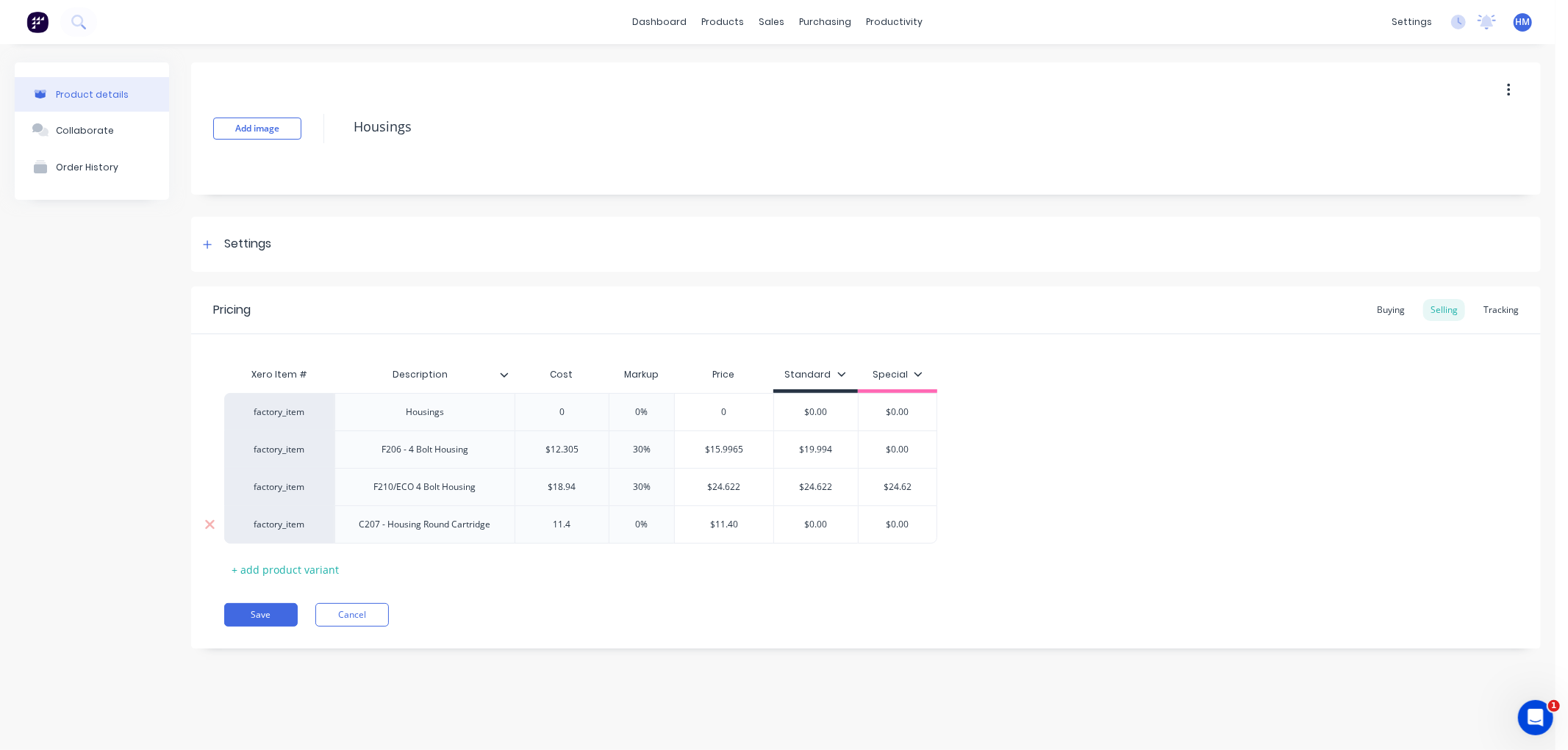
type textarea "x"
type input "11.48"
type input "0%"
drag, startPoint x: 656, startPoint y: 530, endPoint x: 623, endPoint y: 527, distance: 33.1
click at [623, 527] on input "0%" at bounding box center [642, 525] width 74 height 13
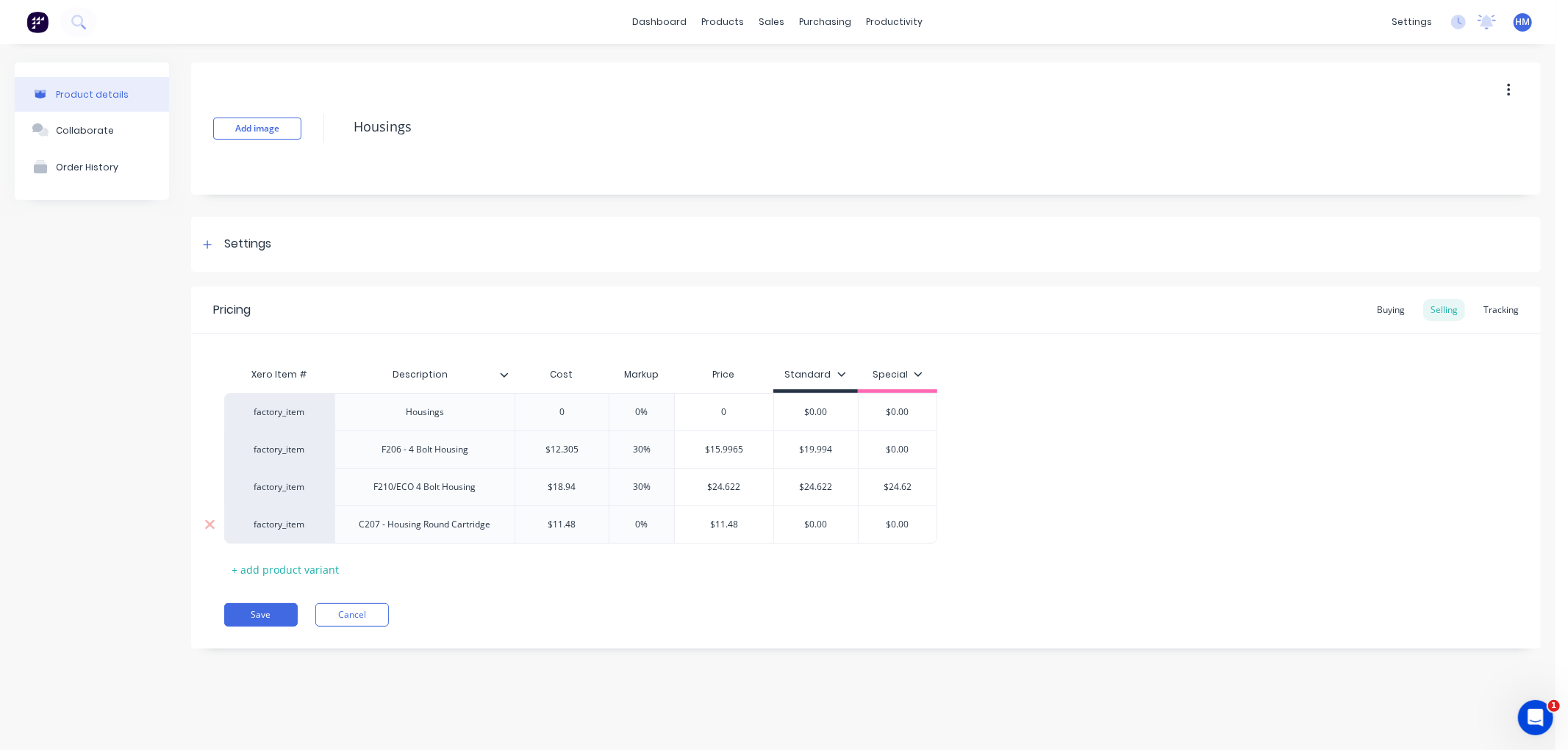
type textarea "x"
type input "3"
type textarea "x"
type input "30"
click at [646, 586] on div "Pricing Buying Selling Tracking Xero Item # Description Cost Markup Price Stand…" at bounding box center [866, 468] width 1350 height 362
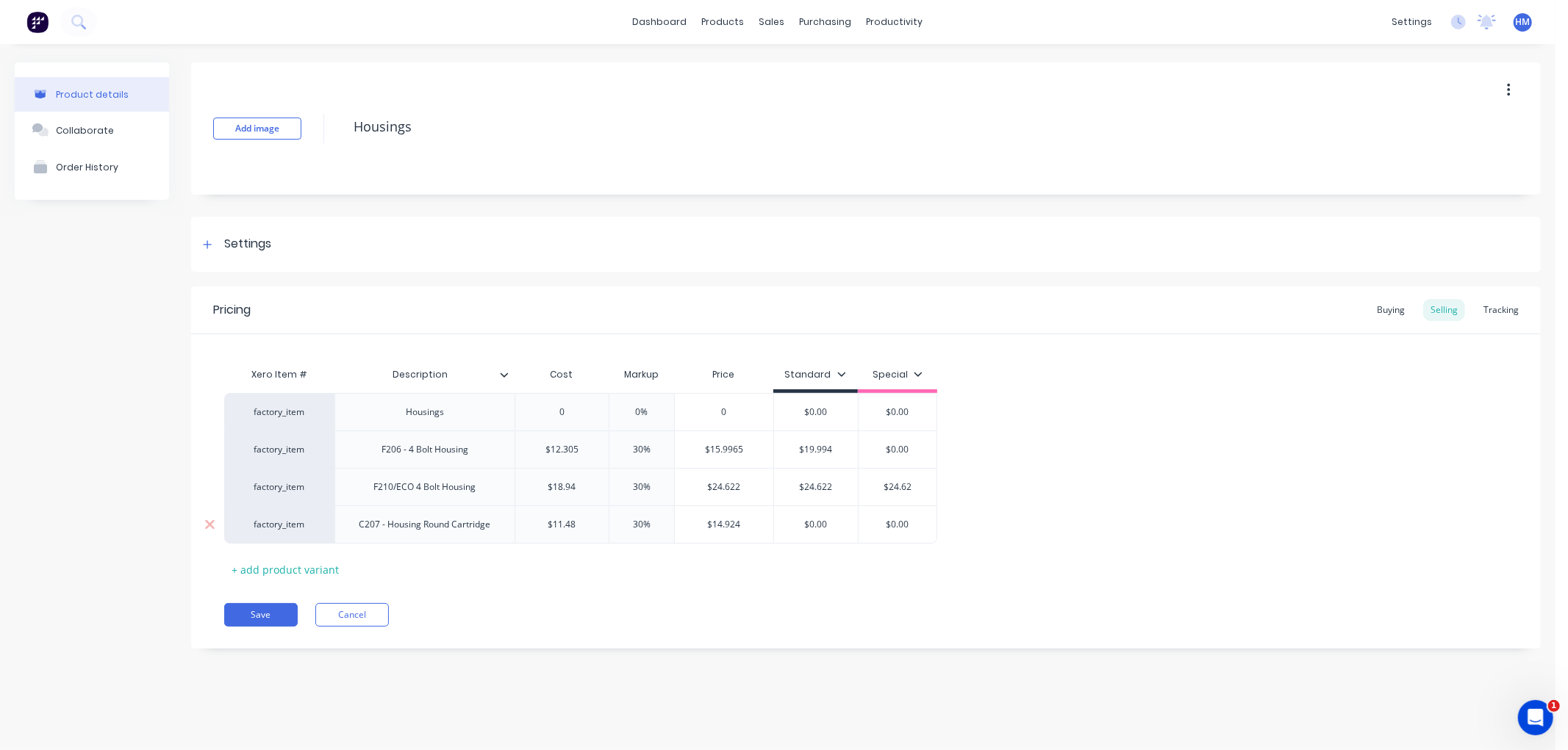
type input "$0.00"
drag, startPoint x: 847, startPoint y: 526, endPoint x: 777, endPoint y: 526, distance: 70.0
click at [777, 526] on input "$0.00" at bounding box center [816, 525] width 84 height 13
type textarea "x"
type input "1"
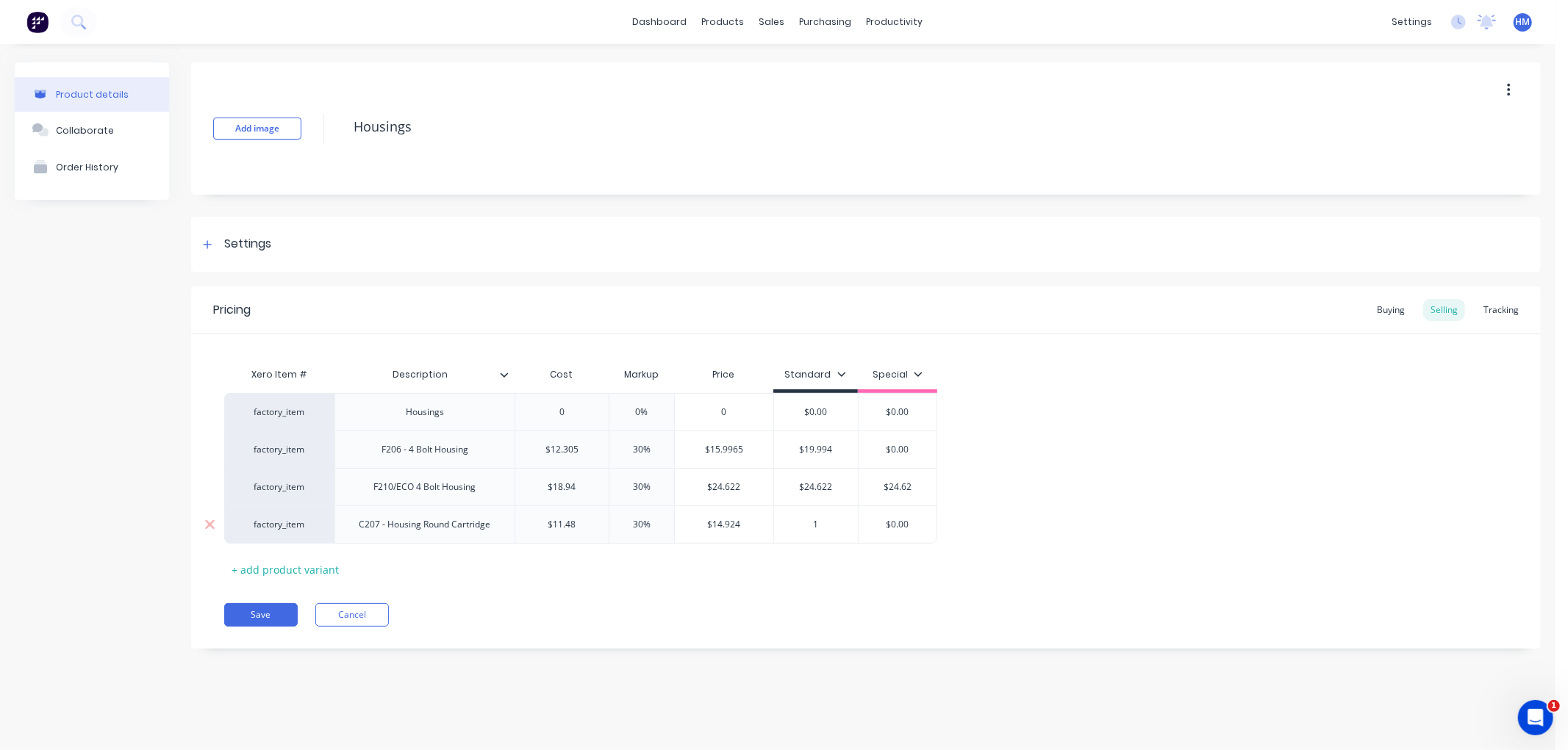
type textarea "x"
type input "14"
type textarea "x"
type input "14.3"
type textarea "x"
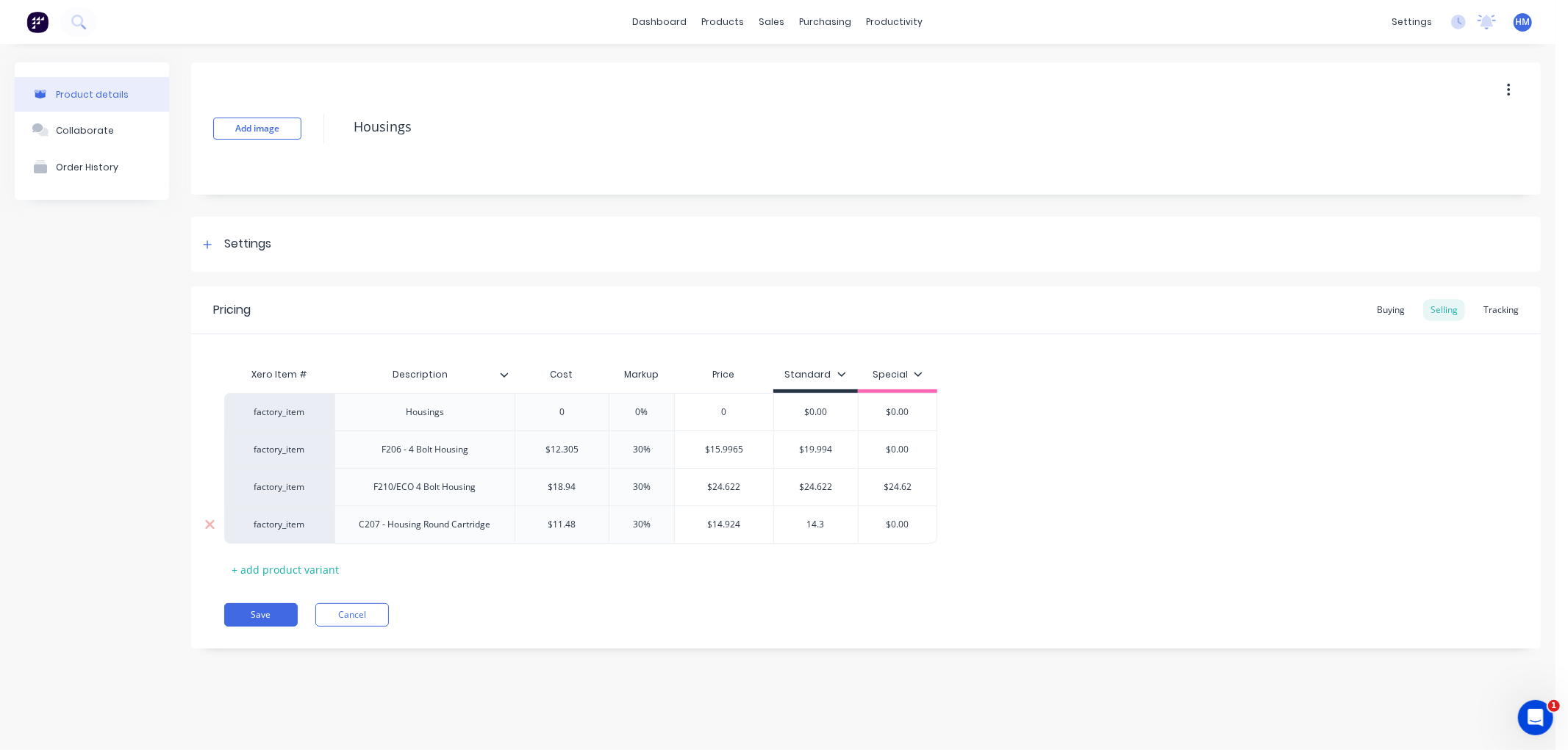
type input "14."
type textarea "x"
type input "14.9"
type textarea "x"
type input "14.92"
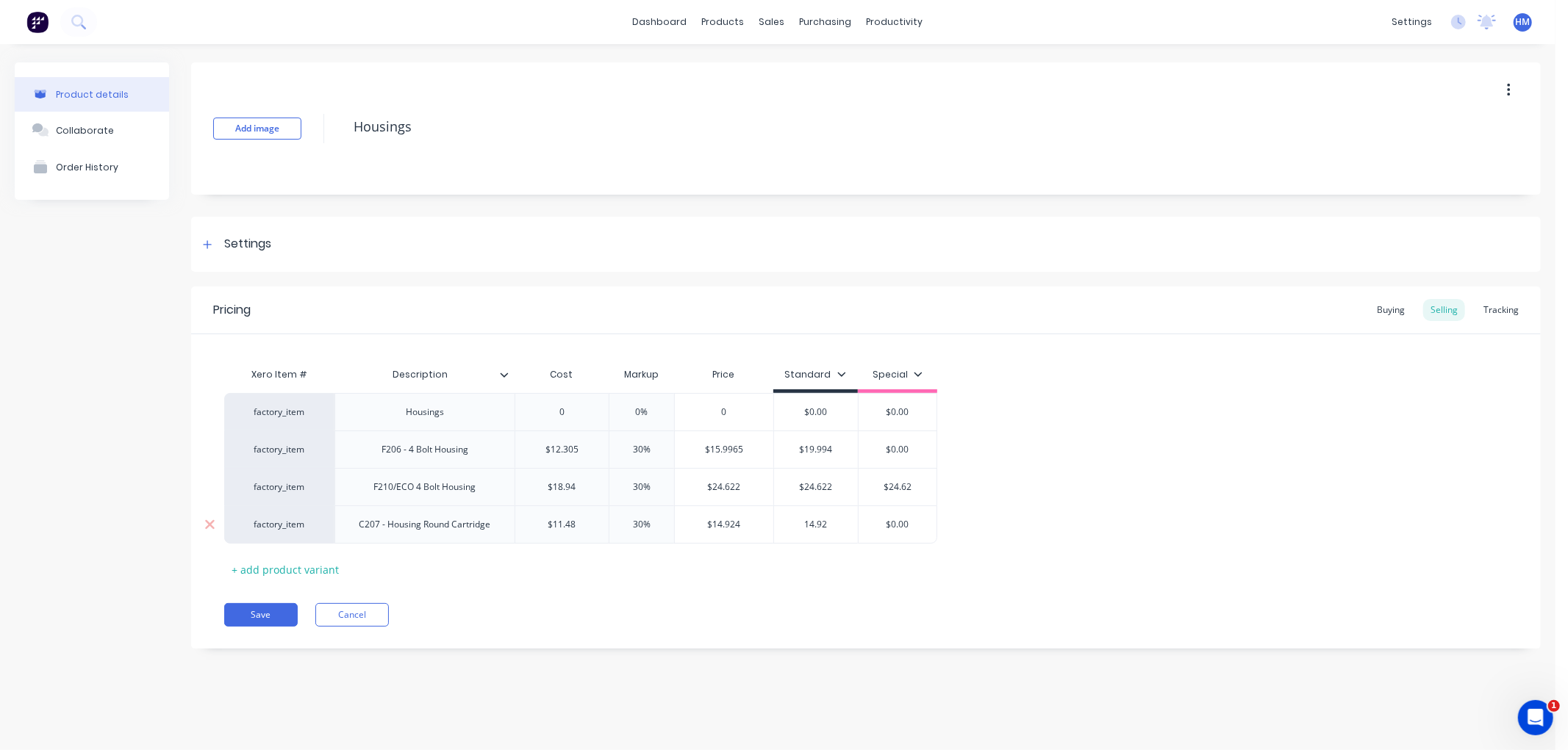
type textarea "x"
type input "14.924"
click at [762, 599] on div "Pricing Buying Selling Tracking Xero Item # Description Cost Markup Price Stand…" at bounding box center [866, 468] width 1350 height 362
type input "$0.00"
drag, startPoint x: 914, startPoint y: 524, endPoint x: 859, endPoint y: 525, distance: 55.0
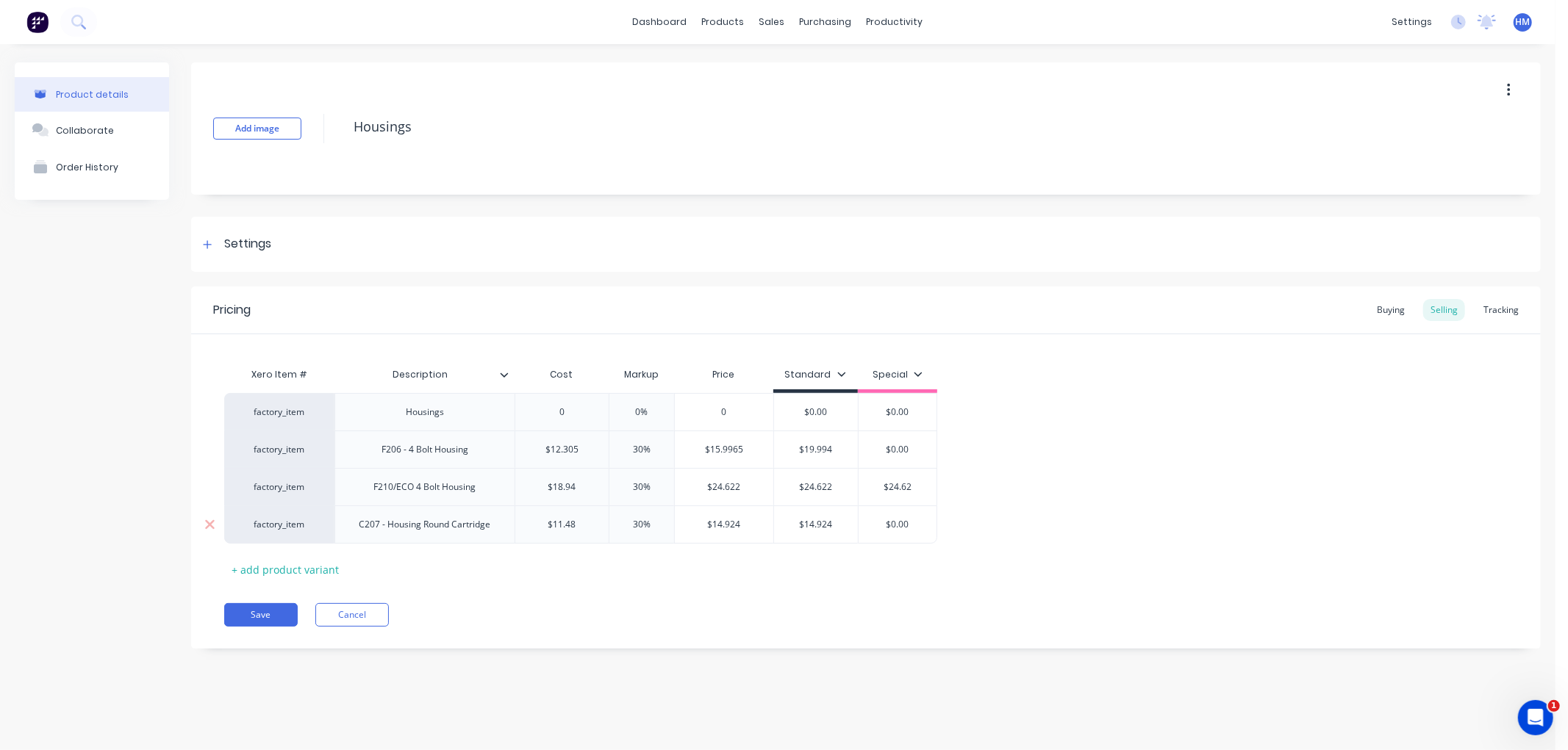
click at [859, 525] on input "$0.00" at bounding box center [898, 525] width 79 height 13
type textarea "x"
type input "1"
type textarea "x"
type input "14"
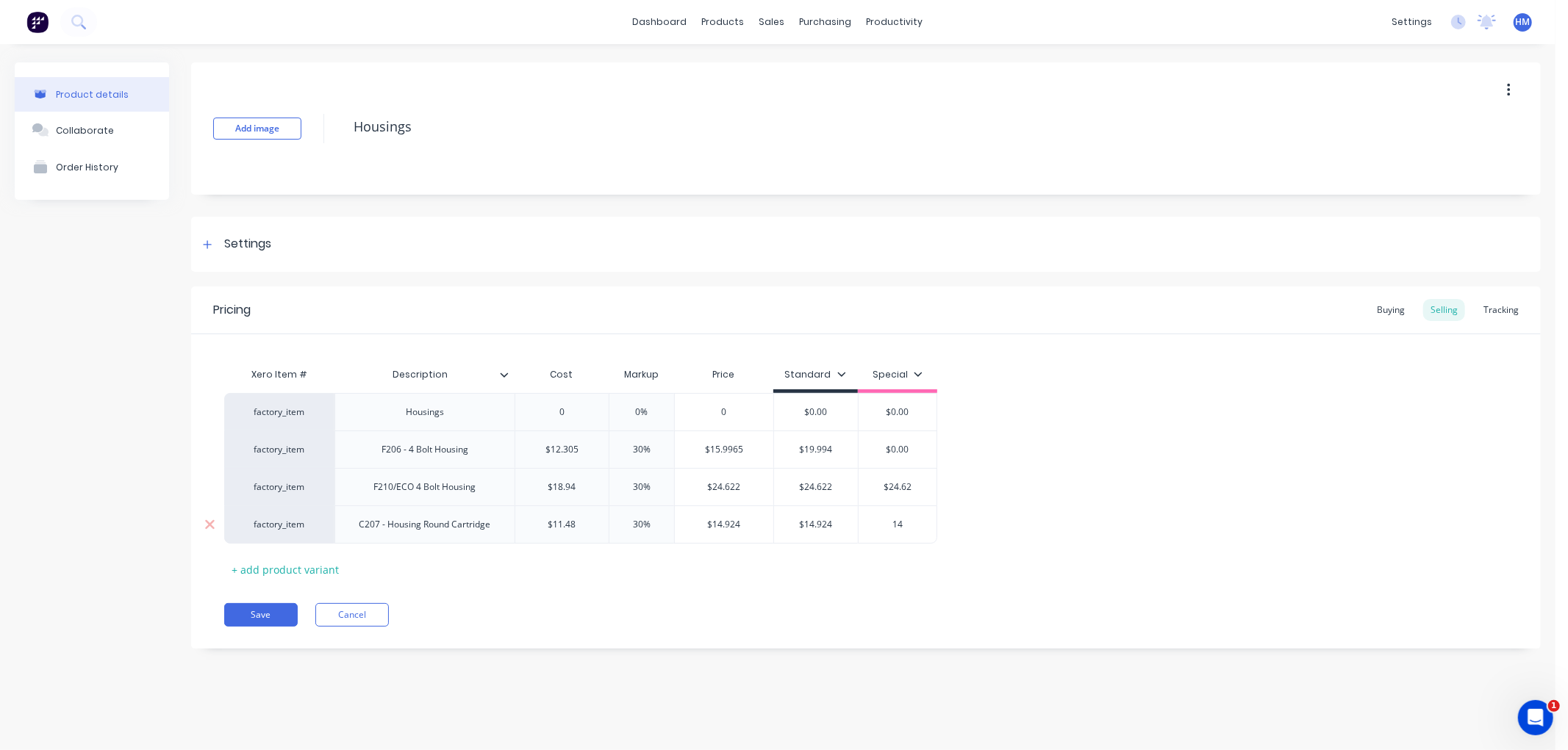
type textarea "x"
type input "14."
type textarea "x"
type input "14.9"
type textarea "x"
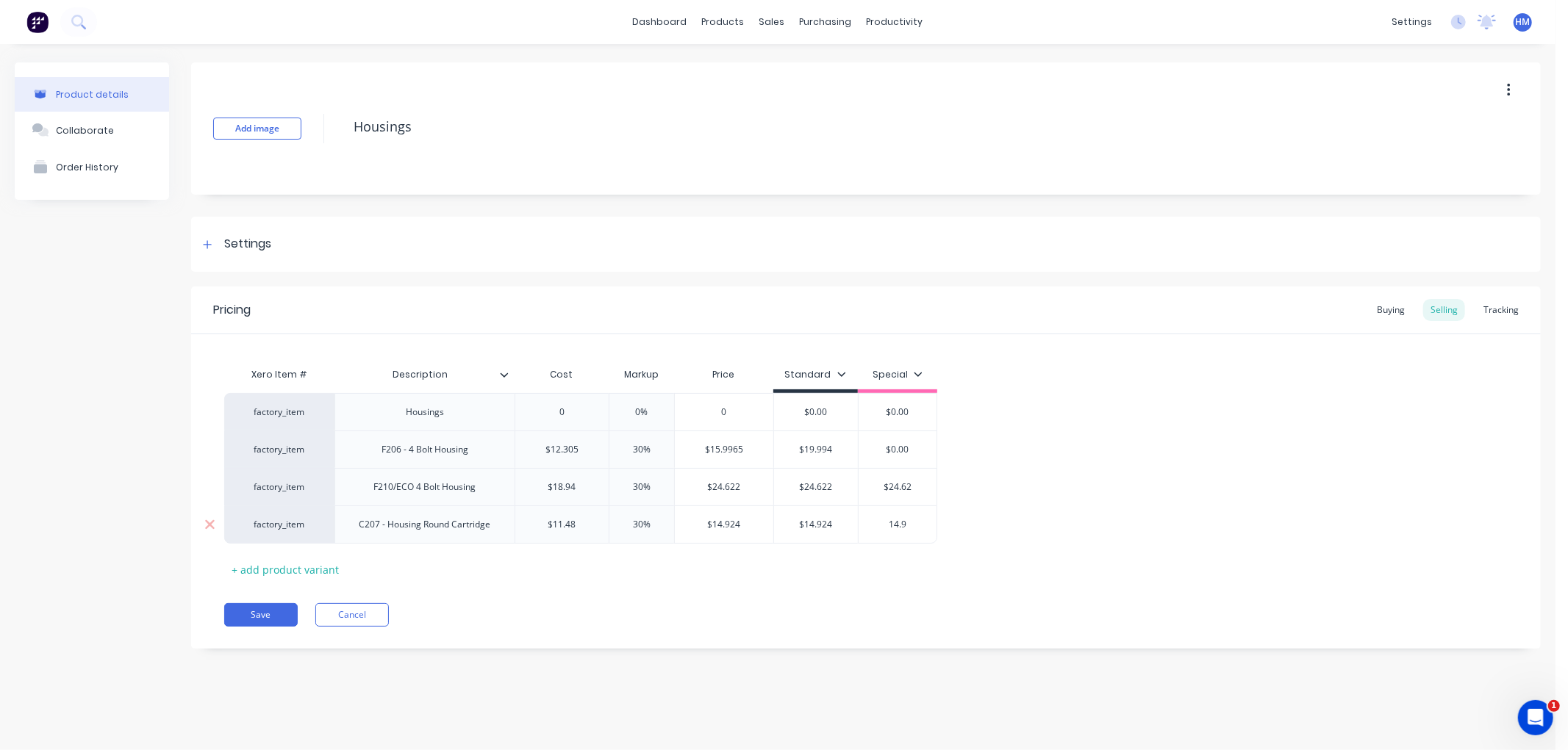
type input "14.92"
type textarea "x"
type input "14.924"
click at [273, 618] on button "Save" at bounding box center [261, 615] width 74 height 24
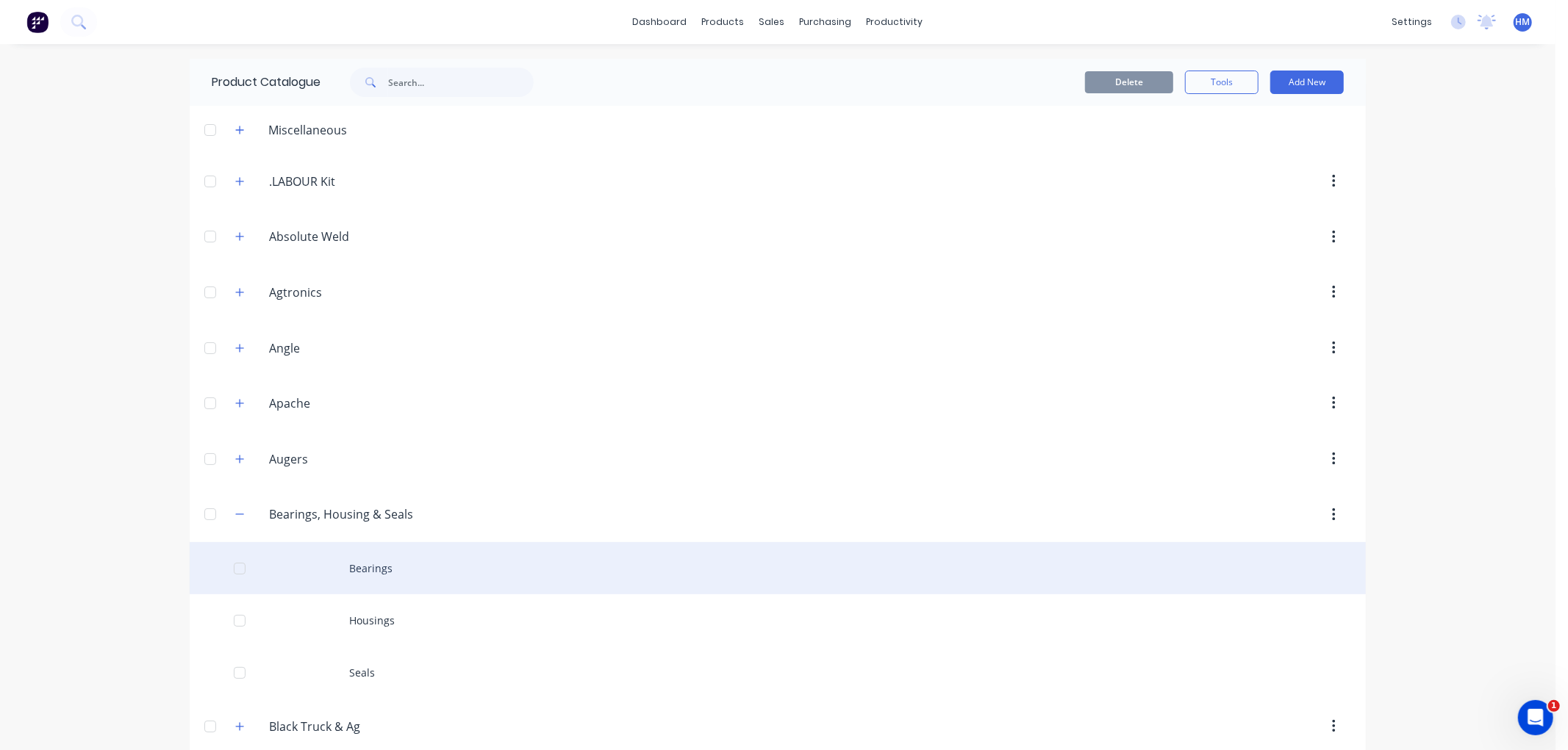
click at [358, 570] on div "Bearings" at bounding box center [778, 568] width 1176 height 52
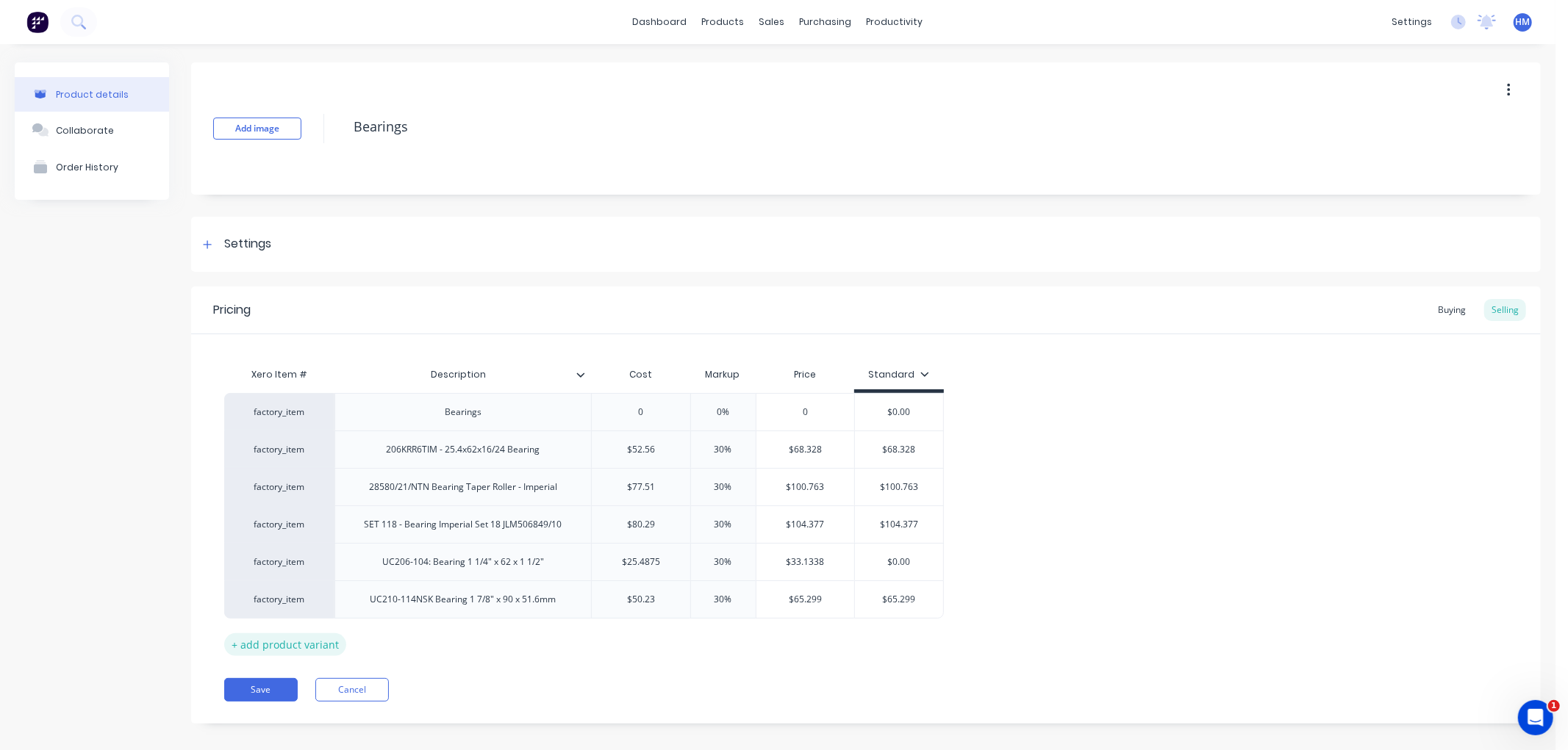
click at [319, 641] on div "+ add product variant" at bounding box center [285, 645] width 122 height 23
type textarea "x"
click at [464, 635] on div at bounding box center [464, 636] width 74 height 19
type textarea "x"
type input "0"
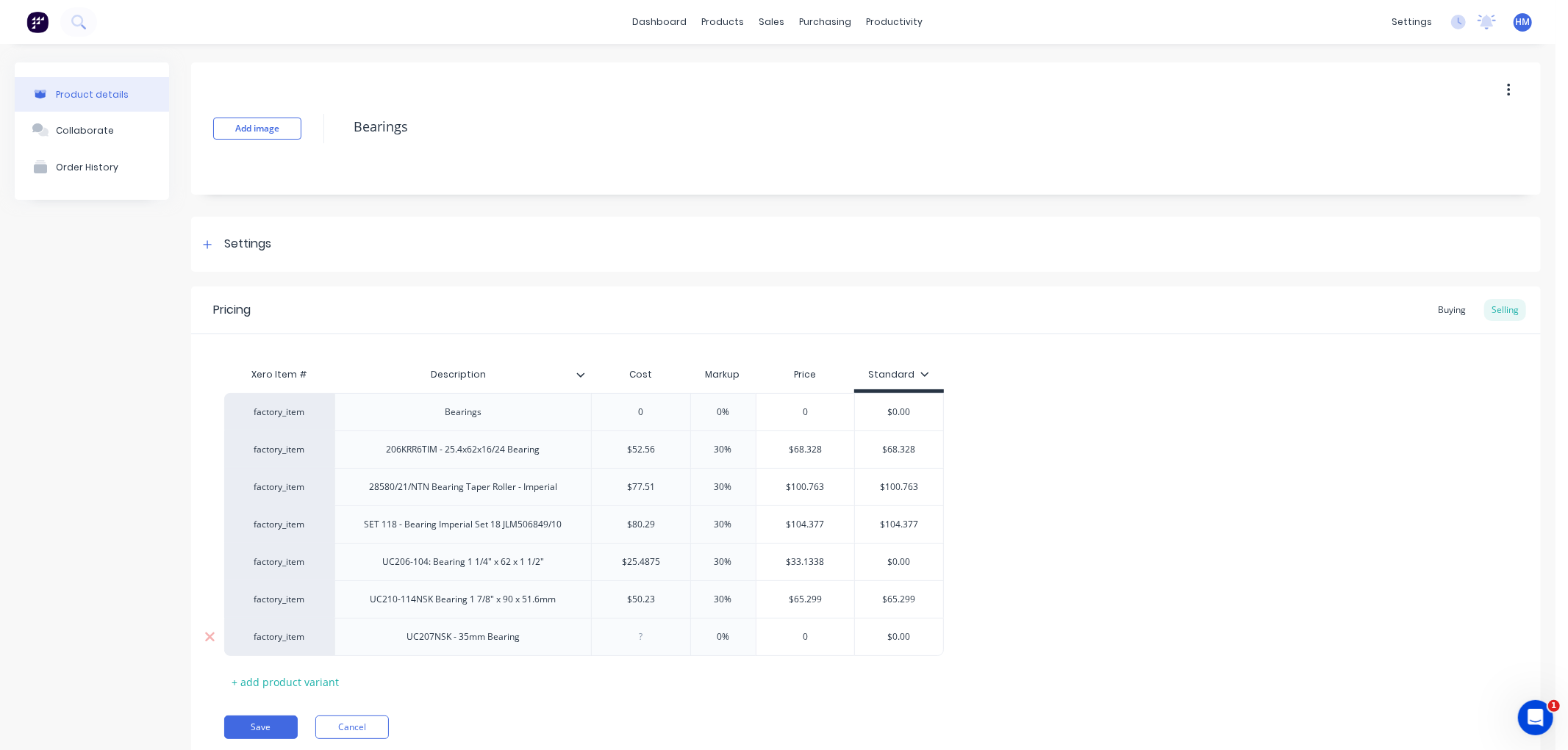
type input "="
type textarea "x"
type input "=2"
type textarea "x"
type input "="
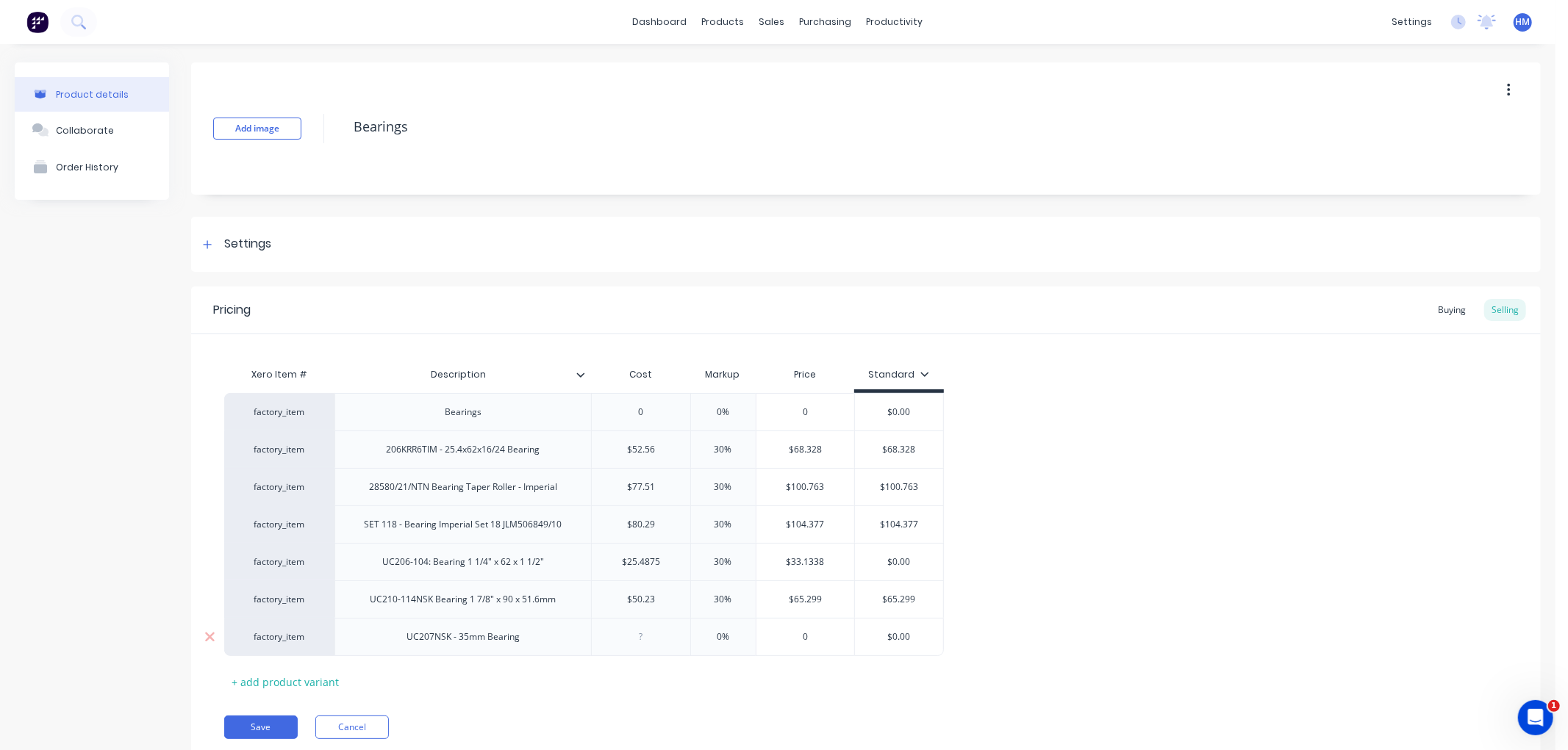
type textarea "x"
type input "2"
type textarea "x"
type input "27."
type textarea "x"
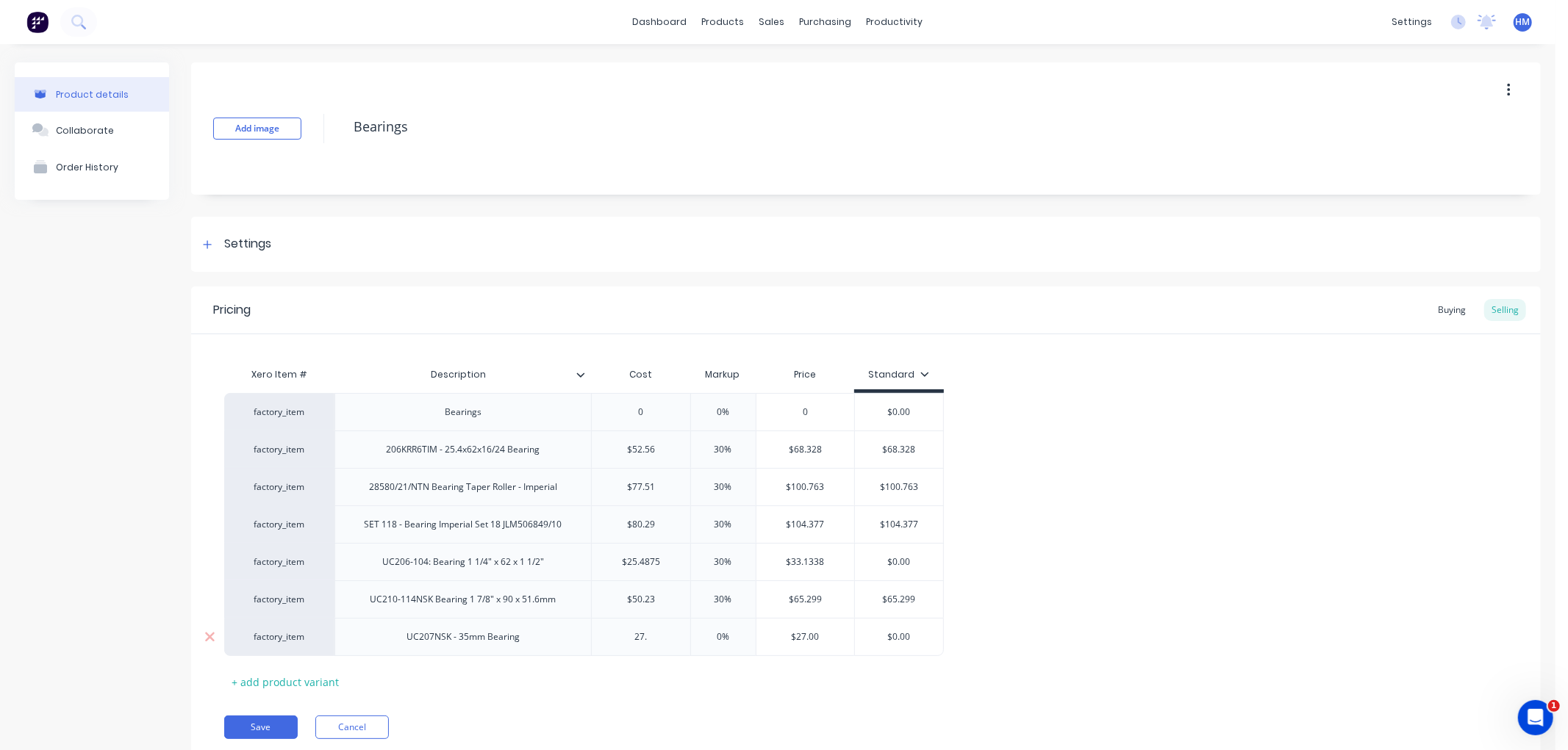
type input "27.7"
type textarea "x"
type input "27.73"
type input "0%"
drag, startPoint x: 709, startPoint y: 635, endPoint x: 700, endPoint y: 634, distance: 9.1
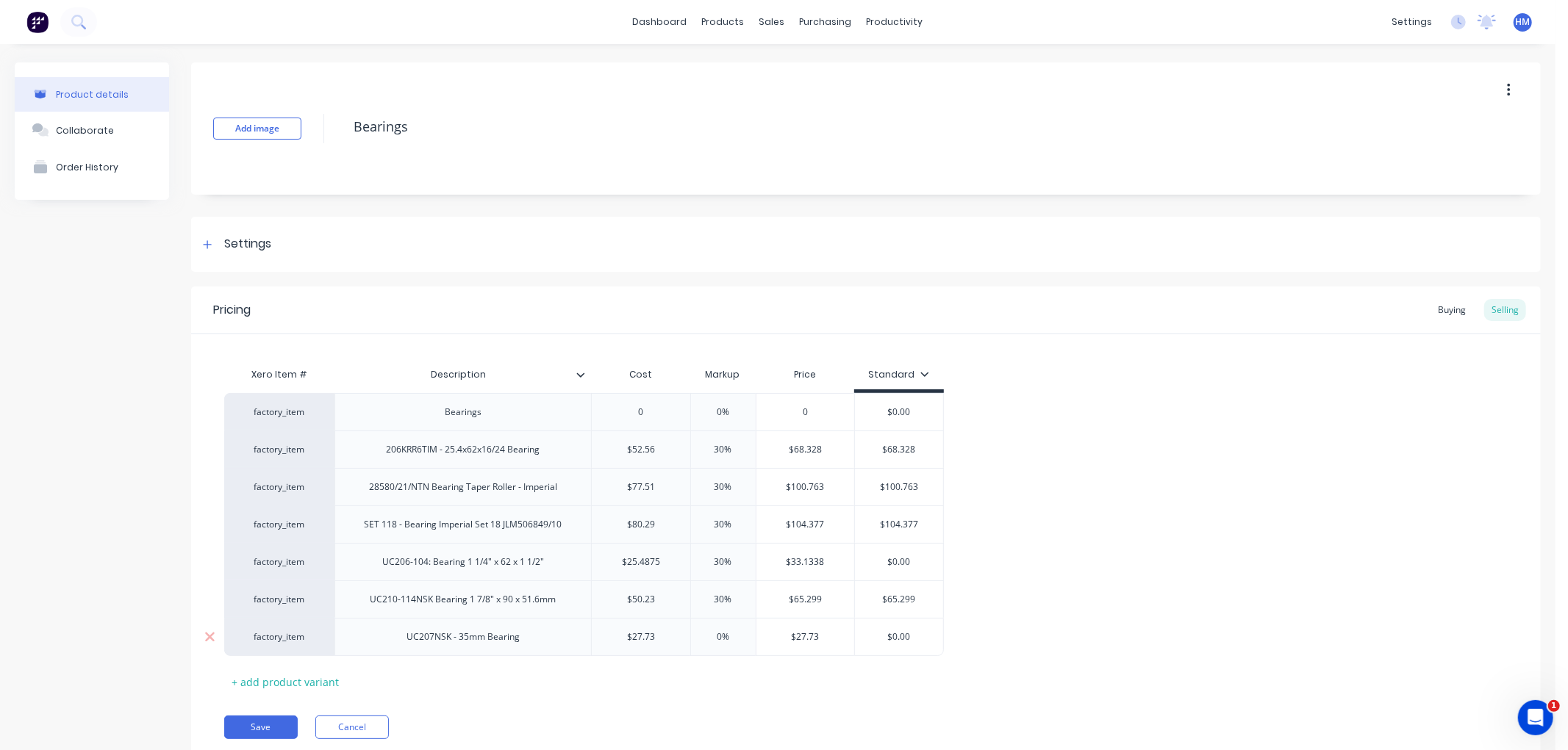
click at [700, 634] on input "0%" at bounding box center [723, 637] width 74 height 13
type textarea "x"
type input "30"
type textarea "x"
type input "30"
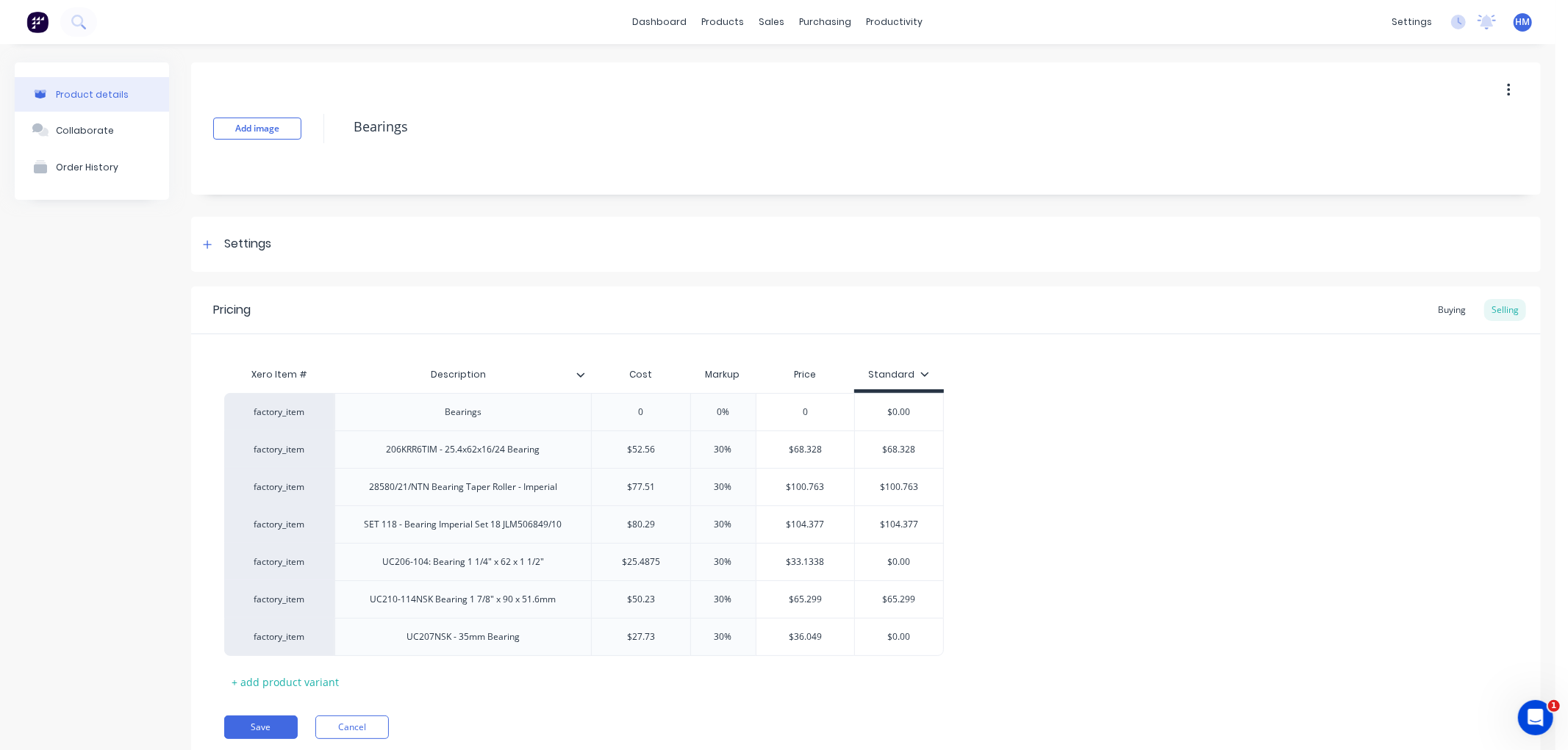
click at [1079, 430] on div "factory_item Bearings 0 0% 0 $0.00 factory_item 206KRR6TIM - 25.4x62x16/24 Bear…" at bounding box center [866, 524] width 1284 height 263
type input "$0.00"
drag, startPoint x: 917, startPoint y: 640, endPoint x: 872, endPoint y: 640, distance: 45.0
click at [872, 640] on input "$0.00" at bounding box center [900, 637] width 88 height 13
type textarea "x"
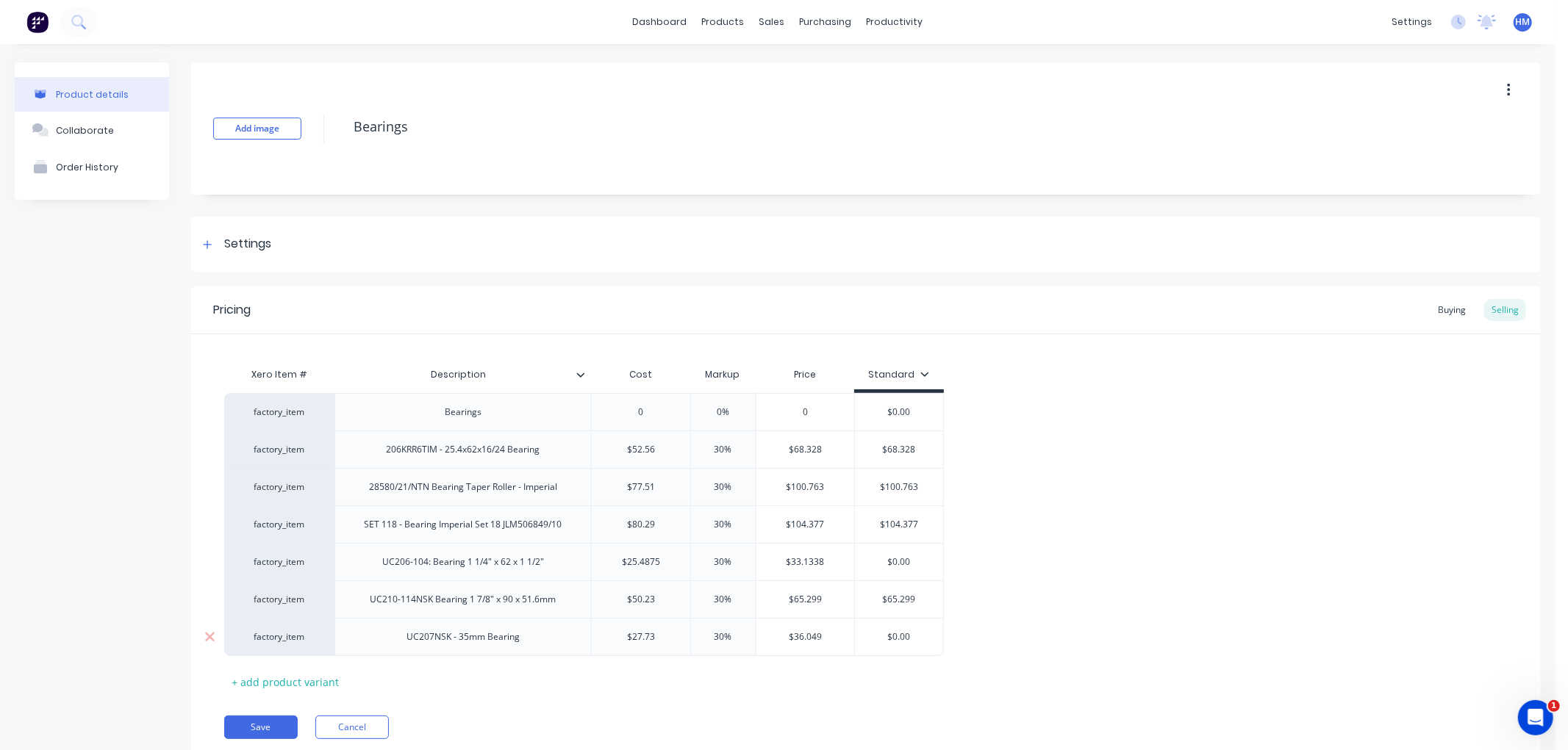
type input "3"
type textarea "x"
type input "36"
type textarea "x"
type input "36."
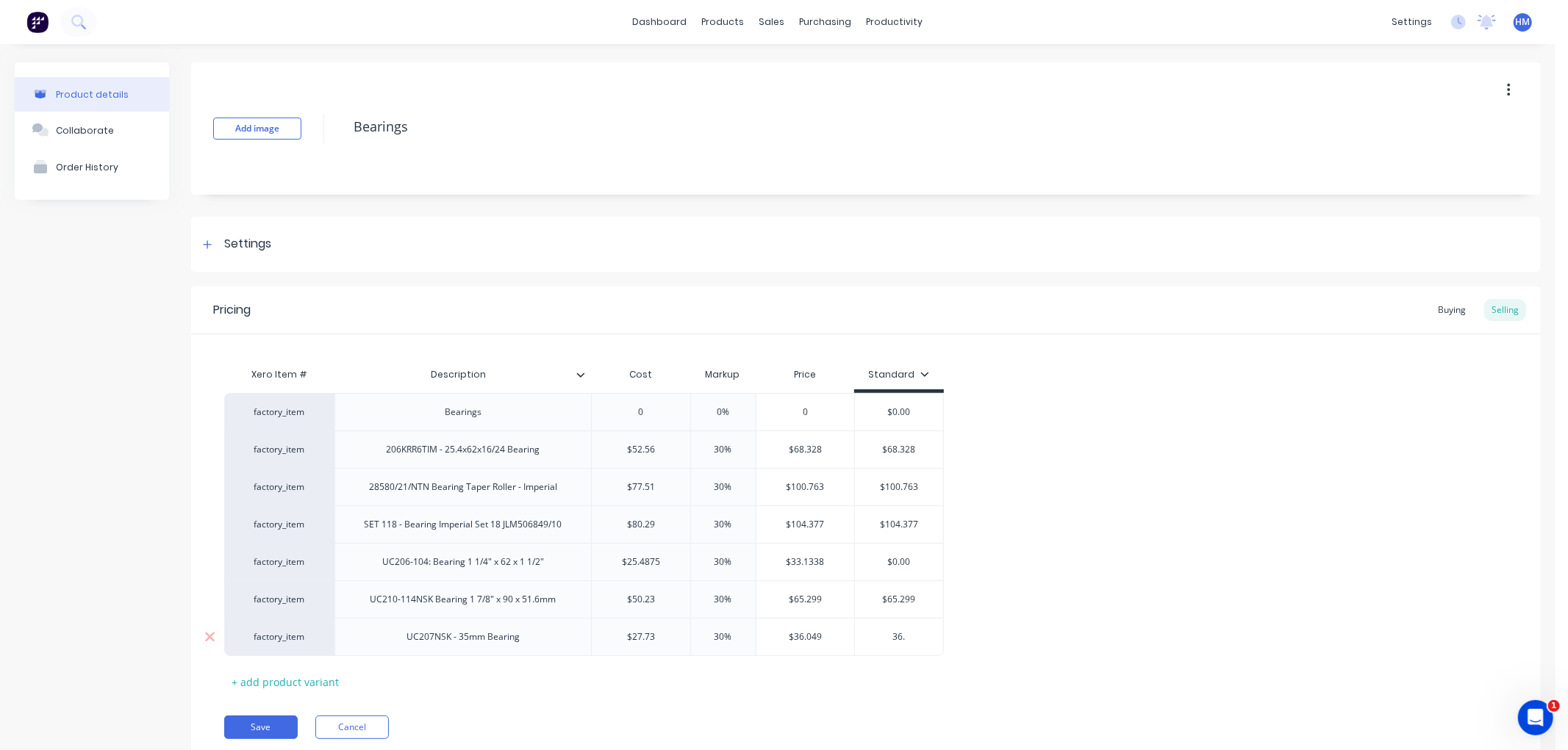
type textarea "x"
type input "36.0"
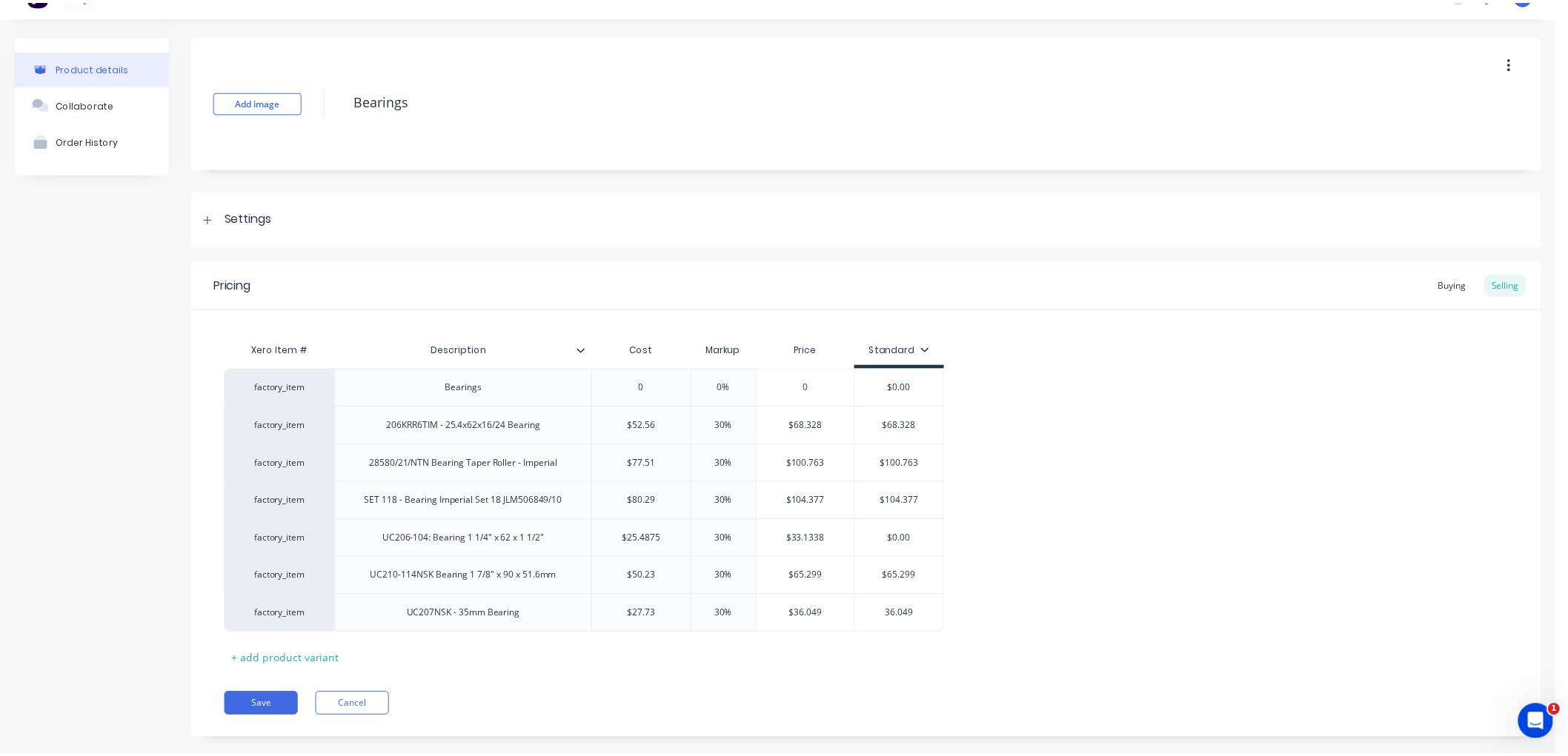
scroll to position [53, 0]
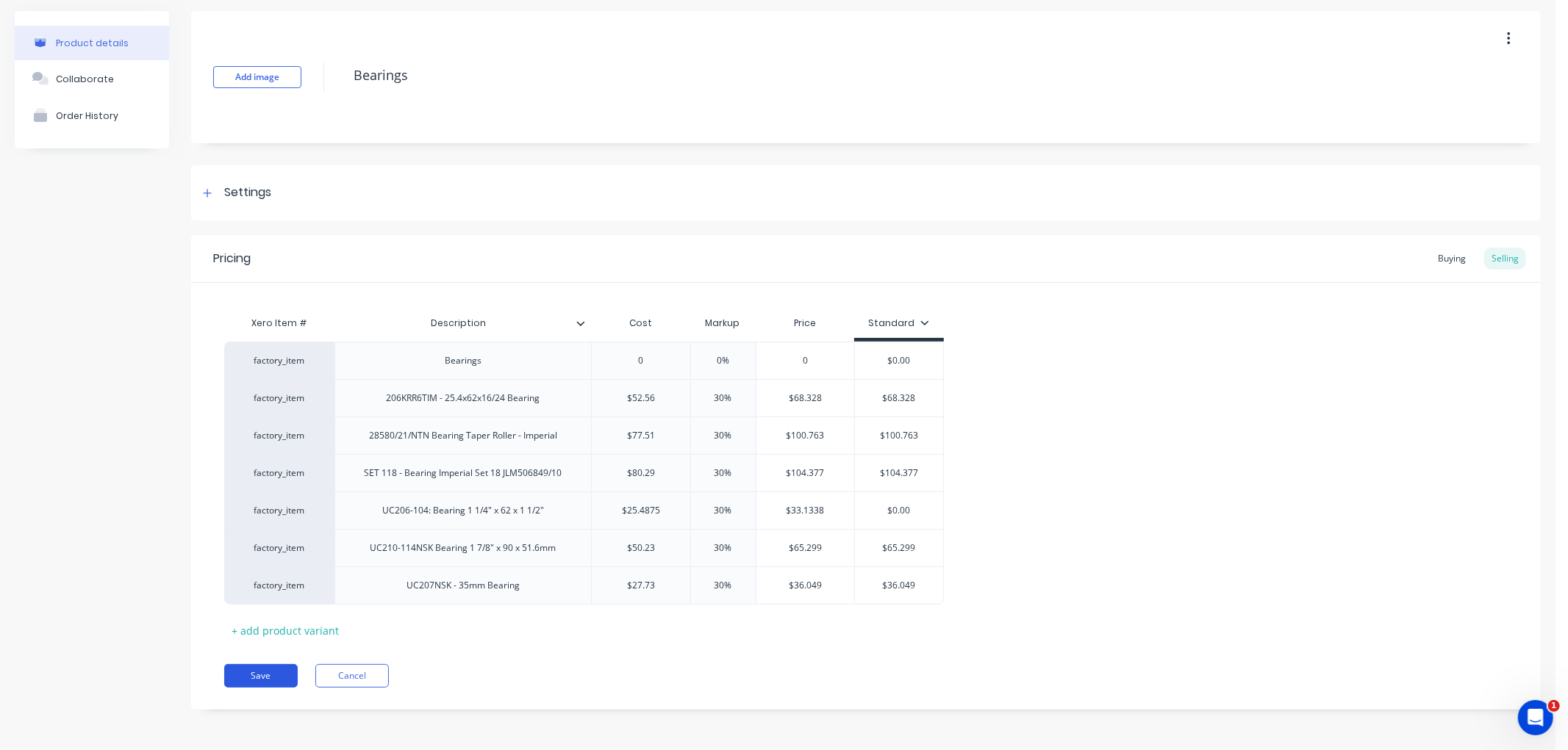
click at [277, 671] on button "Save" at bounding box center [261, 675] width 74 height 24
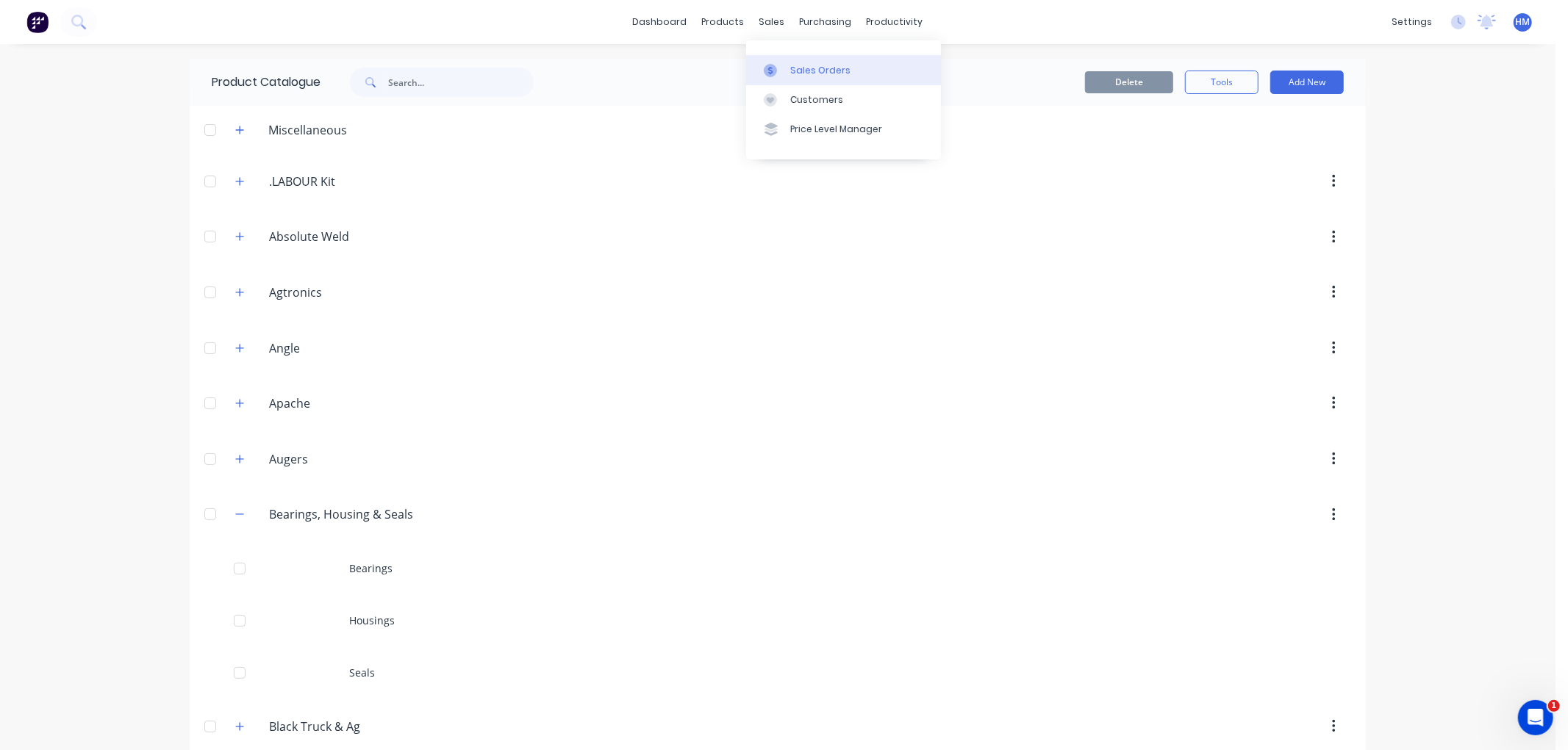
click at [814, 75] on div "Sales Orders" at bounding box center [821, 70] width 61 height 13
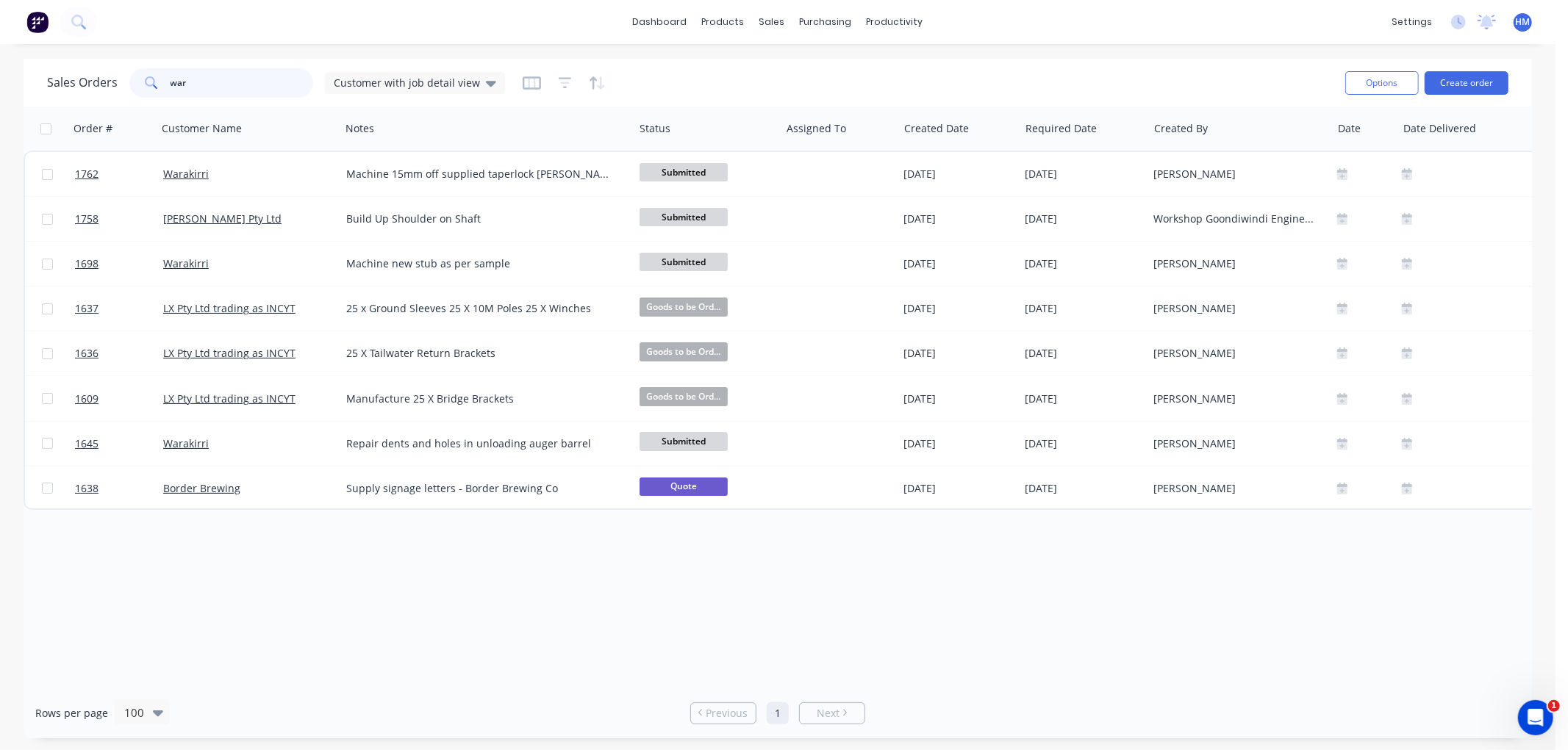
drag, startPoint x: 265, startPoint y: 82, endPoint x: 63, endPoint y: 82, distance: 202.0
click at [63, 82] on div "Sales Orders war Customer with job detail view" at bounding box center [275, 83] width 458 height 29
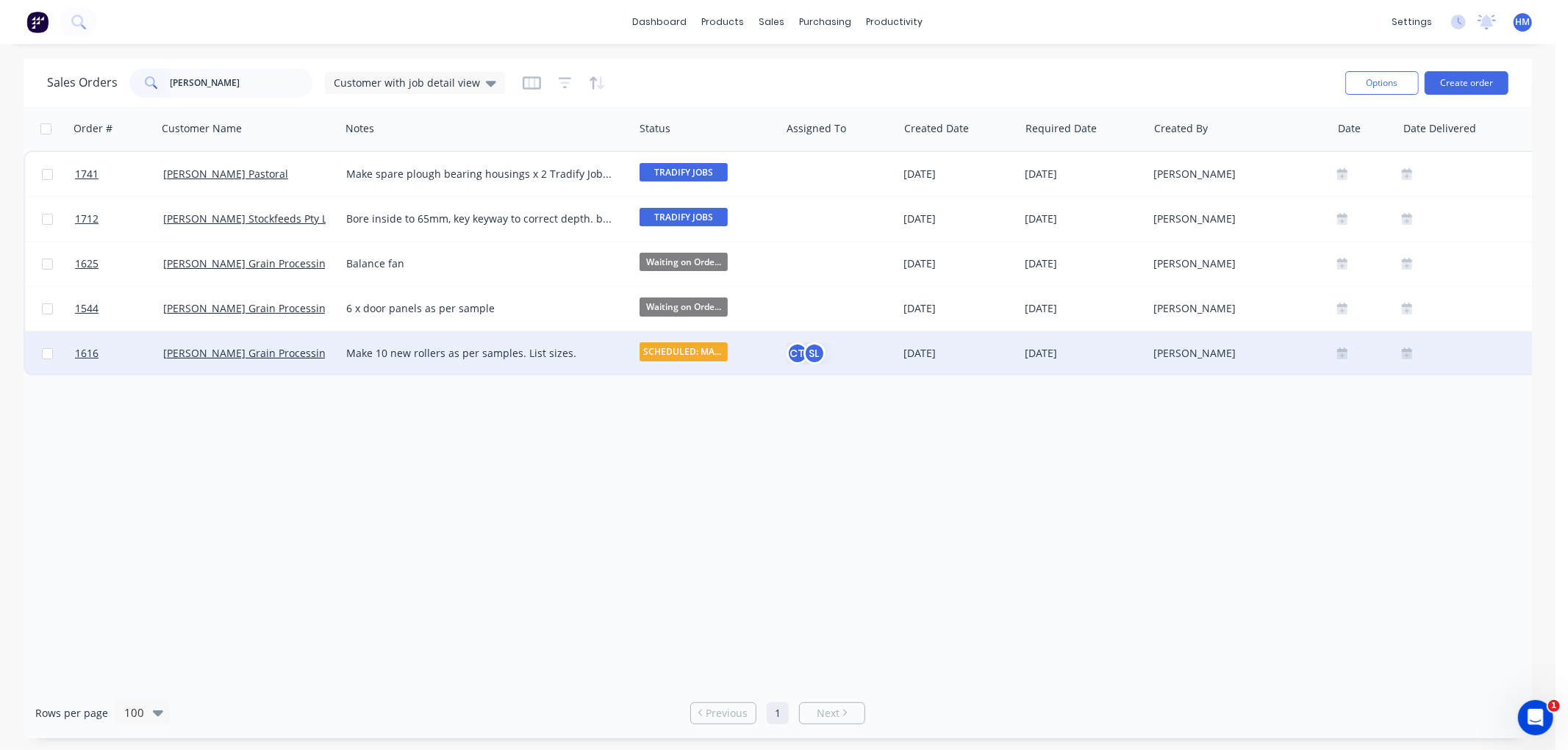
click at [305, 362] on div "[PERSON_NAME] Grain Processing" at bounding box center [248, 354] width 183 height 44
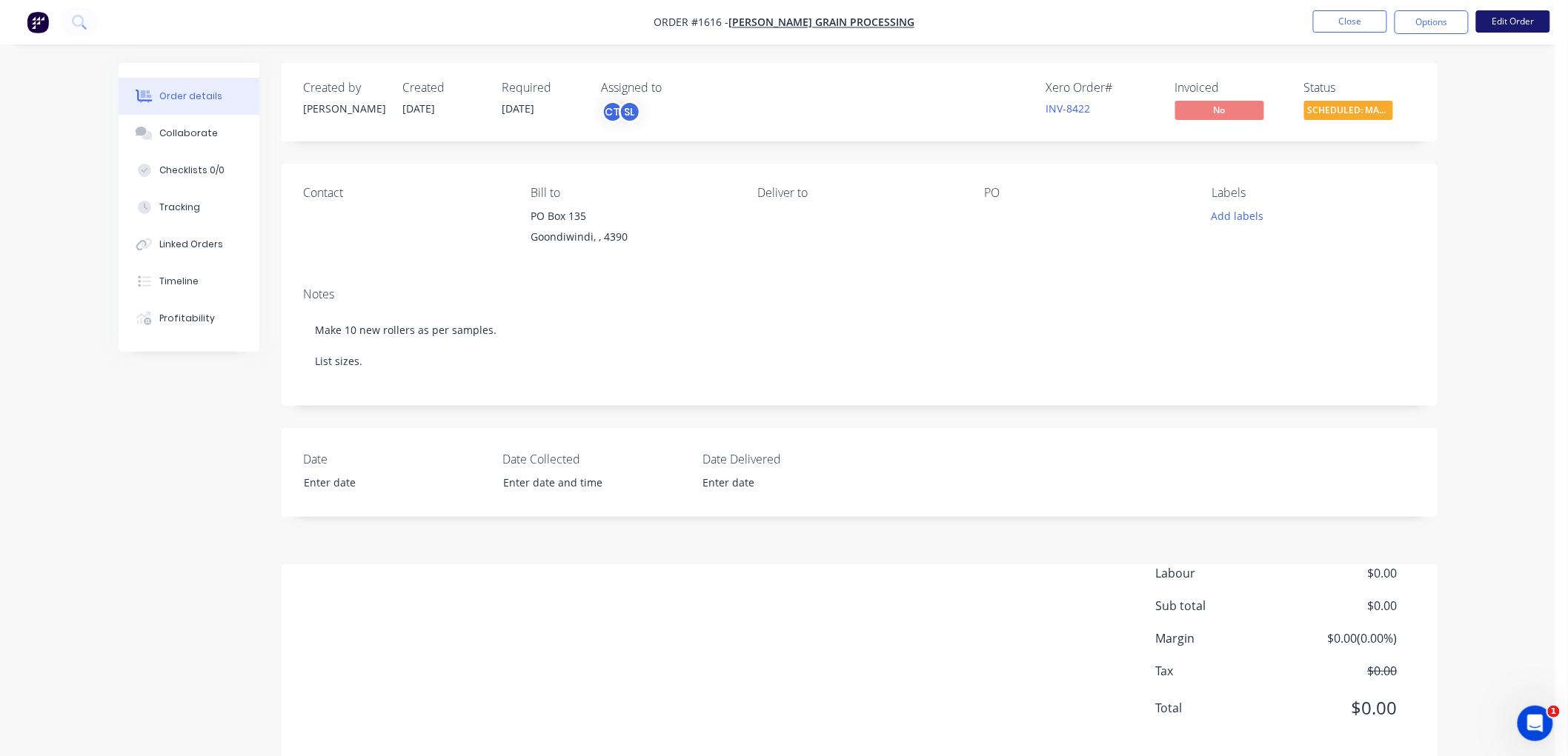
click at [1502, 22] on button "Edit Order" at bounding box center [1514, 21] width 74 height 22
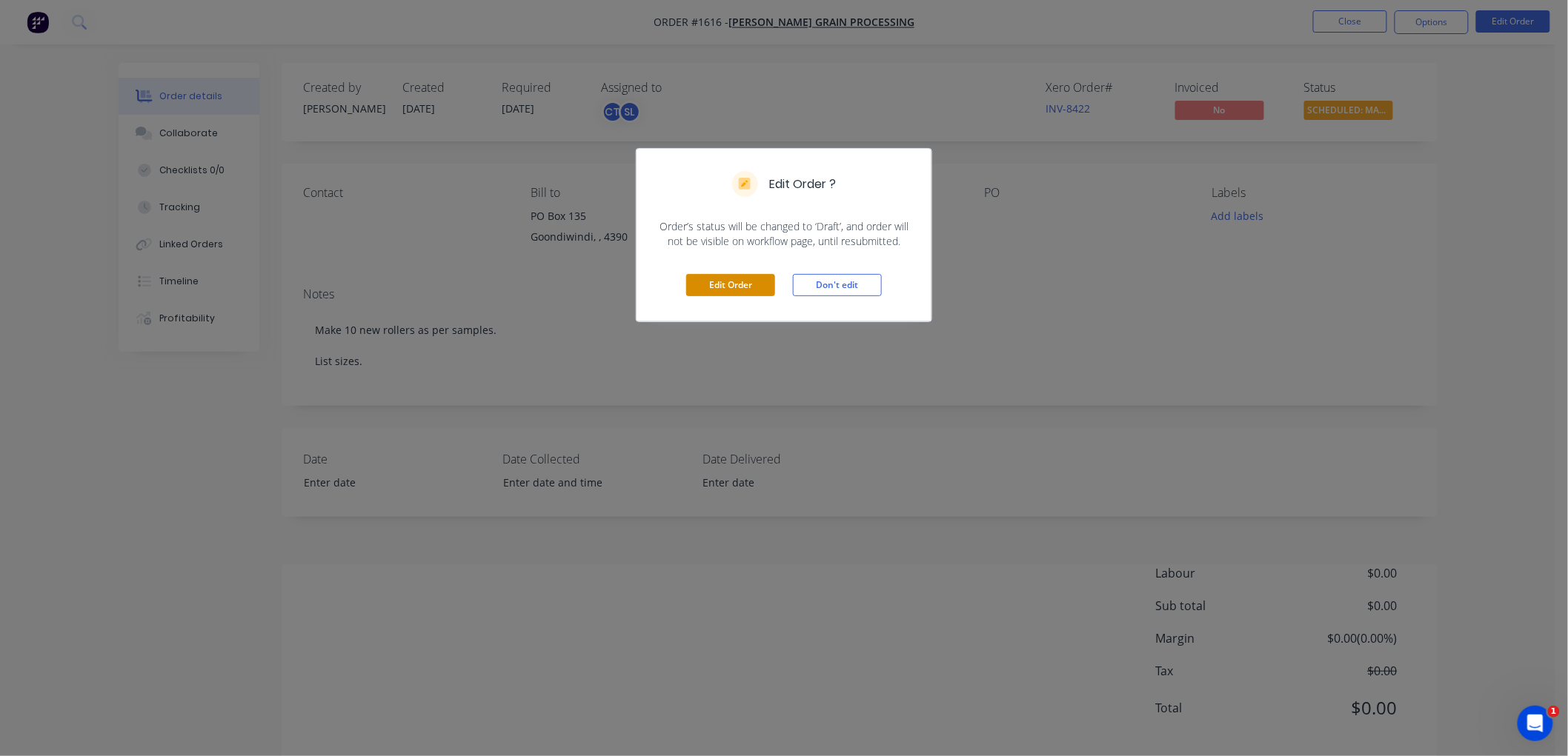
click at [713, 279] on button "Edit Order" at bounding box center [731, 285] width 89 height 22
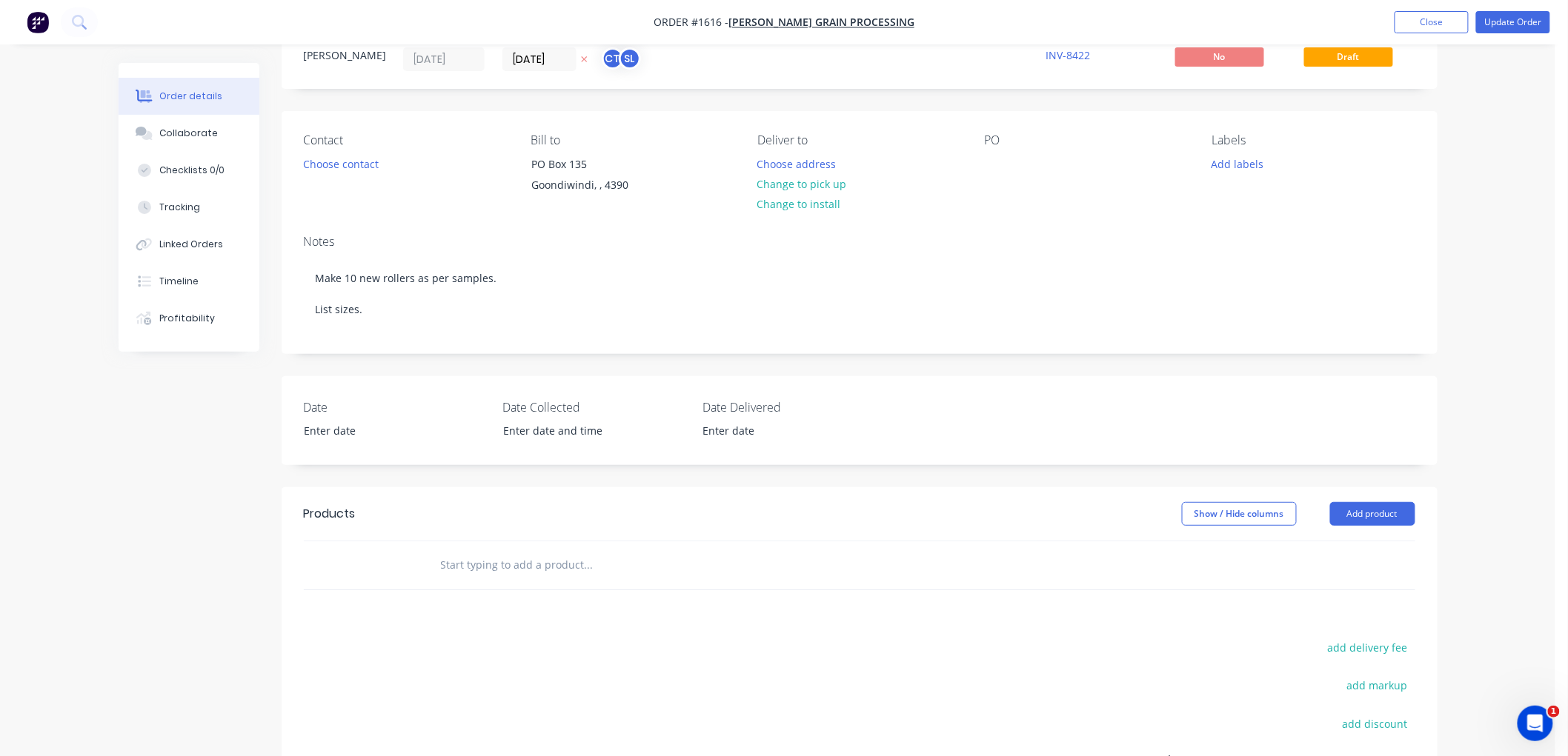
scroll to position [83, 0]
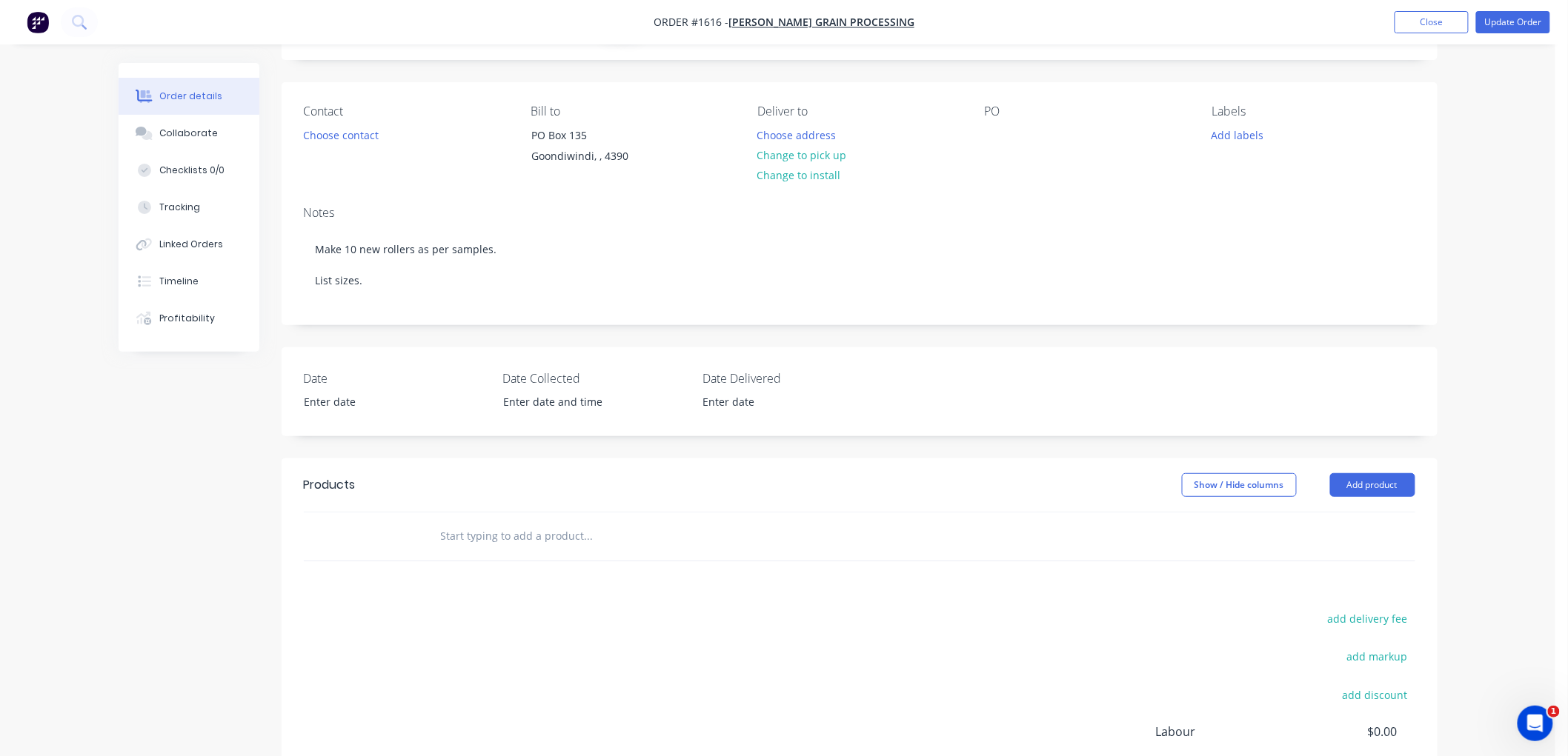
click at [541, 535] on input "text" at bounding box center [588, 536] width 296 height 30
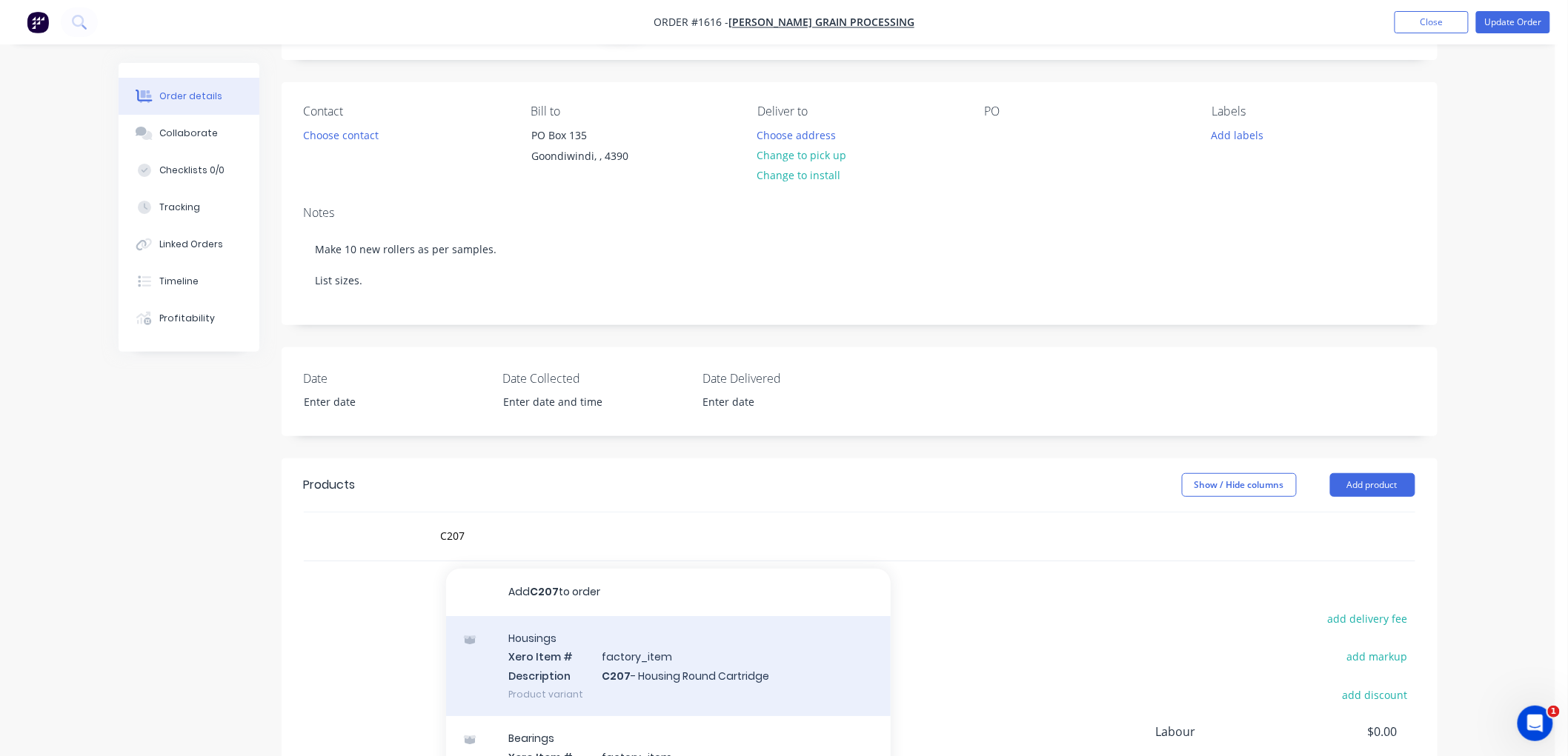
click at [690, 658] on div "Housings Xero Item # factory_item Description C207 - Housing Round Cartridge Pr…" at bounding box center [668, 666] width 445 height 100
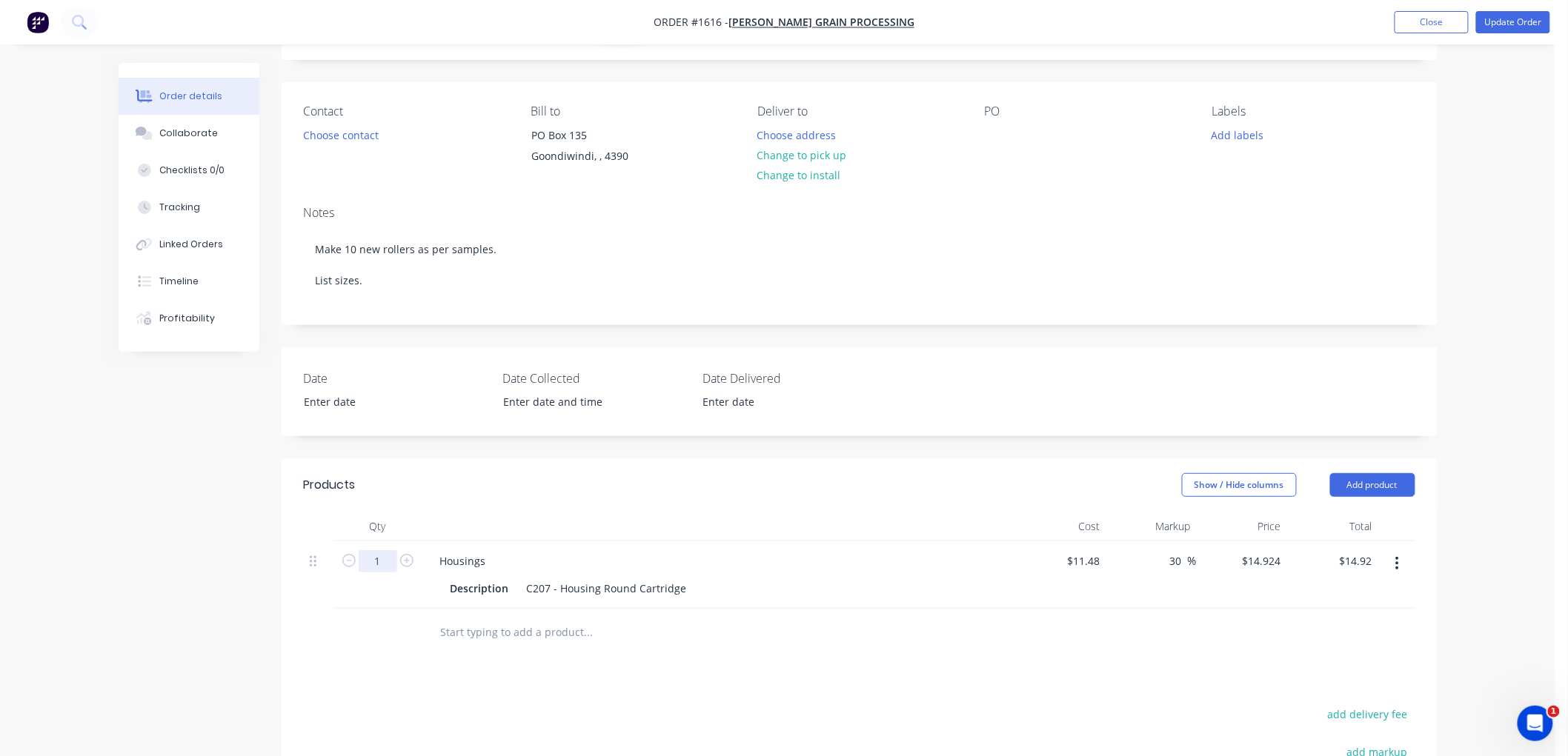
click at [380, 564] on input "1" at bounding box center [377, 561] width 39 height 22
click at [519, 632] on input "text" at bounding box center [588, 633] width 296 height 30
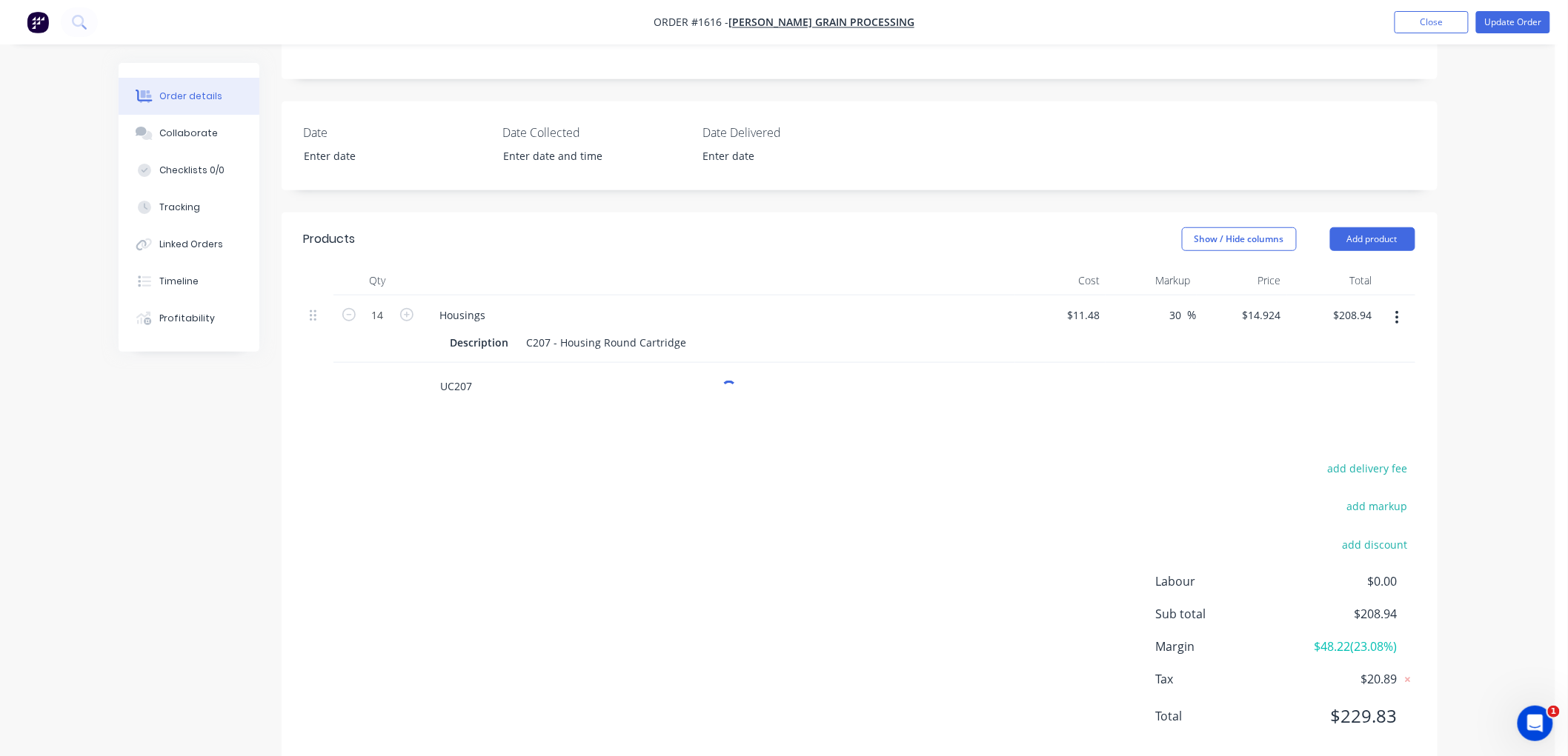
scroll to position [329, 0]
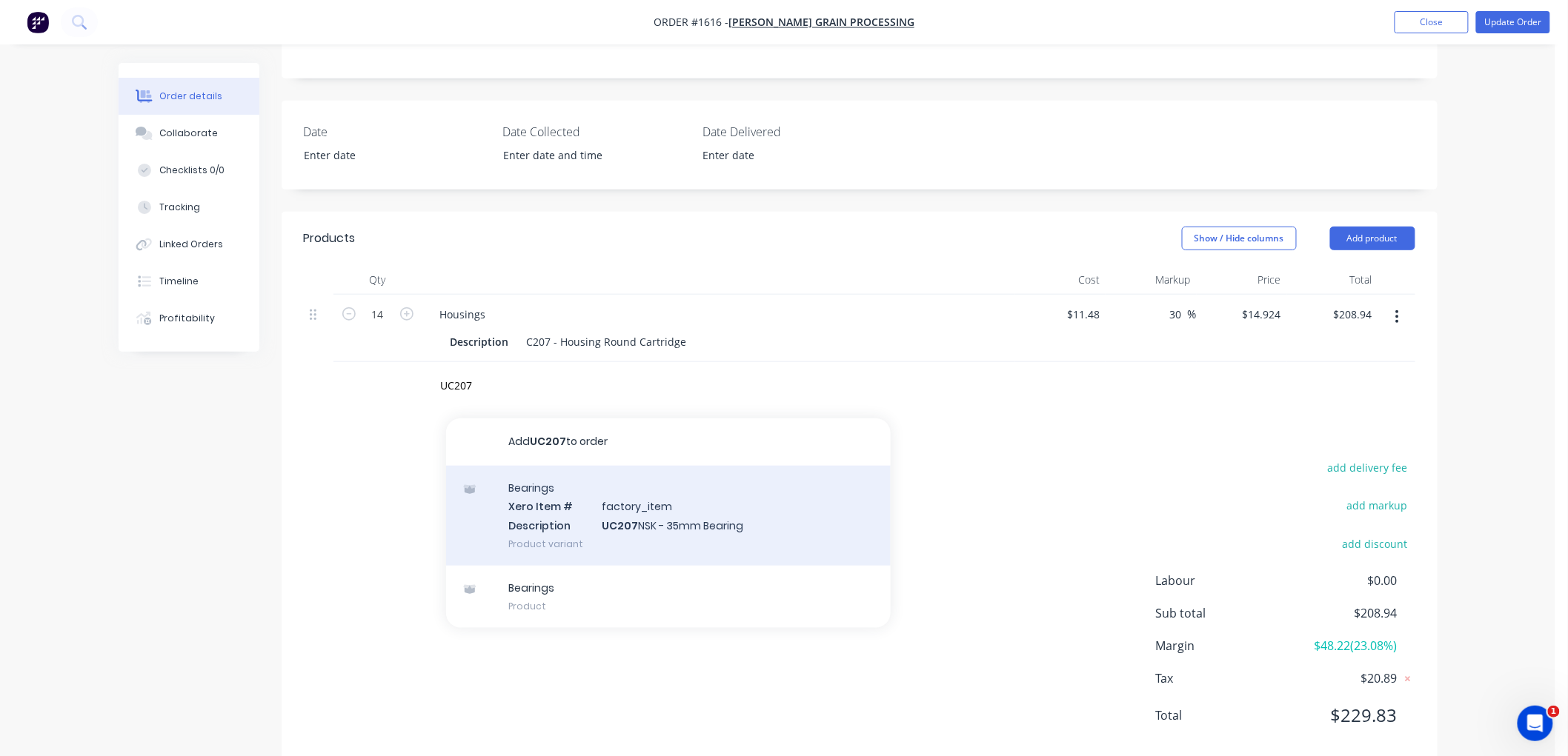
click at [684, 514] on div "Bearings Xero Item # factory_item Description UC207 NSK - 35mm Bearing Product …" at bounding box center [668, 516] width 445 height 100
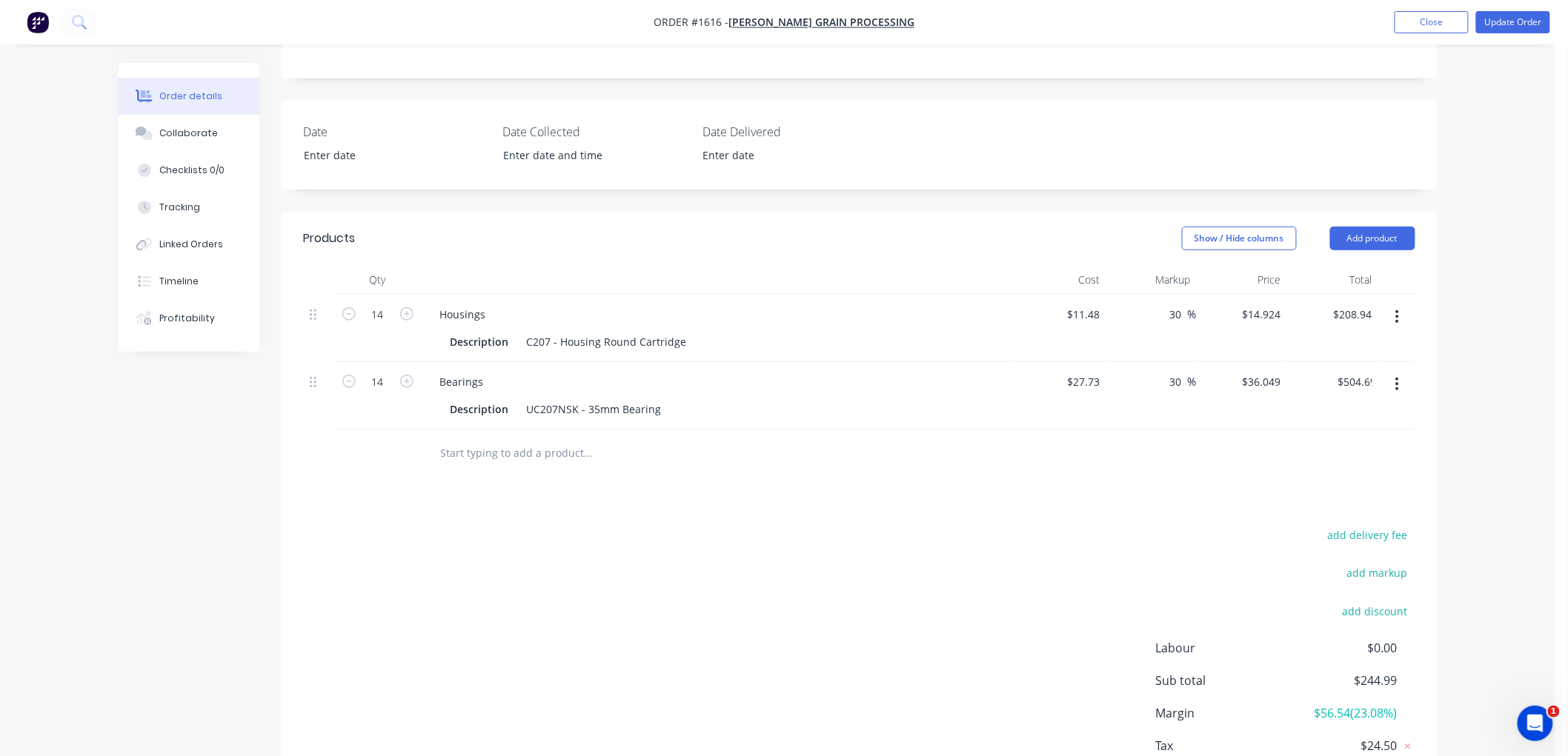
click at [593, 438] on input "text" at bounding box center [588, 453] width 296 height 30
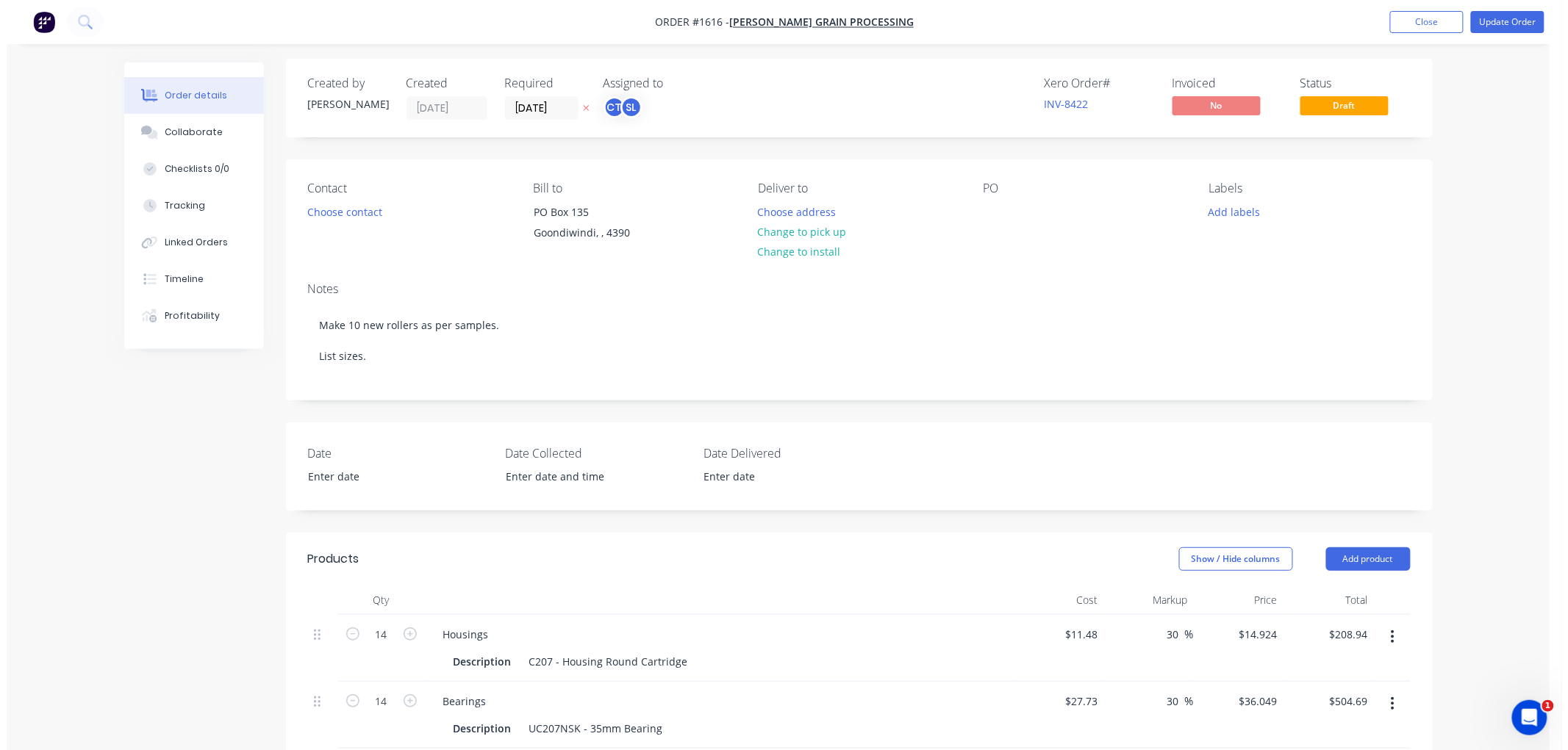
scroll to position [0, 0]
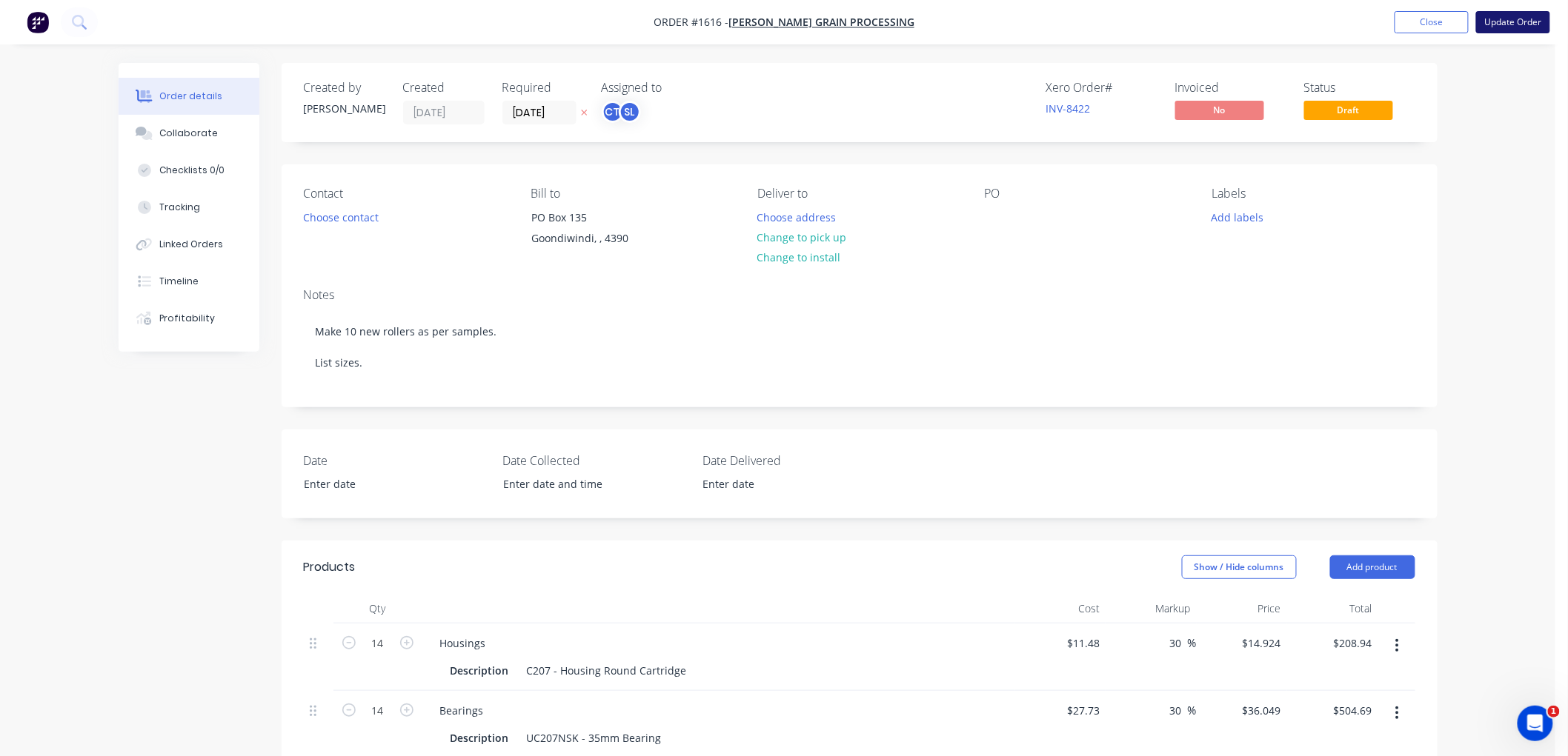
drag, startPoint x: 1510, startPoint y: 21, endPoint x: 1497, endPoint y: 25, distance: 13.6
click at [1510, 20] on button "Update Order" at bounding box center [1514, 21] width 74 height 22
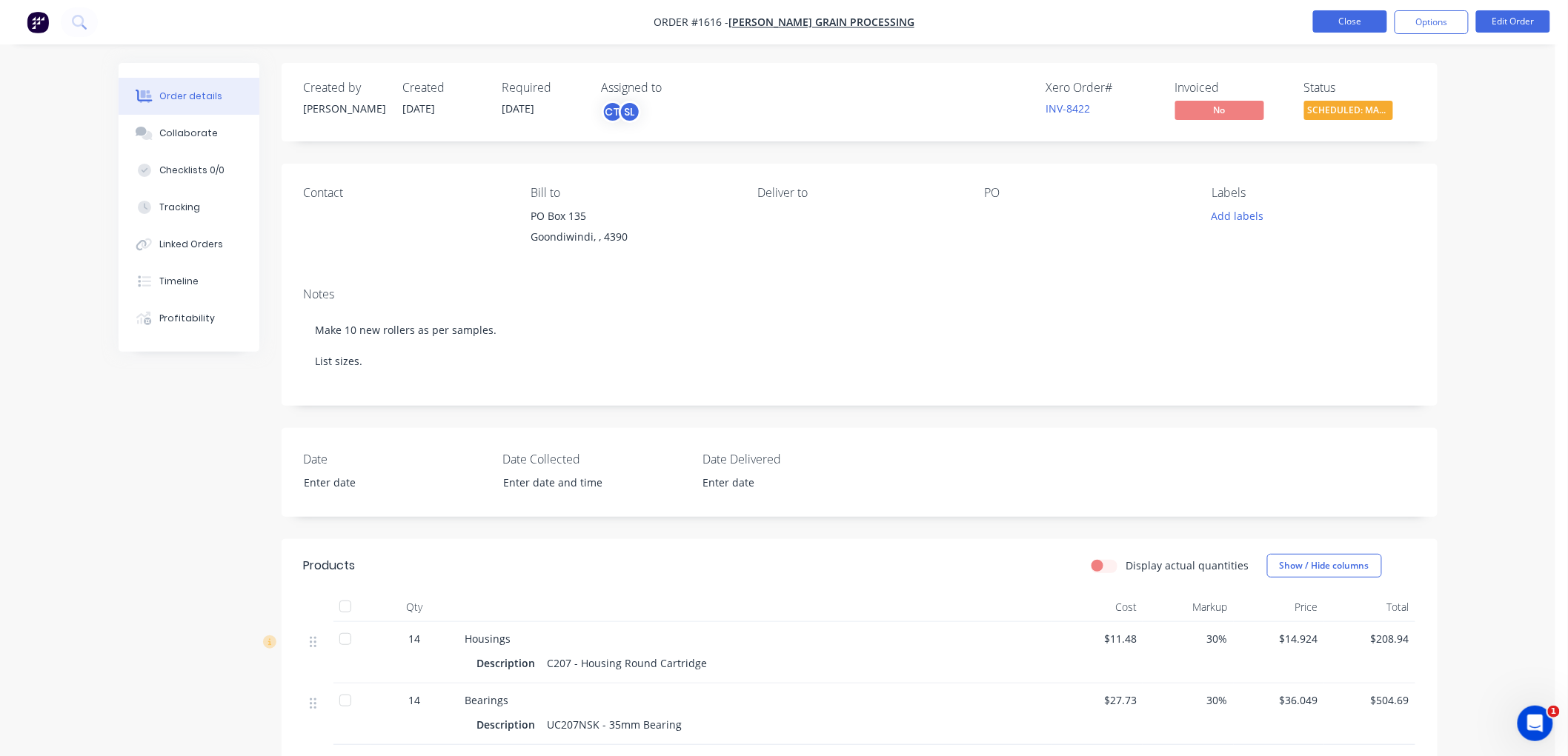
drag, startPoint x: 1351, startPoint y: 13, endPoint x: 1338, endPoint y: 20, distance: 14.8
click at [1338, 20] on button "Close" at bounding box center [1350, 21] width 74 height 22
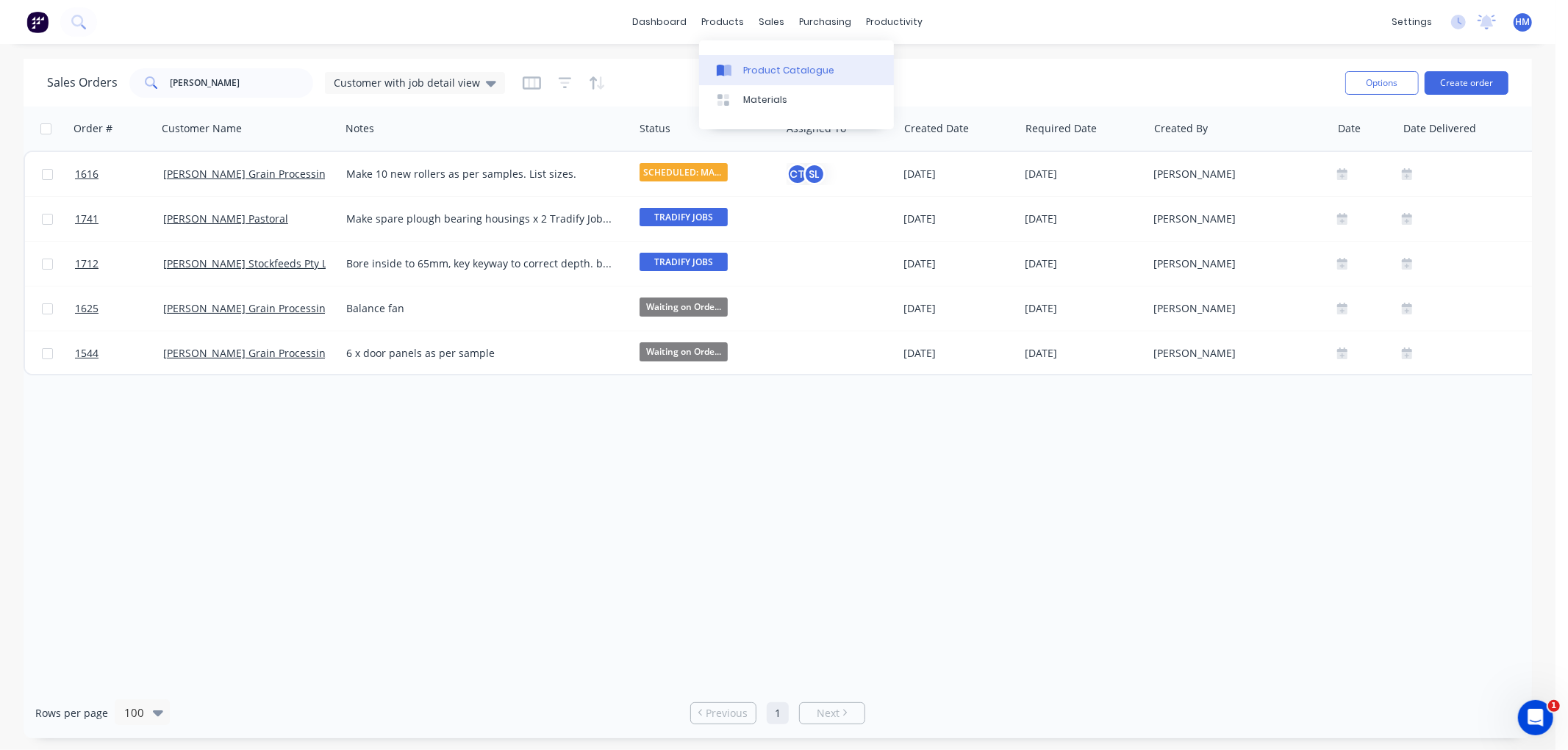
click at [778, 68] on div "Product Catalogue" at bounding box center [788, 70] width 91 height 13
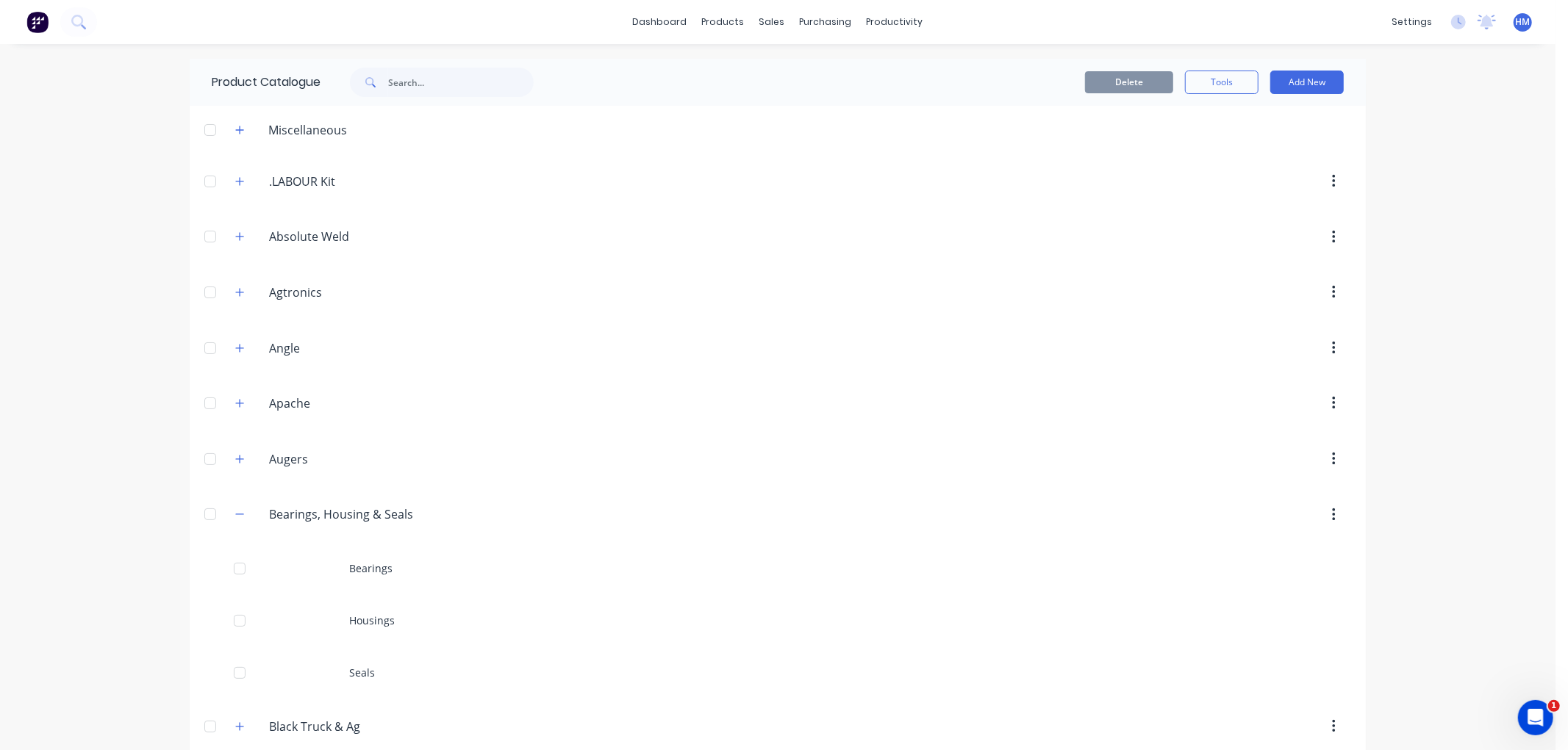
scroll to position [82, 0]
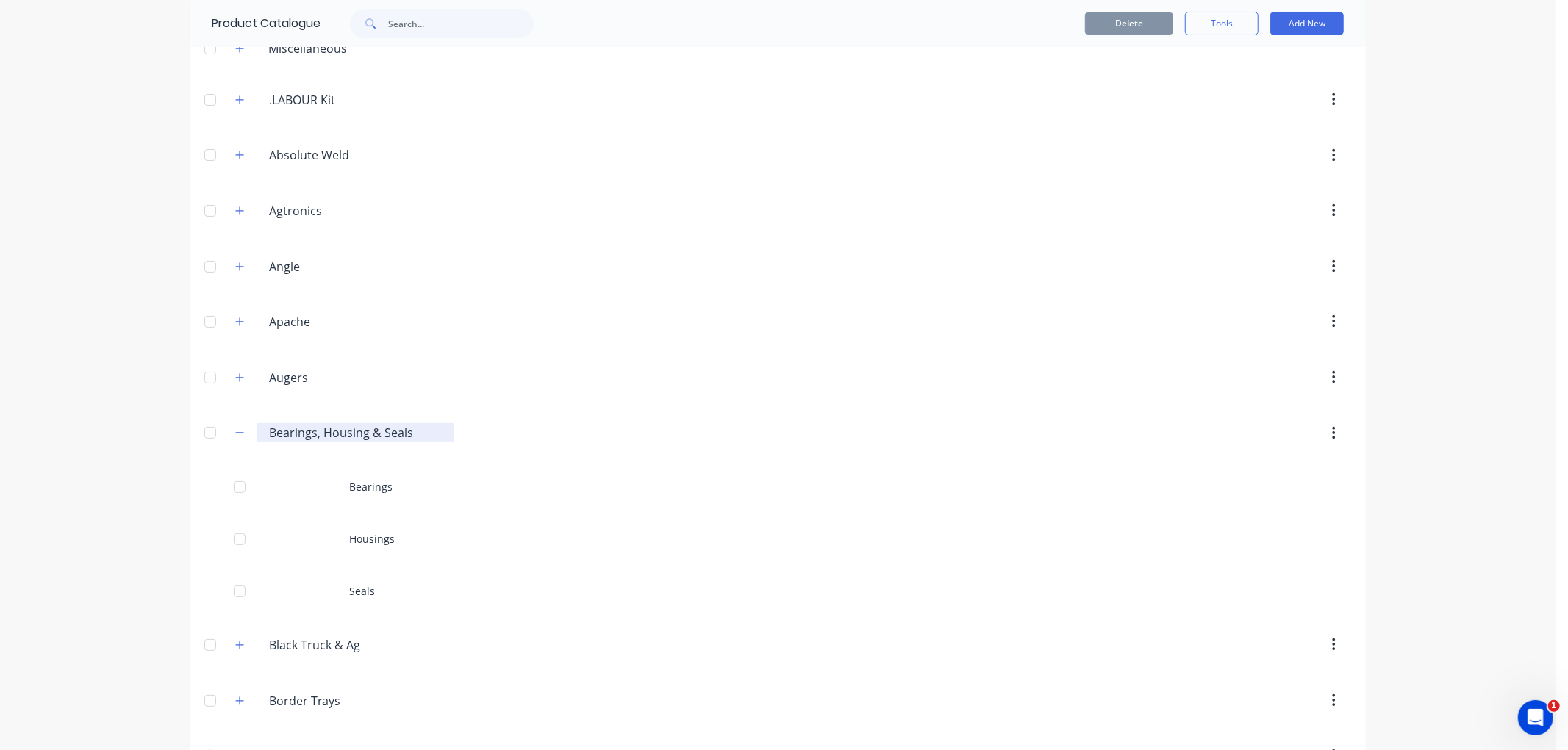
click at [360, 434] on input "Bearings, Housing & Seals" at bounding box center [356, 433] width 174 height 18
drag, startPoint x: 399, startPoint y: 434, endPoint x: 442, endPoint y: 431, distance: 43.1
click at [400, 434] on input "Bearings, Housing, Seals" at bounding box center [356, 433] width 174 height 18
click at [1481, 133] on div "dashboard products sales purchasing productivity dashboard products Product Cat…" at bounding box center [777, 375] width 1556 height 750
click at [1311, 20] on button "Add New" at bounding box center [1307, 23] width 74 height 24
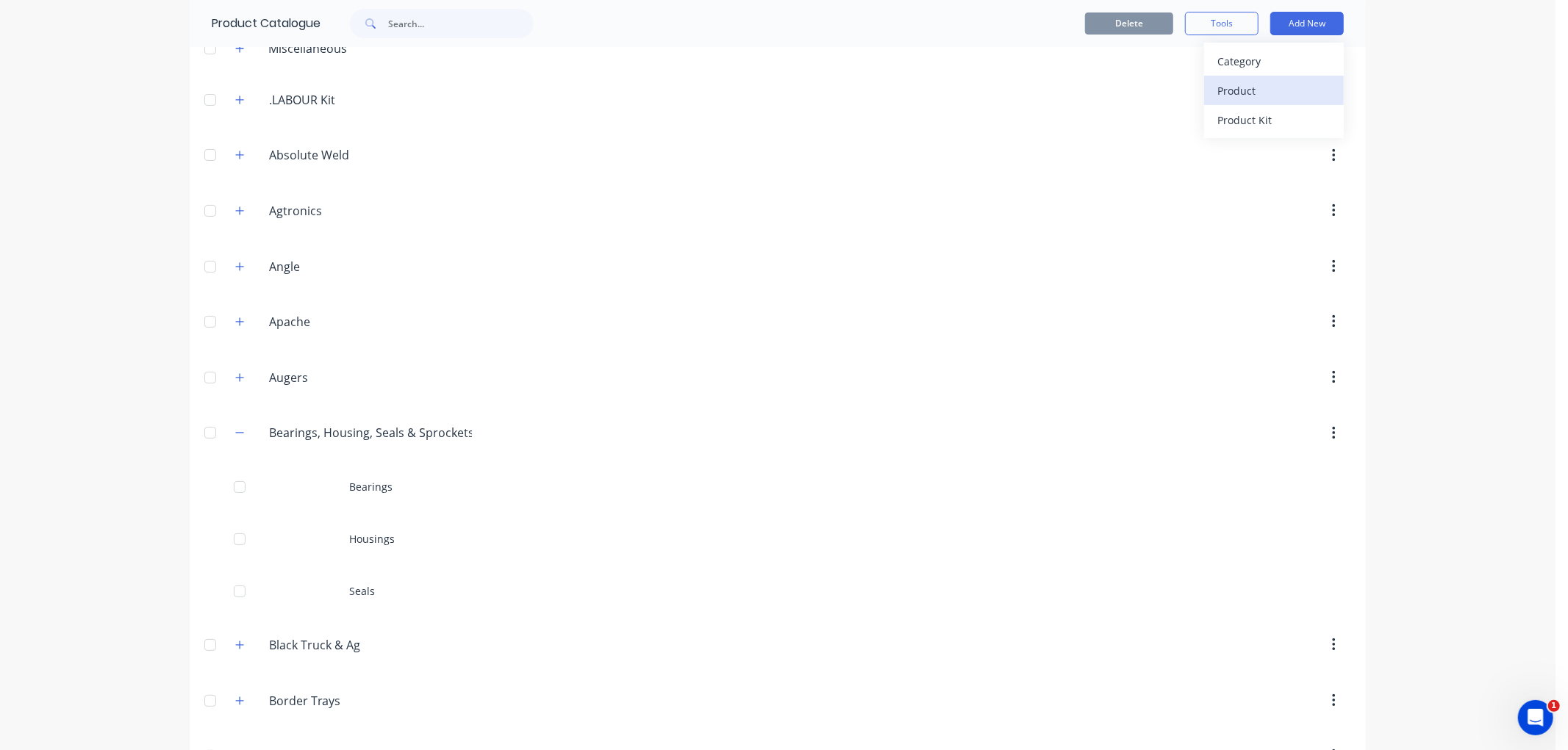
click at [1261, 83] on div "Product" at bounding box center [1274, 91] width 113 height 21
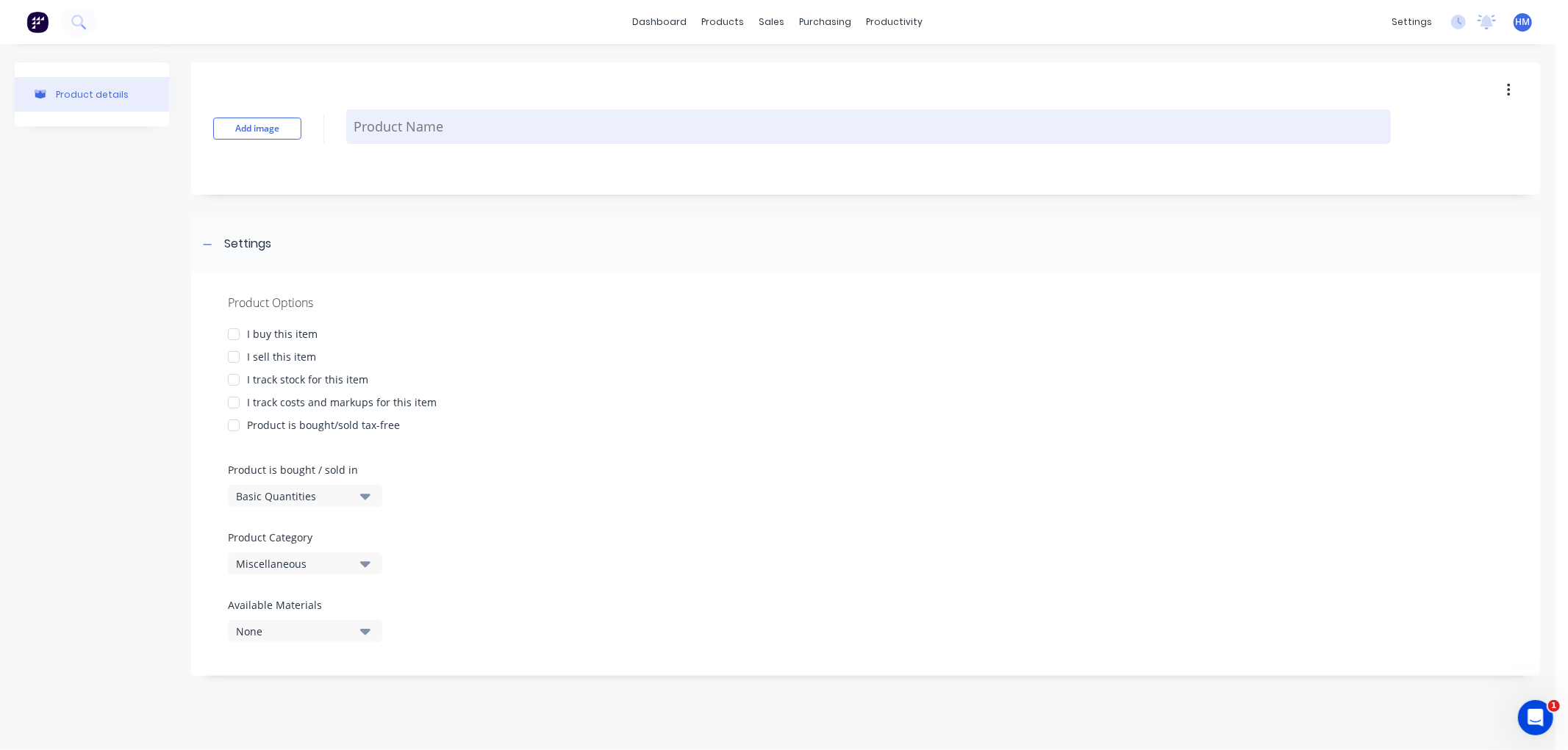
click at [400, 130] on textarea at bounding box center [868, 127] width 1045 height 34
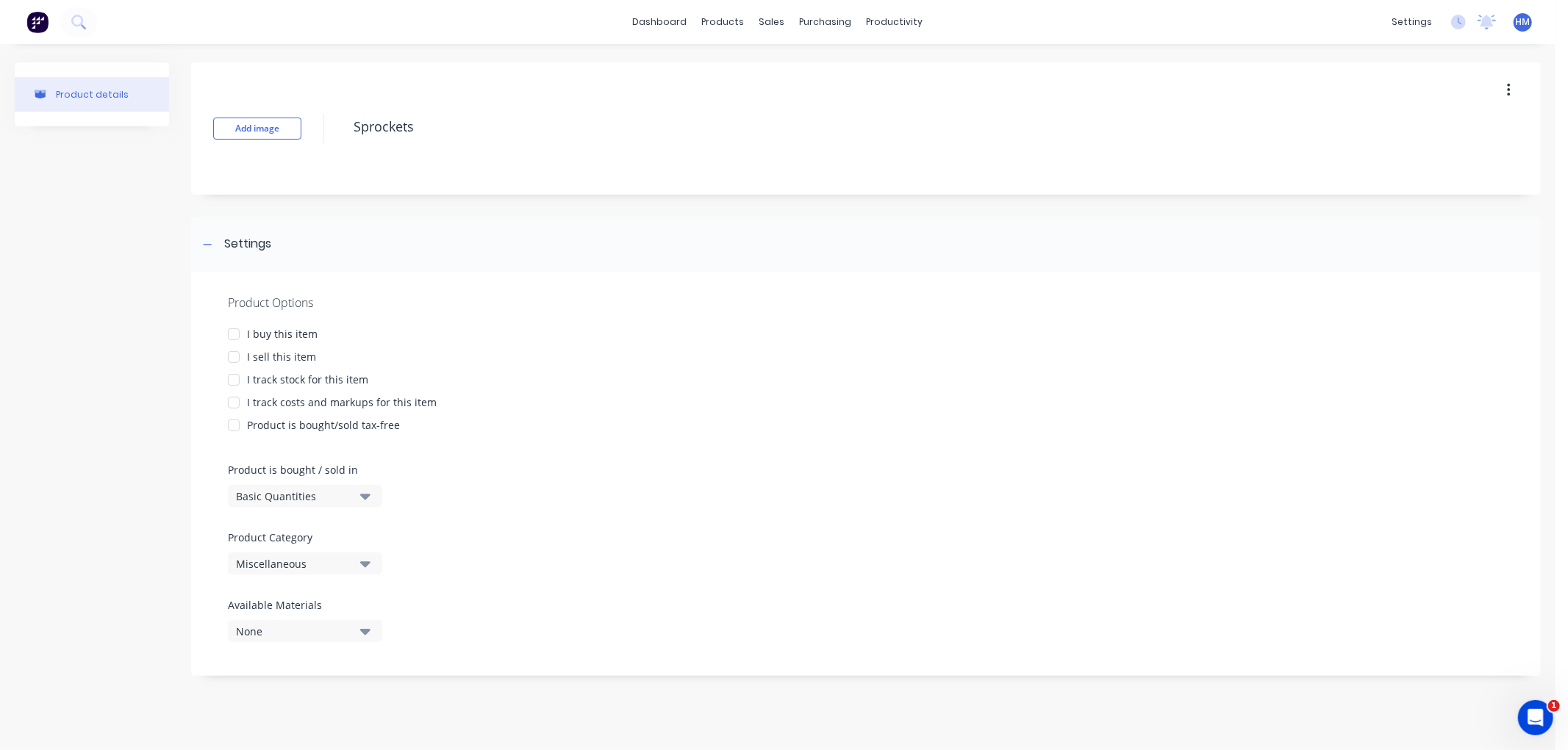
drag, startPoint x: 233, startPoint y: 333, endPoint x: 222, endPoint y: 362, distance: 31.0
click at [232, 333] on div at bounding box center [233, 334] width 29 height 29
click at [240, 361] on div at bounding box center [233, 357] width 29 height 29
drag, startPoint x: 238, startPoint y: 377, endPoint x: 245, endPoint y: 398, distance: 22.1
click at [238, 377] on div at bounding box center [233, 380] width 29 height 29
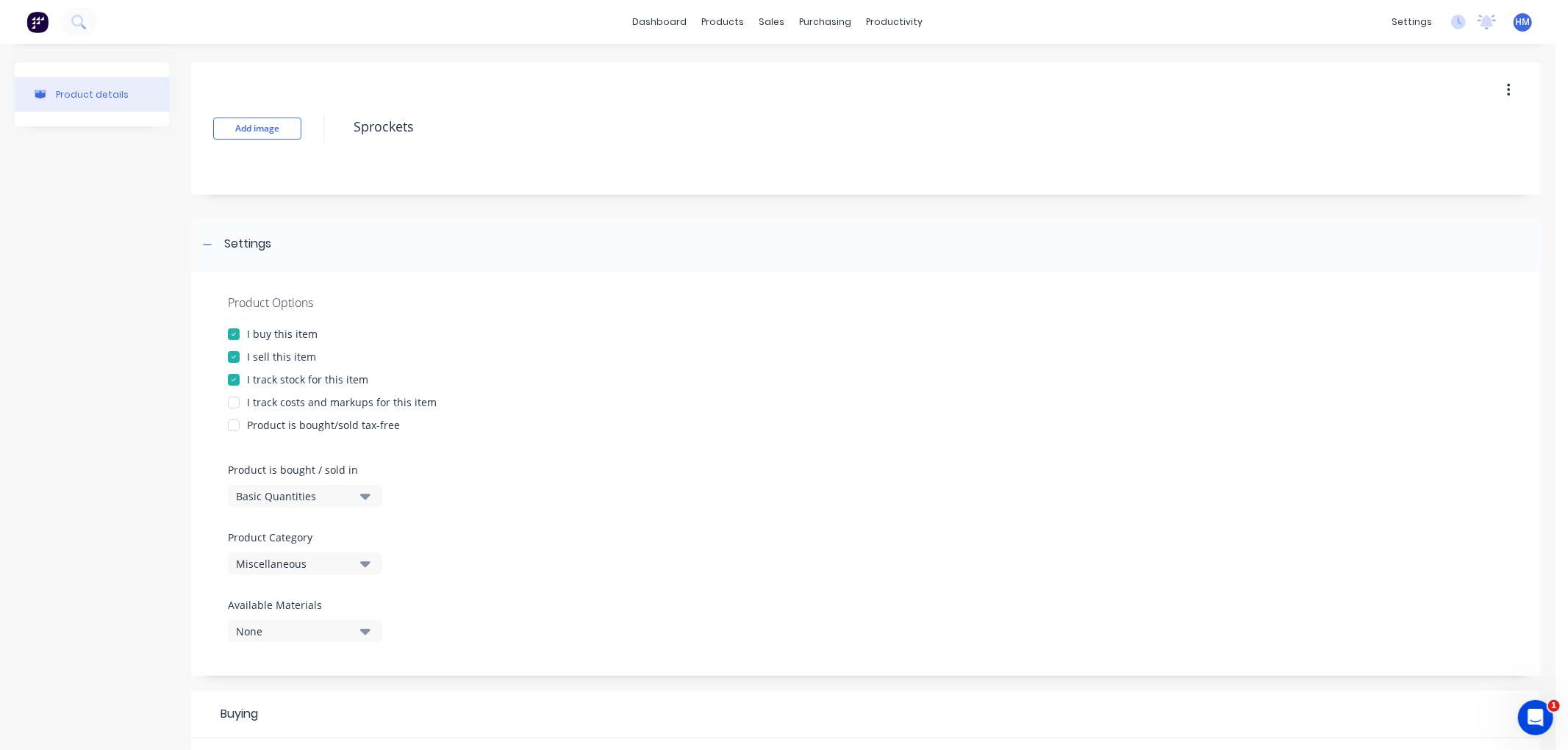
click at [238, 399] on div at bounding box center [233, 403] width 29 height 29
click at [276, 495] on div "Basic Quantities" at bounding box center [295, 496] width 118 height 16
click at [754, 513] on div "Product Options I buy this item I sell this item I track stock for this item I …" at bounding box center [866, 474] width 1350 height 404
click at [356, 567] on button "Miscellaneous" at bounding box center [305, 563] width 154 height 22
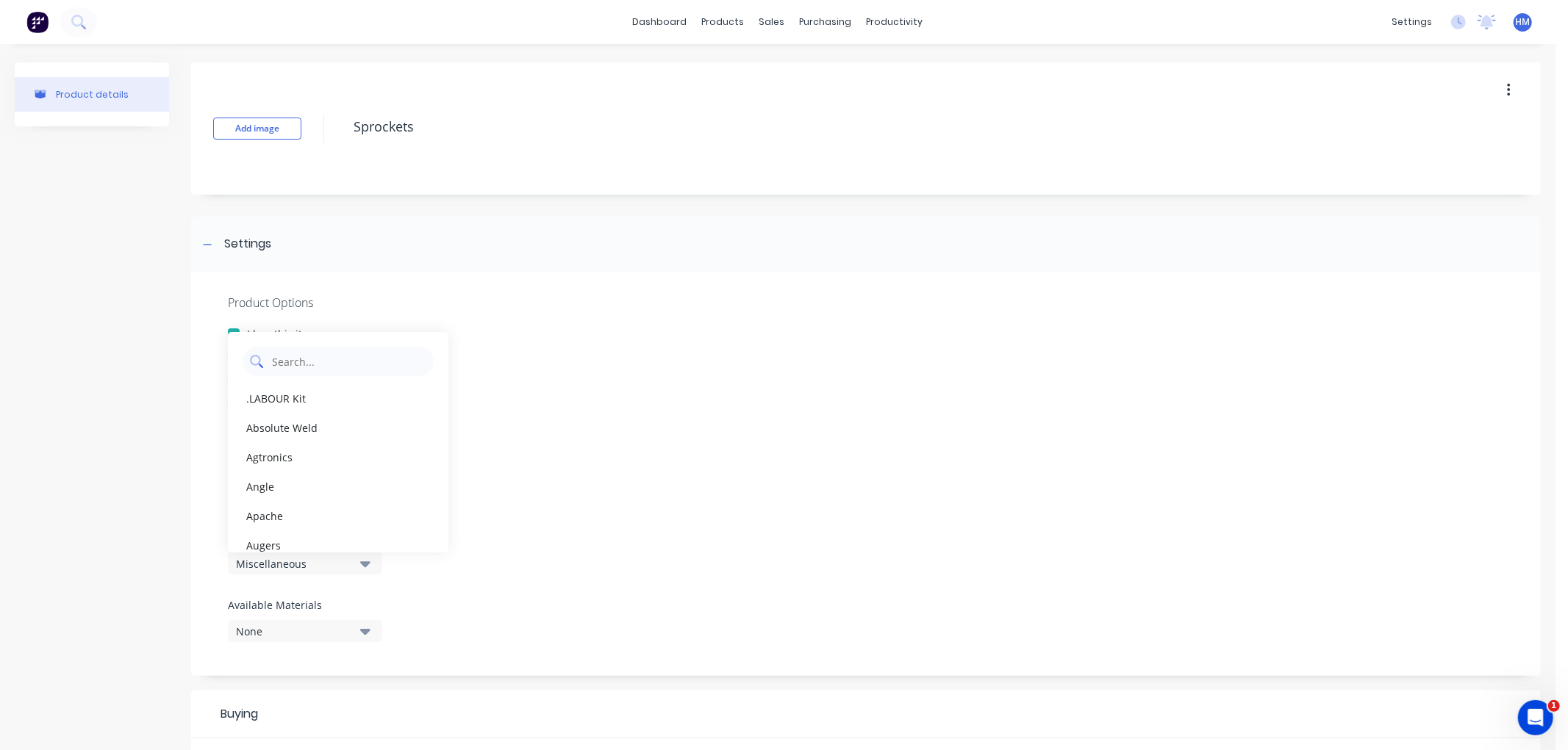
click at [319, 369] on Category "text" at bounding box center [348, 362] width 156 height 29
click at [301, 454] on div "Bearings, Housing, Seals & Sprockets" at bounding box center [338, 457] width 220 height 29
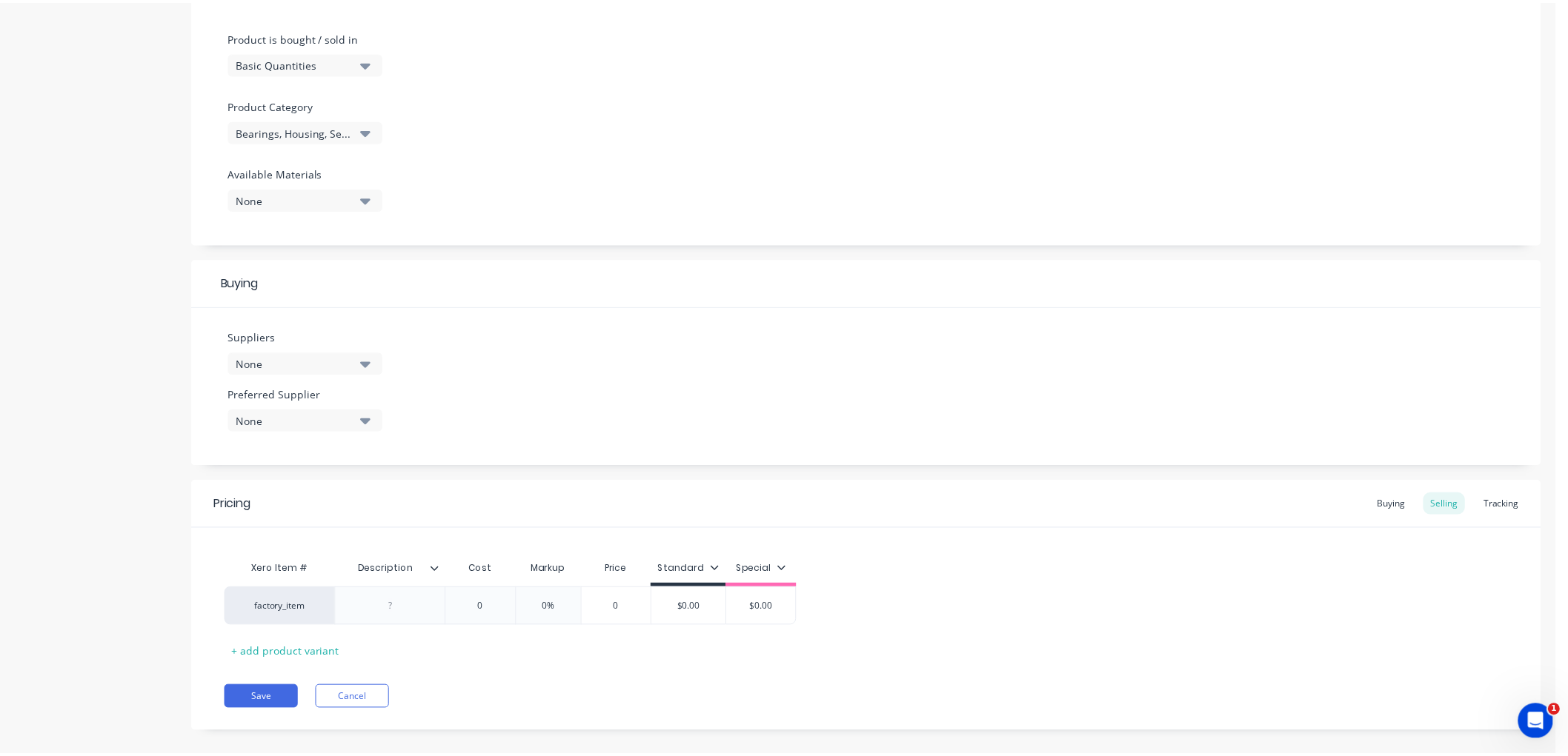
scroll to position [454, 0]
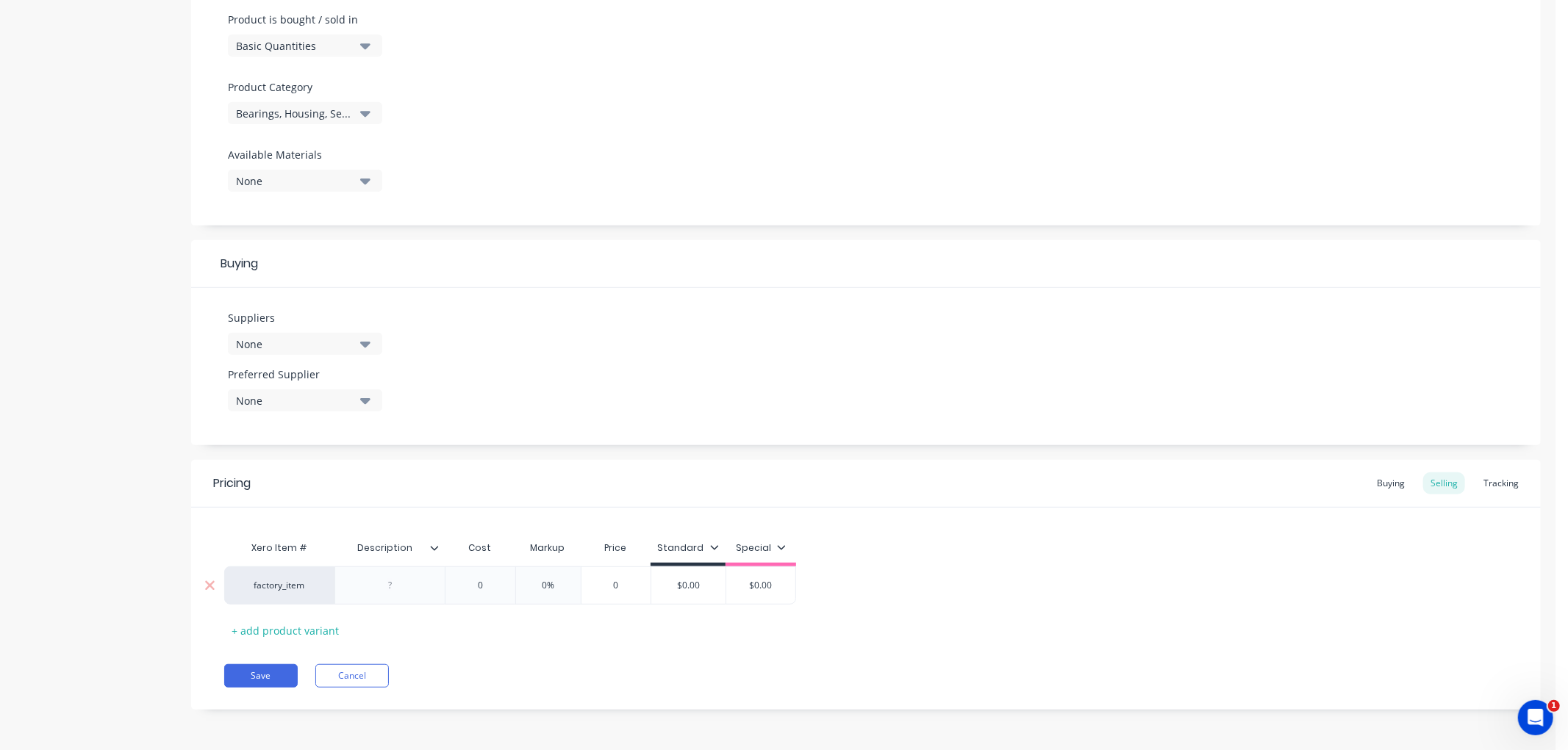
click at [399, 582] on div at bounding box center [391, 585] width 74 height 19
drag, startPoint x: 419, startPoint y: 590, endPoint x: 383, endPoint y: 585, distance: 36.3
click at [384, 585] on div at bounding box center [391, 585] width 74 height 19
click at [472, 596] on div "factory_item Pilot Bore Sprocket - 12B-1-14PB 0 0 0% 0 $0.00 $0.00" at bounding box center [550, 585] width 651 height 38
drag, startPoint x: 578, startPoint y: 588, endPoint x: 527, endPoint y: 586, distance: 51.0
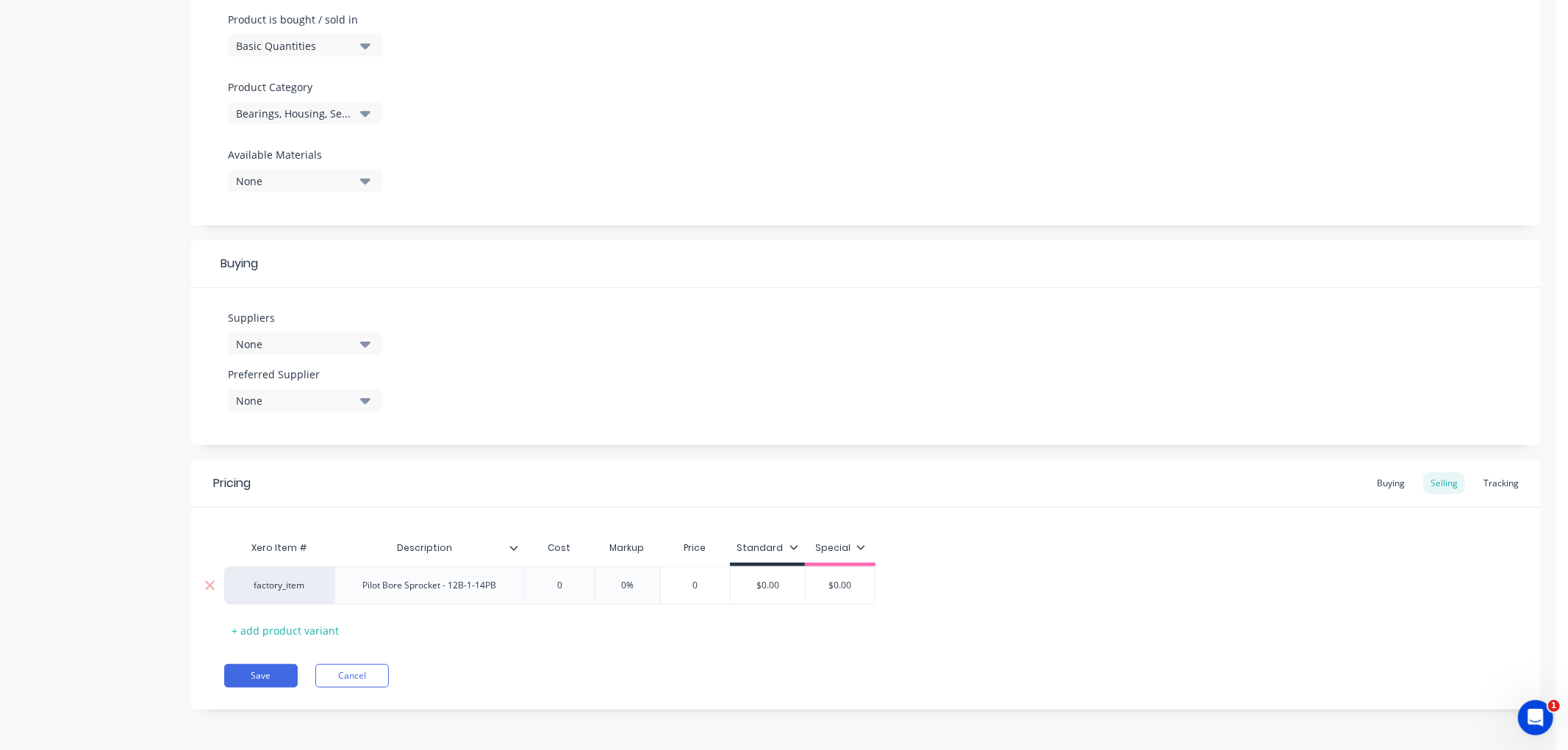
click at [527, 586] on input "0" at bounding box center [560, 585] width 74 height 13
drag, startPoint x: 669, startPoint y: 582, endPoint x: 628, endPoint y: 582, distance: 41.0
click at [628, 582] on input "0%" at bounding box center [647, 585] width 74 height 13
click at [626, 648] on div "Pricing Buying Selling Tracking Xero Item # Description Cost Markup Price Stand…" at bounding box center [866, 585] width 1350 height 250
click at [512, 644] on div "Pricing Buying Selling Tracking Xero Item # Description Cost Markup Price Stand…" at bounding box center [866, 585] width 1350 height 250
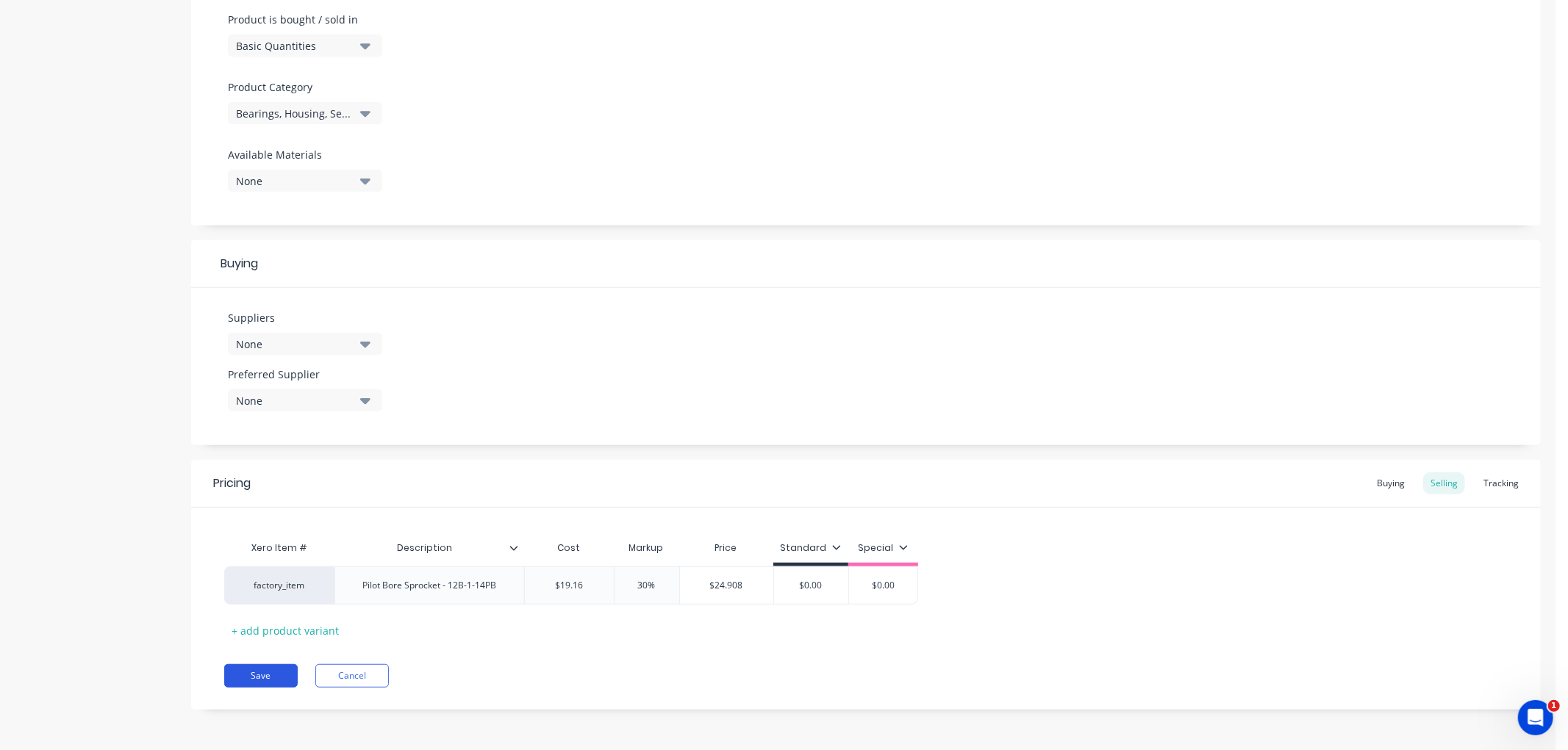
click at [269, 671] on button "Save" at bounding box center [261, 675] width 74 height 24
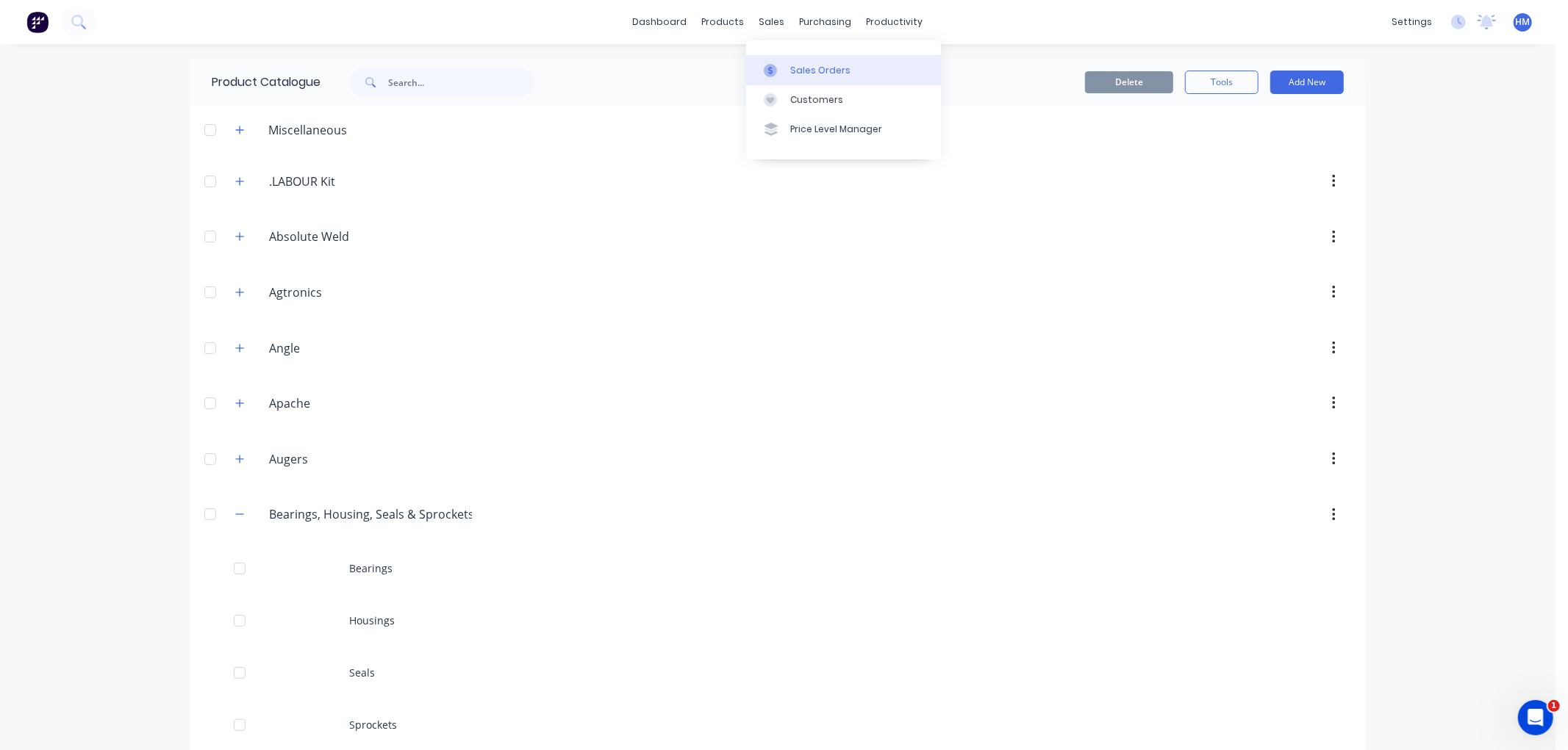
click at [813, 75] on div "Sales Orders" at bounding box center [821, 70] width 61 height 13
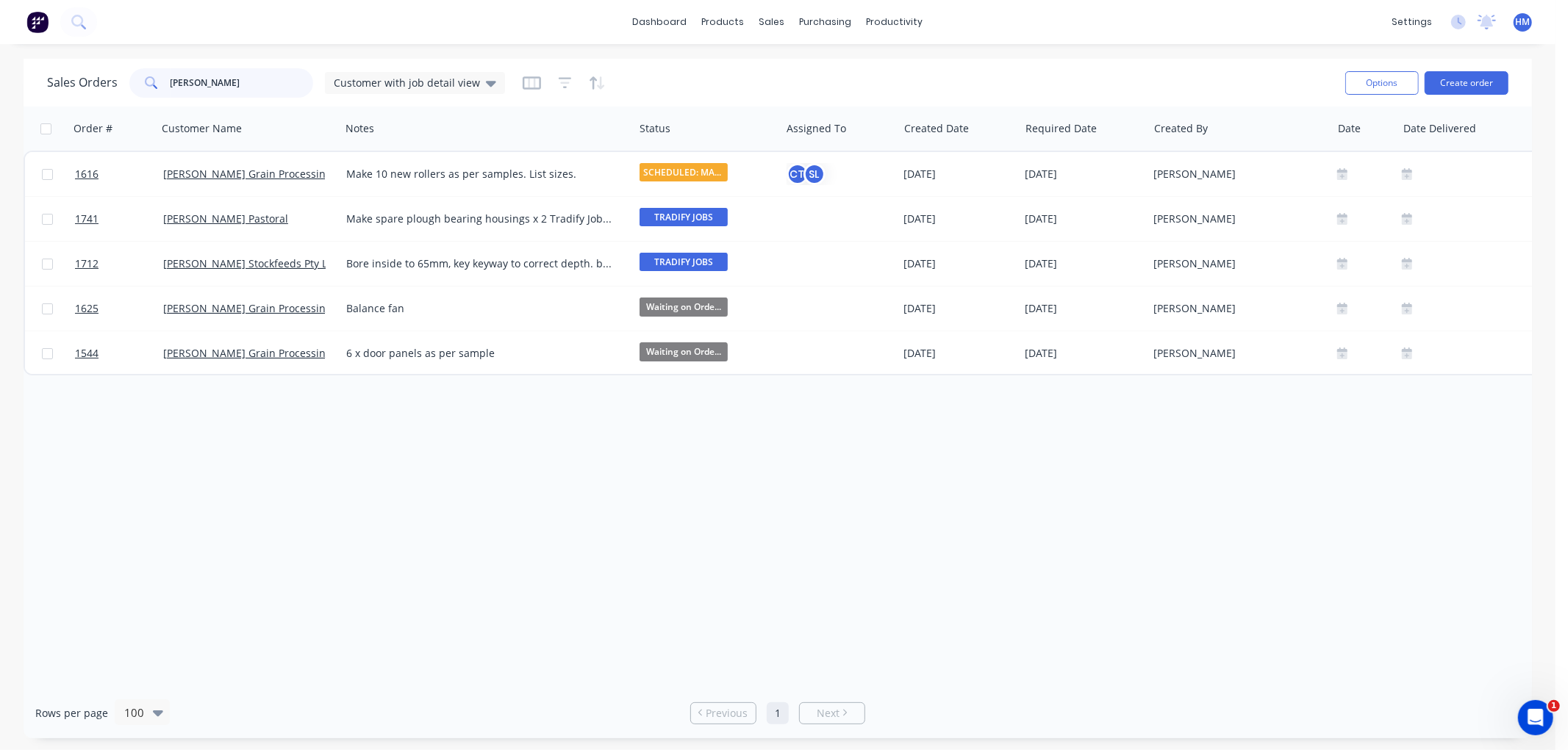
drag, startPoint x: 238, startPoint y: 78, endPoint x: 20, endPoint y: 78, distance: 218.0
click at [20, 78] on div "Sales Orders [PERSON_NAME] Customer with job detail view Options Create order O…" at bounding box center [777, 399] width 1556 height 680
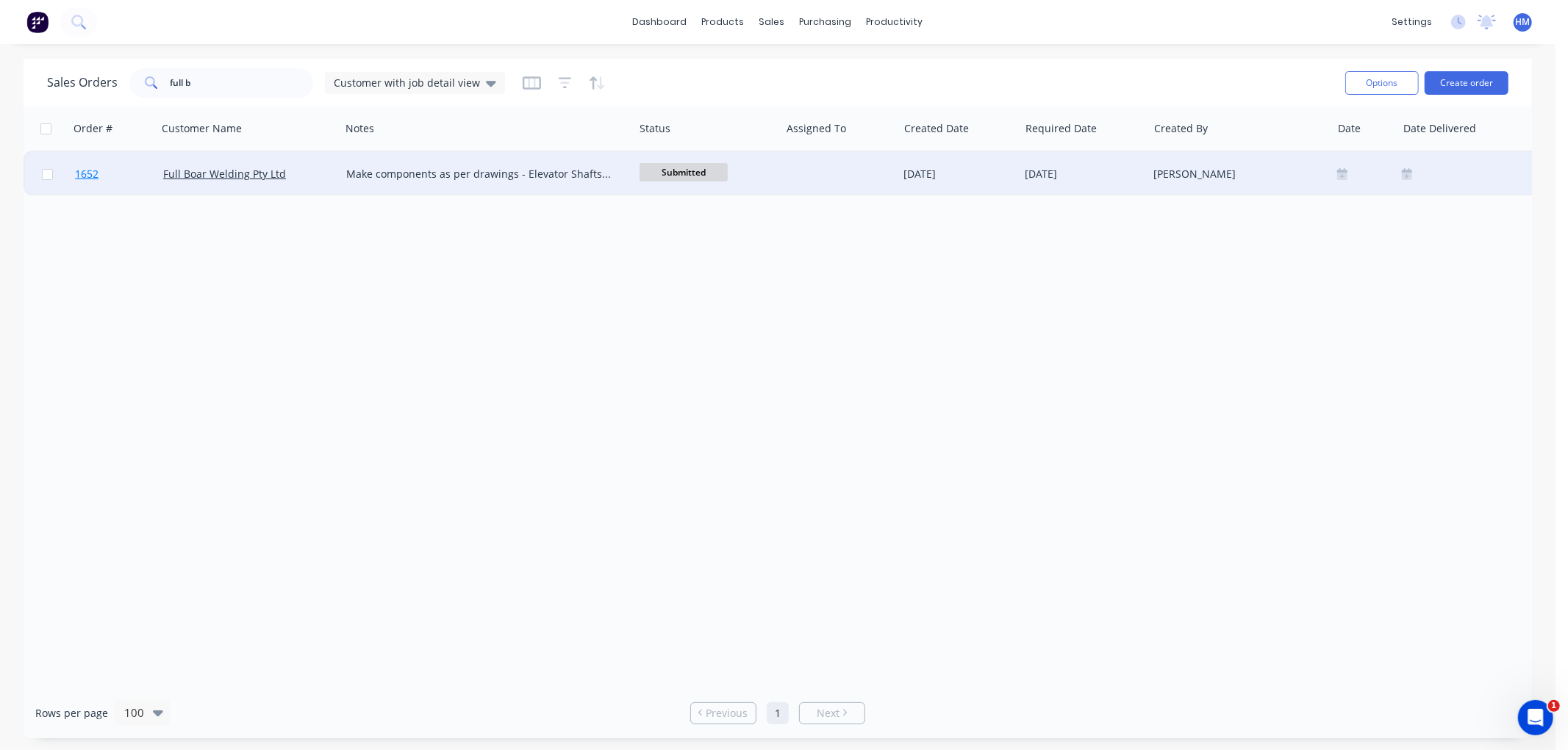
click at [128, 172] on link "1652" at bounding box center [120, 174] width 88 height 44
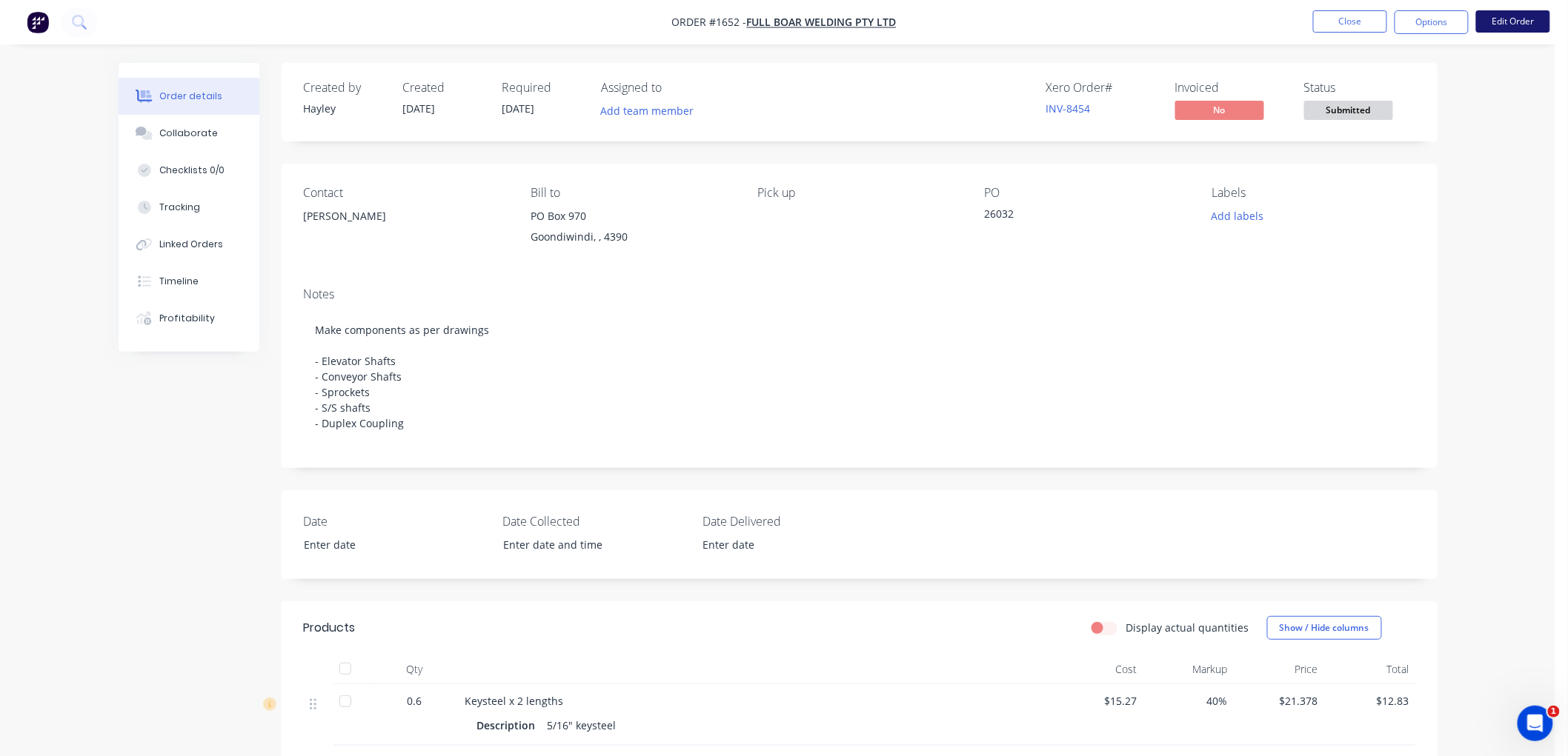
click at [1503, 20] on button "Edit Order" at bounding box center [1514, 21] width 74 height 22
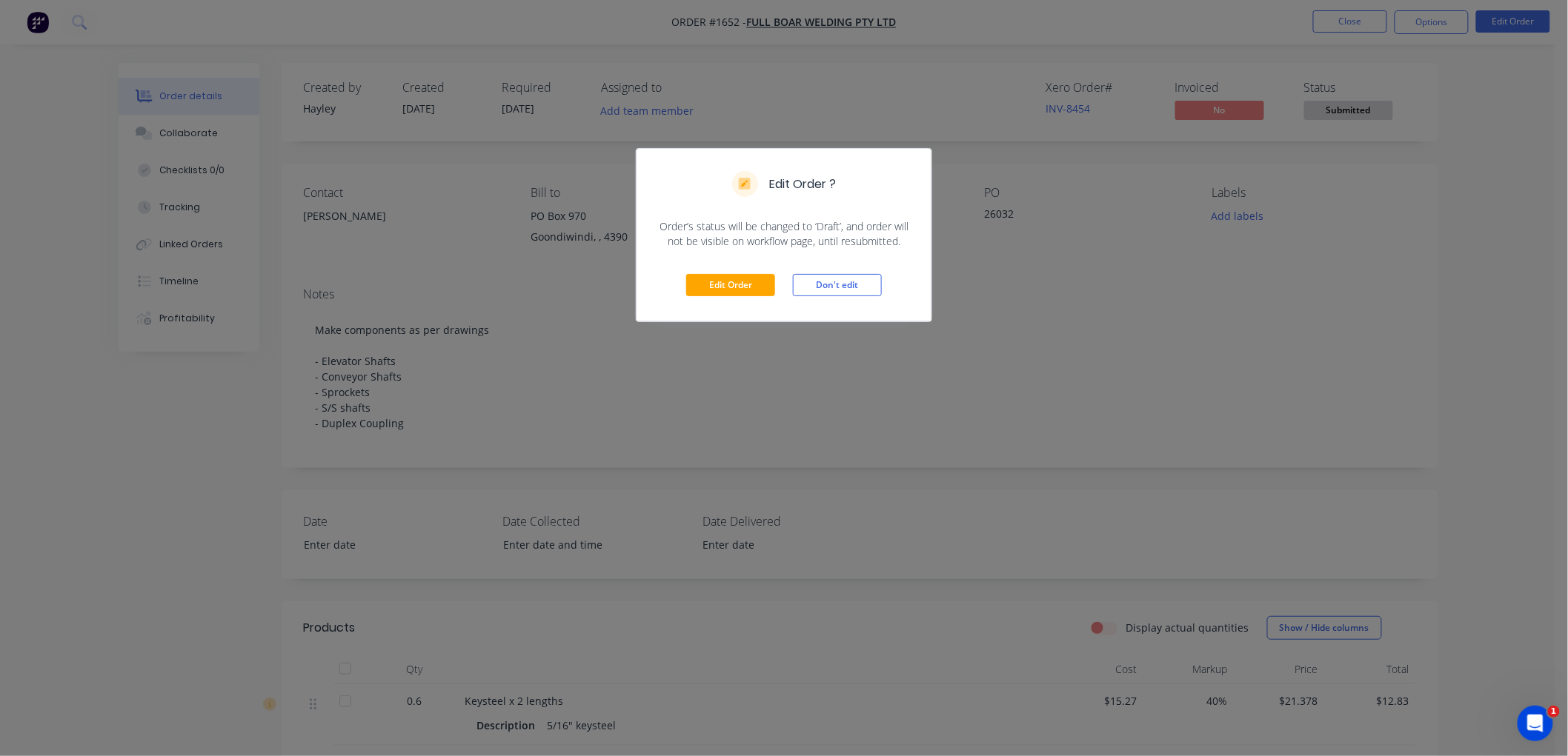
click at [712, 272] on div "Edit Order Don't edit" at bounding box center [784, 286] width 295 height 73
click at [735, 282] on button "Edit Order" at bounding box center [731, 285] width 89 height 22
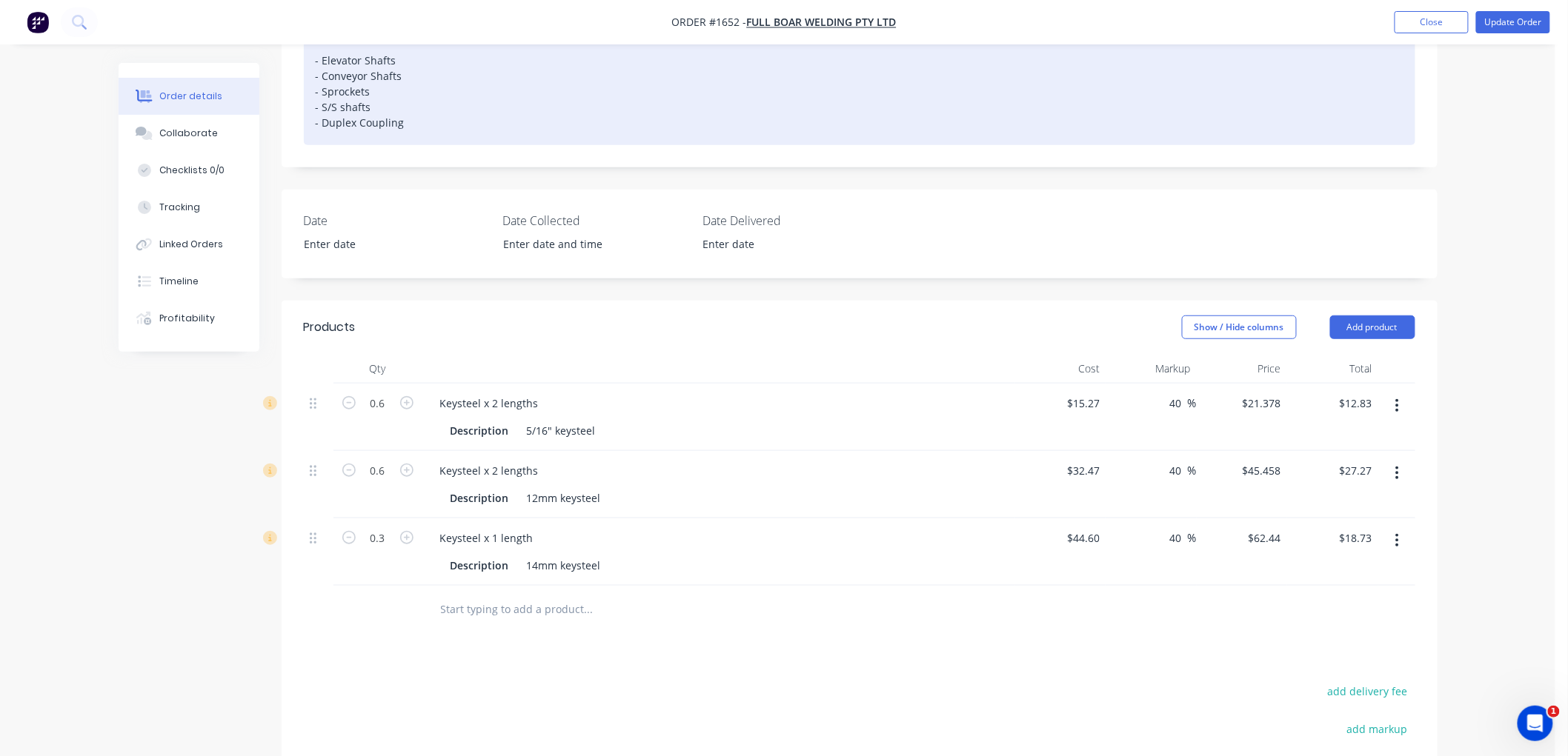
scroll to position [329, 0]
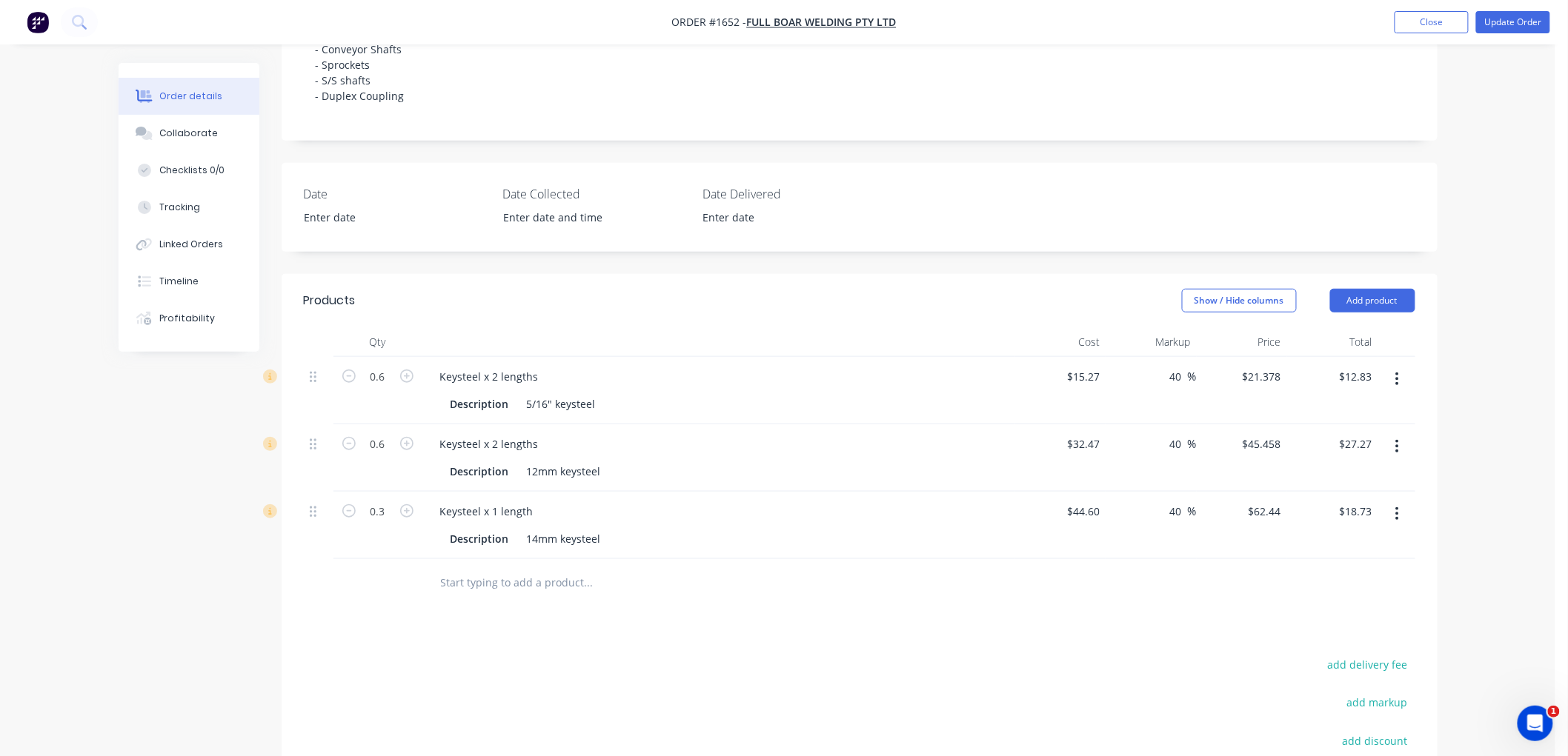
click at [495, 582] on input "text" at bounding box center [588, 583] width 296 height 30
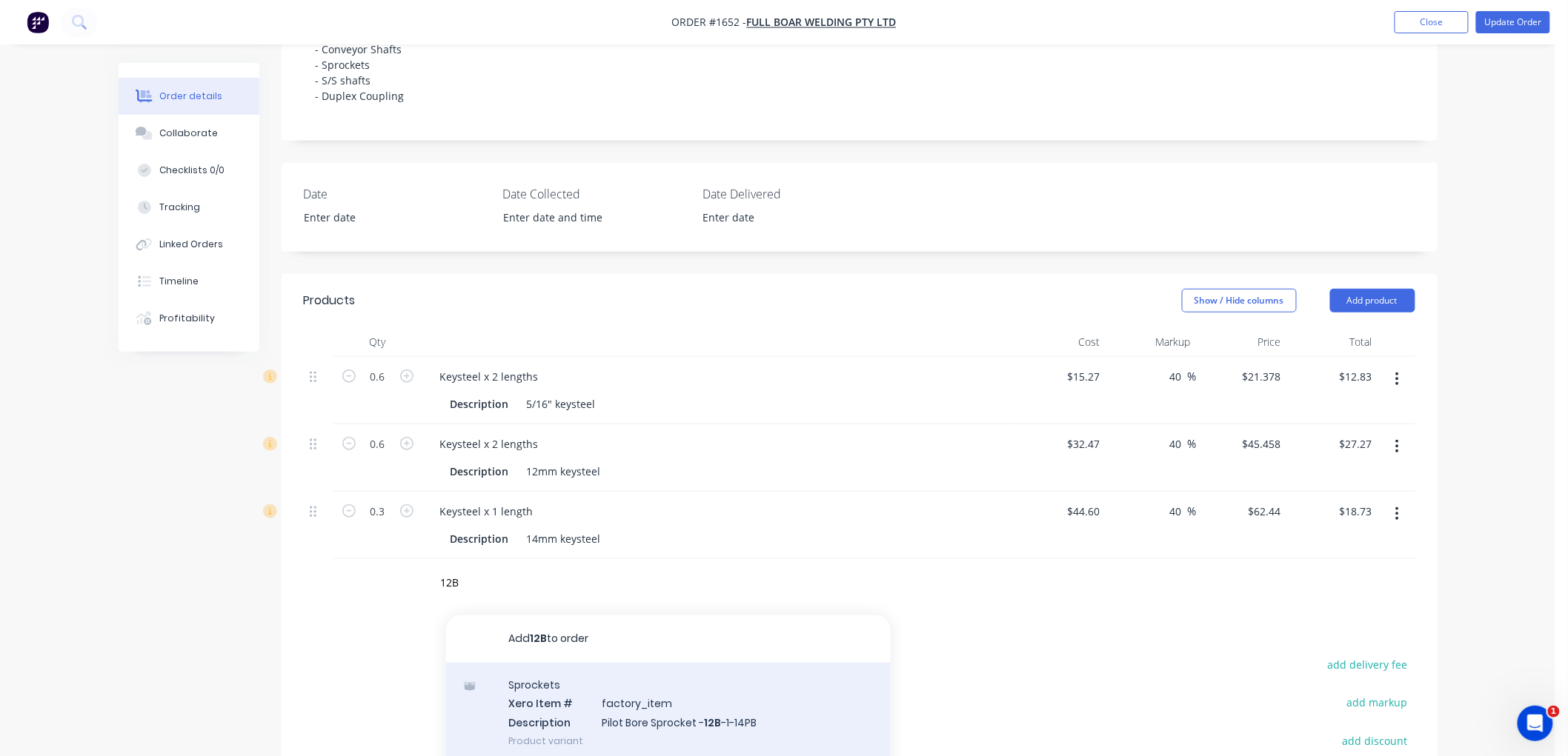
click at [703, 701] on div "Sprockets Xero Item # factory_item Description Pilot Bore Sprocket - 12B -1-14P…" at bounding box center [668, 712] width 445 height 100
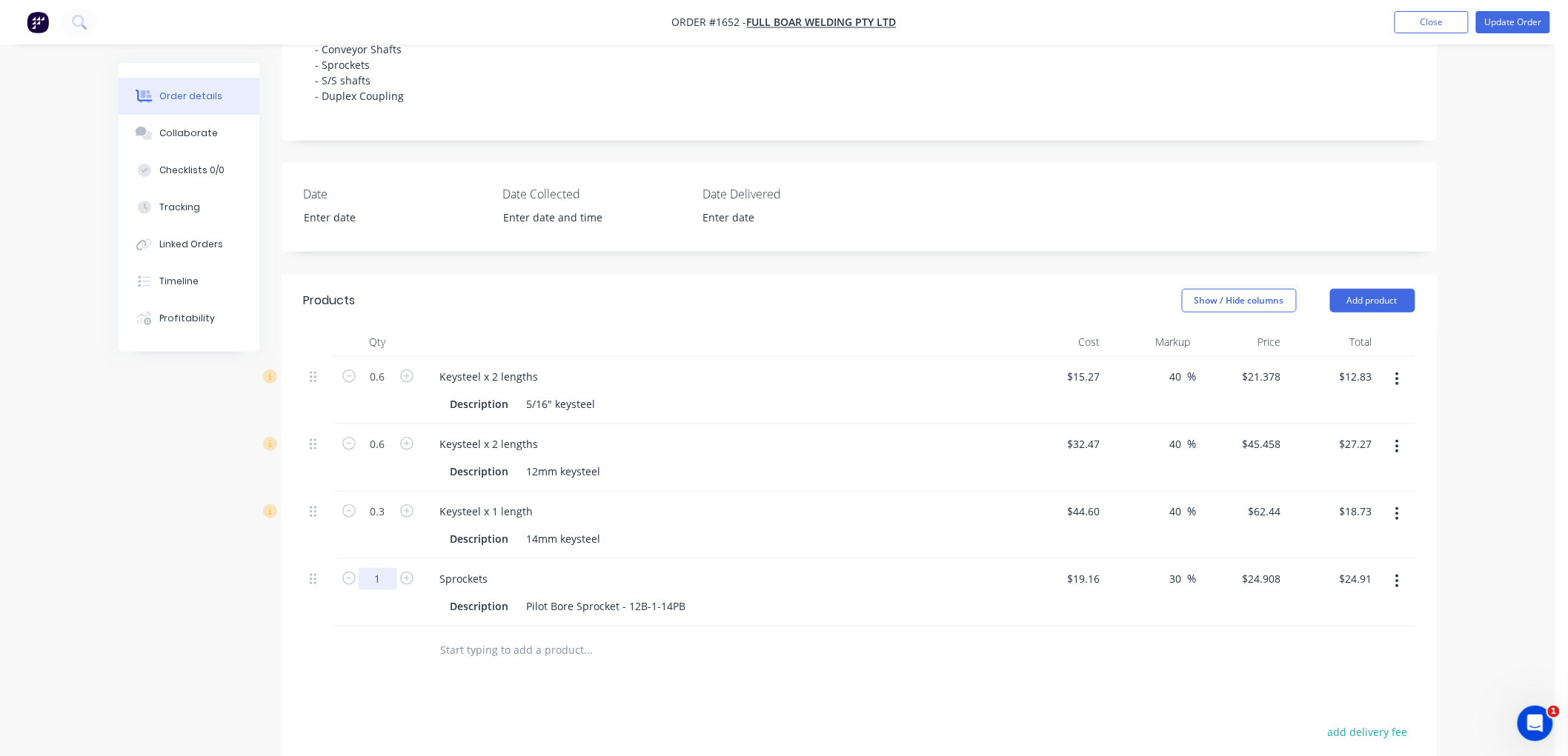
click at [384, 388] on input "1" at bounding box center [377, 376] width 39 height 22
click at [560, 650] on input "text" at bounding box center [588, 650] width 296 height 30
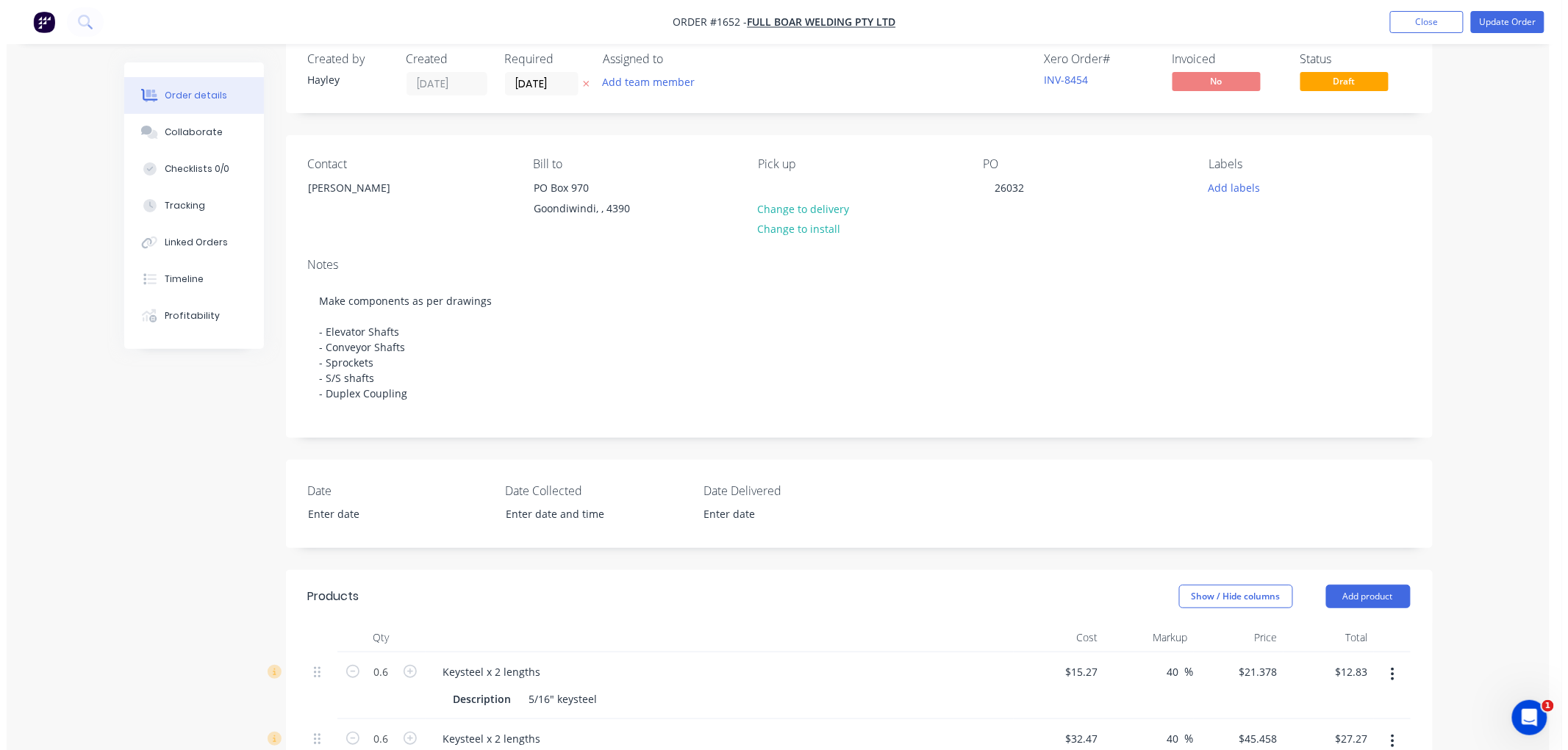
scroll to position [0, 0]
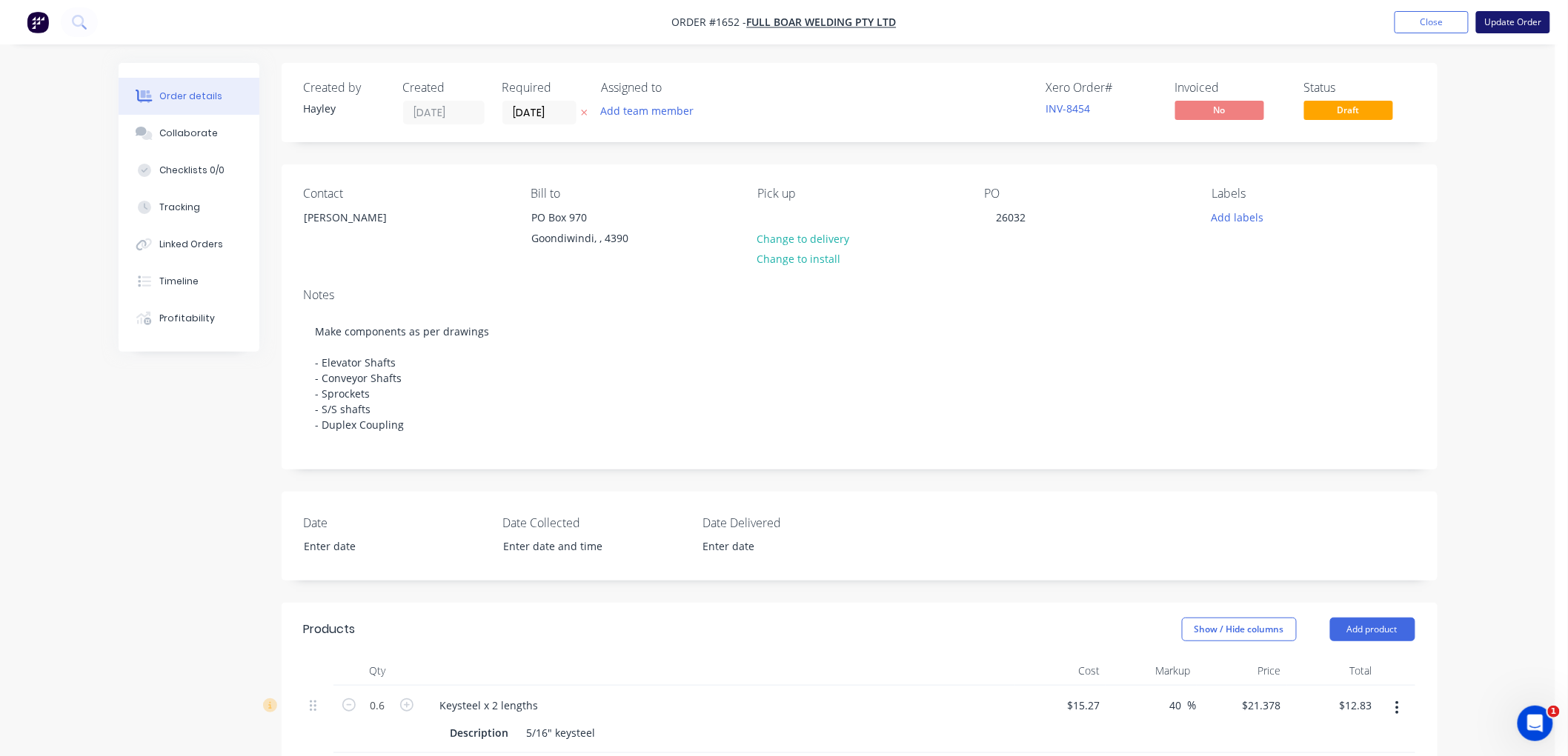
click at [1500, 19] on button "Update Order" at bounding box center [1514, 21] width 74 height 22
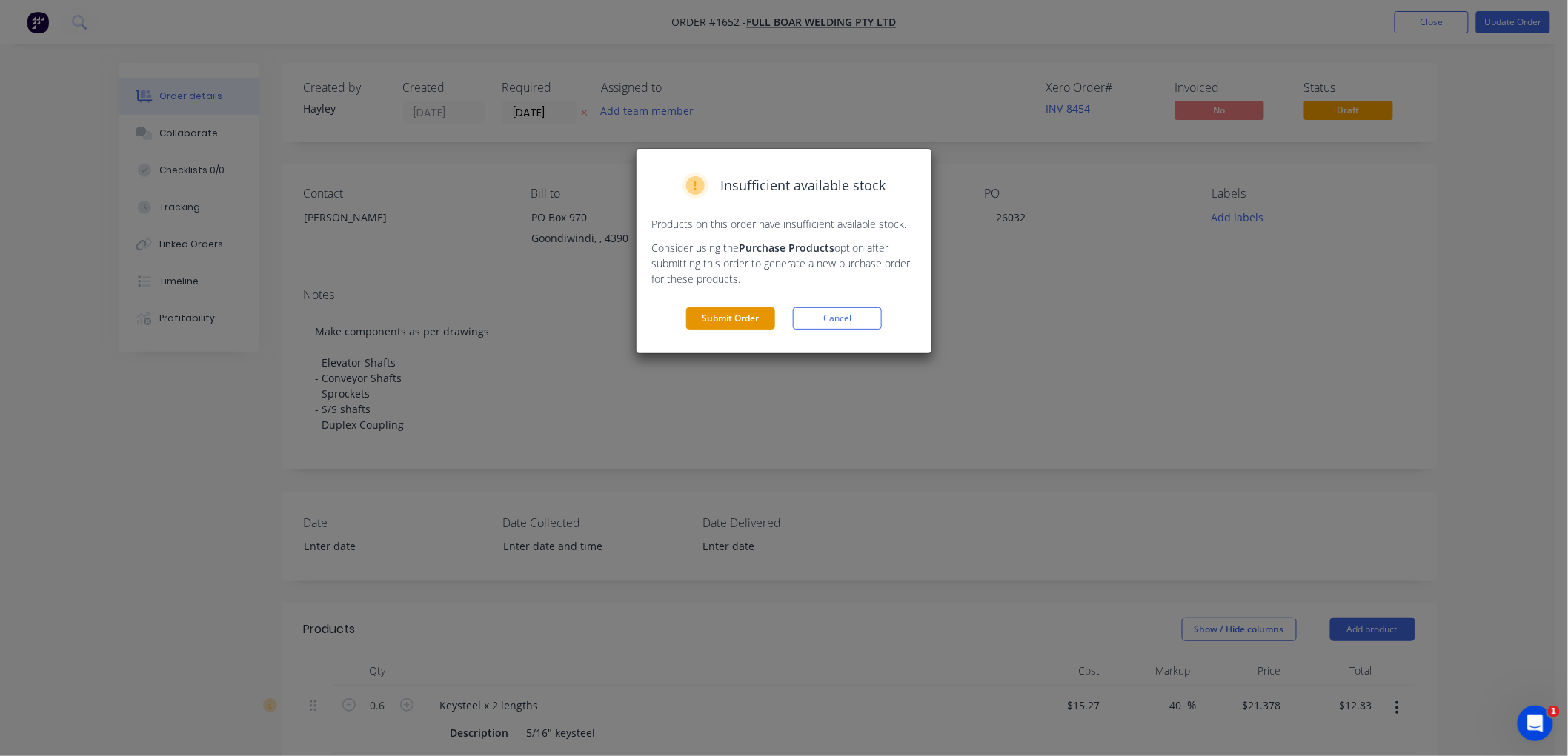
click at [743, 322] on button "Submit Order" at bounding box center [731, 318] width 89 height 22
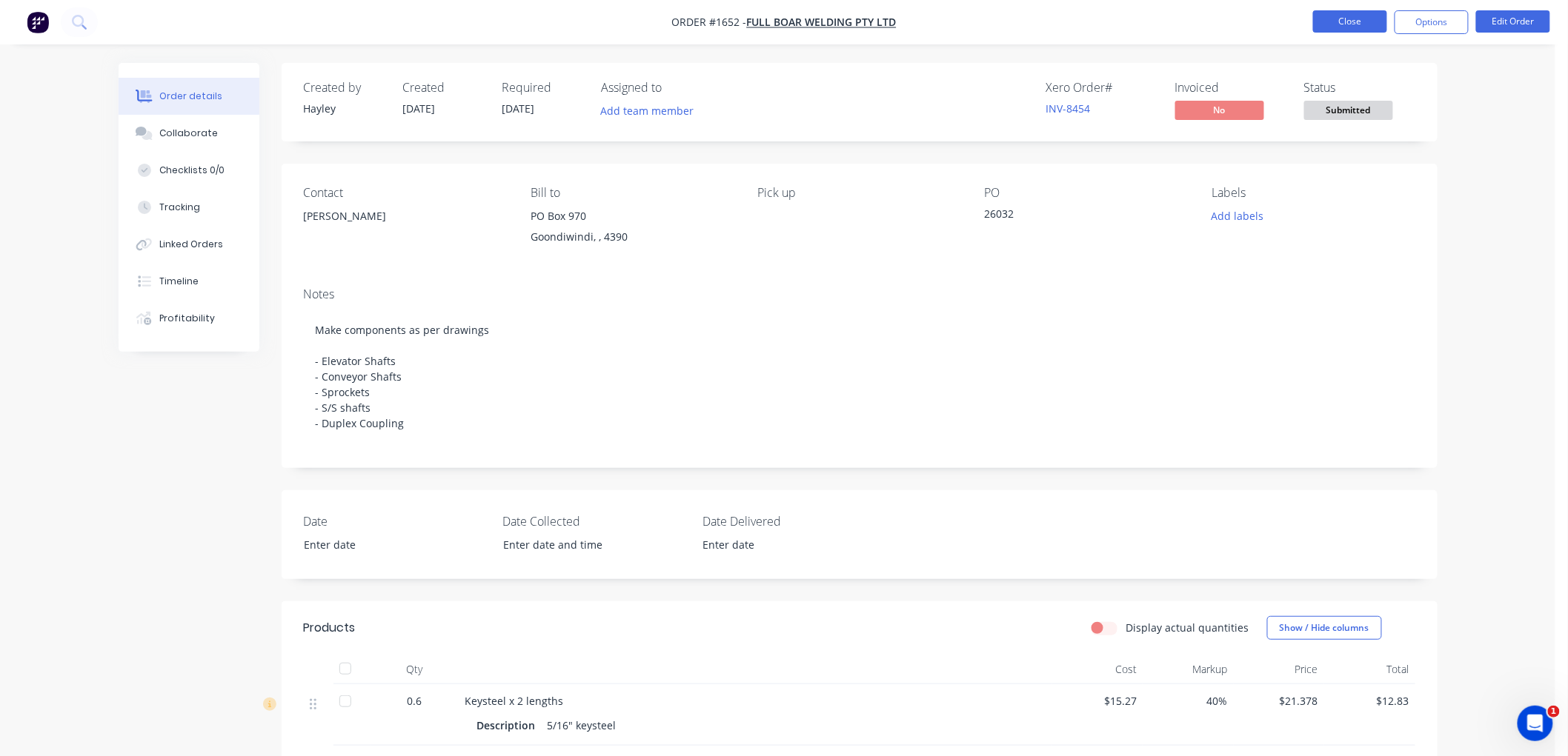
click at [1334, 17] on button "Close" at bounding box center [1350, 21] width 74 height 22
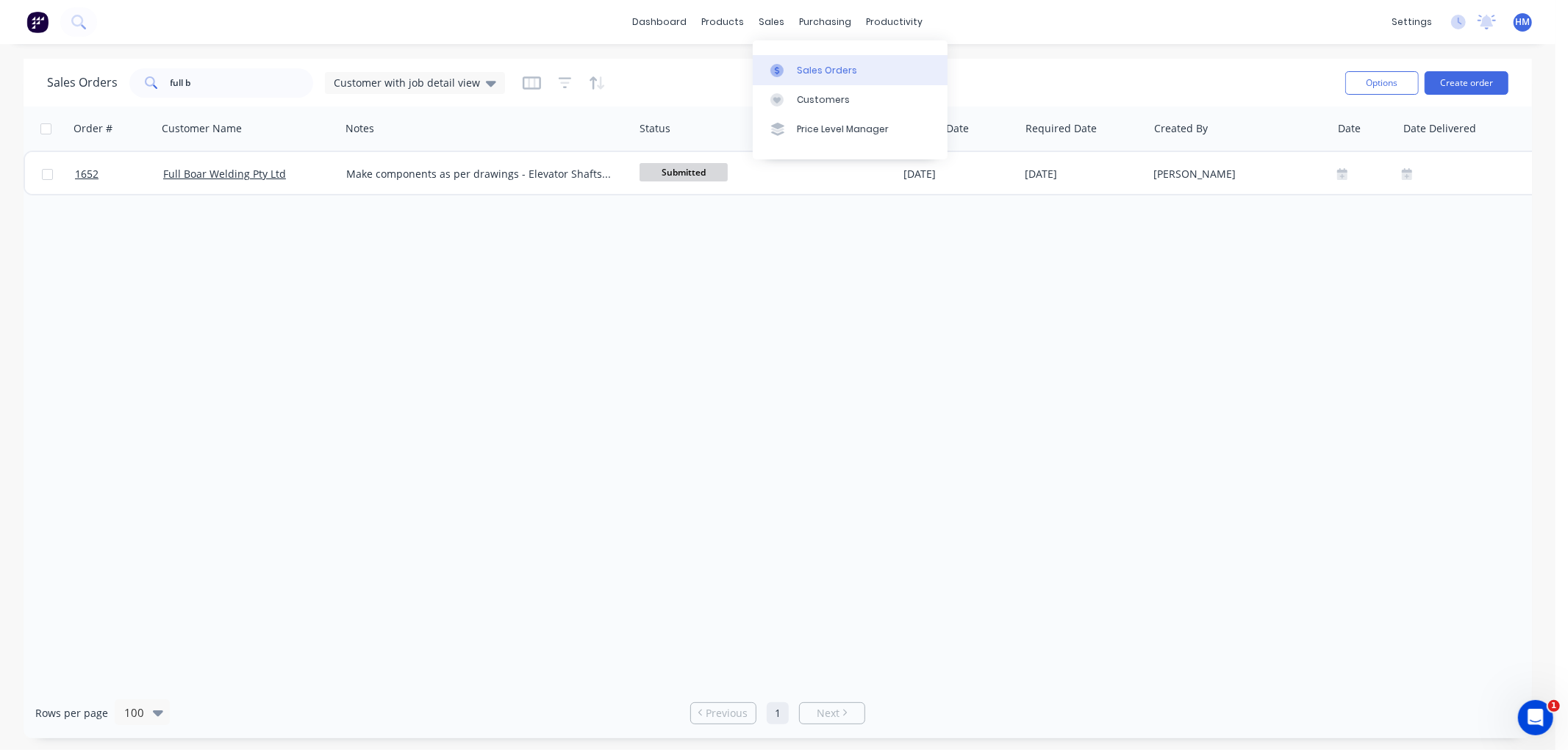
click at [804, 68] on div "Sales Orders" at bounding box center [827, 70] width 61 height 13
click at [1482, 84] on button "Create order" at bounding box center [1466, 83] width 84 height 24
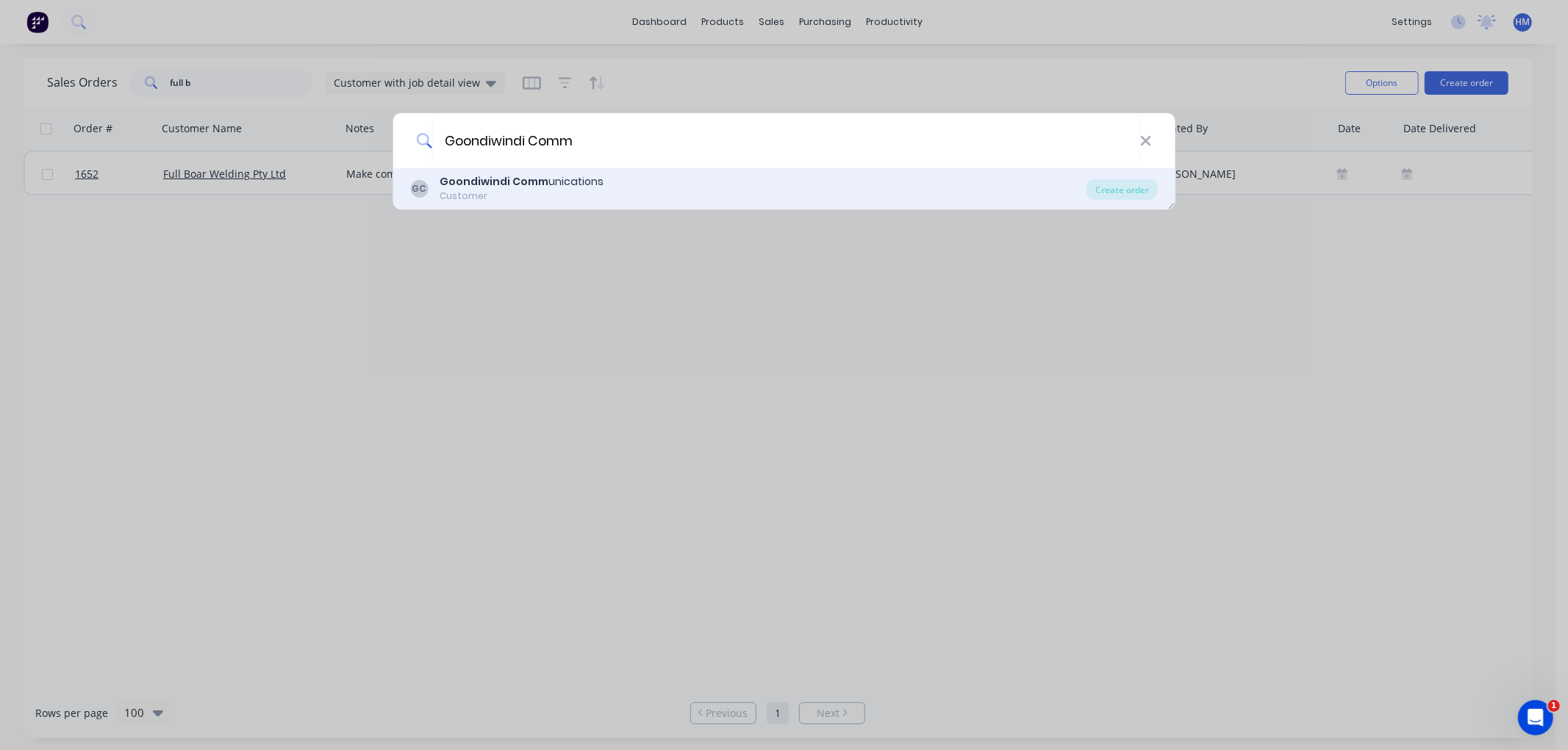
click at [538, 182] on b "Goondiwindi Comm" at bounding box center [494, 182] width 109 height 15
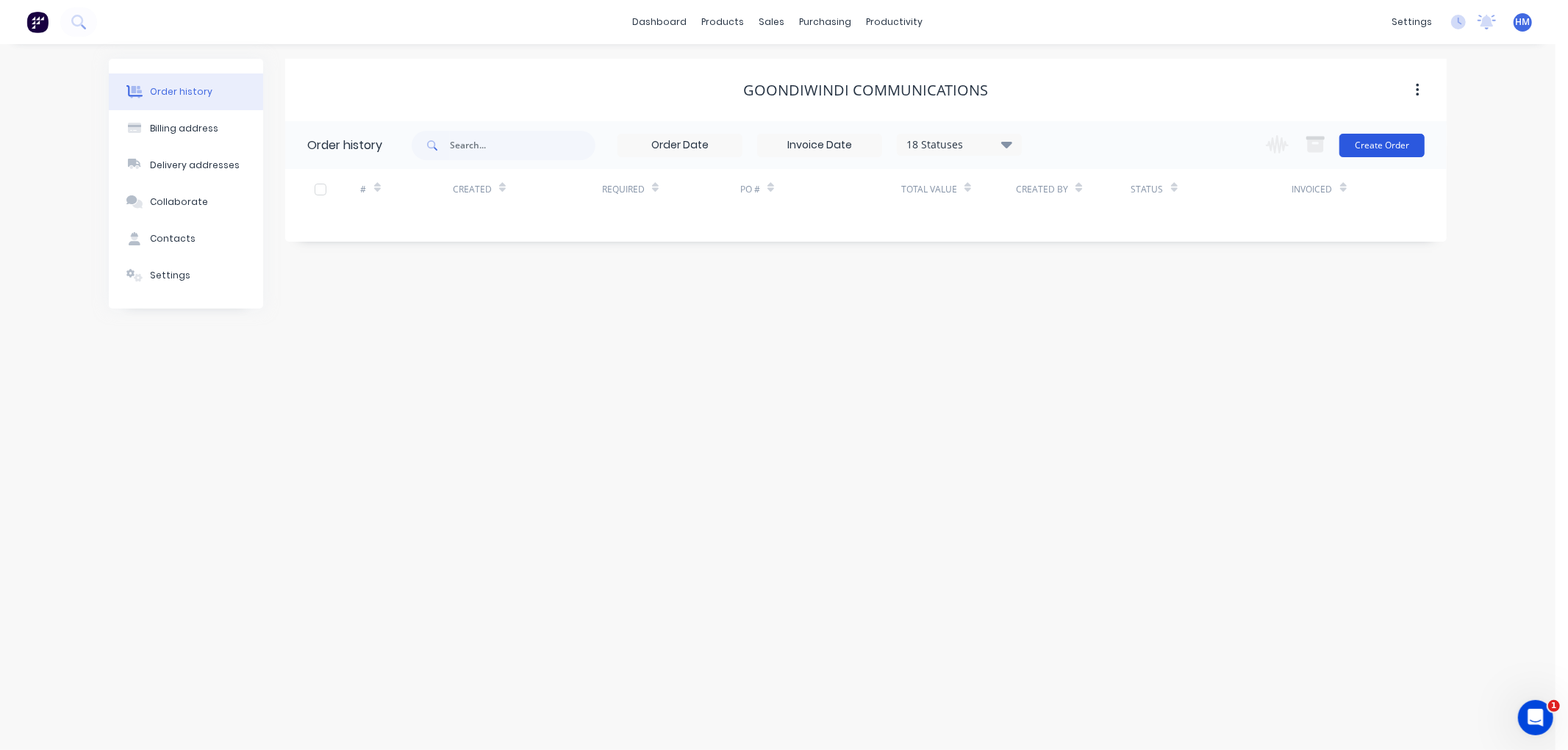
click at [1394, 145] on button "Create Order" at bounding box center [1382, 145] width 85 height 24
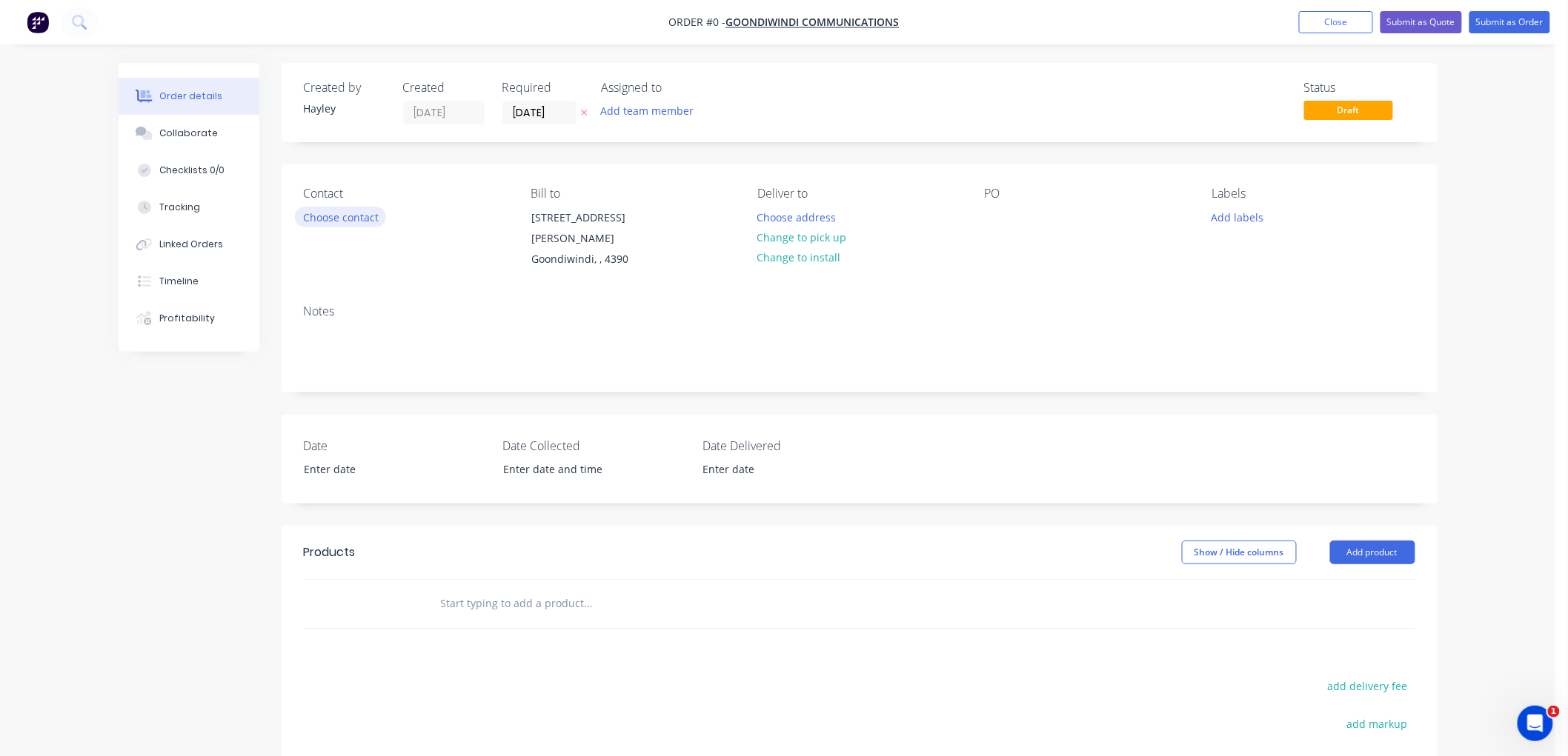
click at [329, 216] on button "Choose contact" at bounding box center [340, 216] width 91 height 20
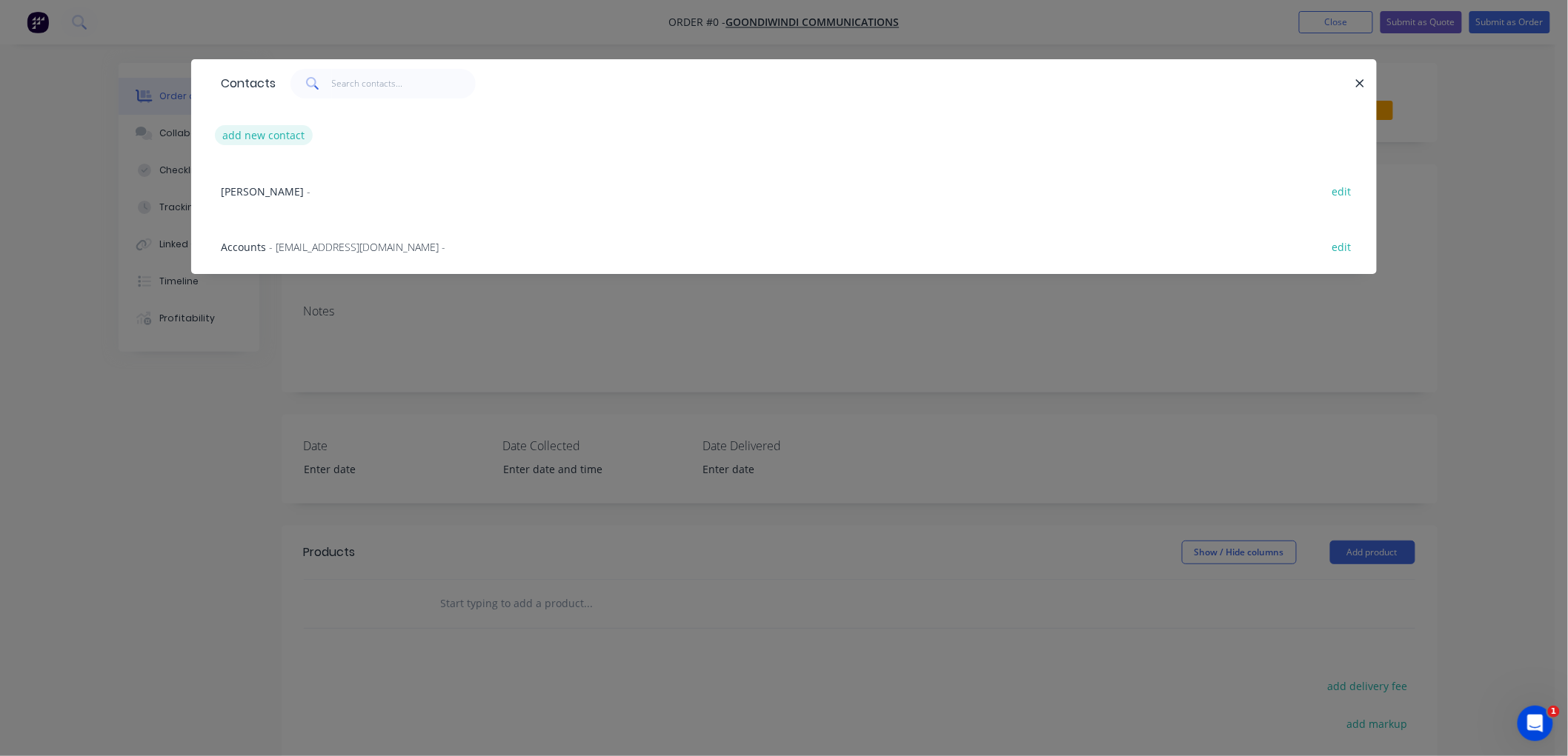
click at [264, 126] on div "add new contact" at bounding box center [784, 135] width 1141 height 55
click at [264, 129] on button "add new contact" at bounding box center [263, 135] width 97 height 20
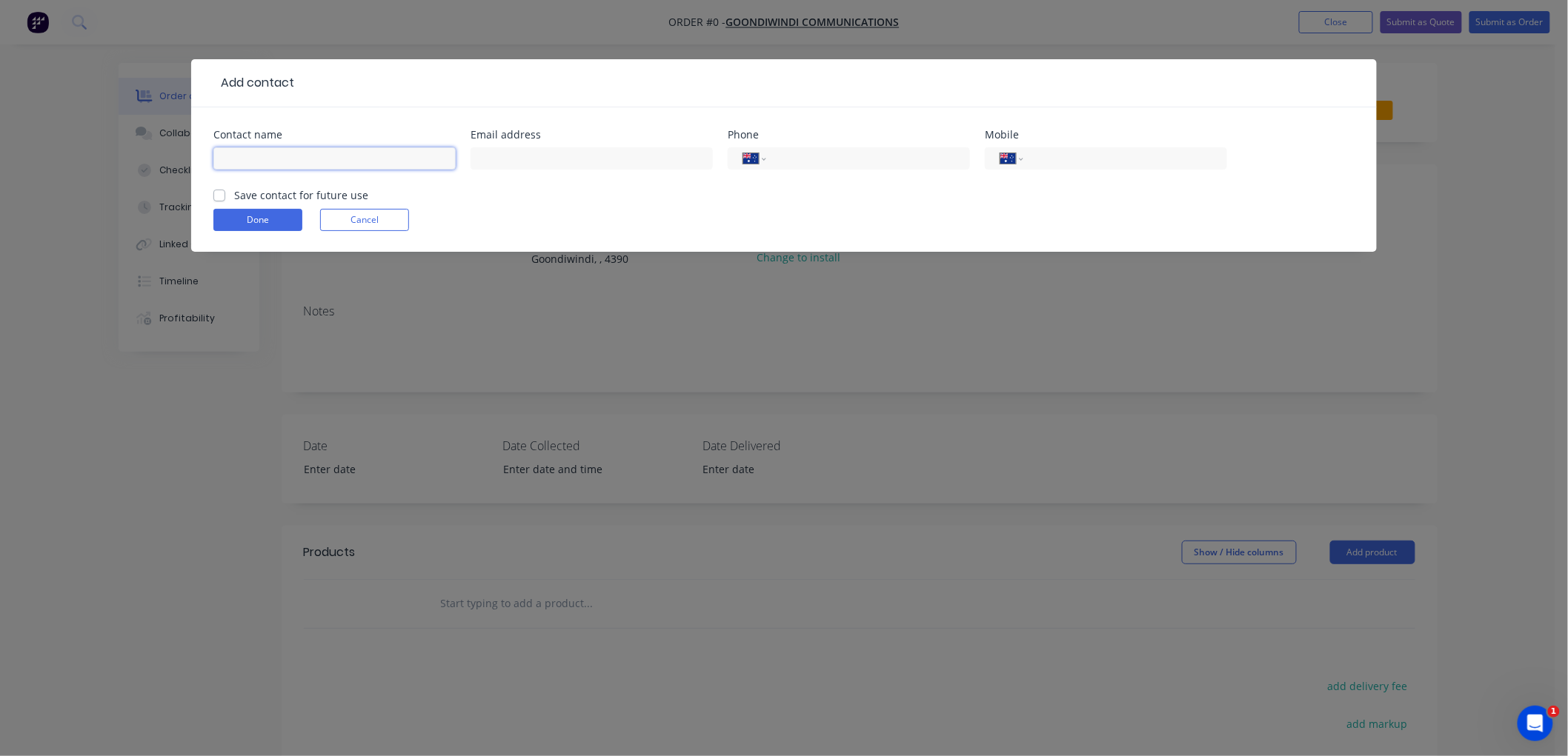
click at [339, 166] on input "text" at bounding box center [334, 158] width 242 height 22
click at [534, 156] on input "text" at bounding box center [591, 158] width 242 height 22
click at [234, 193] on label "Save contact for future use" at bounding box center [301, 195] width 134 height 16
click at [220, 193] on input "Save contact for future use" at bounding box center [219, 194] width 12 height 14
click at [257, 219] on button "Done" at bounding box center [258, 220] width 89 height 22
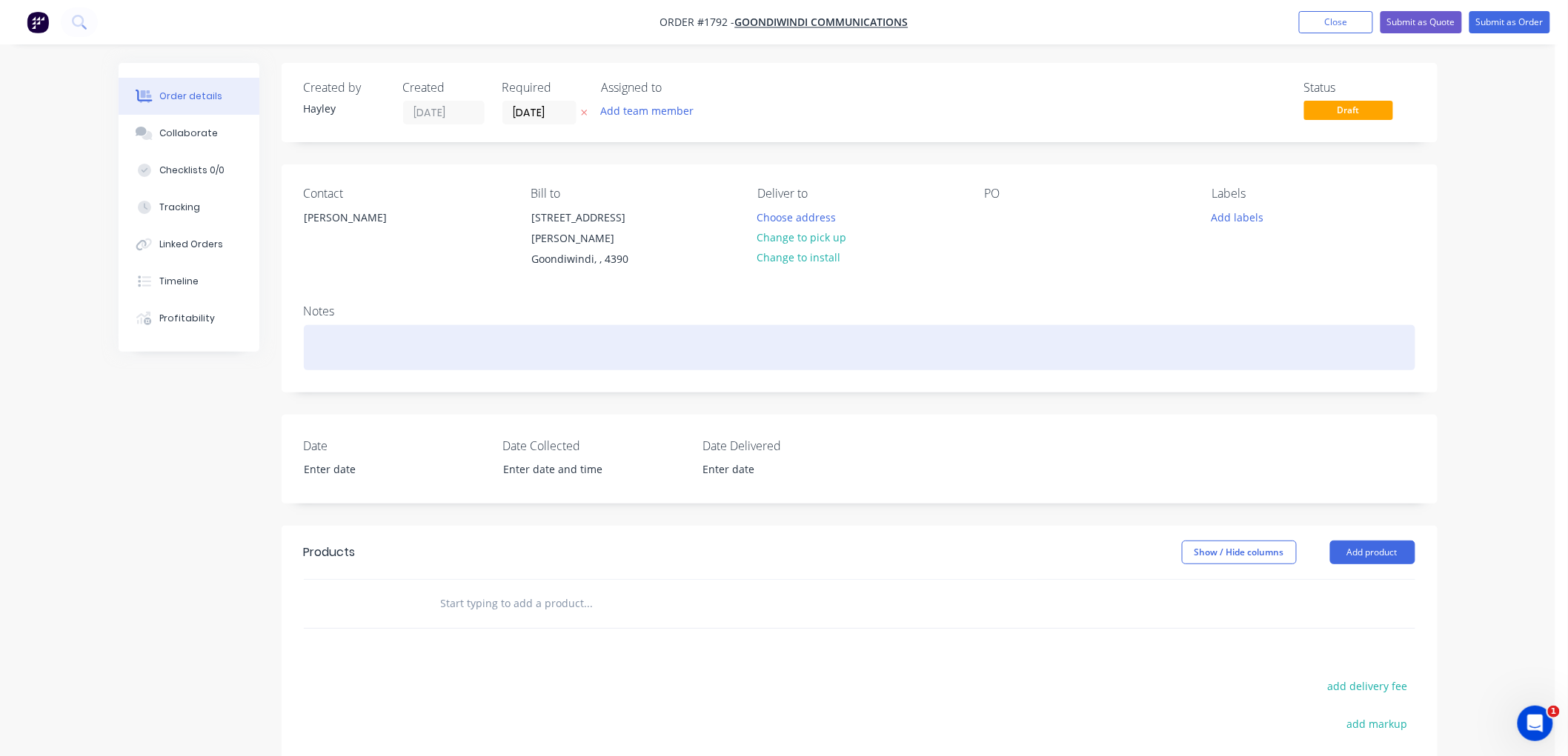
click at [420, 331] on div at bounding box center [860, 347] width 1111 height 45
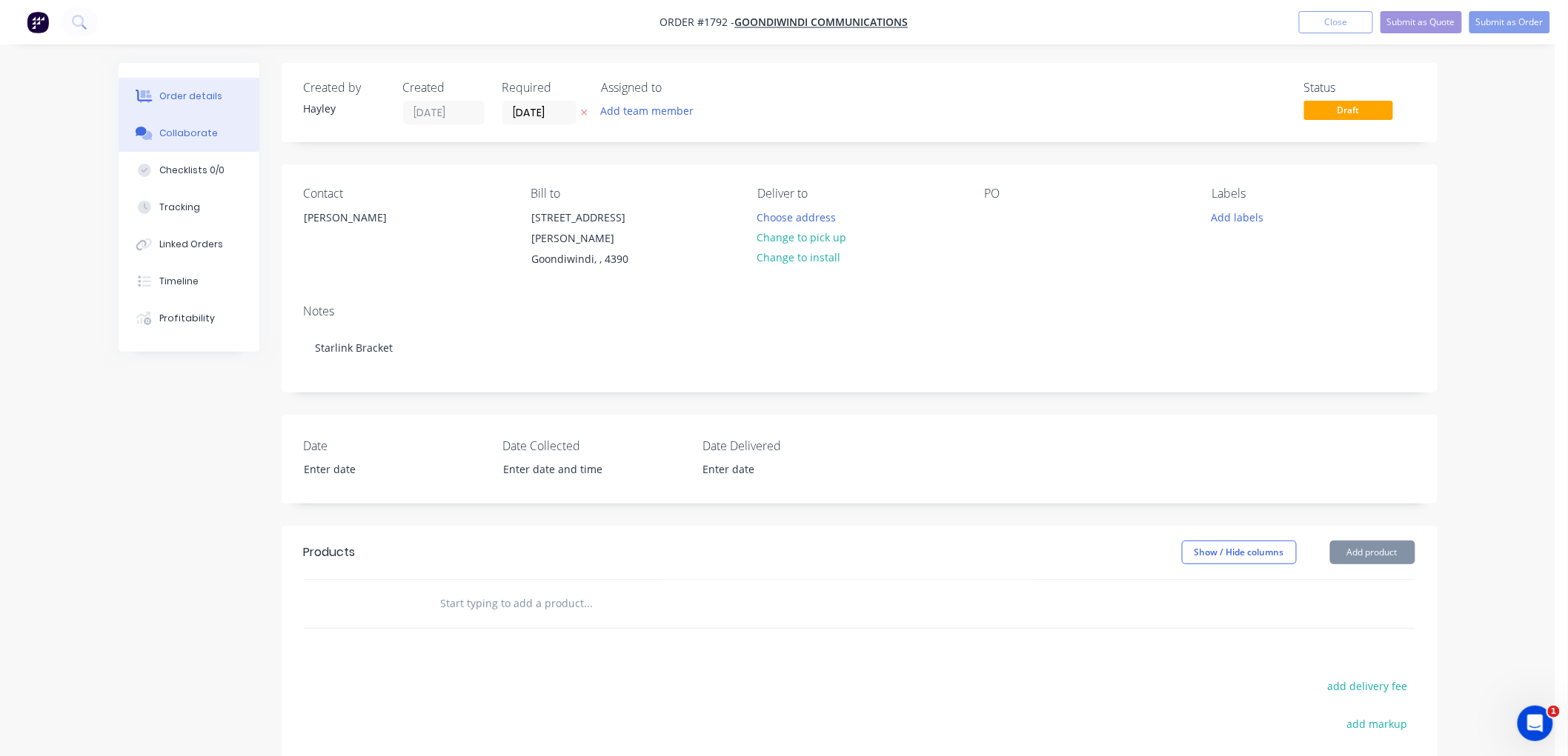
click at [197, 141] on button "Collaborate" at bounding box center [189, 133] width 141 height 37
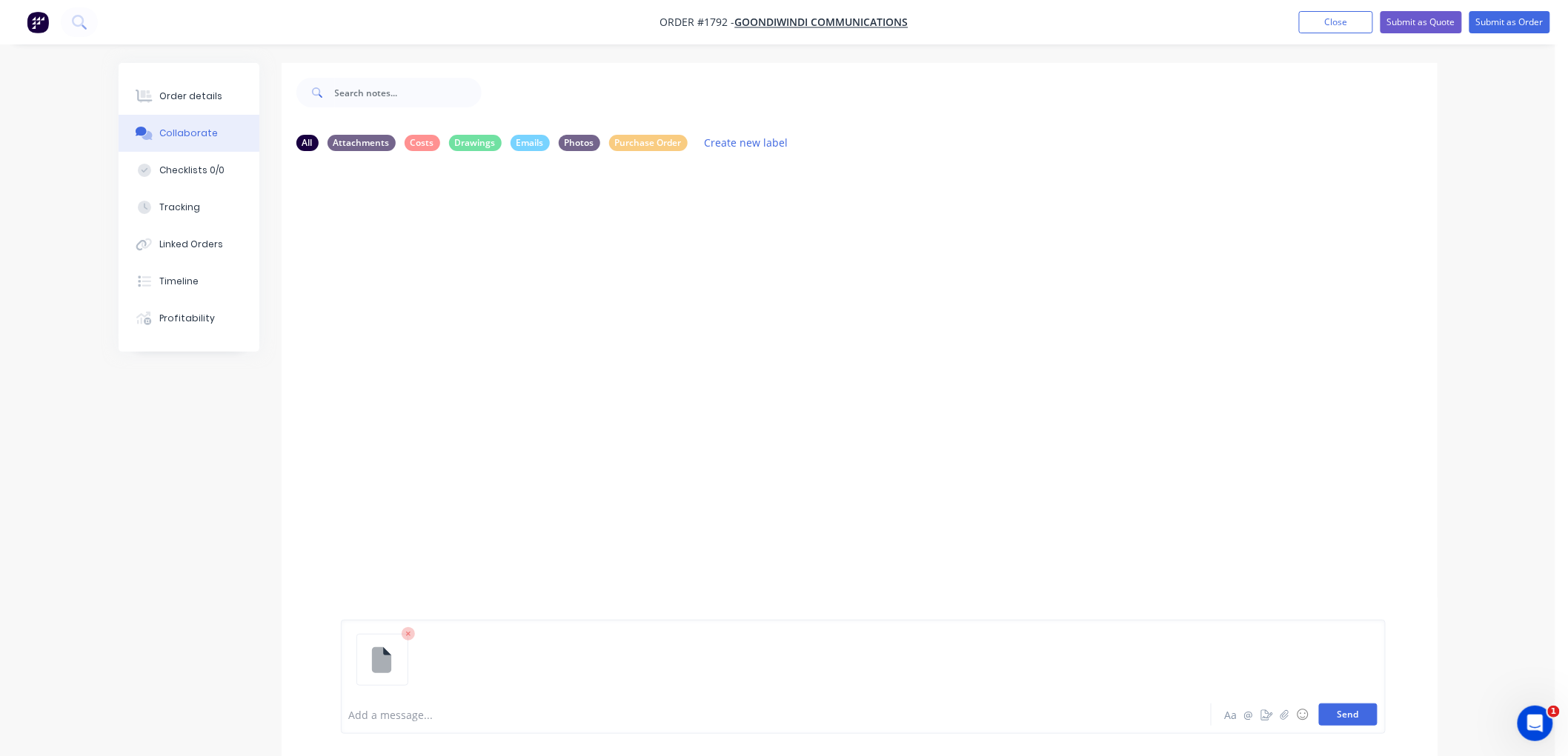
click at [1331, 709] on button "Send" at bounding box center [1348, 715] width 59 height 22
click at [1344, 714] on button "Send" at bounding box center [1348, 715] width 59 height 22
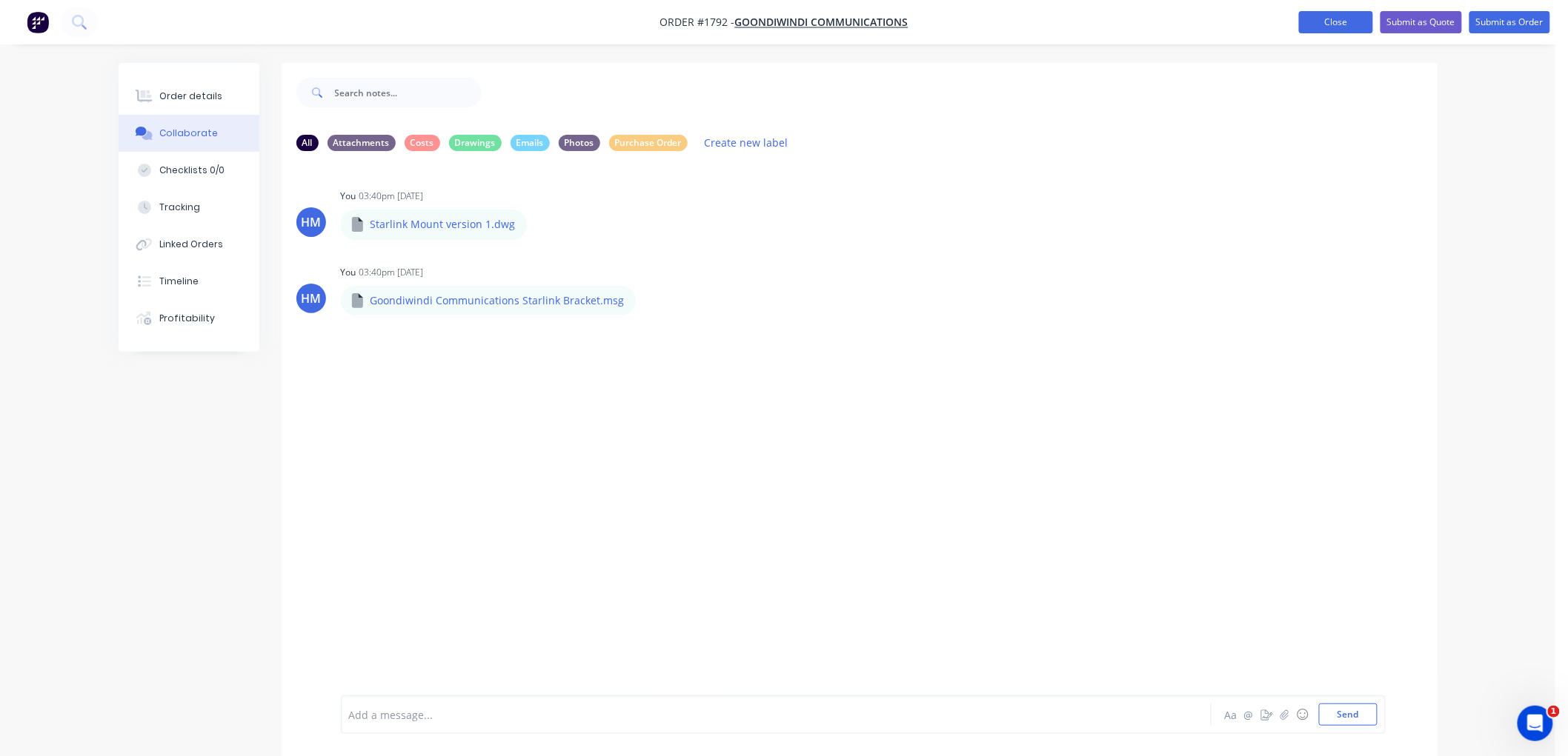
click at [1323, 18] on button "Close" at bounding box center [1336, 21] width 74 height 22
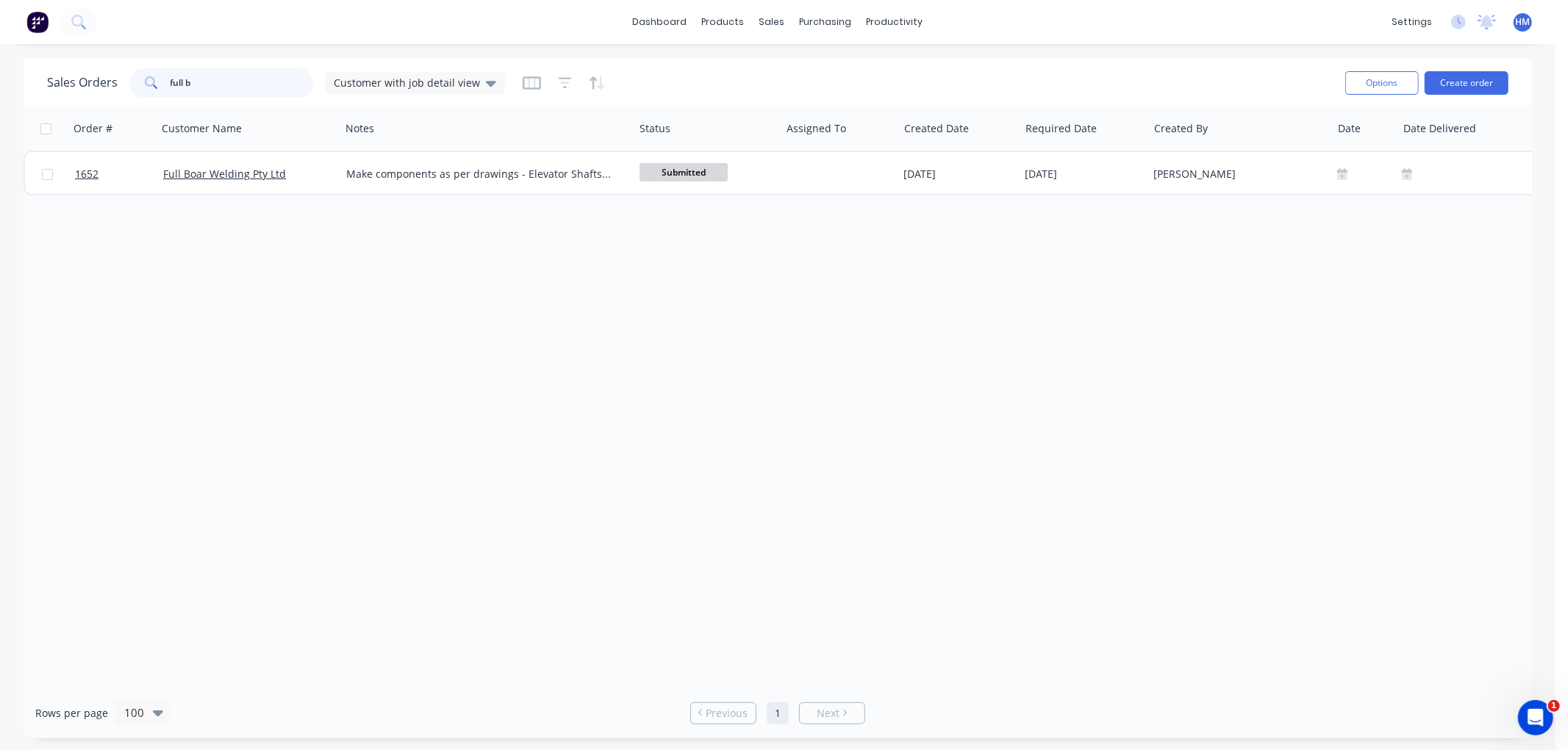
drag, startPoint x: 242, startPoint y: 77, endPoint x: 69, endPoint y: 83, distance: 173.1
click at [69, 83] on div "Sales Orders full b Customer with job detail view" at bounding box center [275, 83] width 458 height 29
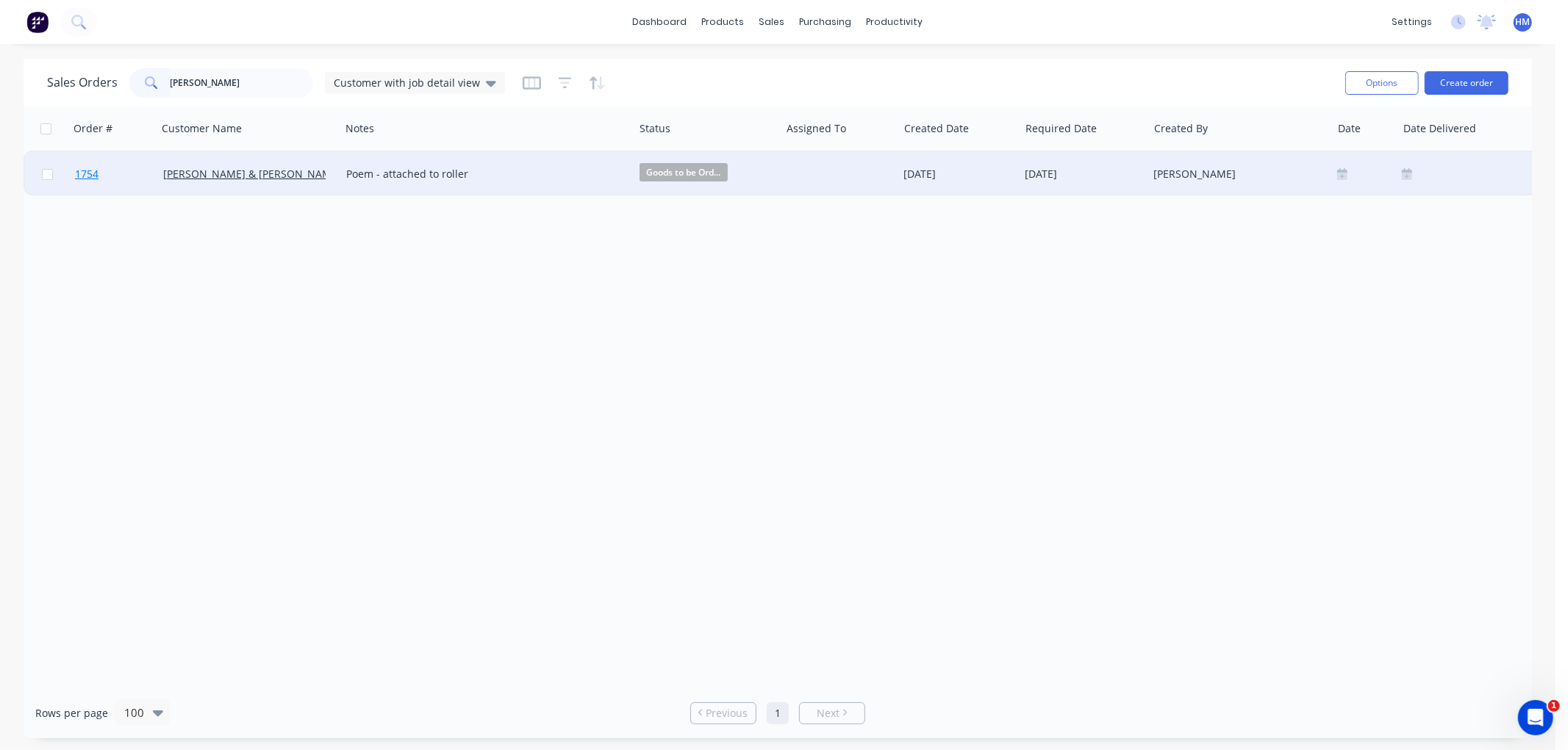
click at [113, 182] on link "1754" at bounding box center [120, 174] width 88 height 44
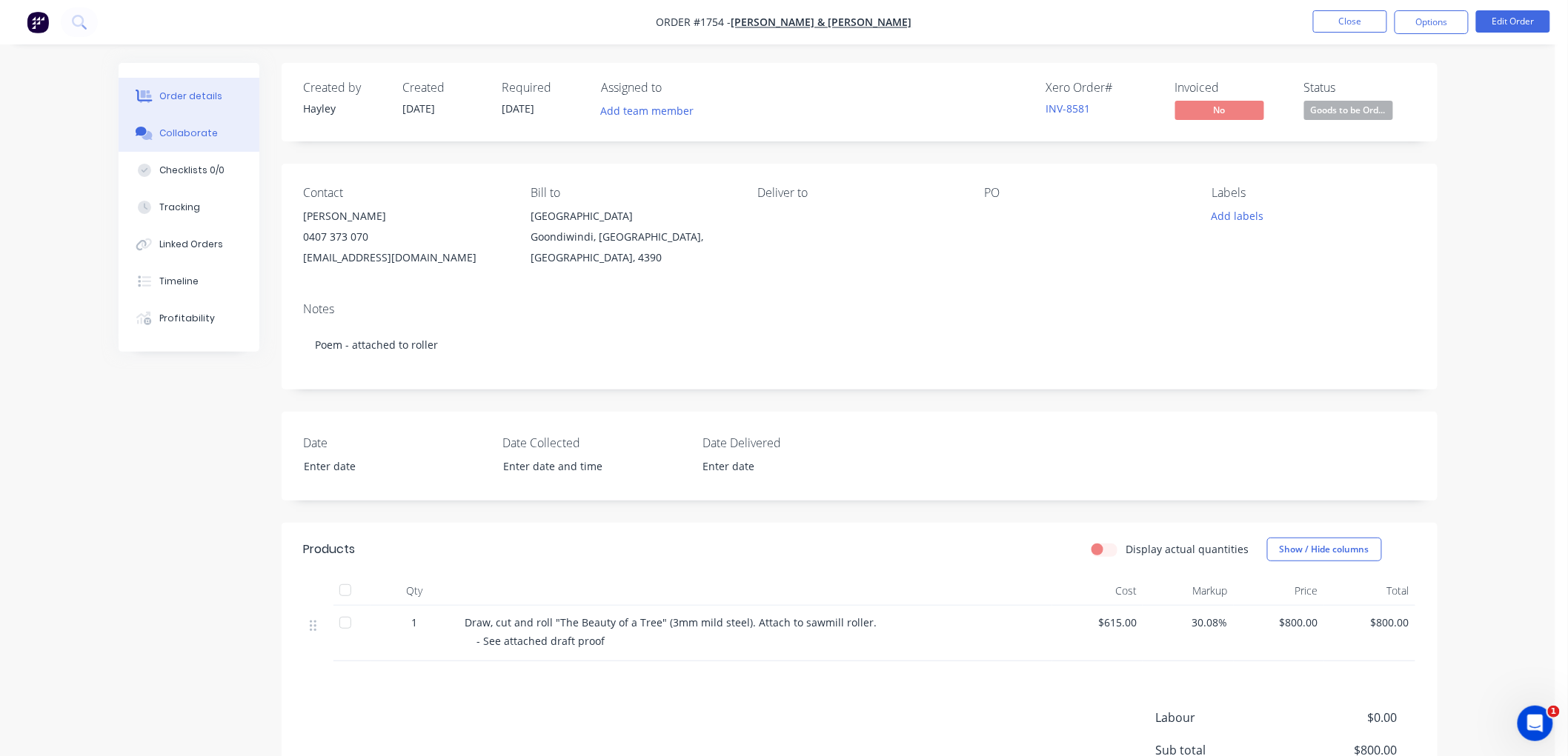
click at [159, 134] on div "Collaborate" at bounding box center [188, 133] width 59 height 13
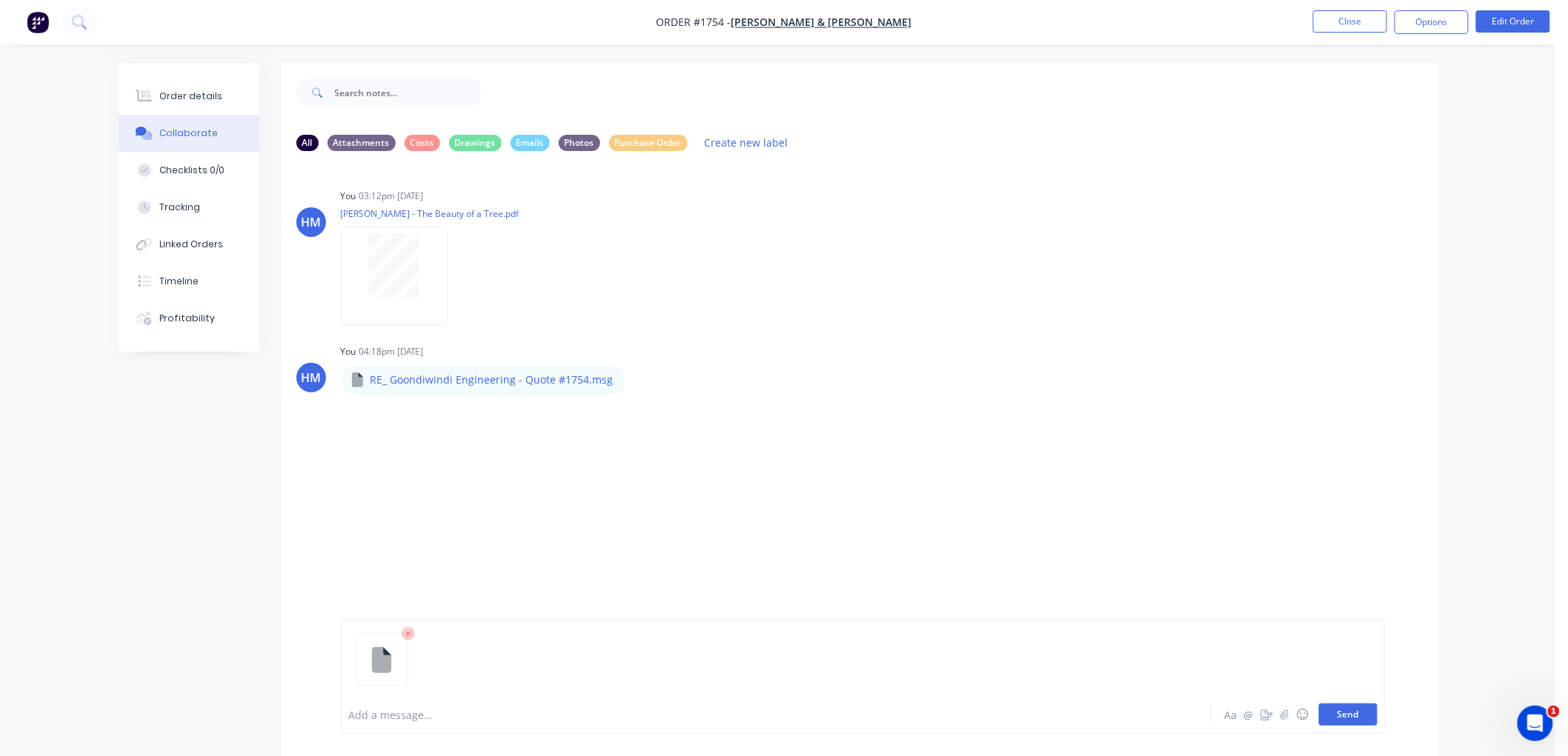
click at [1345, 715] on button "Send" at bounding box center [1348, 715] width 59 height 22
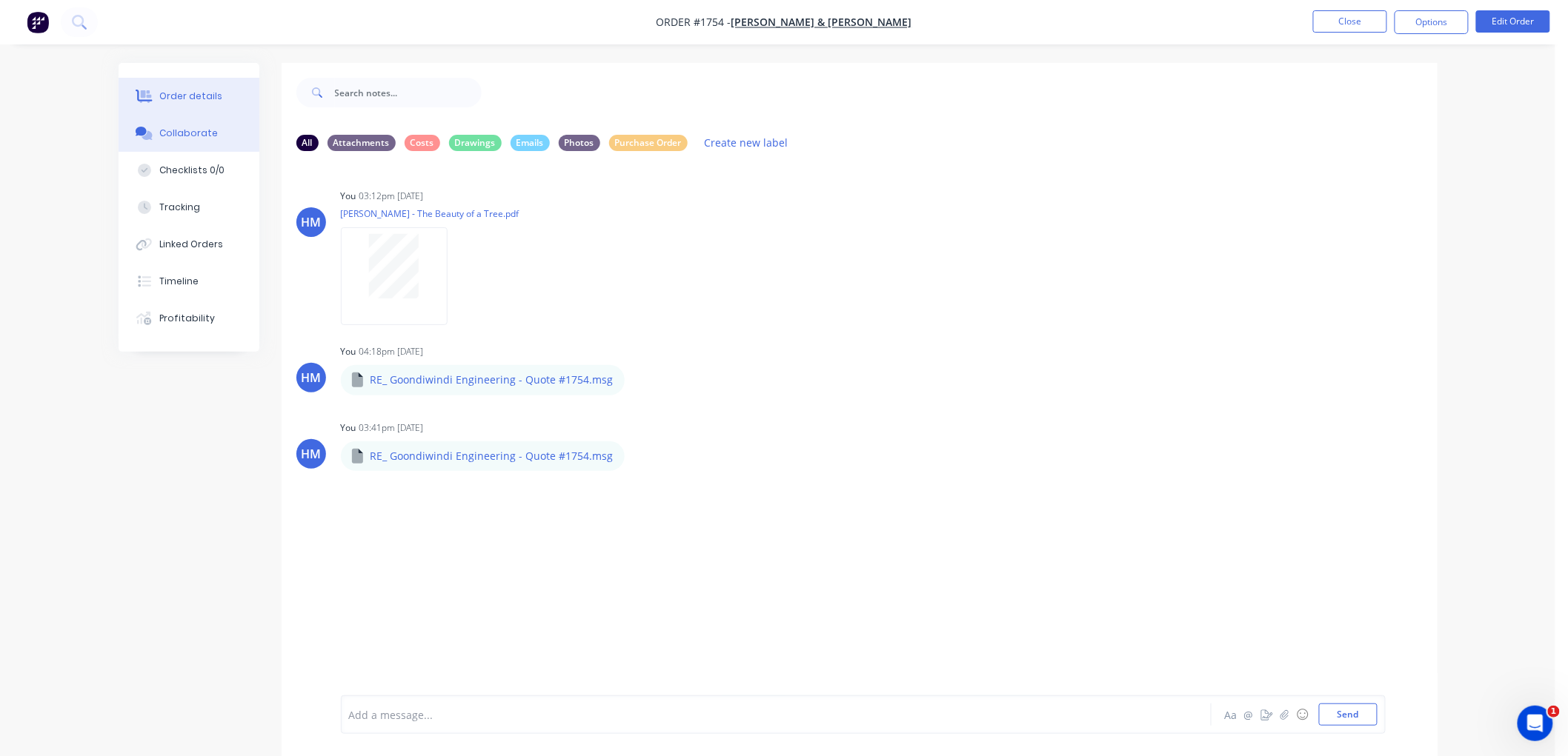
click at [162, 97] on div "Order details" at bounding box center [191, 97] width 63 height 13
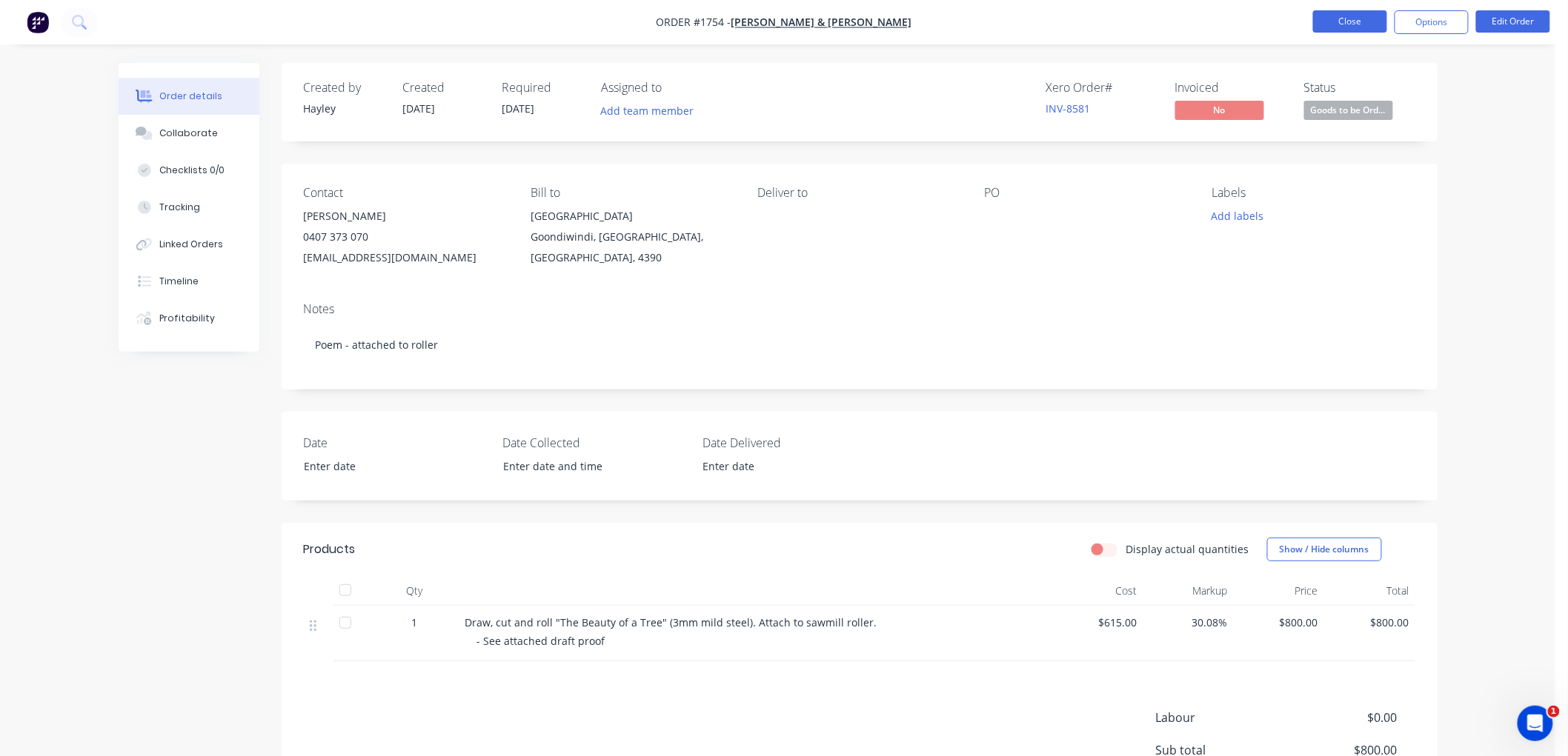
click at [1342, 26] on button "Close" at bounding box center [1350, 21] width 74 height 22
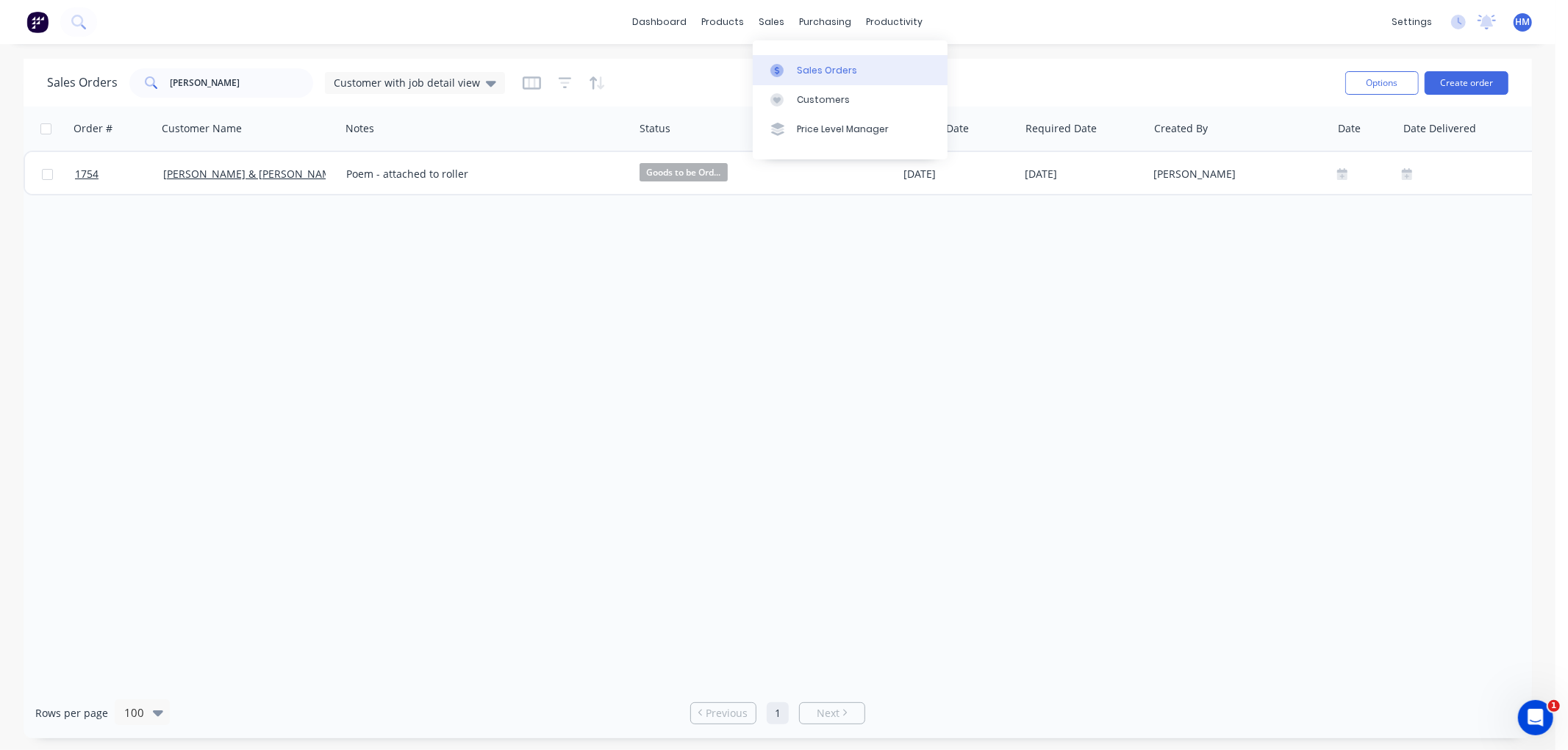
click at [836, 66] on div "Sales Orders" at bounding box center [827, 70] width 61 height 13
drag, startPoint x: 242, startPoint y: 79, endPoint x: 1, endPoint y: 83, distance: 241.0
click at [1, 83] on div "Sales Orders [PERSON_NAME] Customer with job detail view Options Create order O…" at bounding box center [777, 399] width 1556 height 680
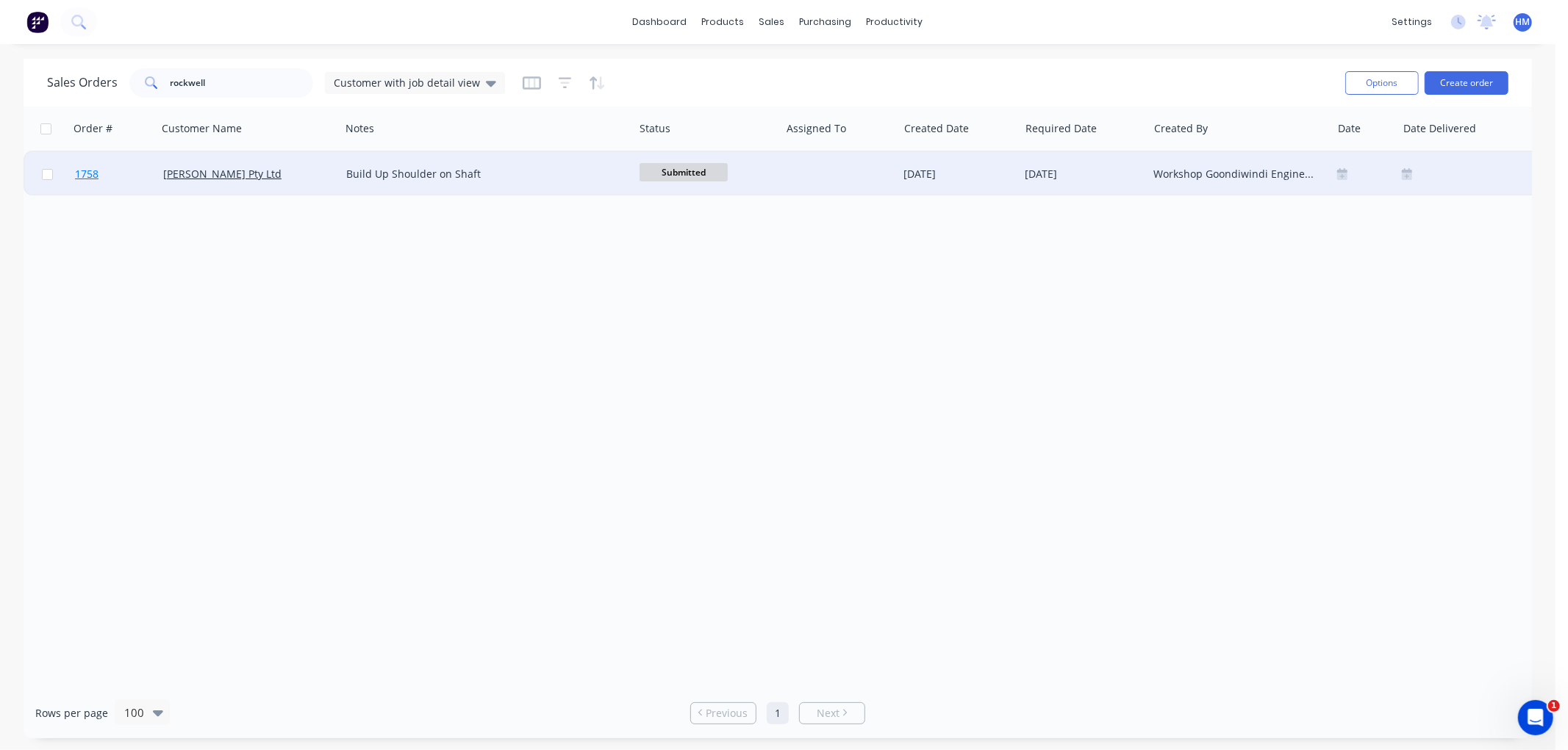
click at [135, 178] on link "1758" at bounding box center [120, 174] width 88 height 44
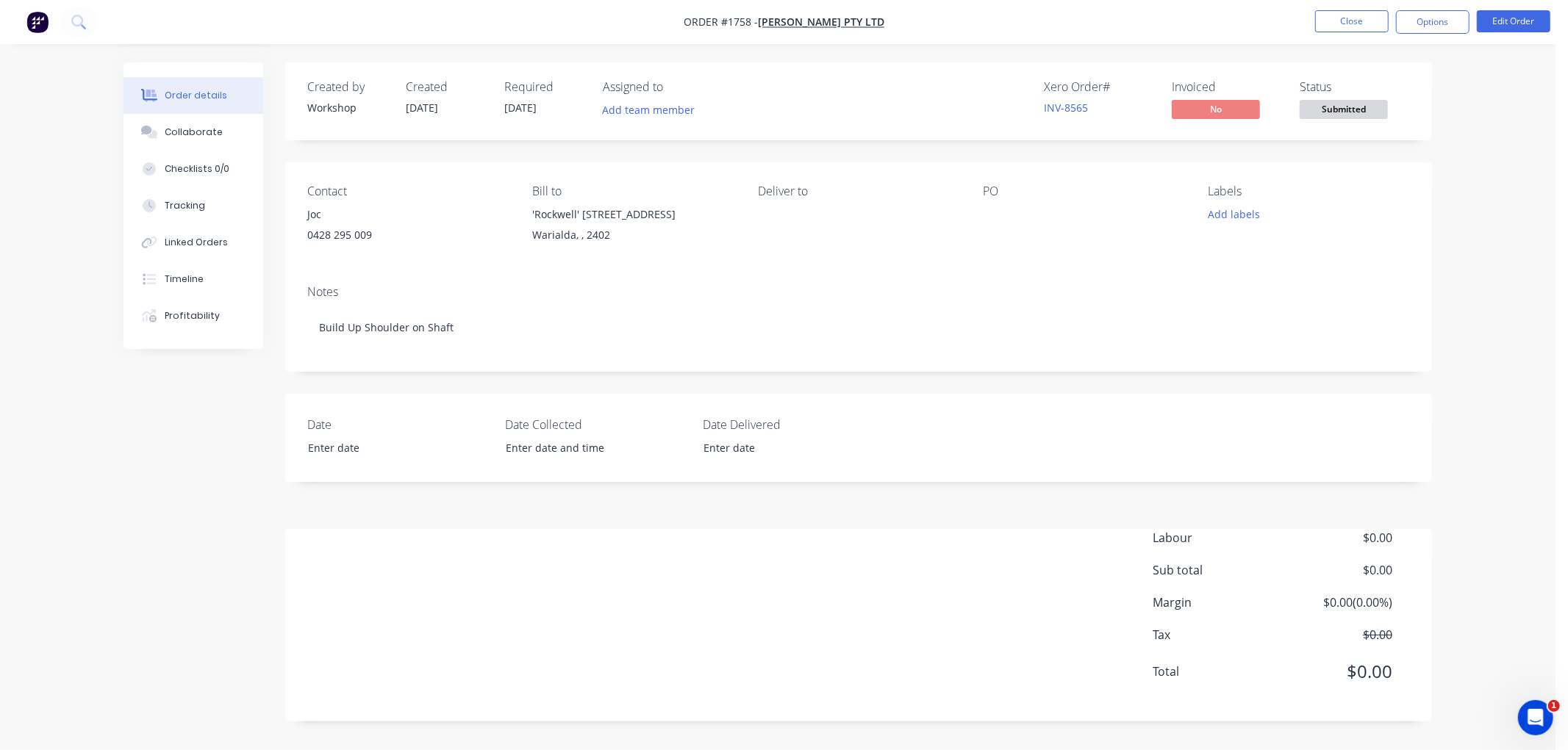
click at [319, 211] on div "Joc" at bounding box center [408, 215] width 202 height 20
click at [344, 235] on div "0428 295 009" at bounding box center [408, 235] width 202 height 20
click at [1506, 25] on button "Edit Order" at bounding box center [1514, 21] width 74 height 22
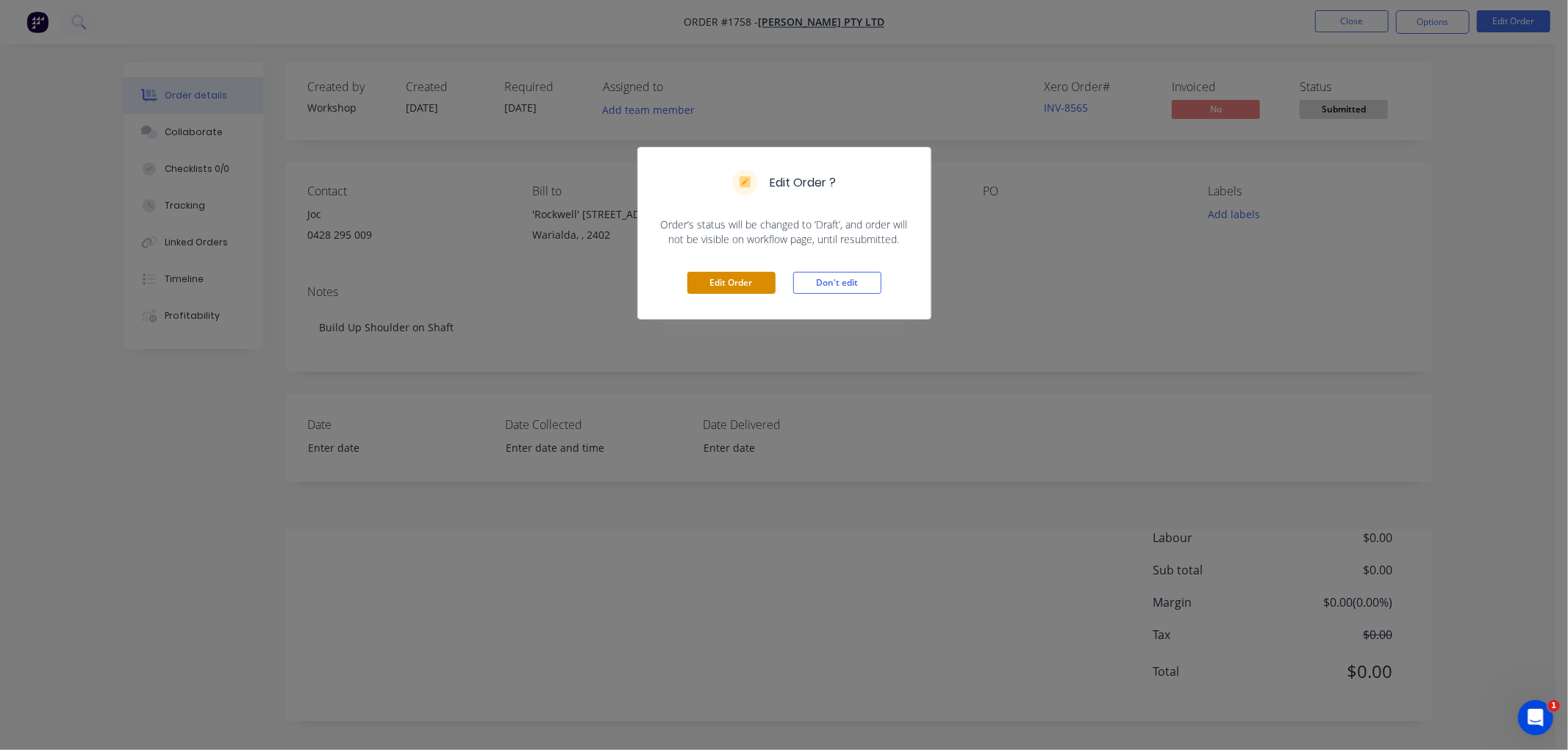
click at [728, 284] on button "Edit Order" at bounding box center [732, 282] width 88 height 22
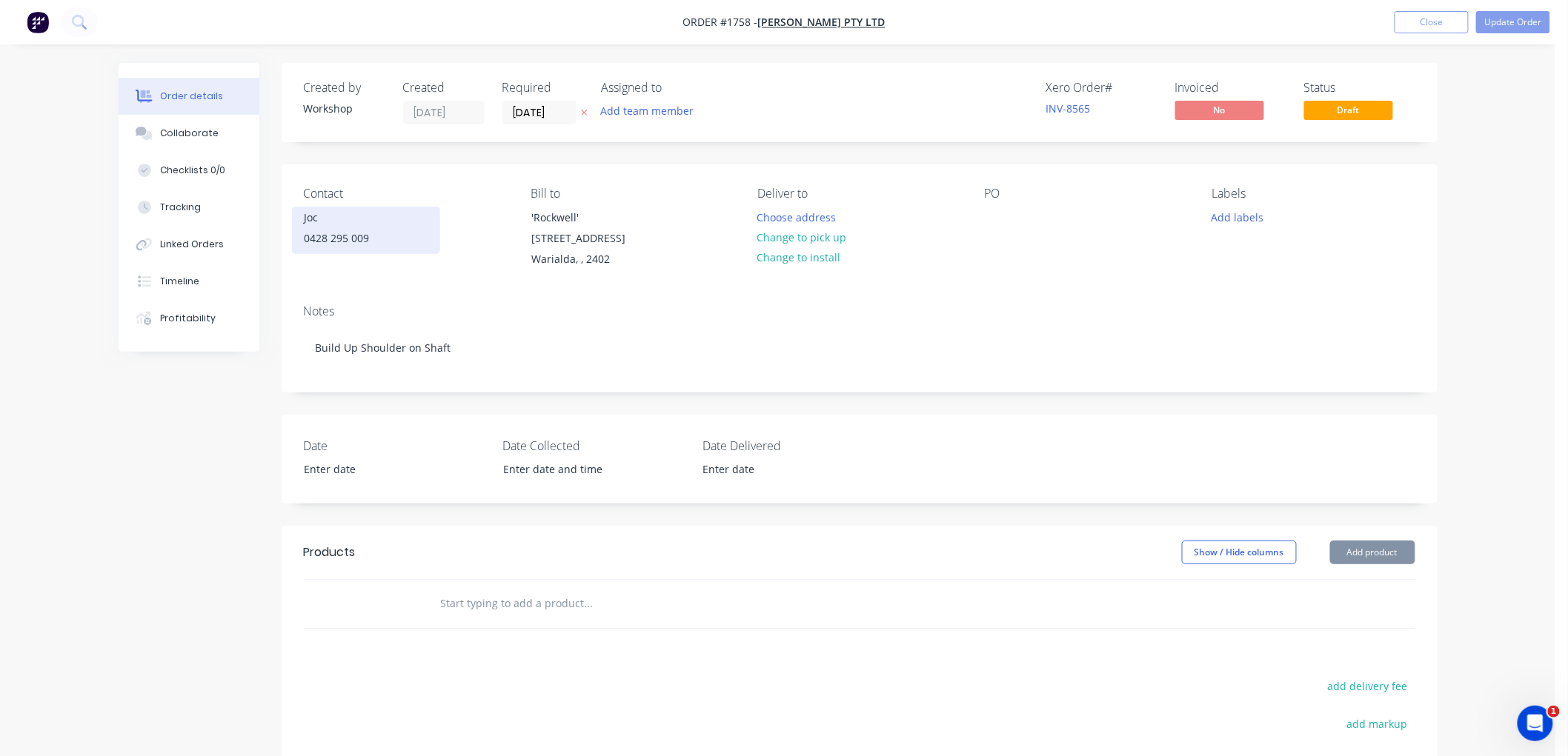
click at [349, 233] on div "0428 295 009" at bounding box center [366, 238] width 123 height 21
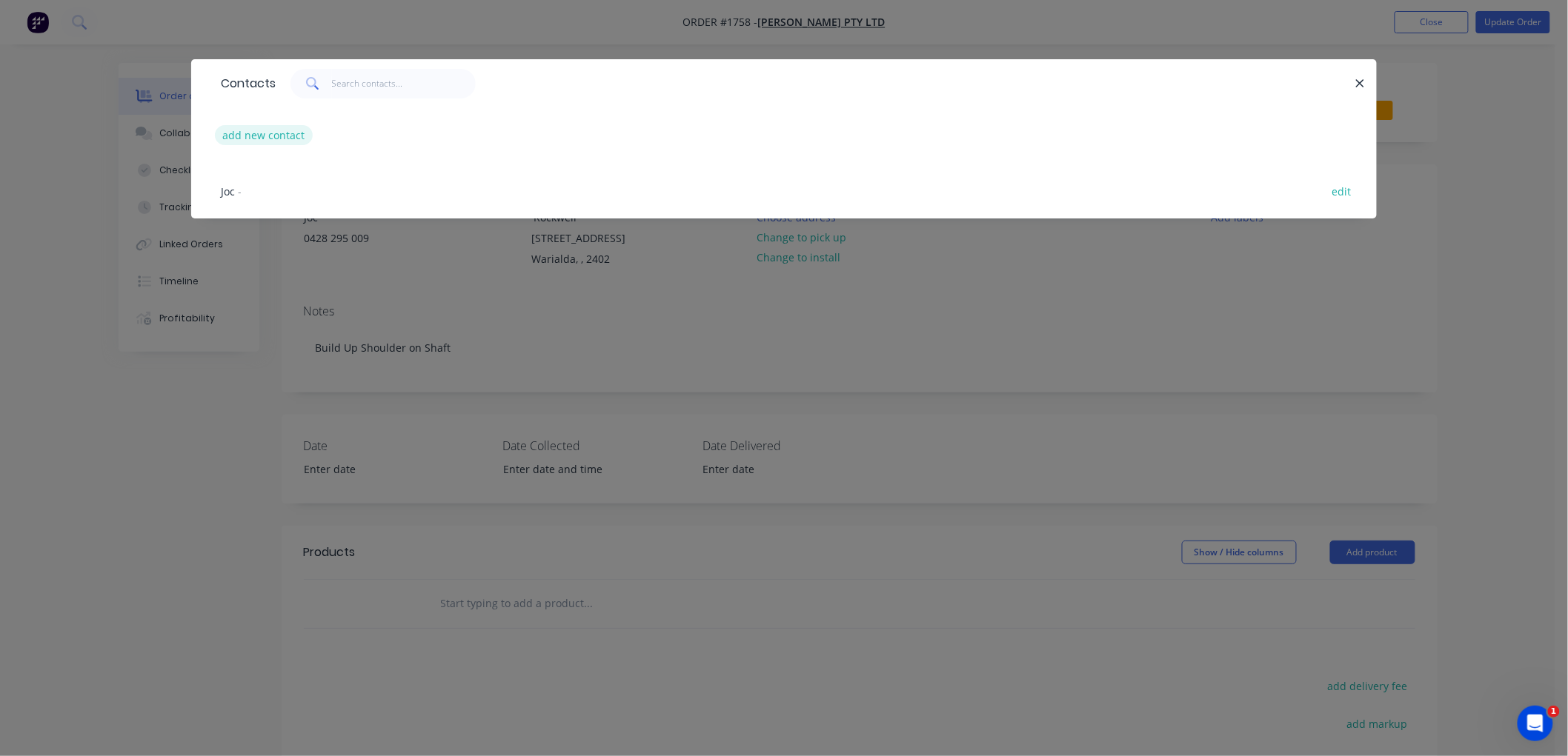
click at [272, 136] on button "add new contact" at bounding box center [263, 135] width 97 height 20
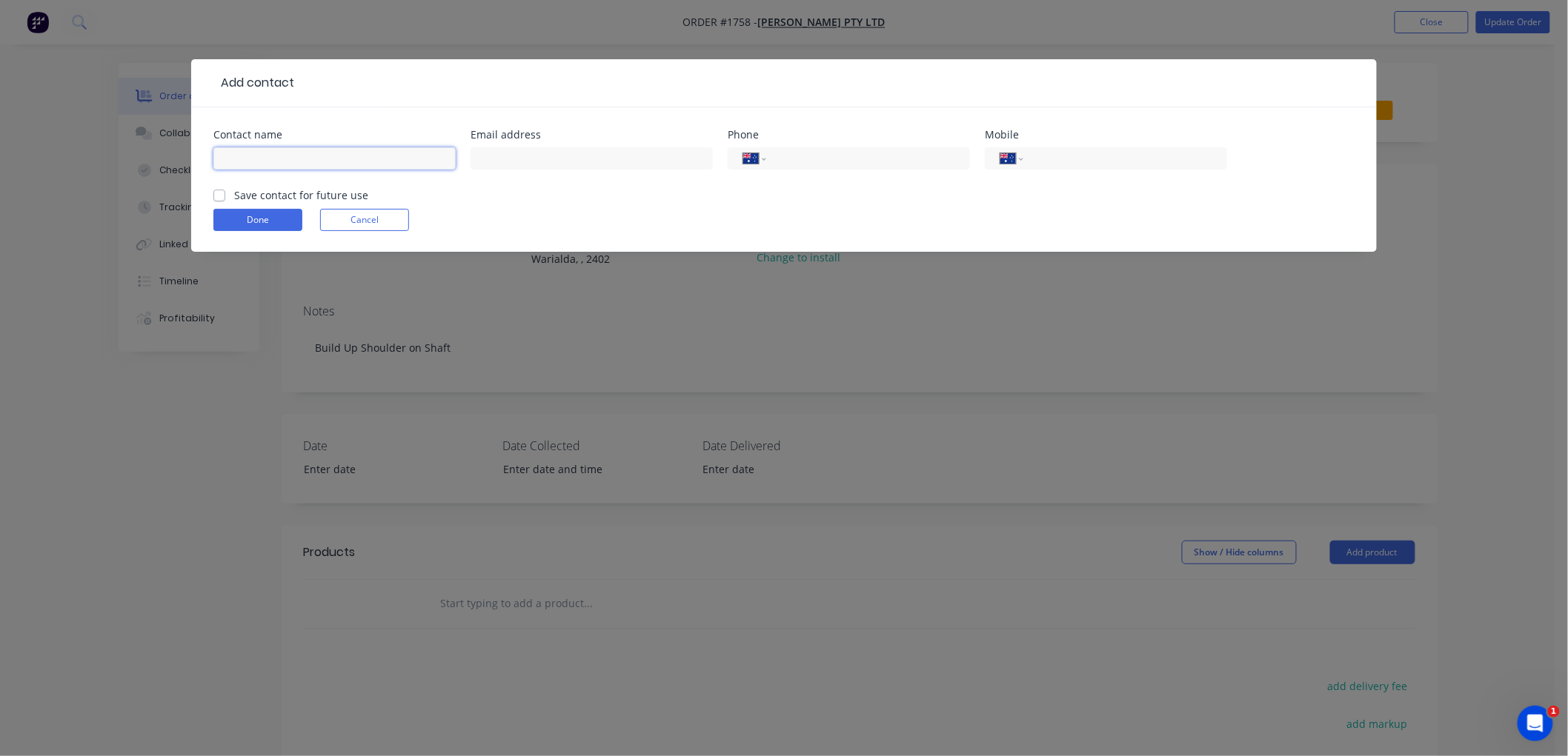
click at [271, 159] on input "text" at bounding box center [334, 158] width 242 height 22
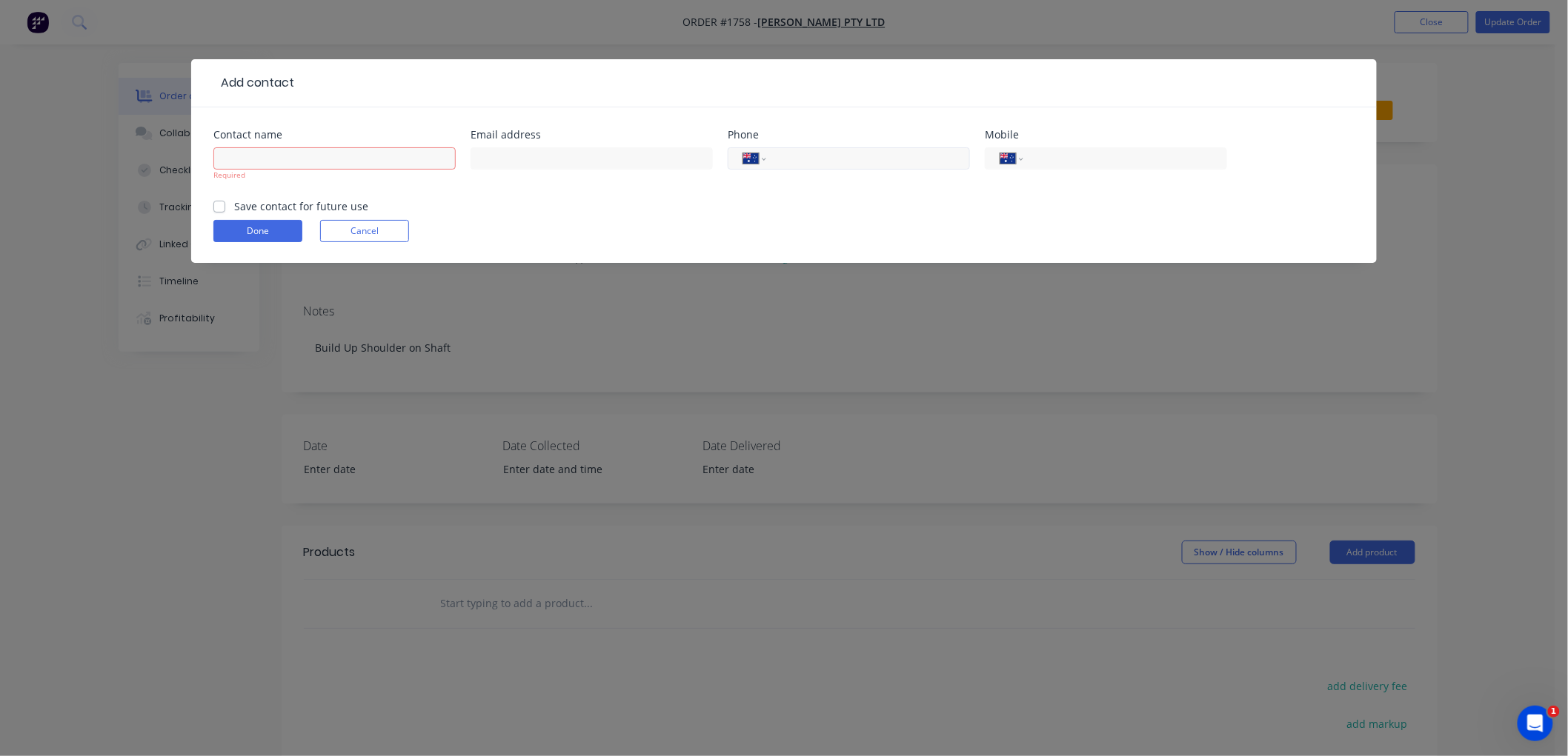
click at [855, 159] on input "tel" at bounding box center [865, 158] width 178 height 17
click at [1149, 149] on div "International [GEOGRAPHIC_DATA] [GEOGRAPHIC_DATA] [GEOGRAPHIC_DATA] [GEOGRAPHIC…" at bounding box center [1106, 158] width 242 height 22
click at [1139, 165] on input "tel" at bounding box center [1122, 158] width 178 height 17
drag, startPoint x: 211, startPoint y: 210, endPoint x: 231, endPoint y: 211, distance: 20.0
click at [216, 206] on div "Contact name Required Email address Phone International [GEOGRAPHIC_DATA] [GEOG…" at bounding box center [784, 185] width 1186 height 155
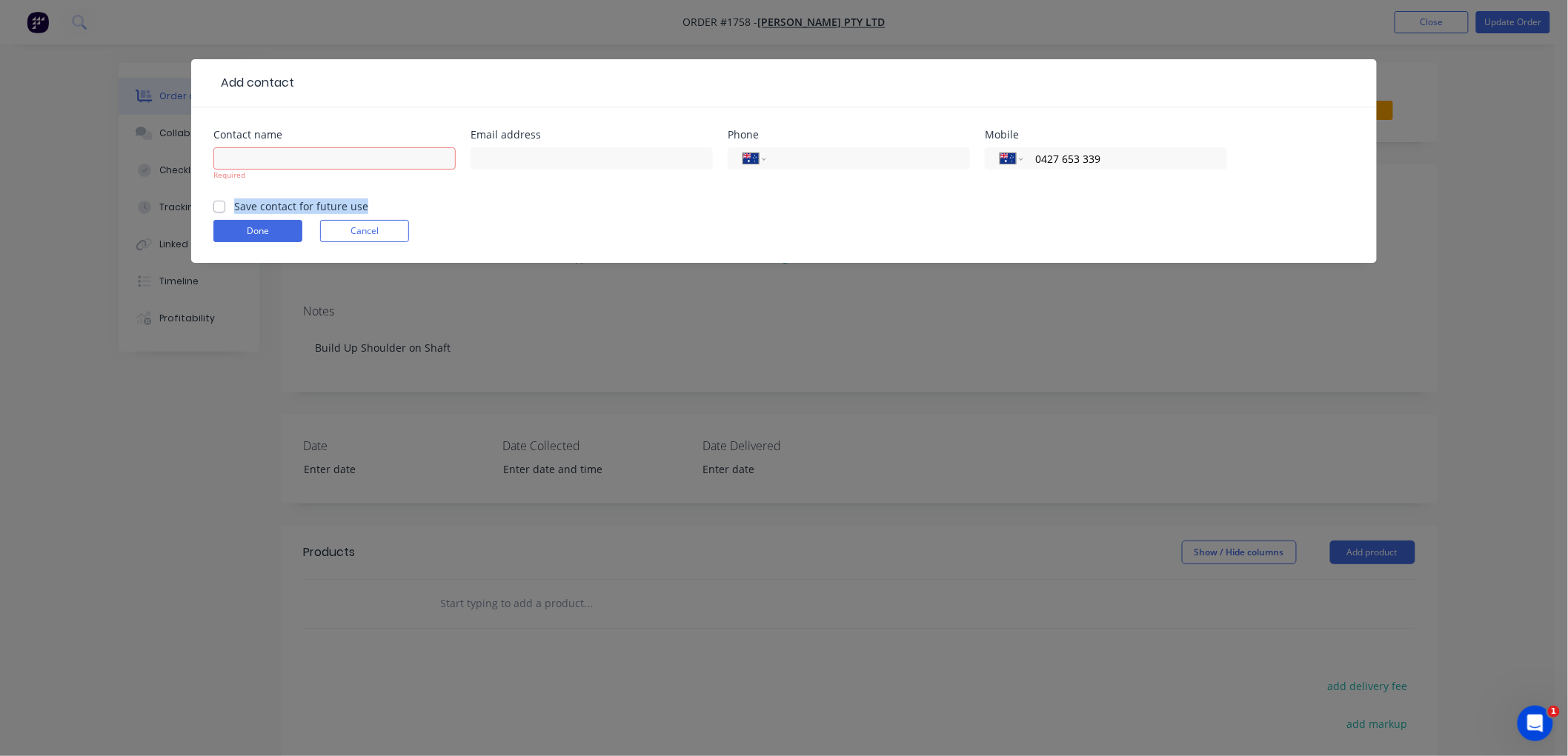
click at [234, 205] on label "Save contact for future use" at bounding box center [301, 206] width 134 height 16
click at [223, 205] on input "Save contact for future use" at bounding box center [219, 206] width 12 height 14
click at [256, 161] on input "text" at bounding box center [334, 158] width 242 height 22
click at [307, 161] on input "text" at bounding box center [334, 158] width 242 height 22
click at [272, 159] on input "text" at bounding box center [334, 158] width 242 height 22
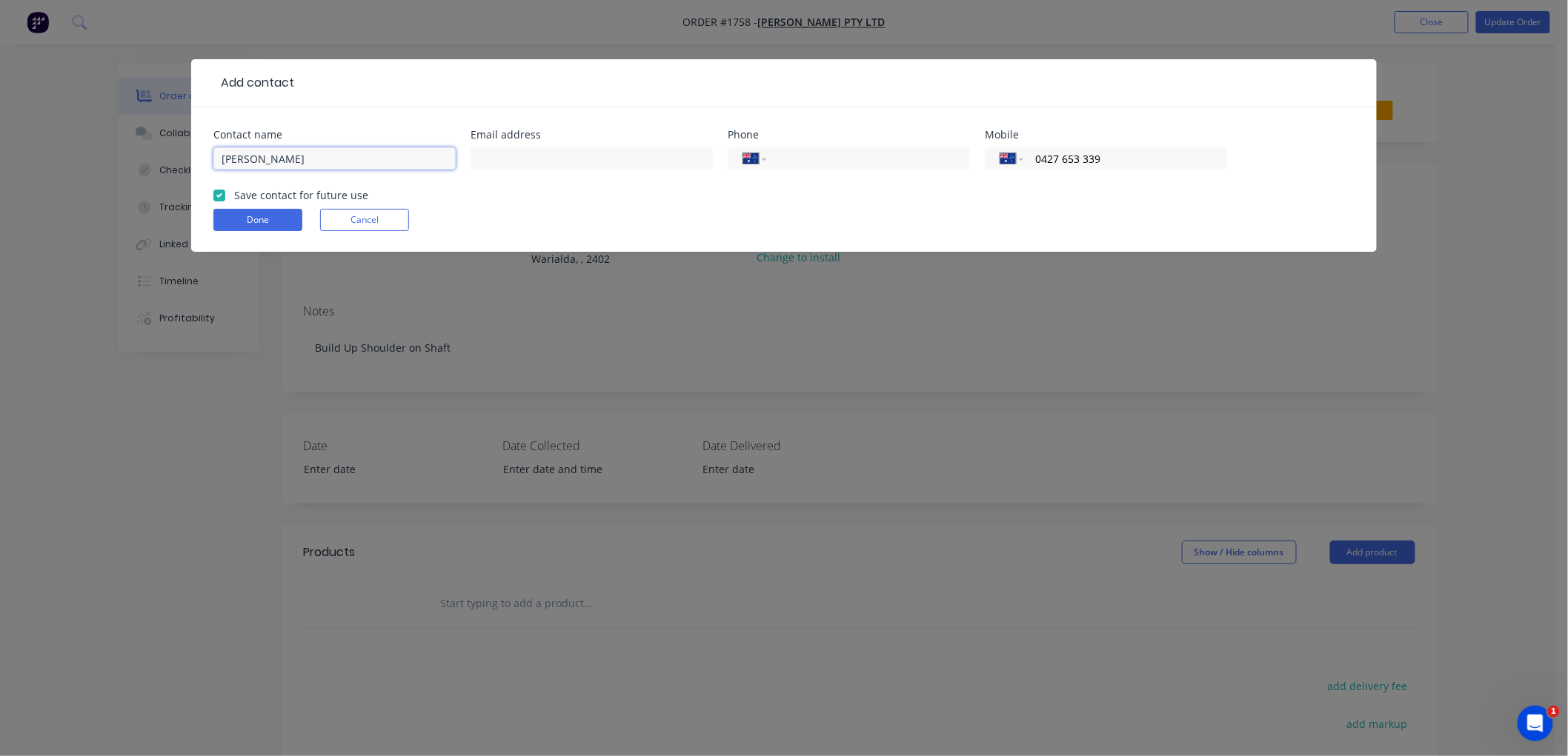
click at [220, 158] on input "[PERSON_NAME]" at bounding box center [334, 158] width 242 height 22
click at [292, 210] on button "Done" at bounding box center [258, 220] width 89 height 22
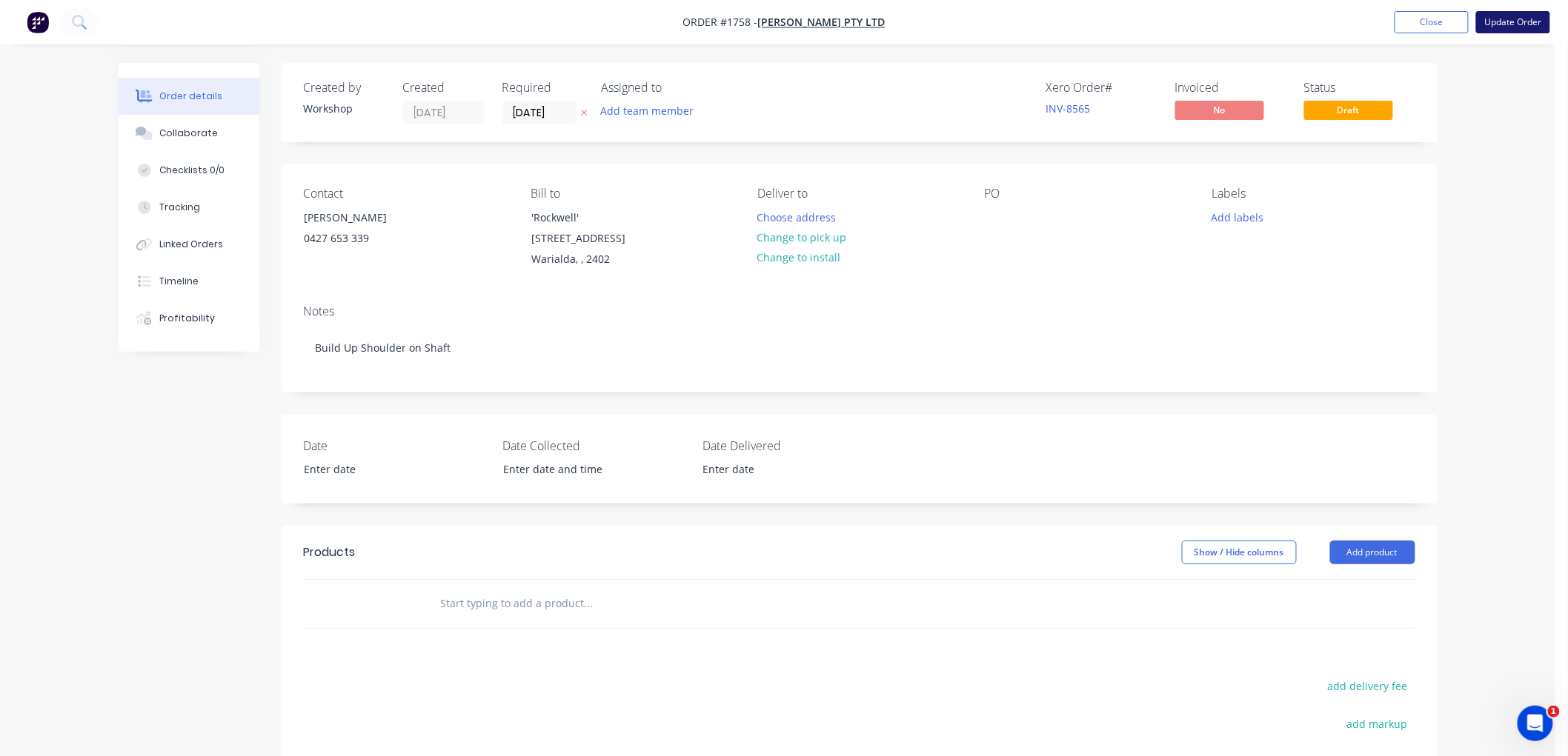
click at [1514, 17] on button "Update Order" at bounding box center [1514, 21] width 74 height 22
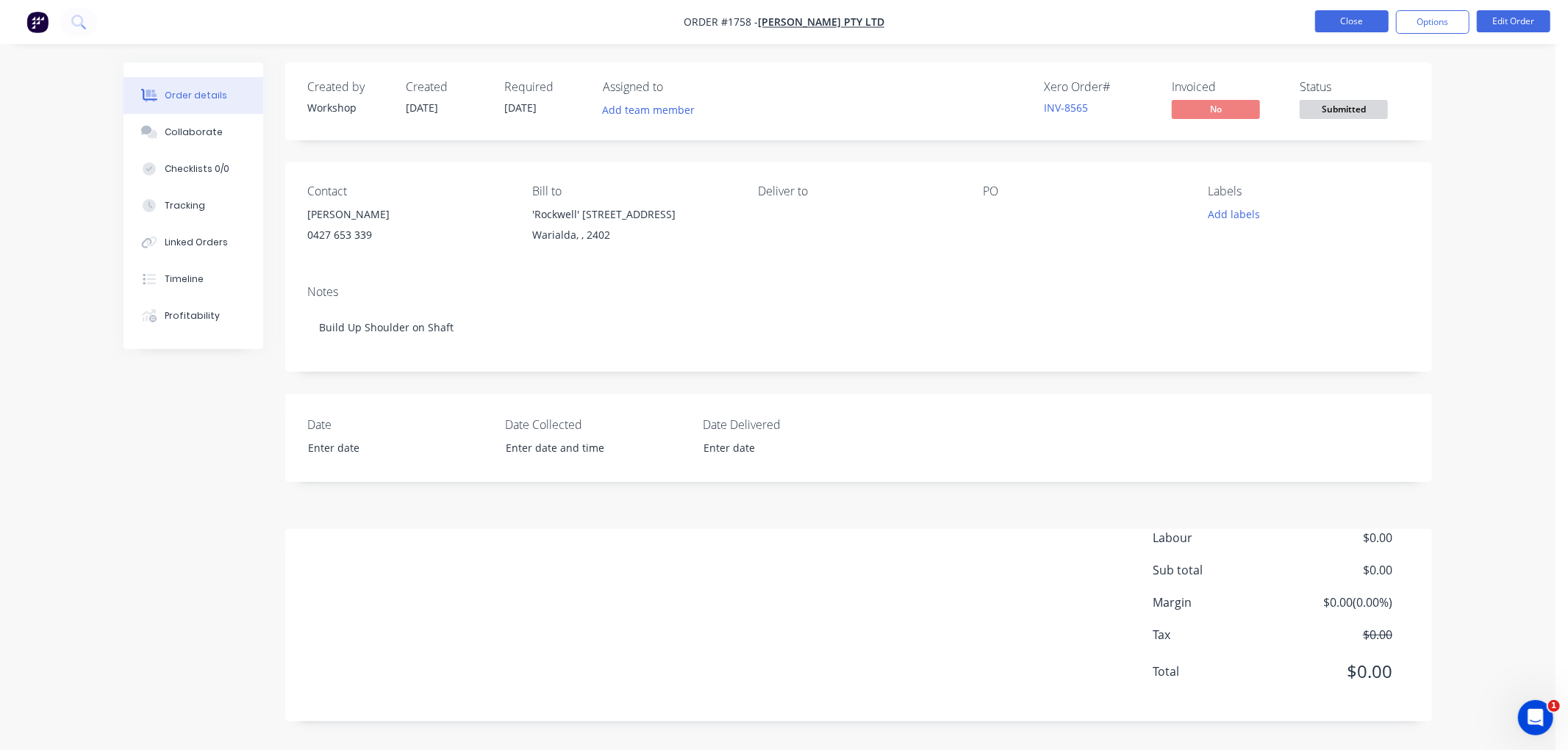
click at [1362, 18] on button "Close" at bounding box center [1353, 21] width 74 height 22
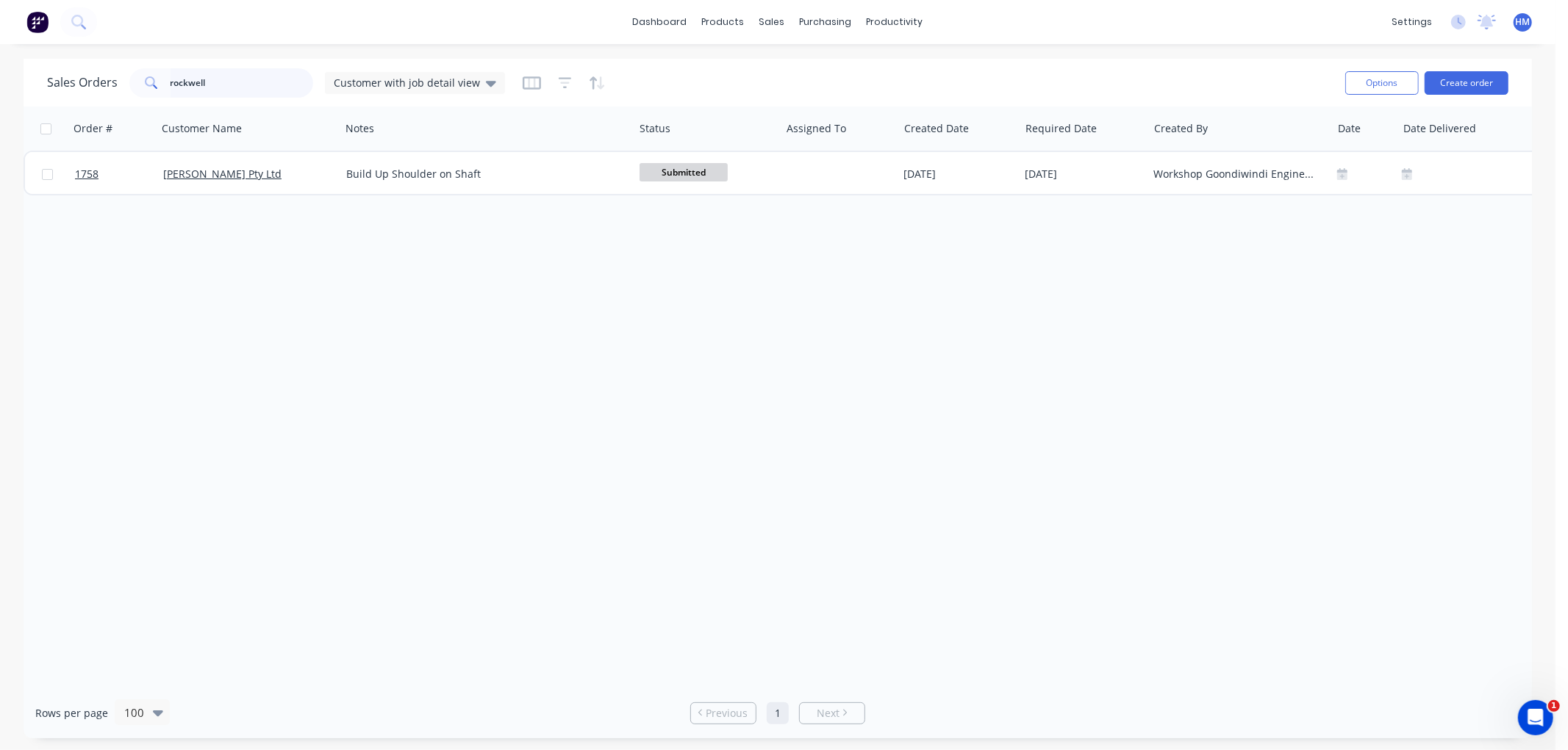
click at [233, 78] on input "rockwell" at bounding box center [242, 83] width 143 height 29
drag, startPoint x: 235, startPoint y: 79, endPoint x: 48, endPoint y: 75, distance: 187.0
click at [48, 75] on div "Sales Orders rockwell Customer with job detail view" at bounding box center [275, 83] width 458 height 29
